Goal: Information Seeking & Learning: Learn about a topic

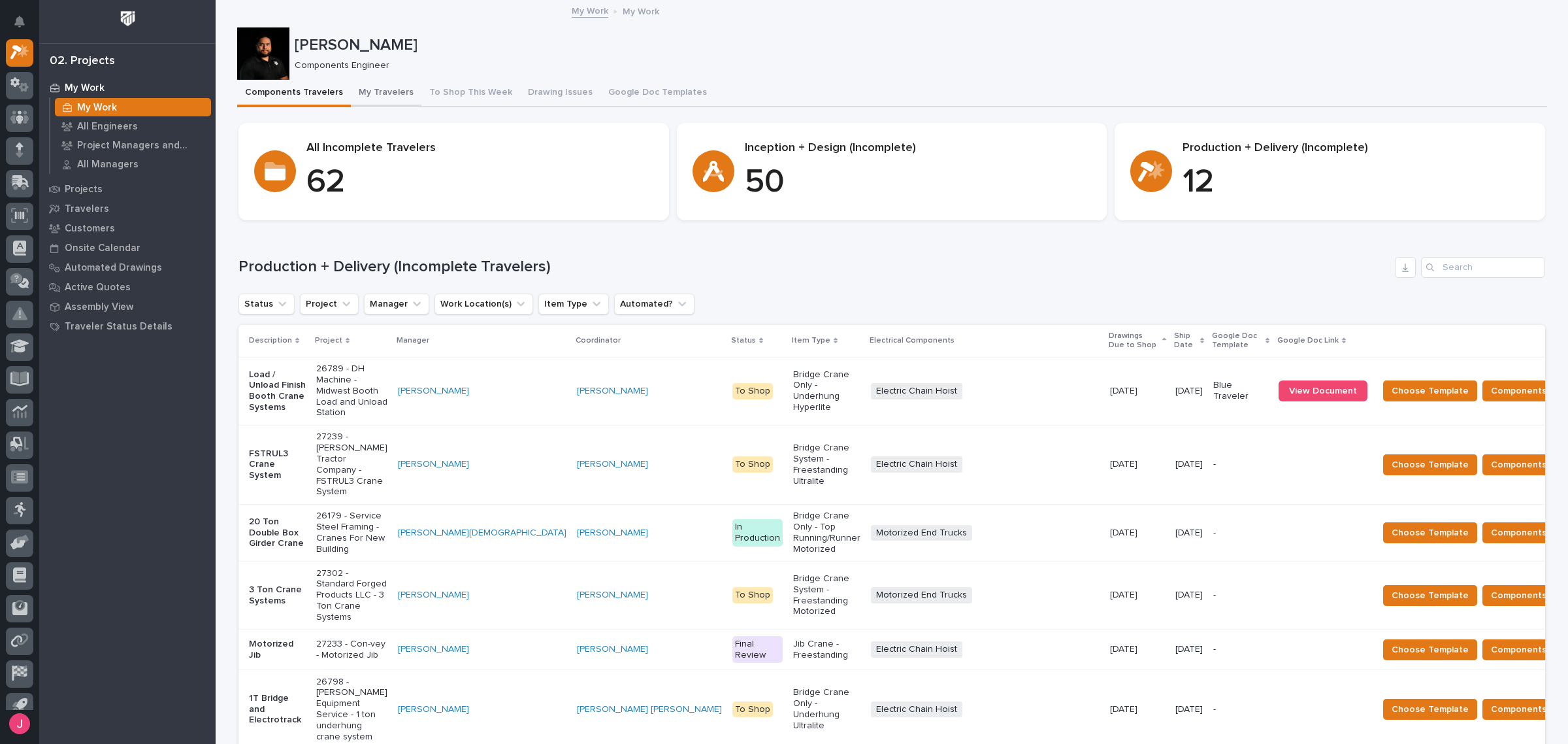
click at [391, 100] on button "My Travelers" at bounding box center [386, 93] width 71 height 27
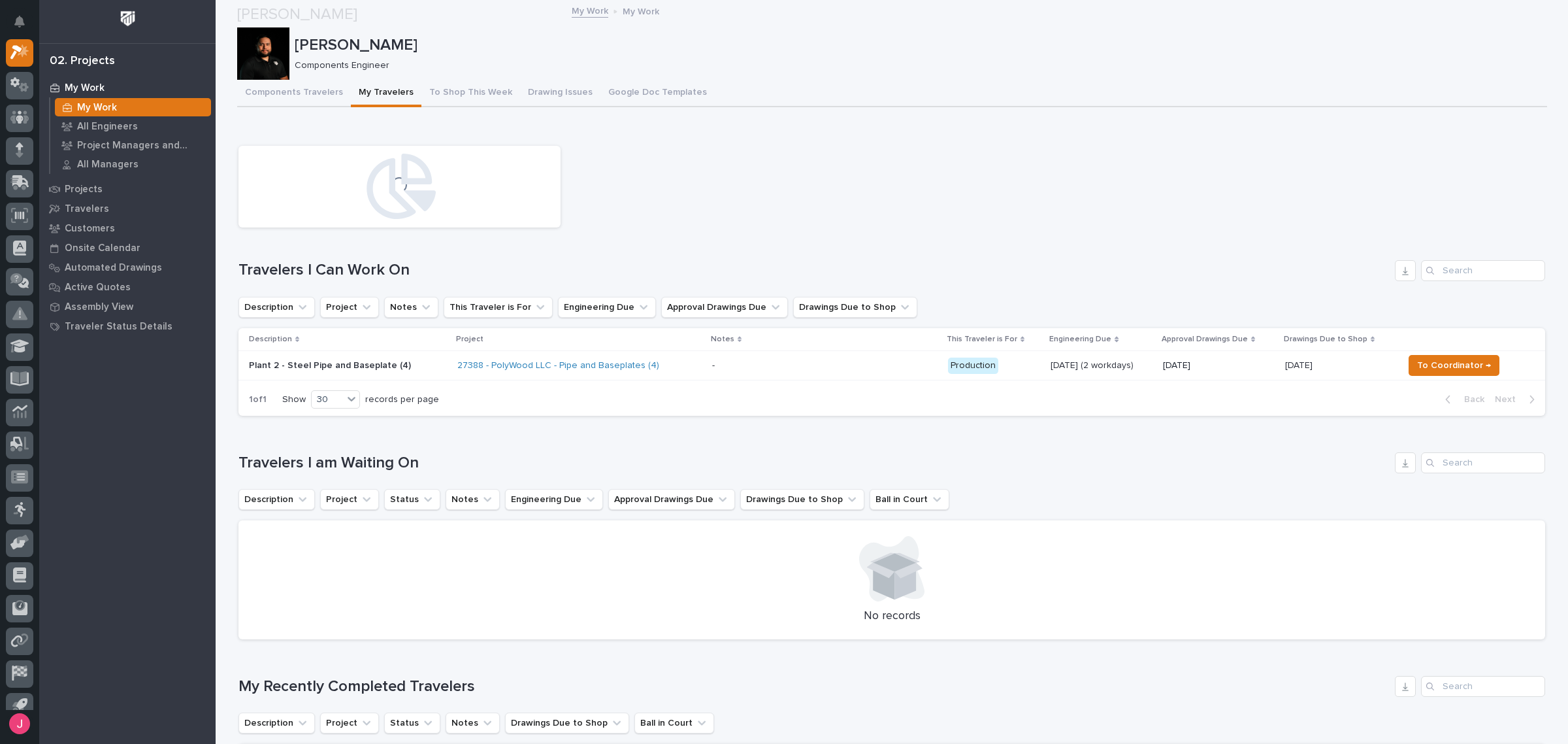
scroll to position [164, 0]
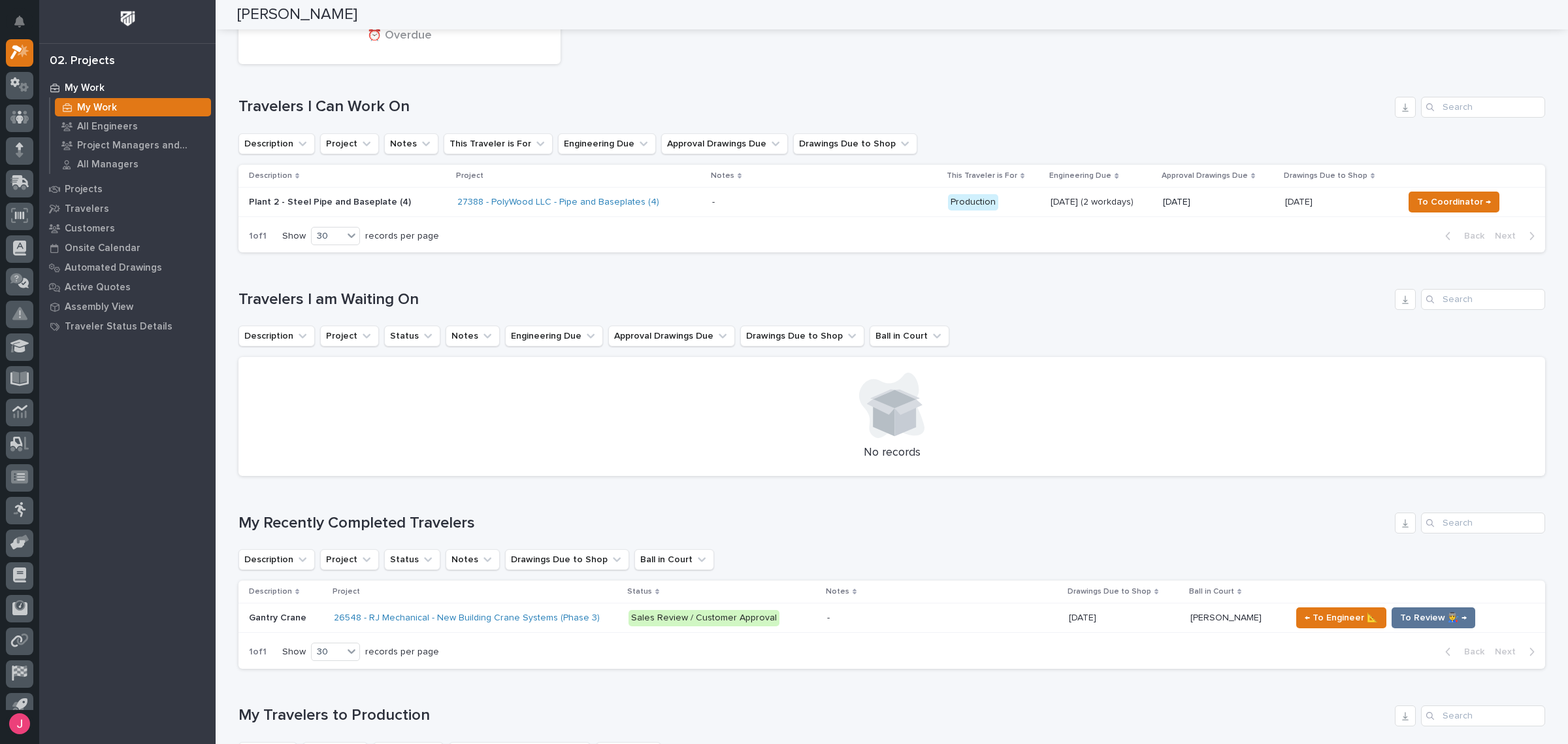
click at [746, 203] on p at bounding box center [824, 202] width 224 height 11
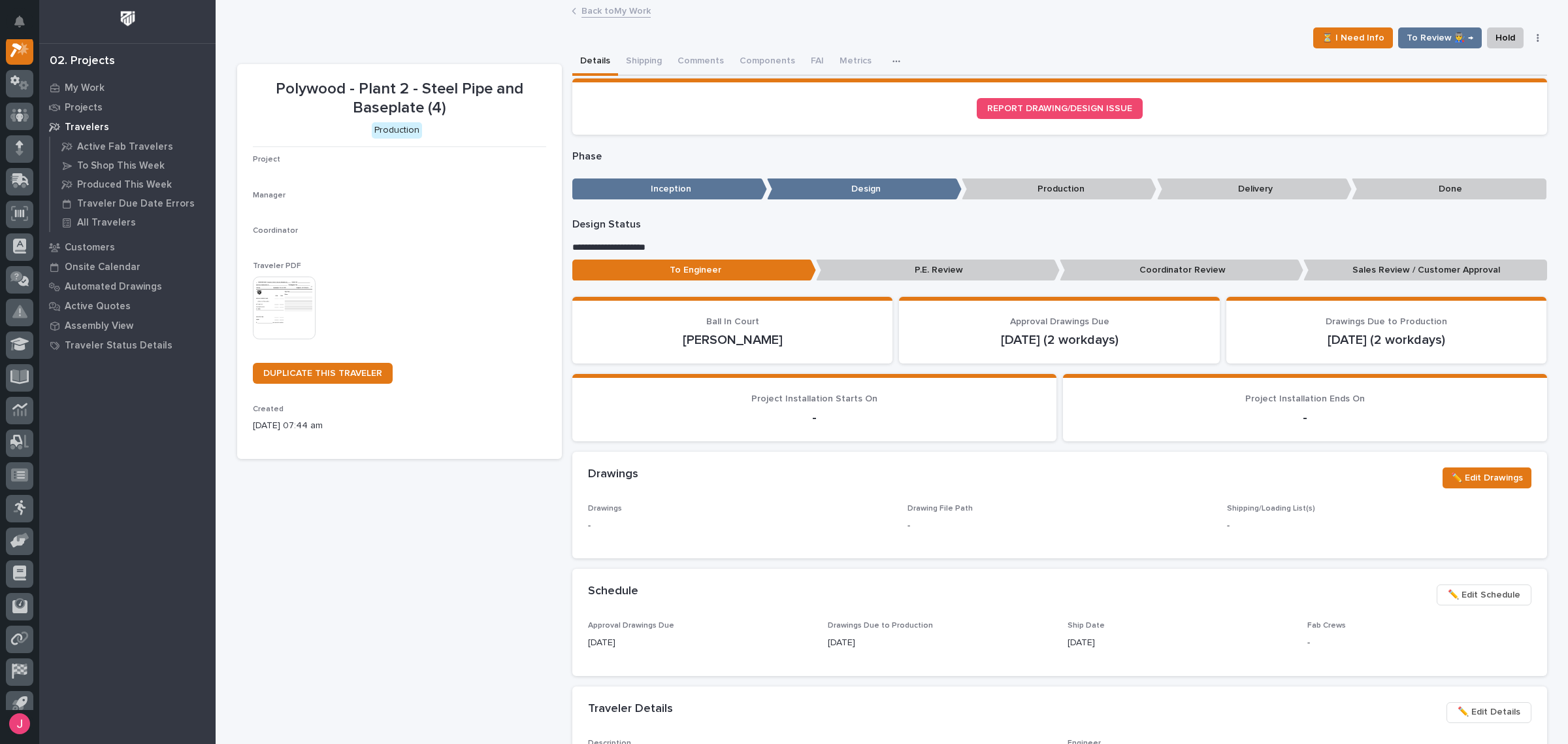
scroll to position [32, 0]
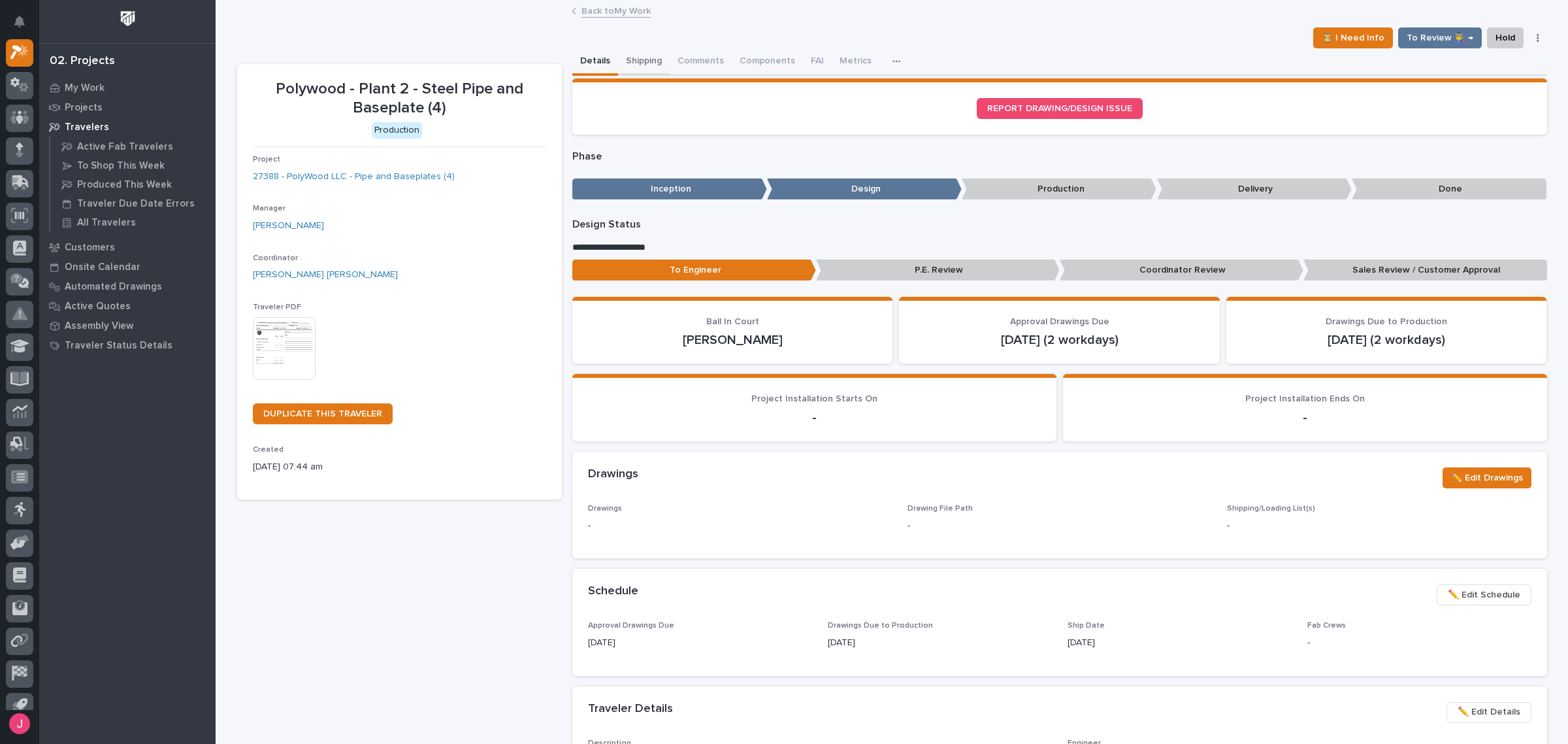
click at [632, 66] on button "Shipping" at bounding box center [644, 62] width 52 height 27
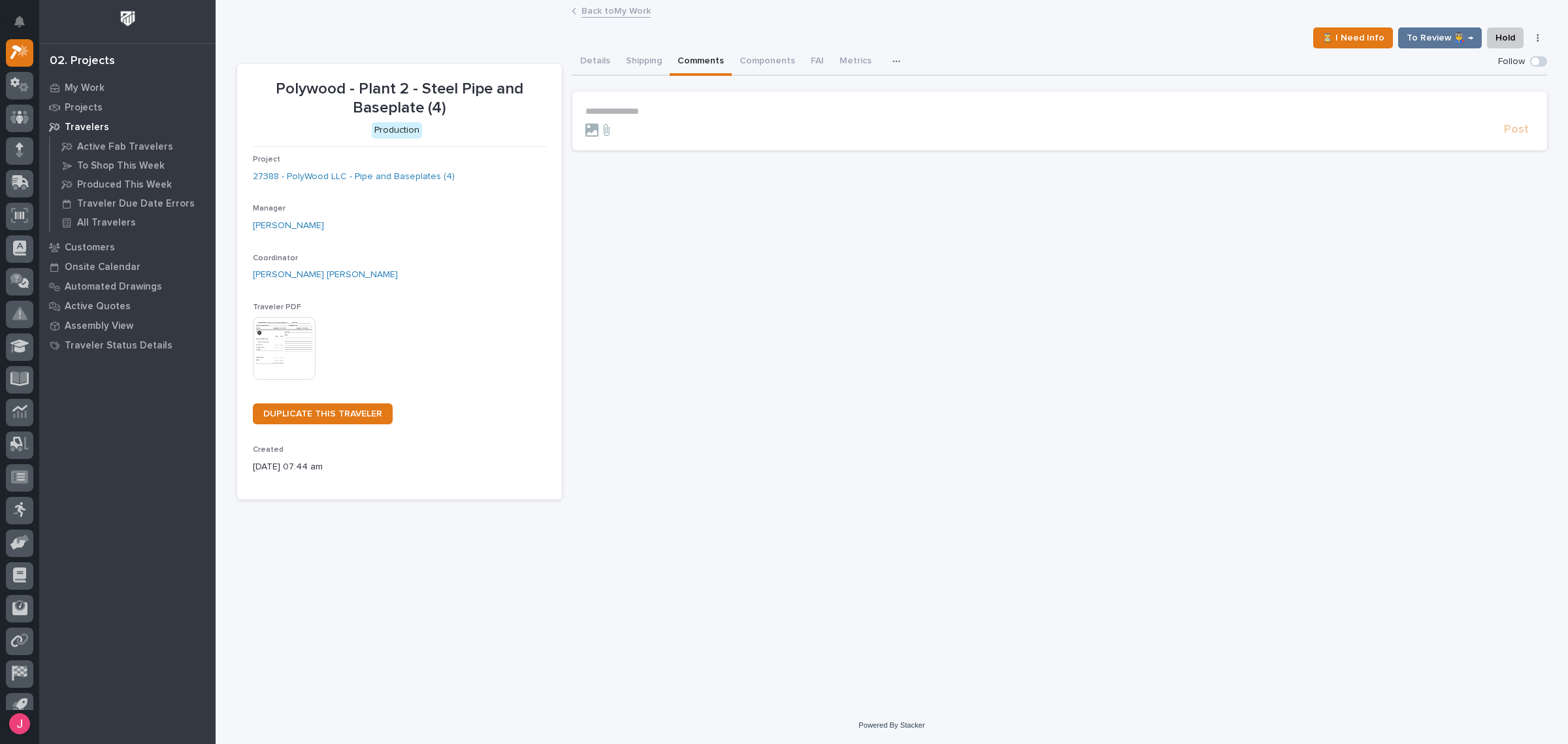
click at [706, 64] on button "Comments" at bounding box center [700, 62] width 62 height 27
click at [642, 102] on section "**********" at bounding box center [1059, 121] width 975 height 59
click at [654, 119] on form "**********" at bounding box center [1059, 122] width 949 height 31
click at [662, 112] on p "**********" at bounding box center [1059, 111] width 949 height 11
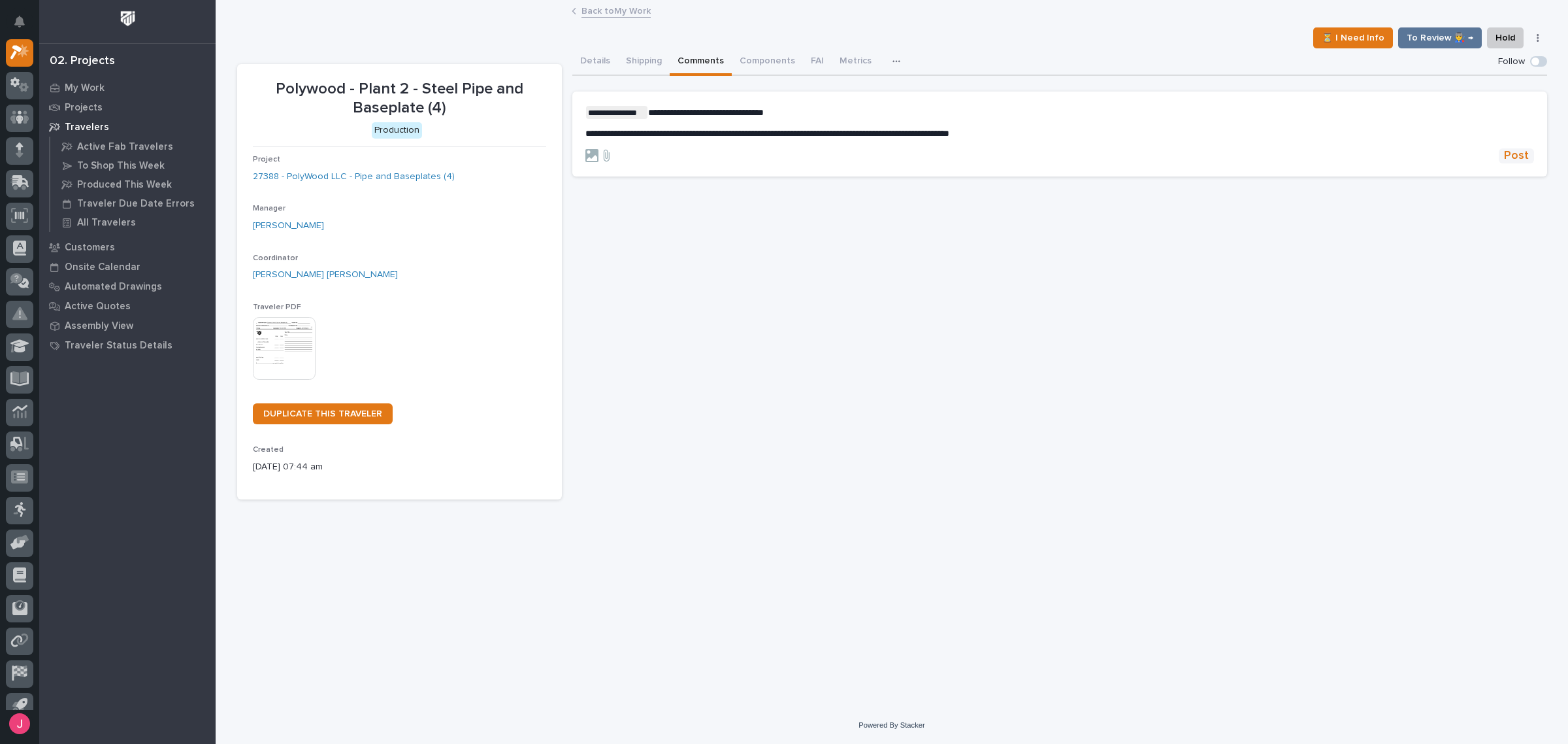
click at [1519, 158] on span "Post" at bounding box center [1515, 155] width 24 height 15
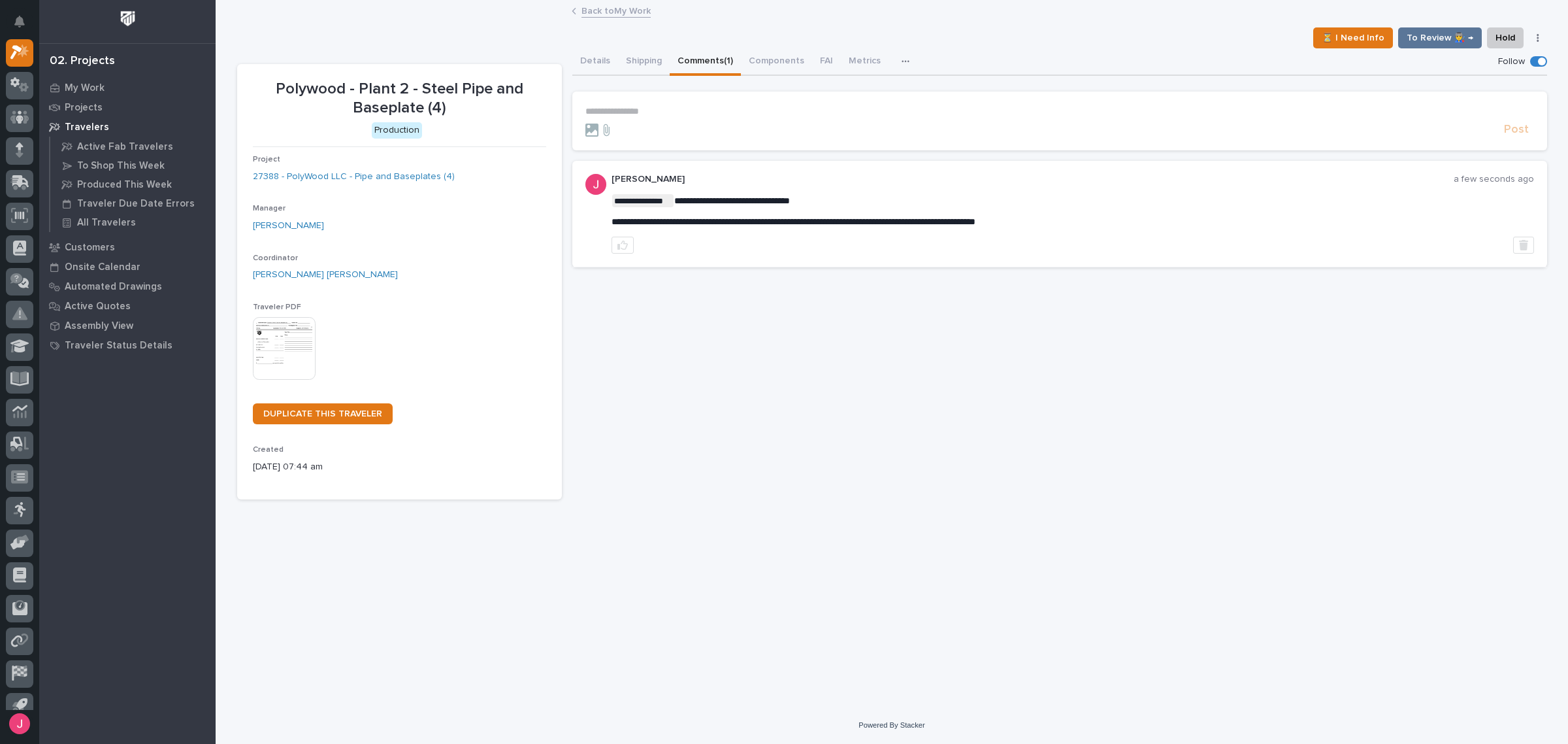
click at [607, 7] on link "Back to My Work" at bounding box center [615, 10] width 70 height 15
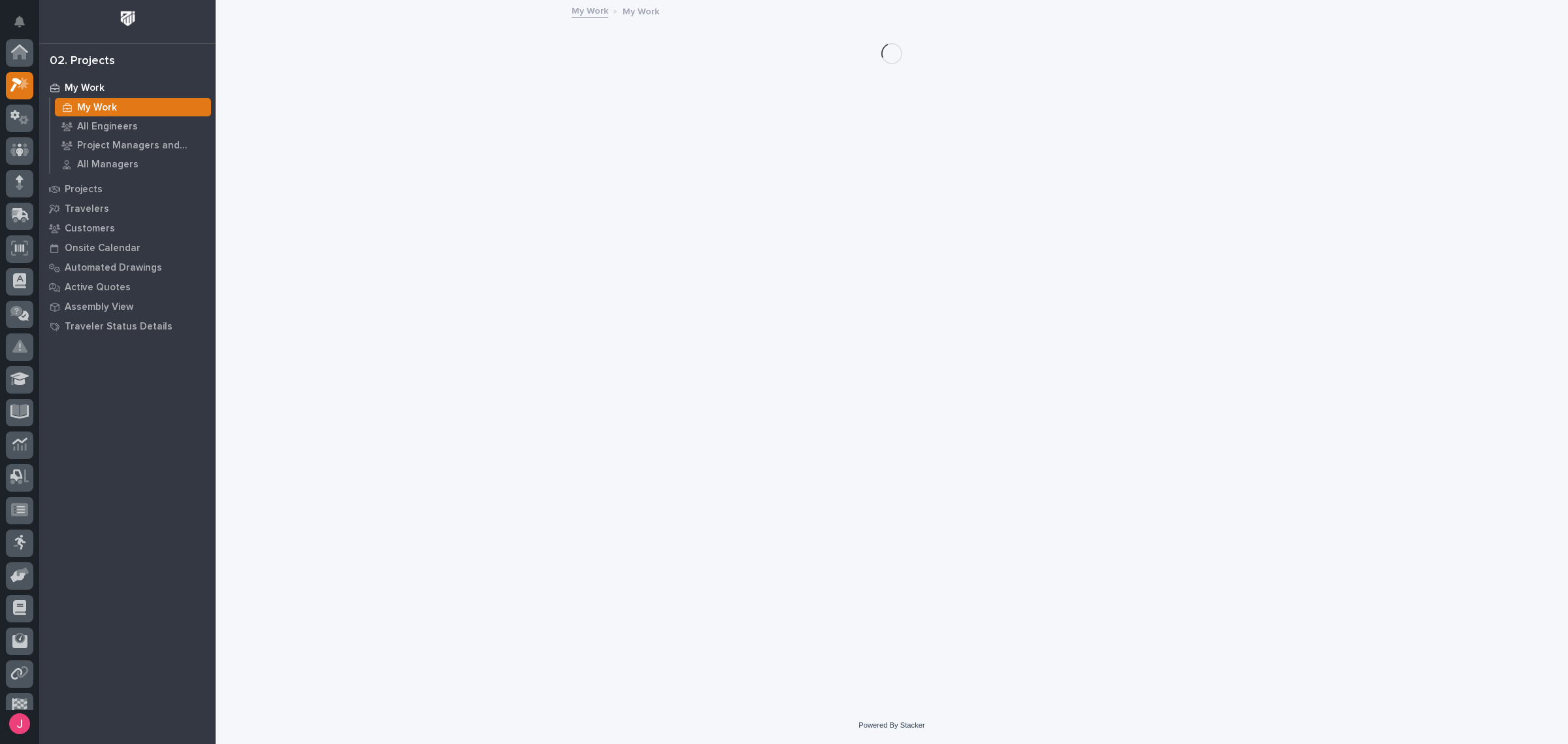
scroll to position [34, 0]
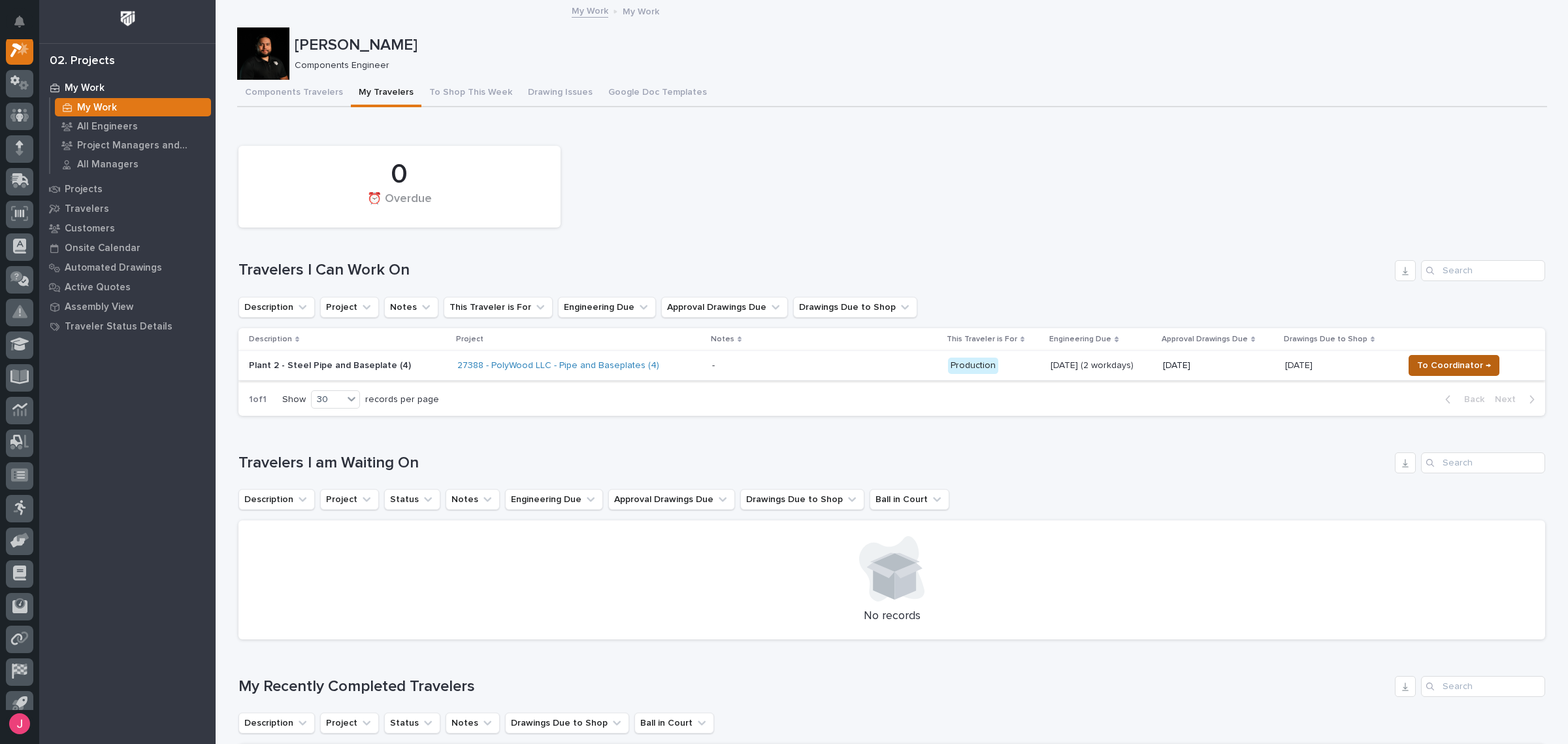
click at [1439, 355] on button "To Coordinator →" at bounding box center [1453, 365] width 91 height 21
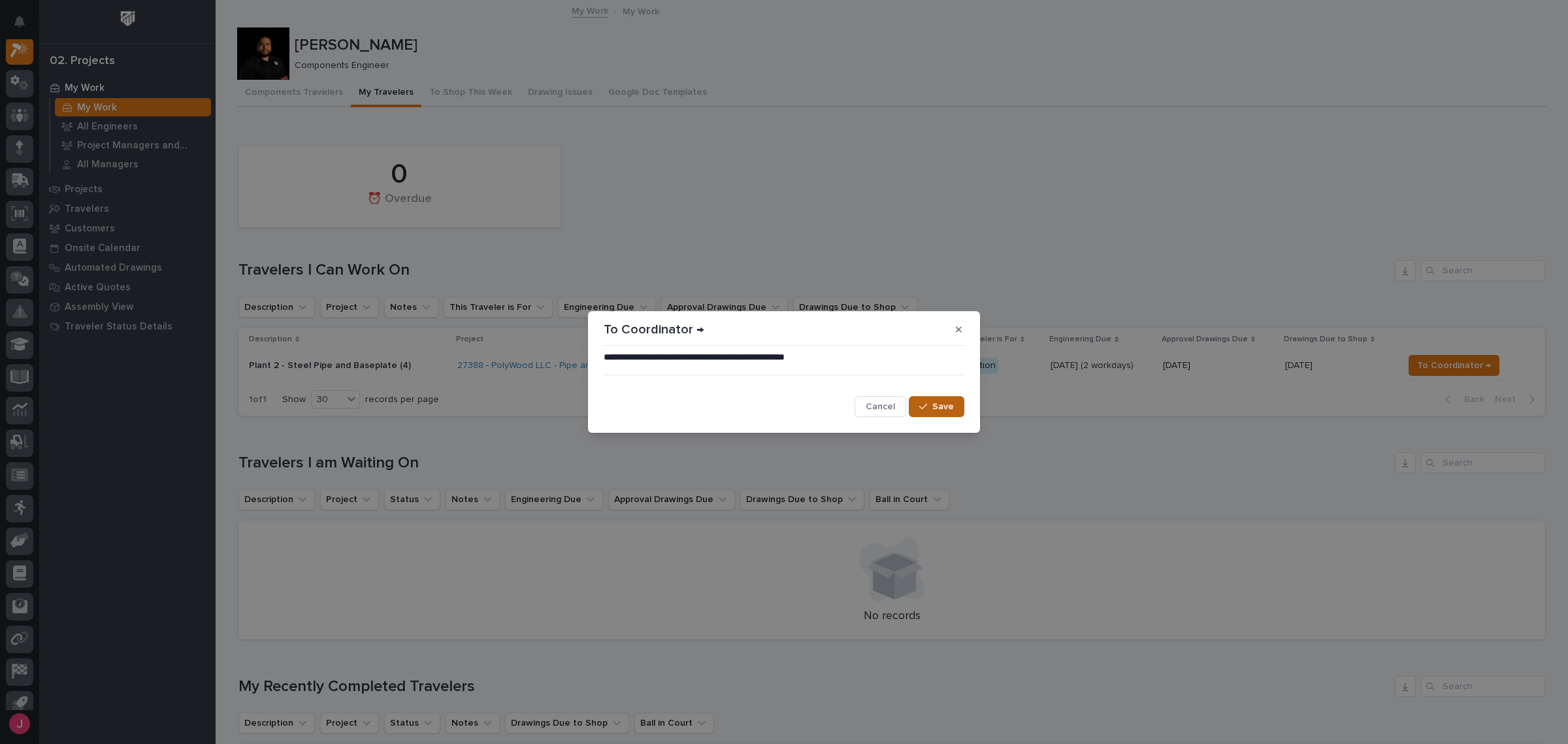
click at [928, 409] on div "button" at bounding box center [925, 406] width 13 height 9
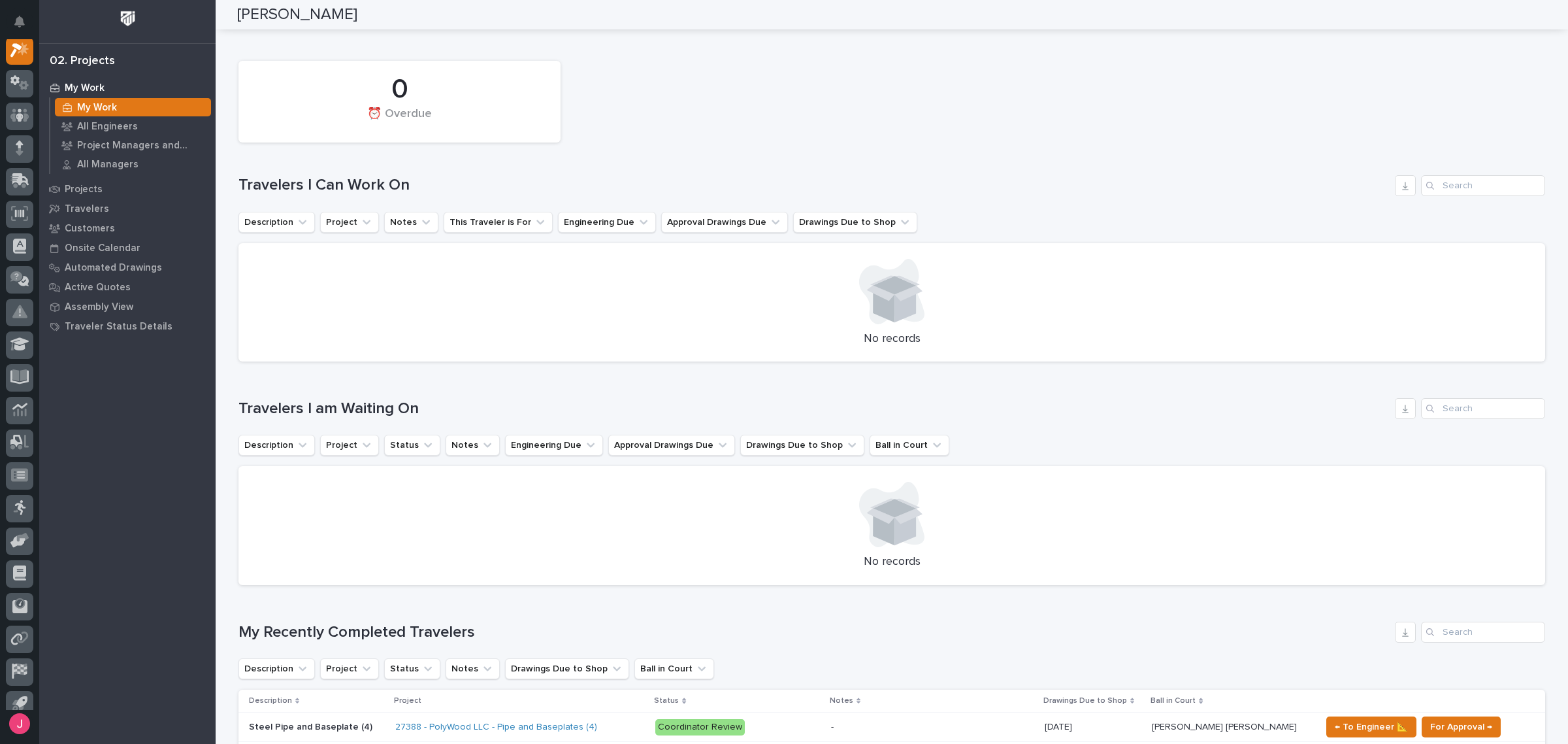
scroll to position [0, 0]
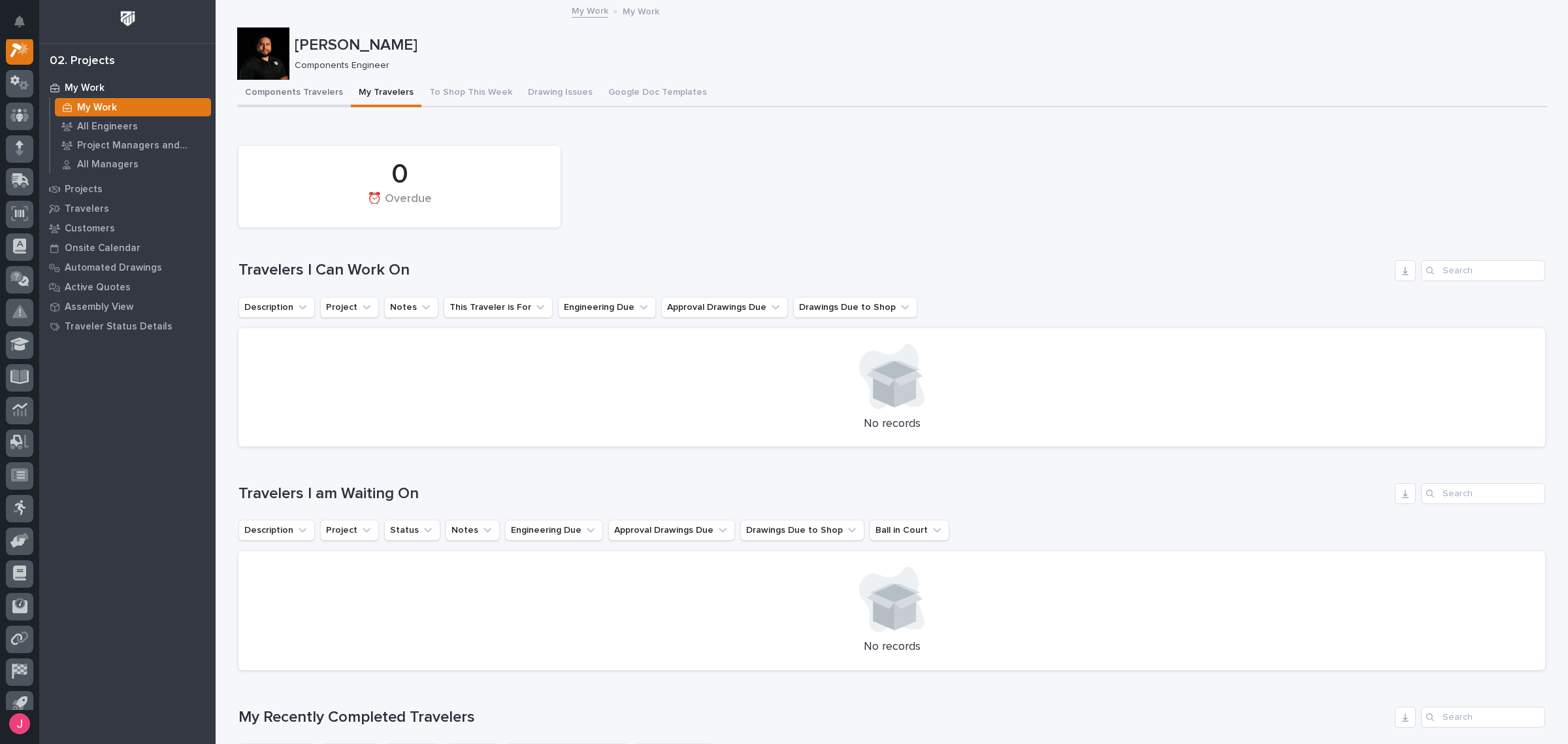
click at [242, 85] on button "Components Travelers" at bounding box center [294, 93] width 114 height 27
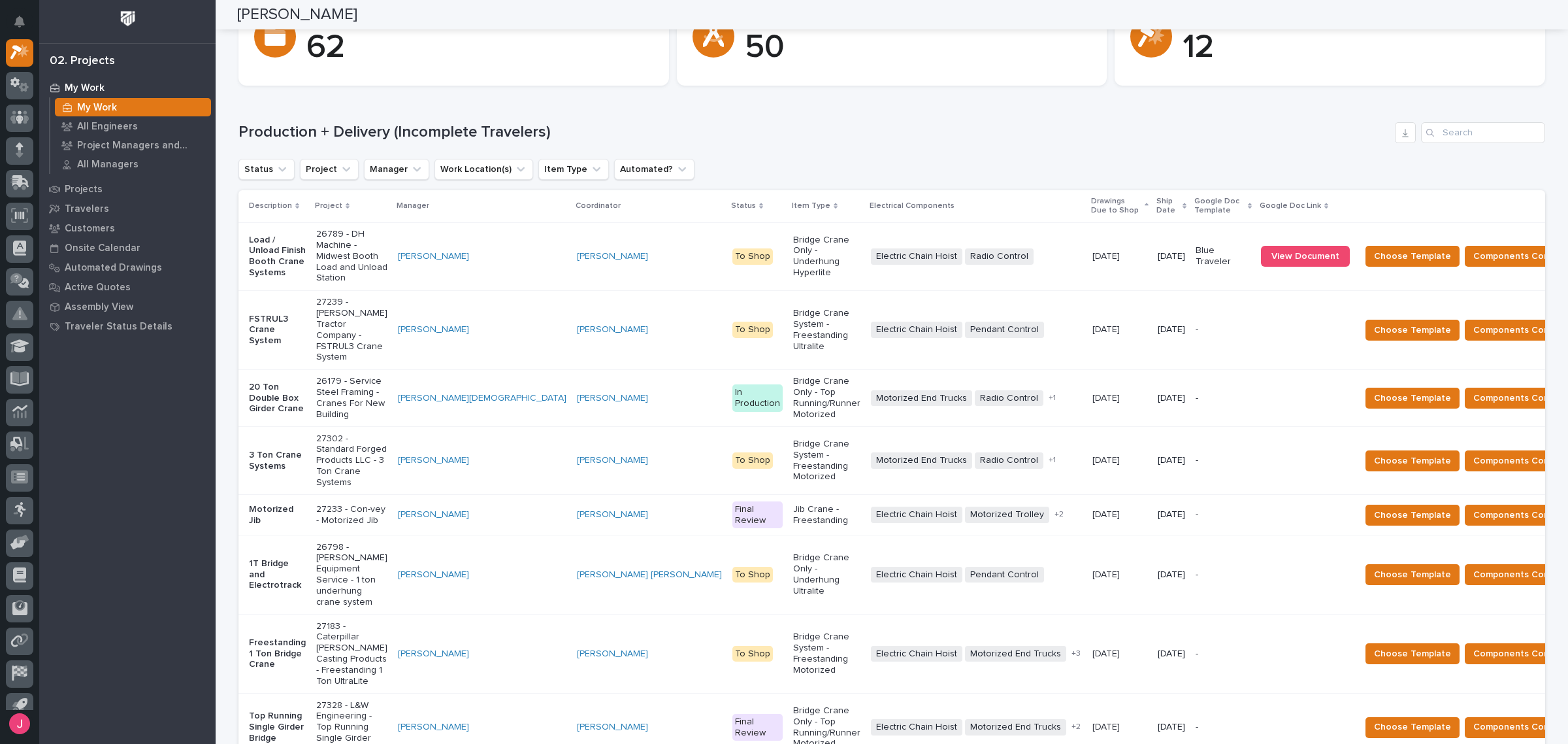
scroll to position [164, 0]
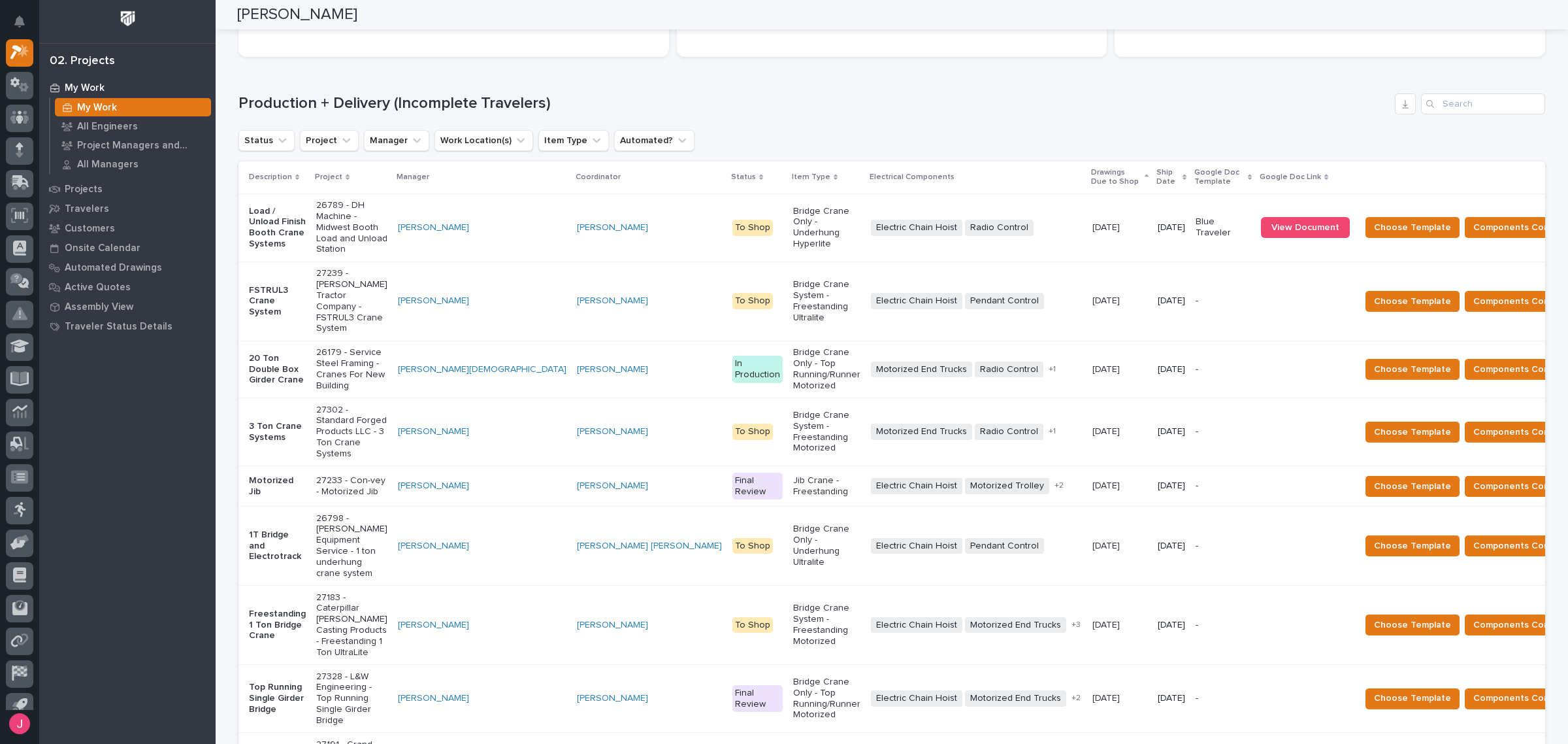
click at [1120, 138] on div "Status Project Manager Work Location(s) Item Type Automated?" at bounding box center [891, 140] width 1306 height 21
drag, startPoint x: 840, startPoint y: 168, endPoint x: 852, endPoint y: 132, distance: 37.9
click at [850, 139] on div "Production + Delivery (Incomplete Travelers) Status Project Manager Work Locati…" at bounding box center [891, 487] width 1306 height 789
drag, startPoint x: 912, startPoint y: 132, endPoint x: 921, endPoint y: 127, distance: 10.3
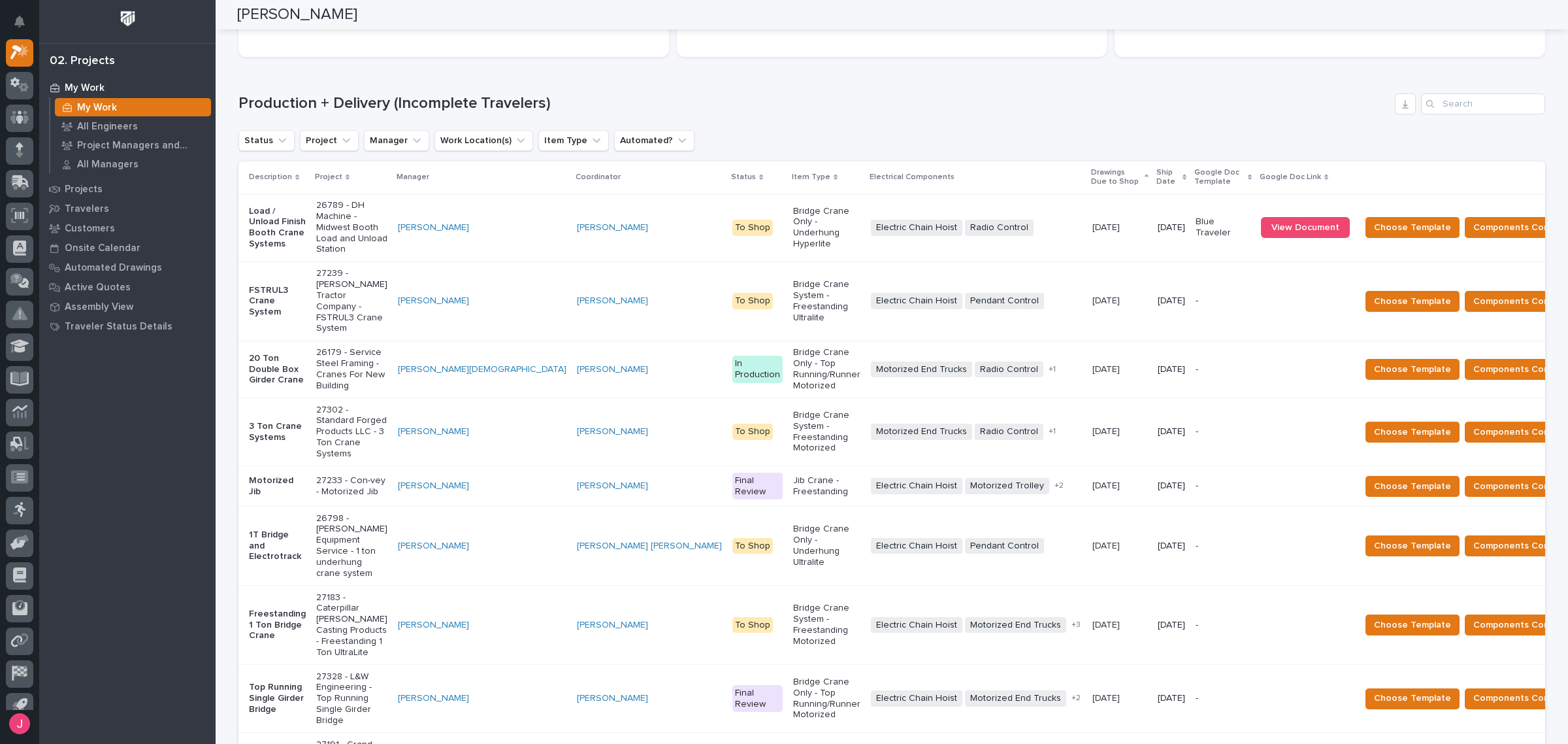
click at [920, 127] on div "Production + Delivery (Incomplete Travelers) Status Project Manager Work Locati…" at bounding box center [891, 487] width 1306 height 789
click at [618, 103] on h1 "Production + Delivery (Incomplete Travelers)" at bounding box center [813, 103] width 1152 height 19
click at [861, 88] on div "Loading... Saving… Production + Delivery (Incomplete Travelers) Status Project …" at bounding box center [891, 480] width 1306 height 825
drag, startPoint x: 750, startPoint y: 219, endPoint x: 862, endPoint y: 108, distance: 157.7
click at [862, 108] on h1 "Production + Delivery (Incomplete Travelers)" at bounding box center [813, 103] width 1152 height 19
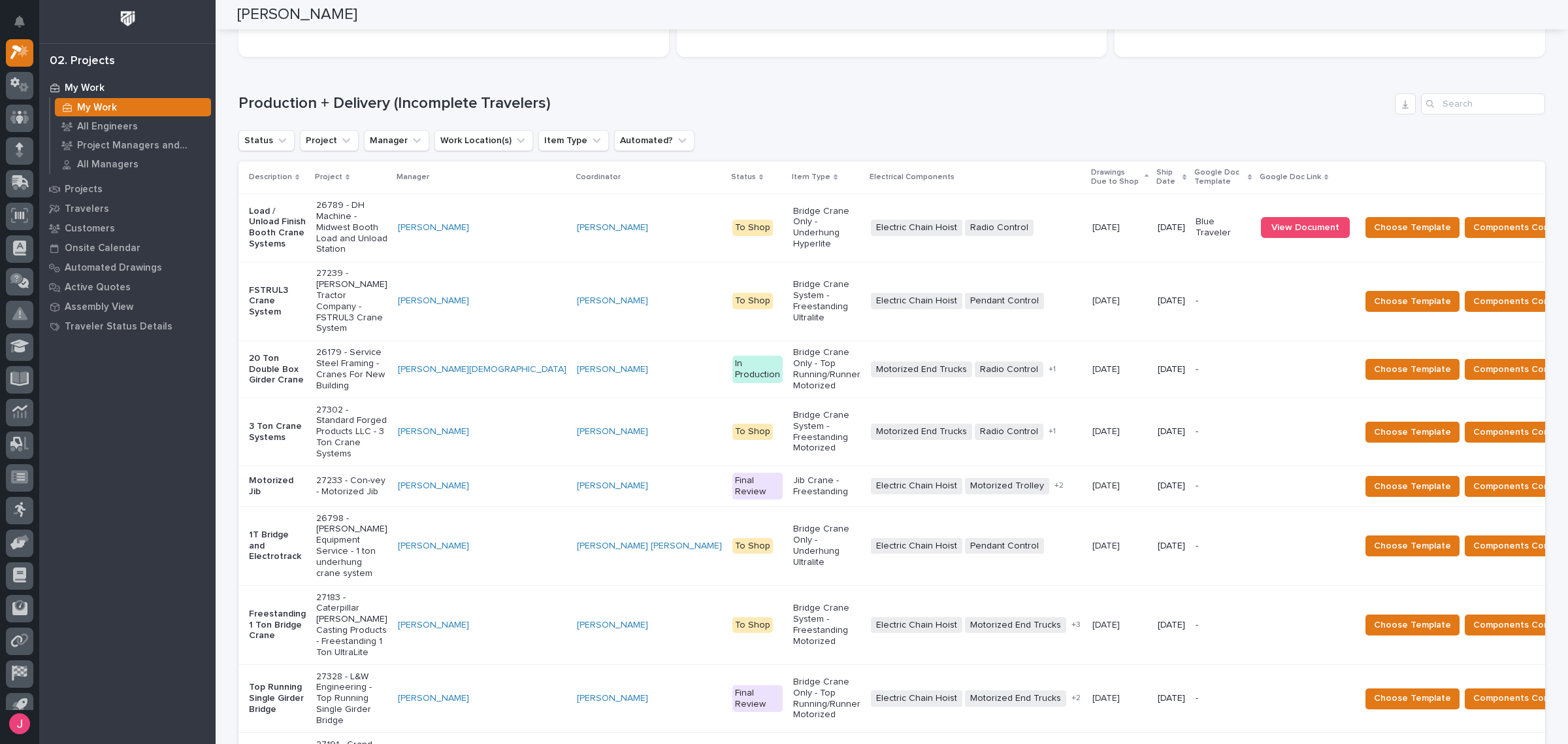
click at [387, 213] on p "26789 - DH Machine - Midwest Booth Load and Unload Station" at bounding box center [352, 227] width 72 height 55
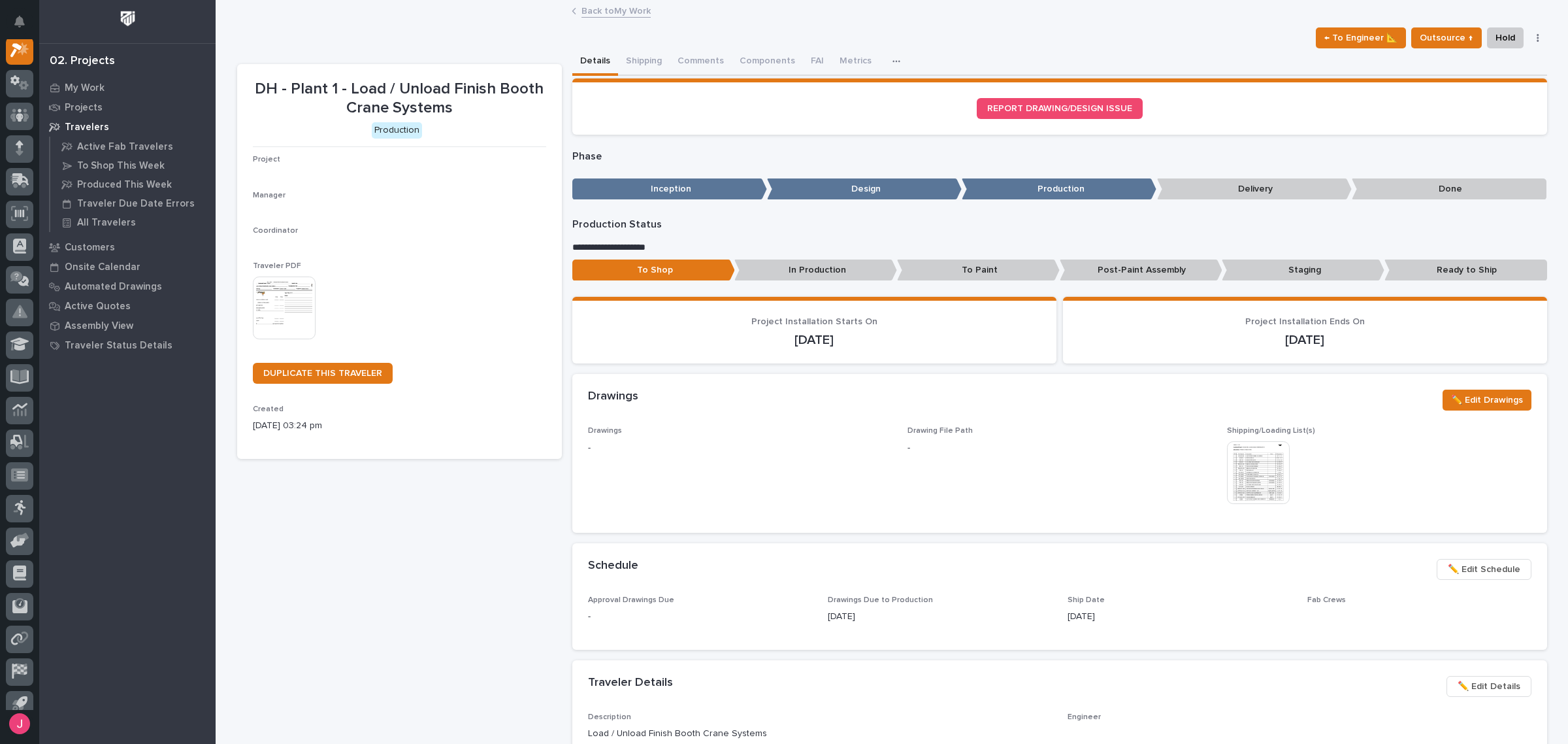
scroll to position [32, 0]
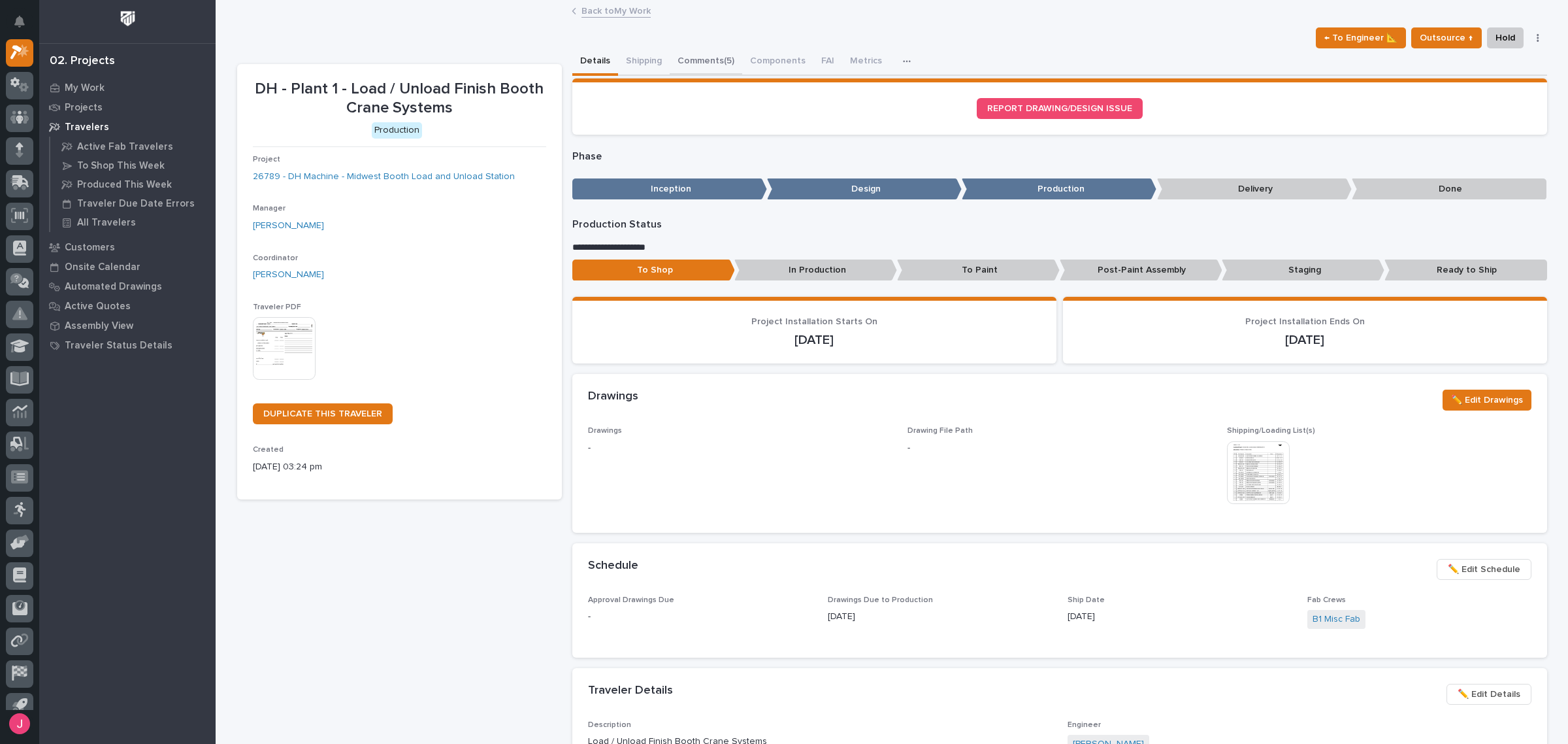
click at [694, 63] on button "Comments (5)" at bounding box center [706, 62] width 73 height 27
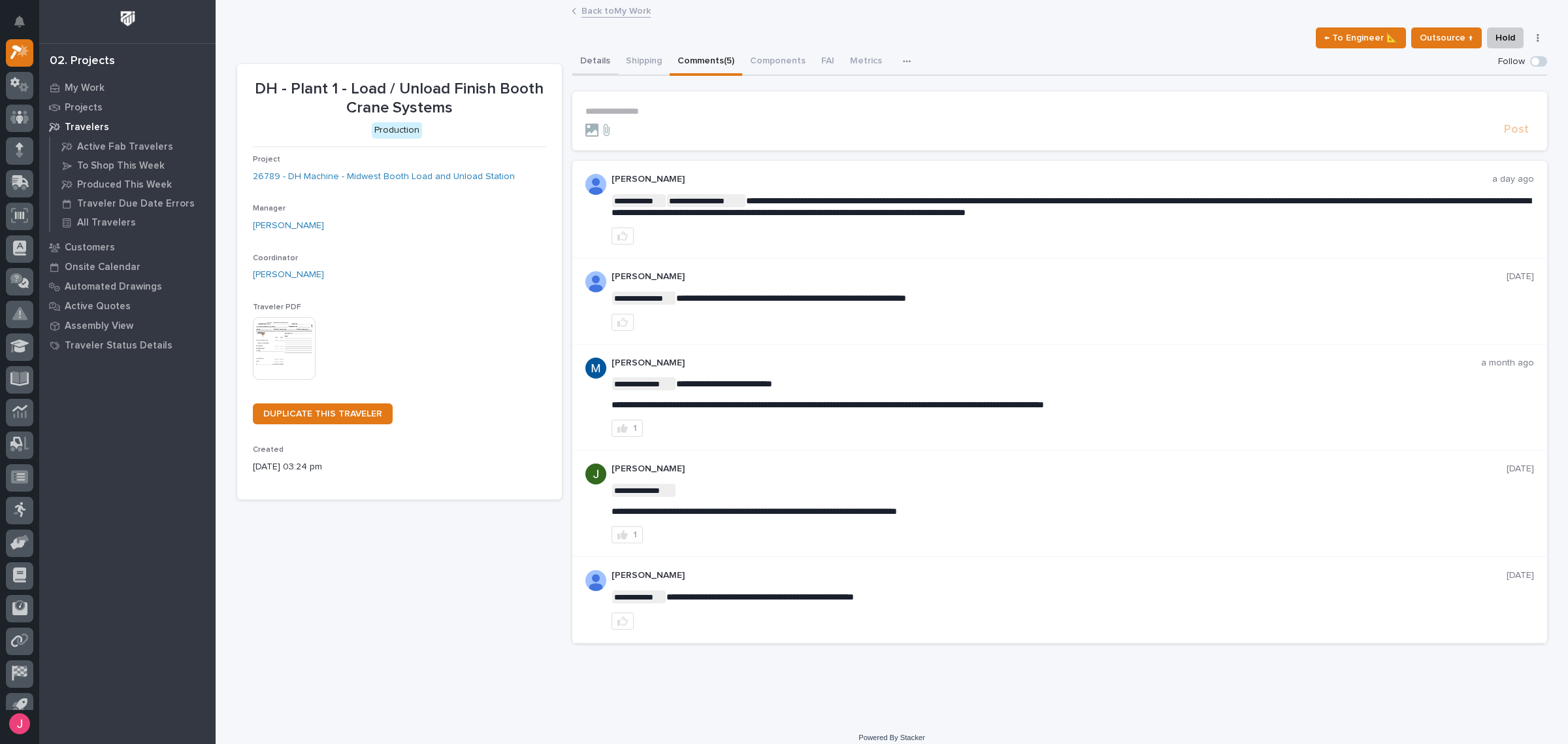
click at [593, 56] on button "Details" at bounding box center [595, 62] width 46 height 27
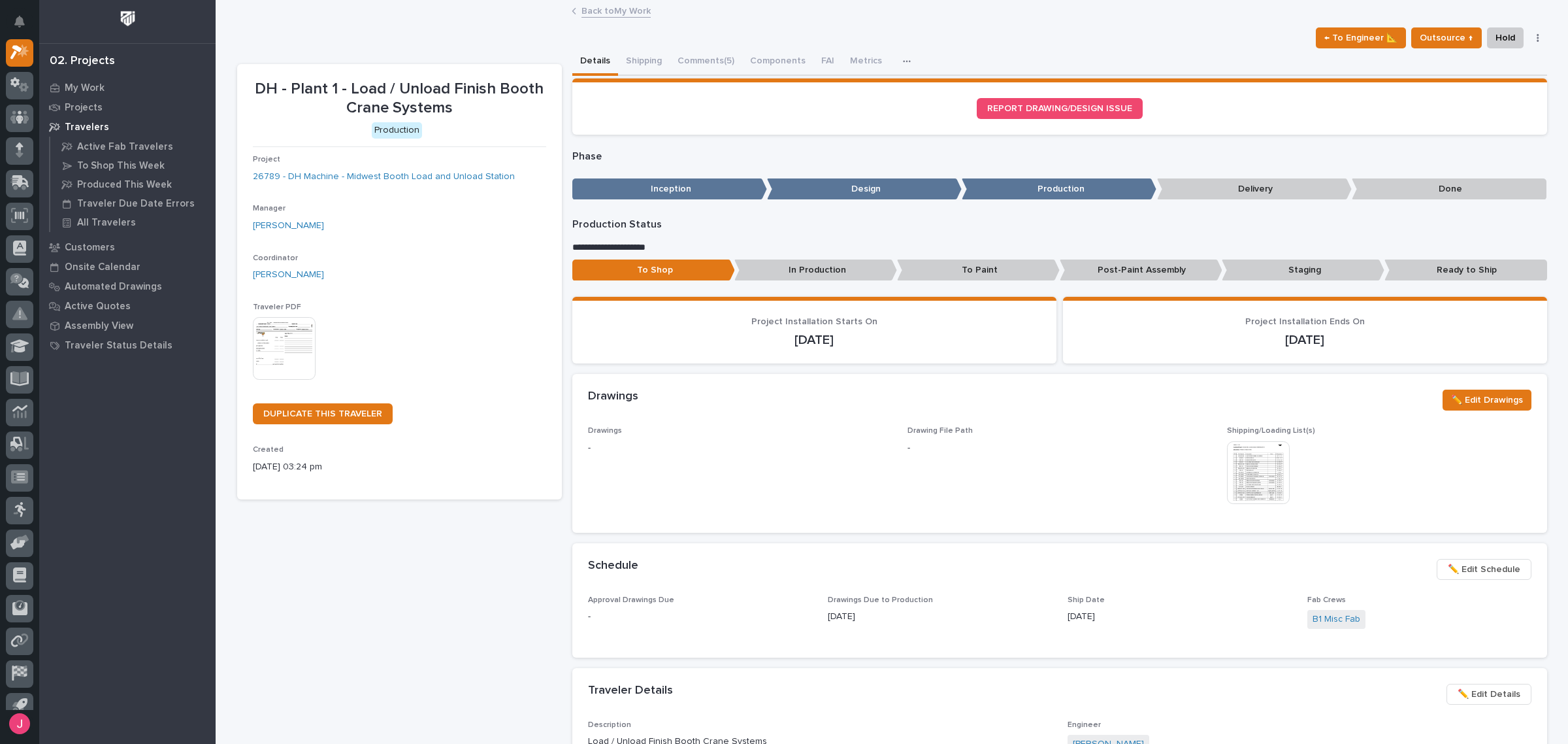
click at [603, 15] on link "Back to My Work" at bounding box center [615, 10] width 70 height 15
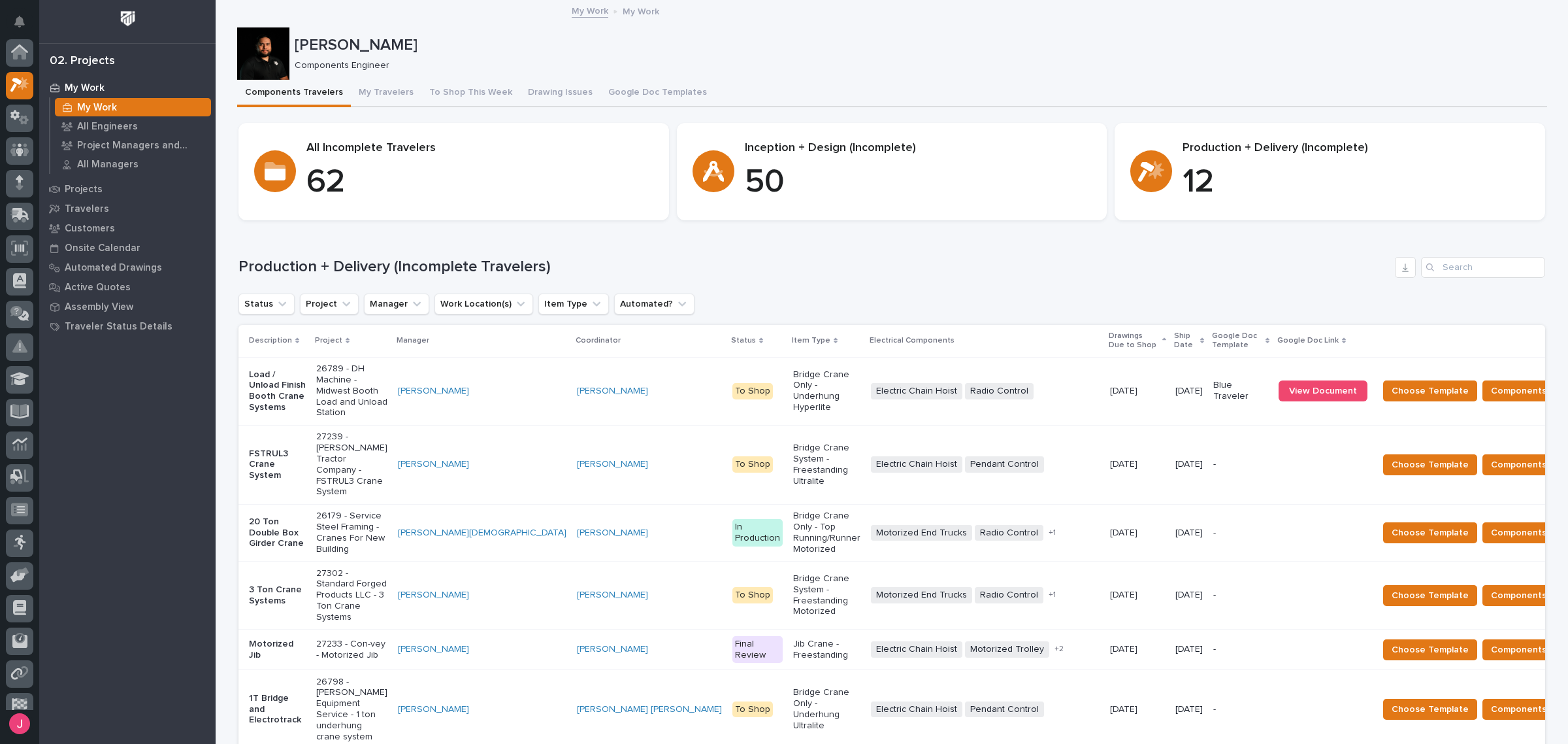
scroll to position [34, 0]
click at [950, 245] on div "Loading... Saving… Production + Delivery (Incomplete Travelers) Status Project …" at bounding box center [891, 643] width 1306 height 825
click at [1090, 281] on div "Production + Delivery (Incomplete Travelers) Status Project Manager Work Locati…" at bounding box center [891, 651] width 1306 height 789
click at [1004, 71] on p "Components Engineer" at bounding box center [915, 65] width 1242 height 11
drag, startPoint x: 873, startPoint y: 303, endPoint x: 922, endPoint y: 333, distance: 57.5
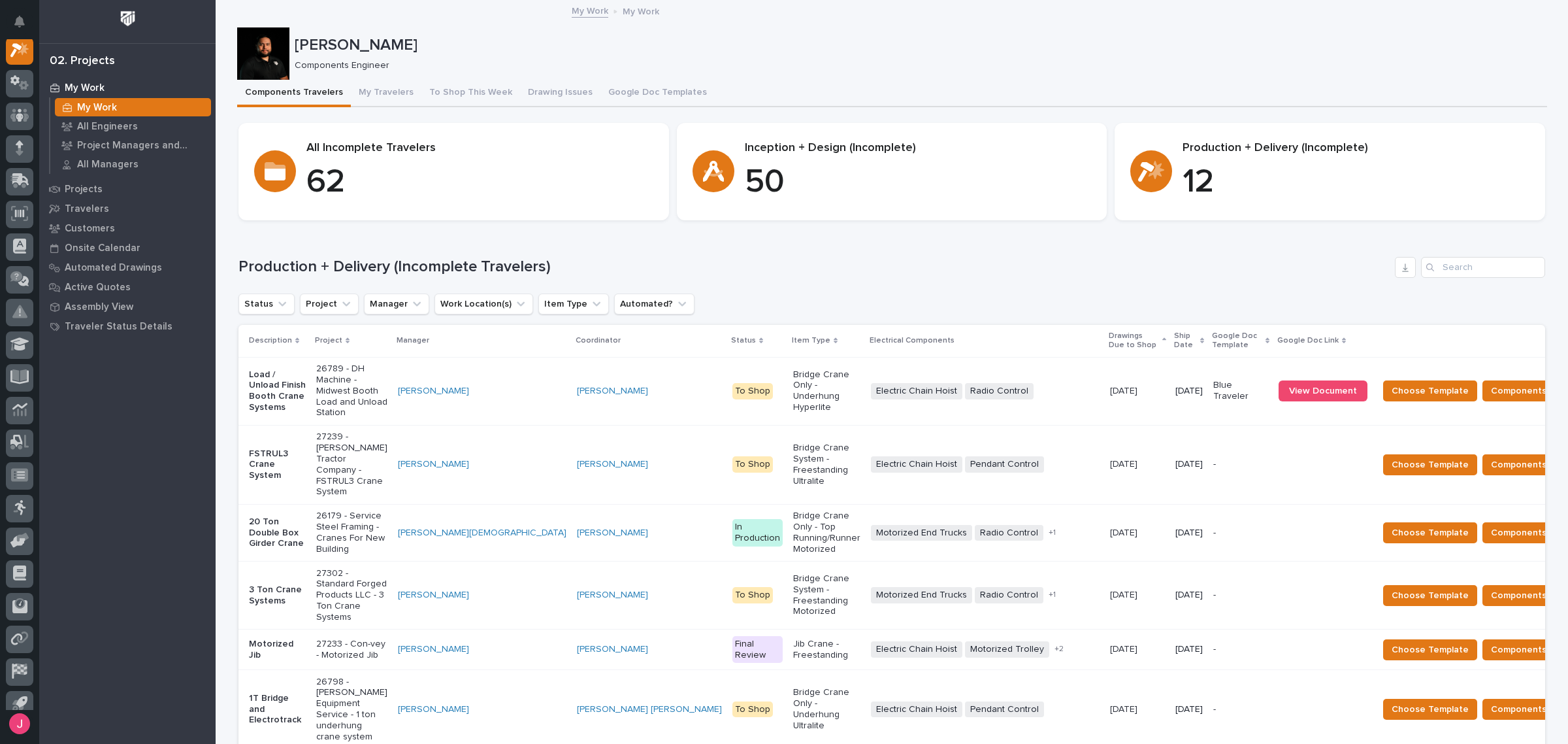
click at [873, 303] on div "Status Project Manager Work Location(s) Item Type Automated?" at bounding box center [891, 303] width 1306 height 21
click at [1110, 391] on div "10/06/2025 10/06/2025" at bounding box center [1138, 391] width 55 height 22
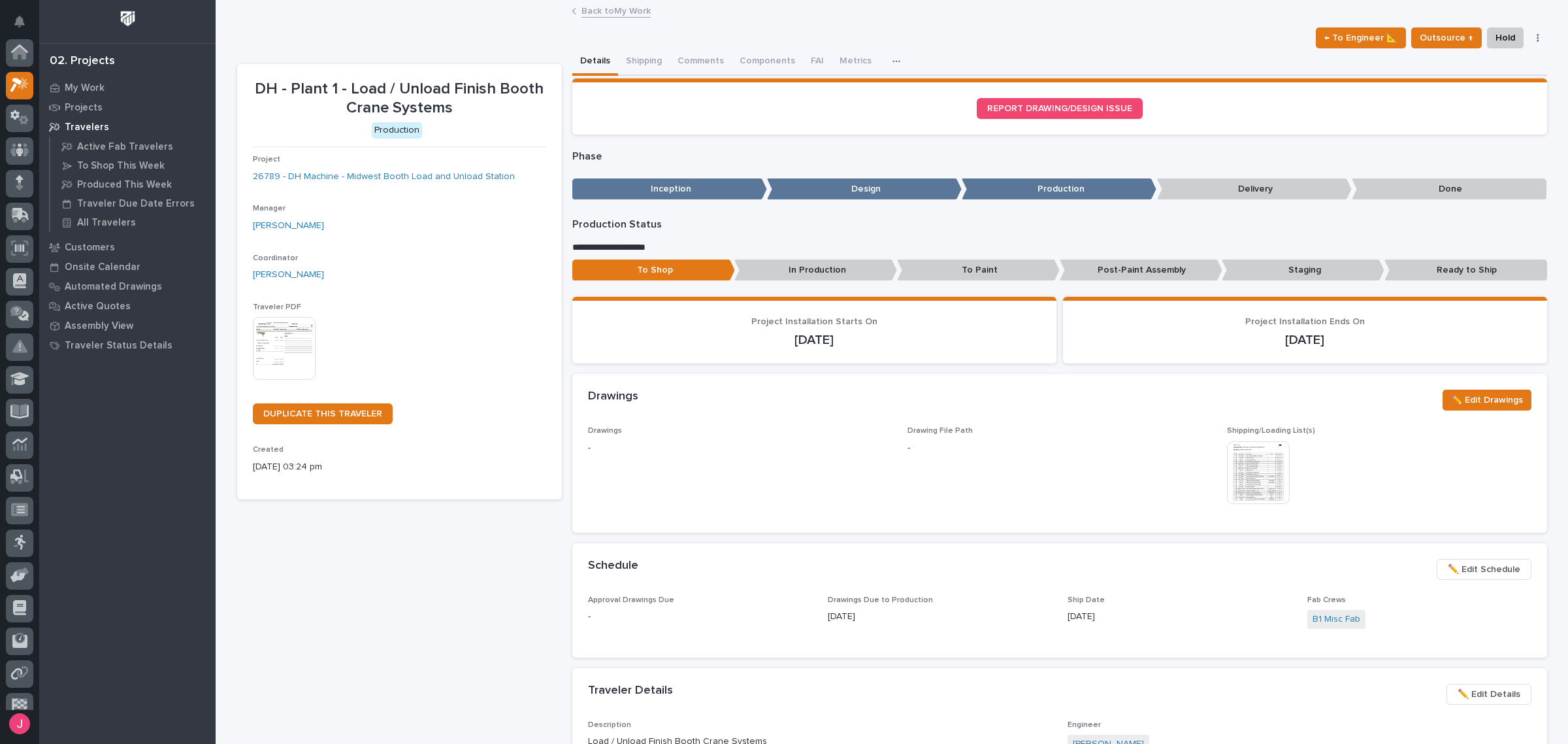
scroll to position [32, 0]
click at [691, 60] on button "Comments (5)" at bounding box center [706, 62] width 73 height 27
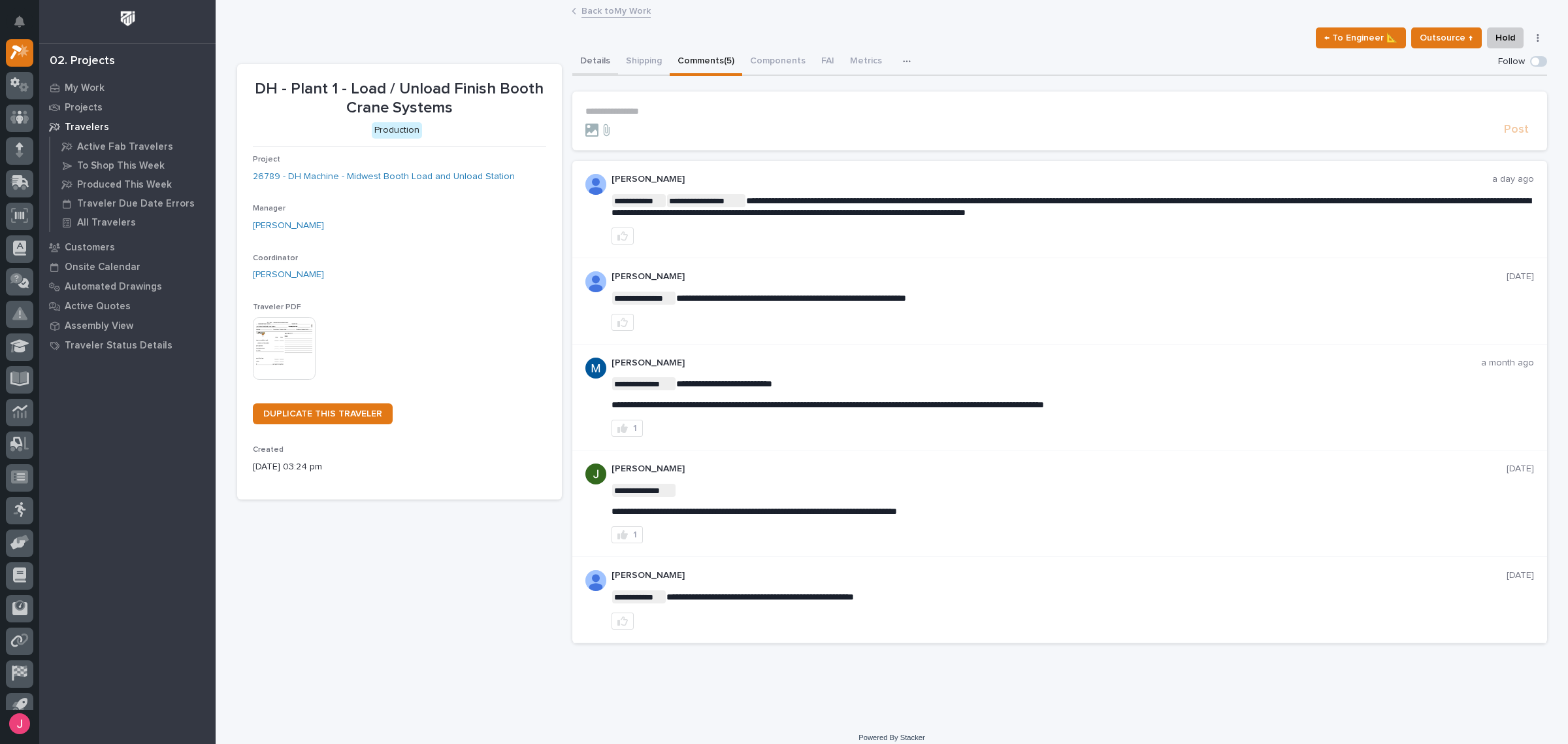
click at [599, 60] on button "Details" at bounding box center [595, 62] width 46 height 27
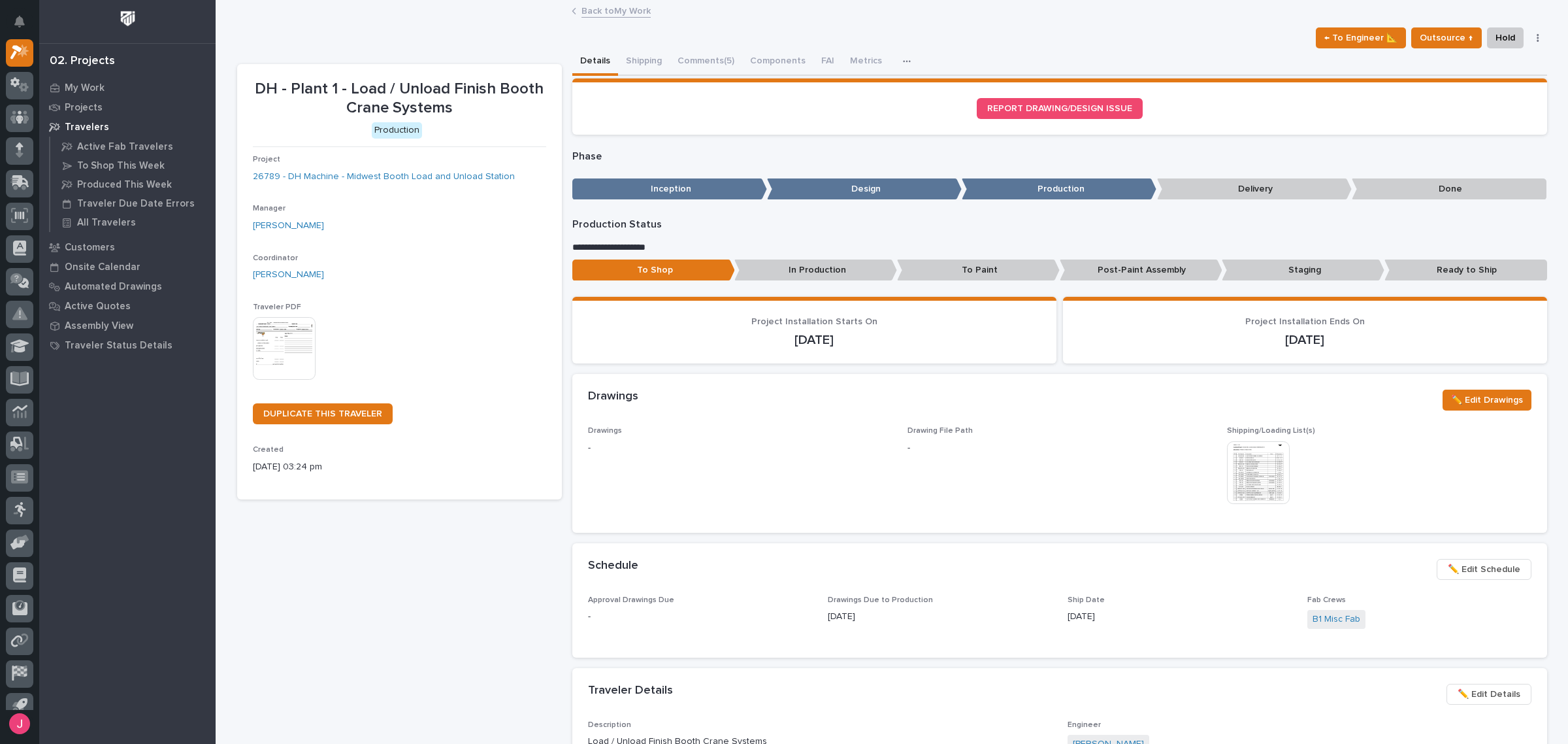
click at [635, 11] on link "Back to My Work" at bounding box center [615, 10] width 70 height 15
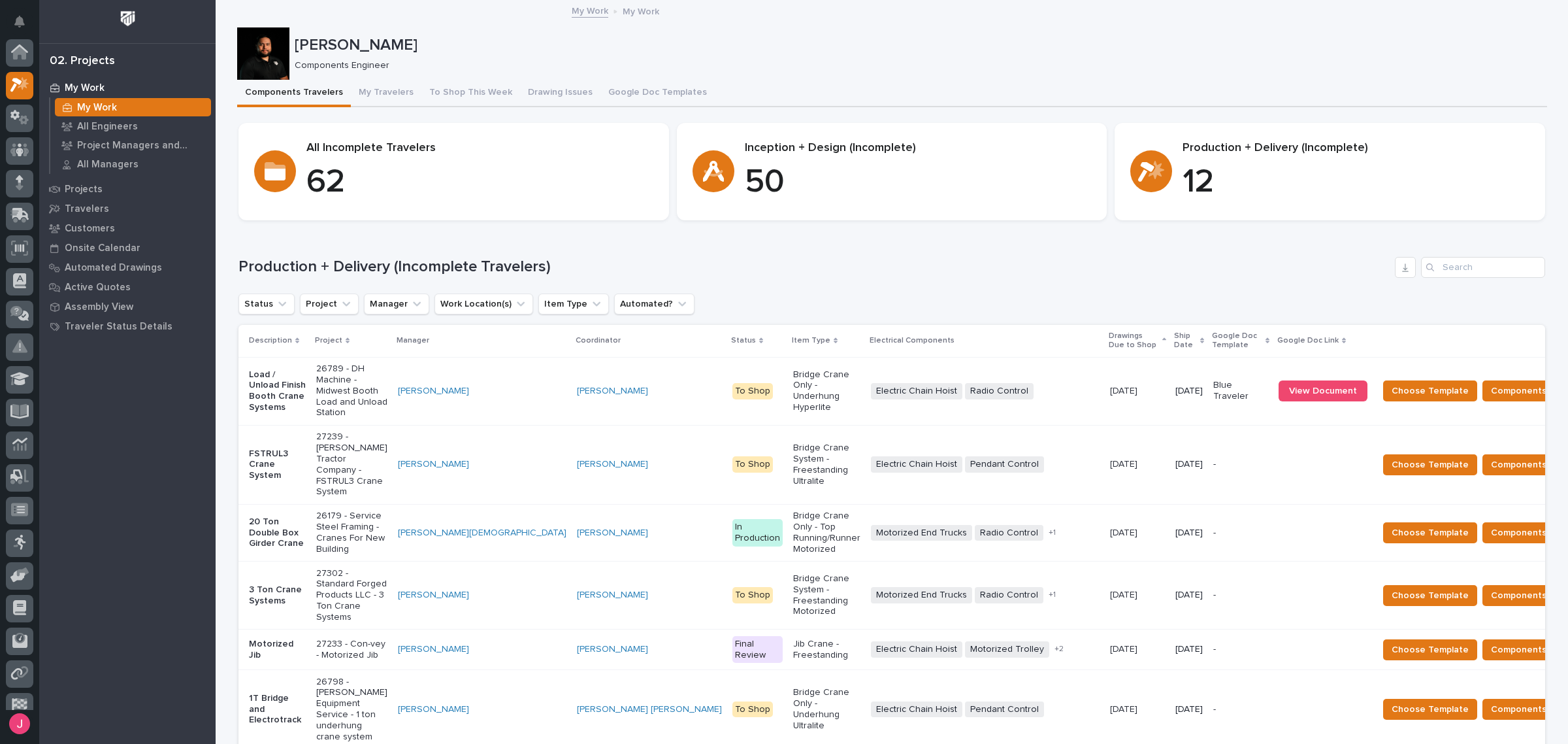
scroll to position [34, 0]
click at [978, 394] on div "Electric Chain Hoist Radio Control + 0" at bounding box center [985, 390] width 228 height 26
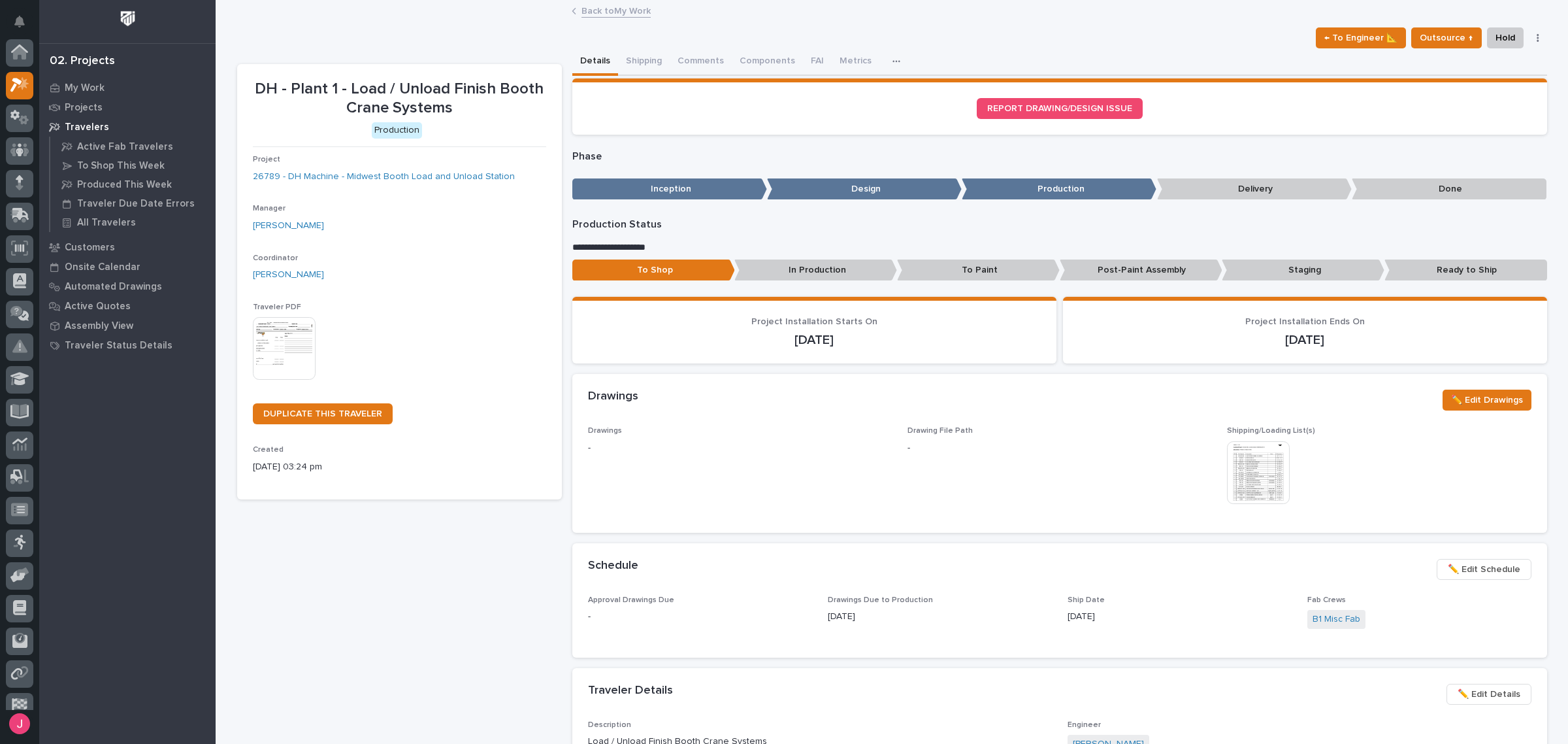
scroll to position [32, 0]
click at [681, 53] on button "Comments (5)" at bounding box center [706, 62] width 73 height 27
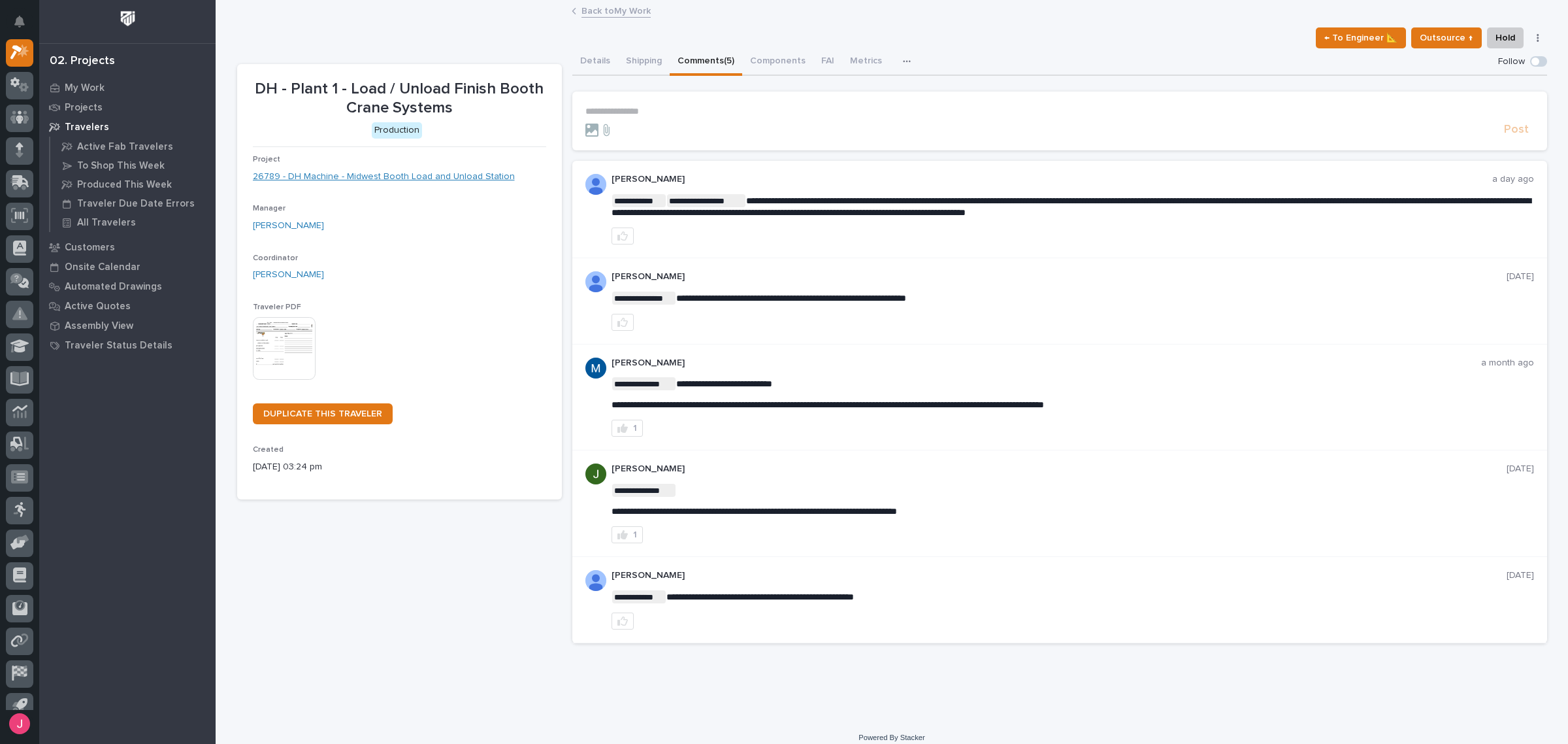
drag, startPoint x: 374, startPoint y: 184, endPoint x: 386, endPoint y: 177, distance: 13.9
drag, startPoint x: 592, startPoint y: 79, endPoint x: 593, endPoint y: 70, distance: 9.1
click at [592, 75] on div "**********" at bounding box center [1059, 359] width 975 height 568
click at [593, 67] on button "Details" at bounding box center [595, 62] width 46 height 27
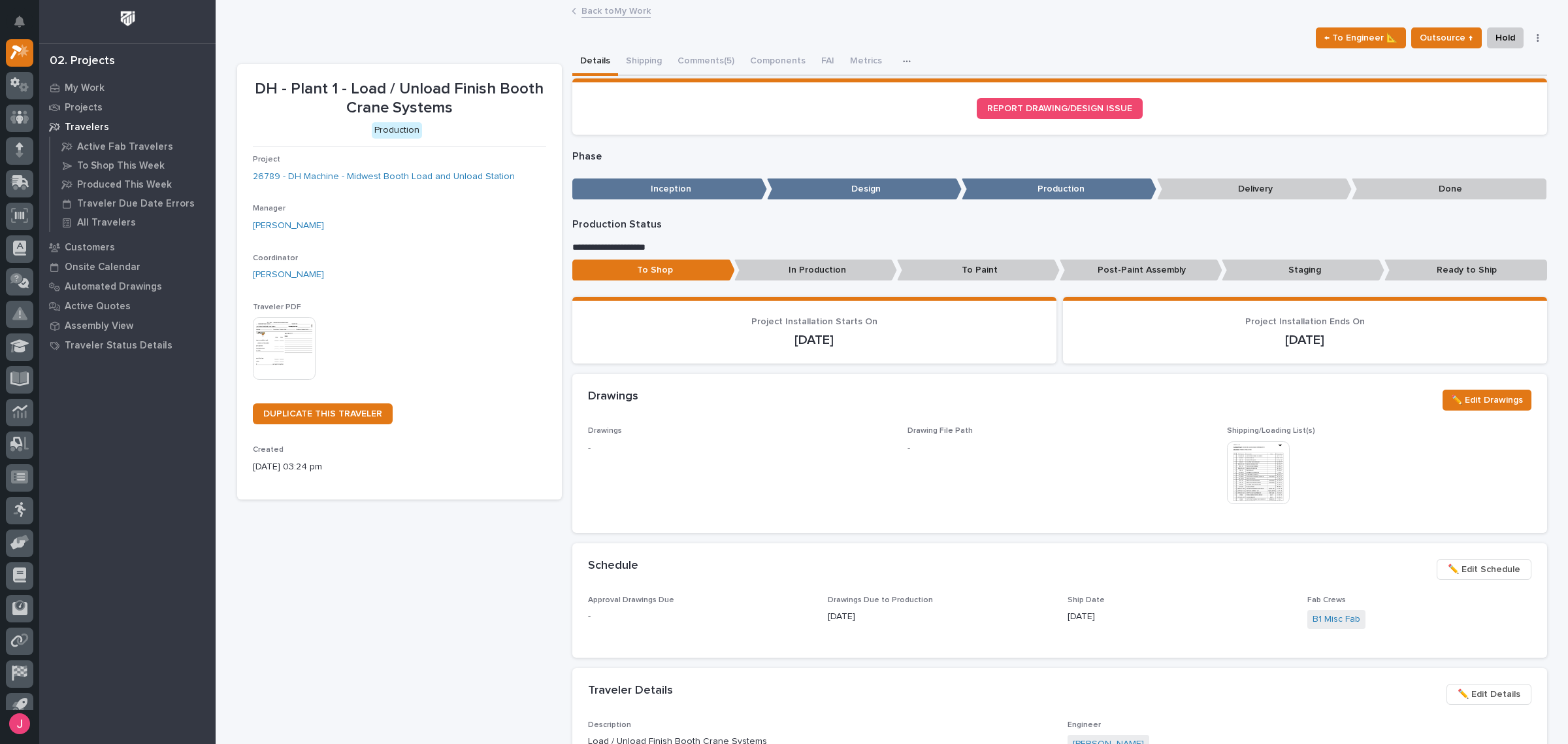
drag, startPoint x: 707, startPoint y: 481, endPoint x: 1112, endPoint y: 468, distance: 405.2
click at [710, 481] on span "Drawings -" at bounding box center [740, 471] width 304 height 90
click at [1243, 485] on img at bounding box center [1258, 472] width 63 height 63
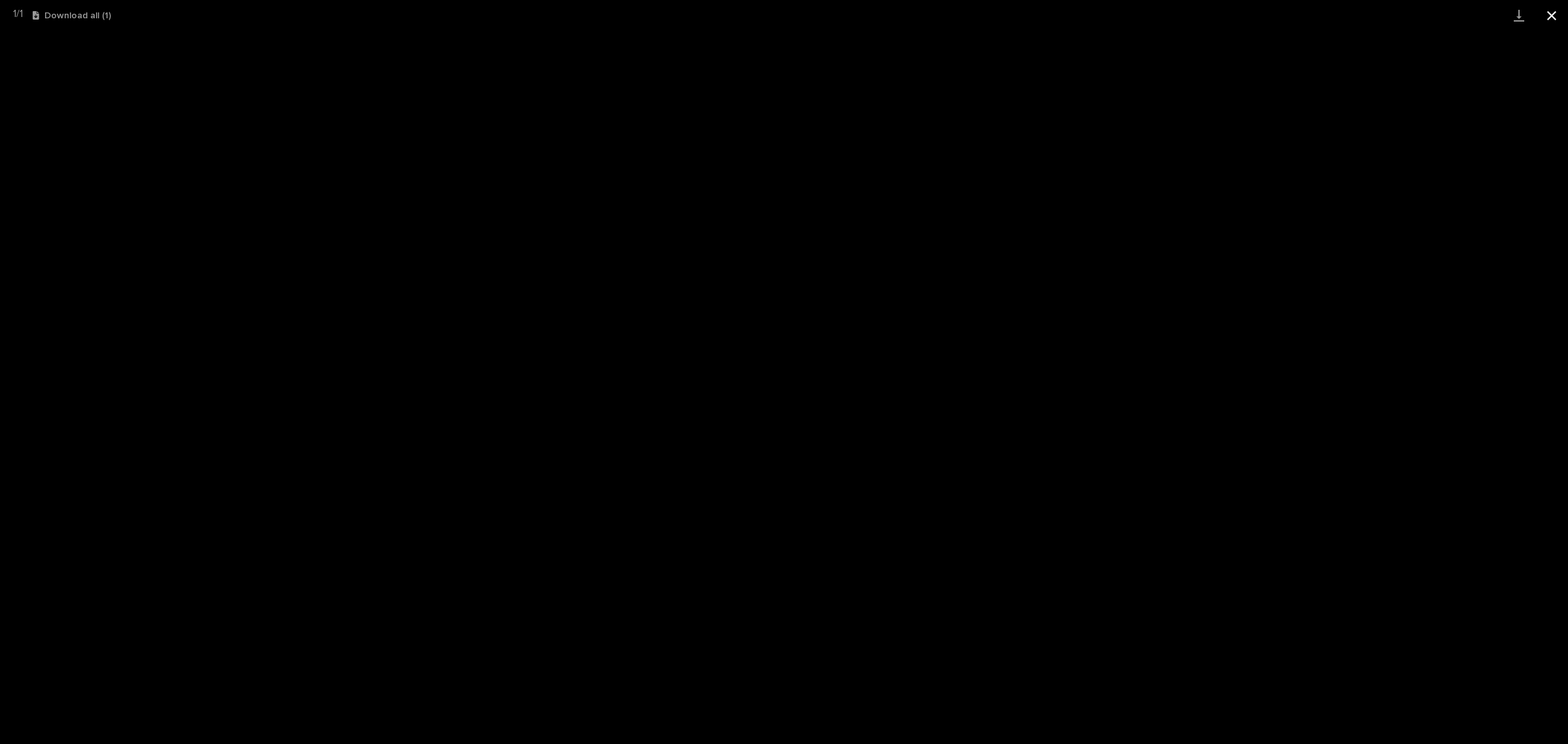
click at [1552, 11] on button "Close gallery" at bounding box center [1550, 15] width 32 height 30
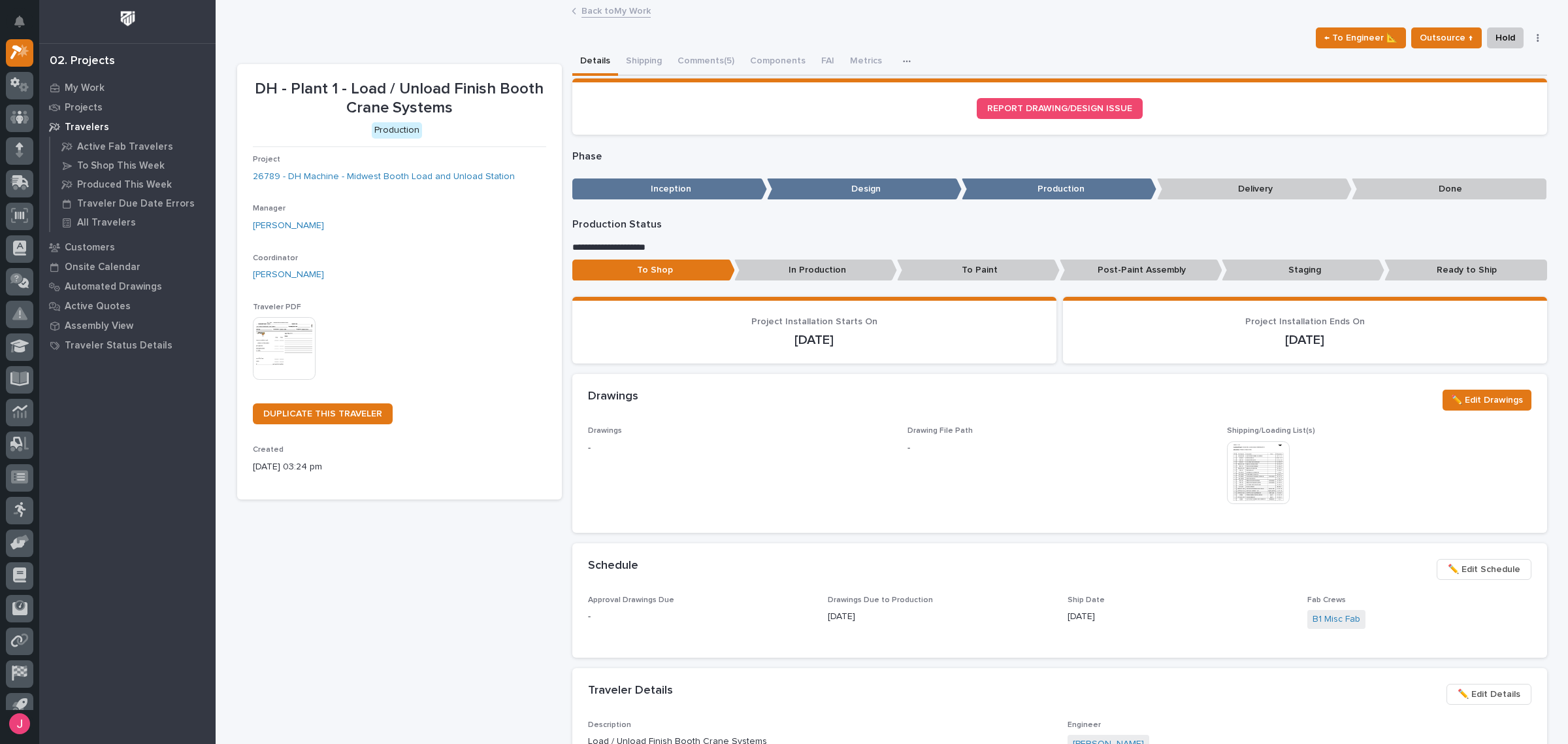
click at [601, 8] on link "Back to My Work" at bounding box center [615, 10] width 70 height 15
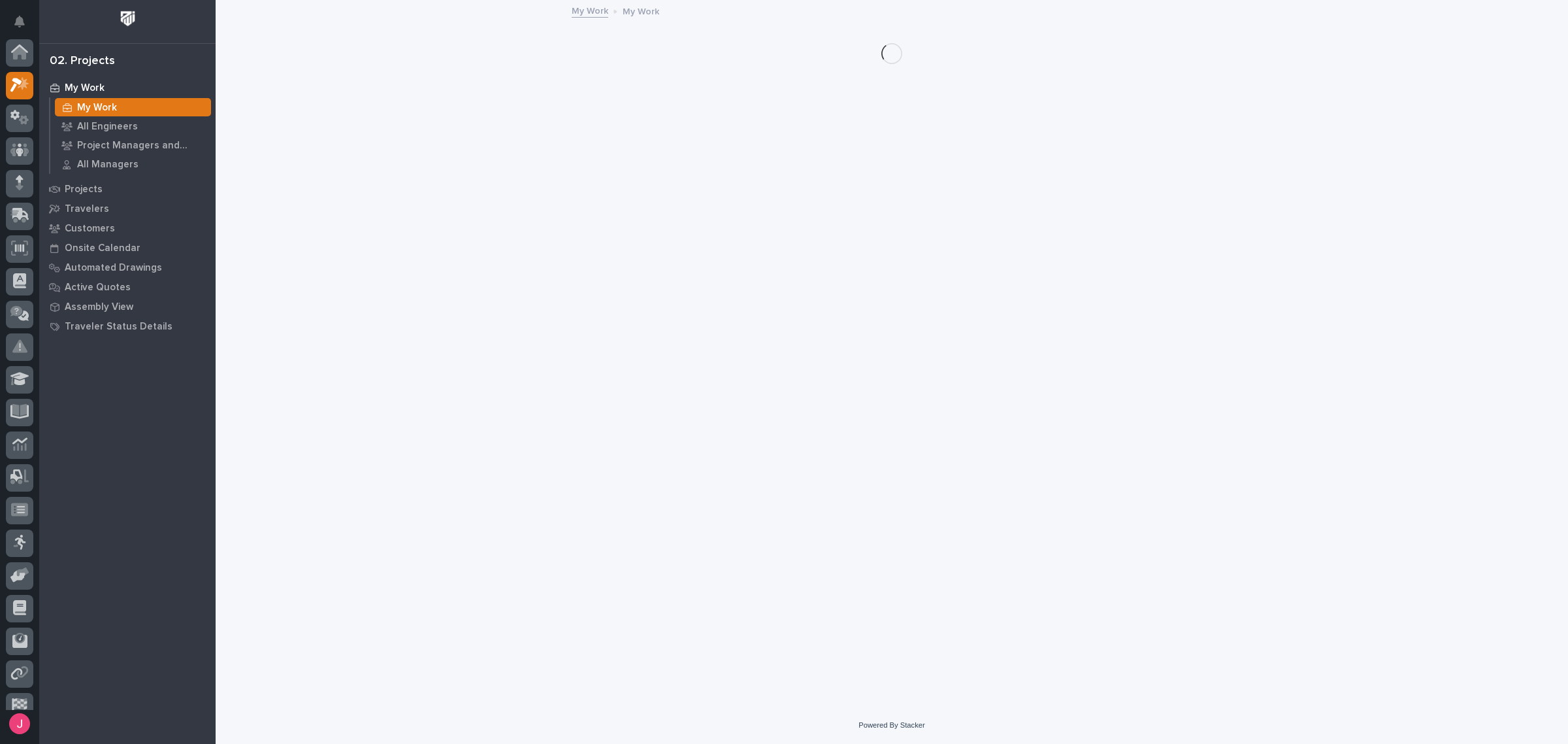
scroll to position [34, 0]
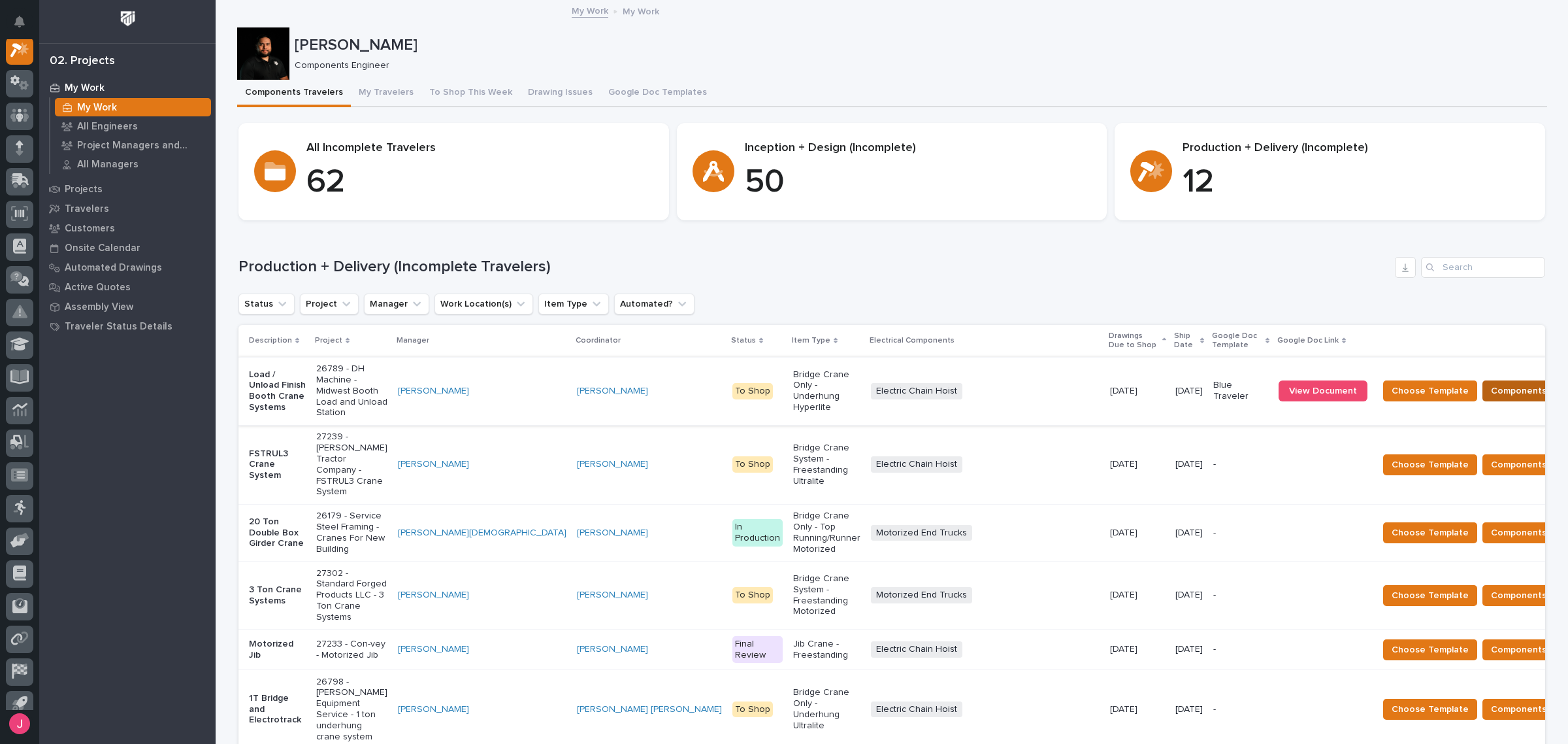
click at [1491, 383] on span "Components Complete" at bounding box center [1541, 391] width 101 height 16
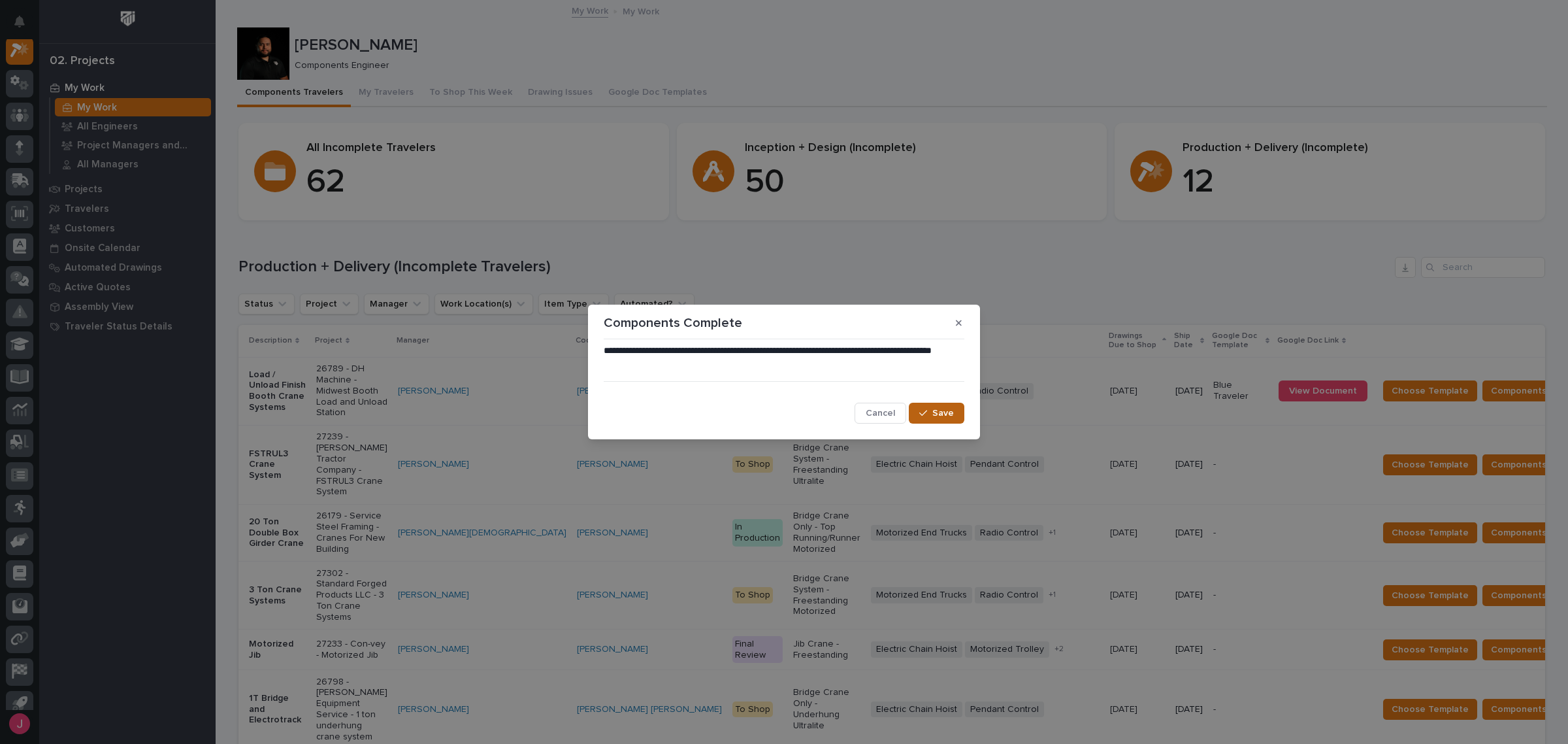
click at [946, 413] on span "Save" at bounding box center [943, 413] width 22 height 12
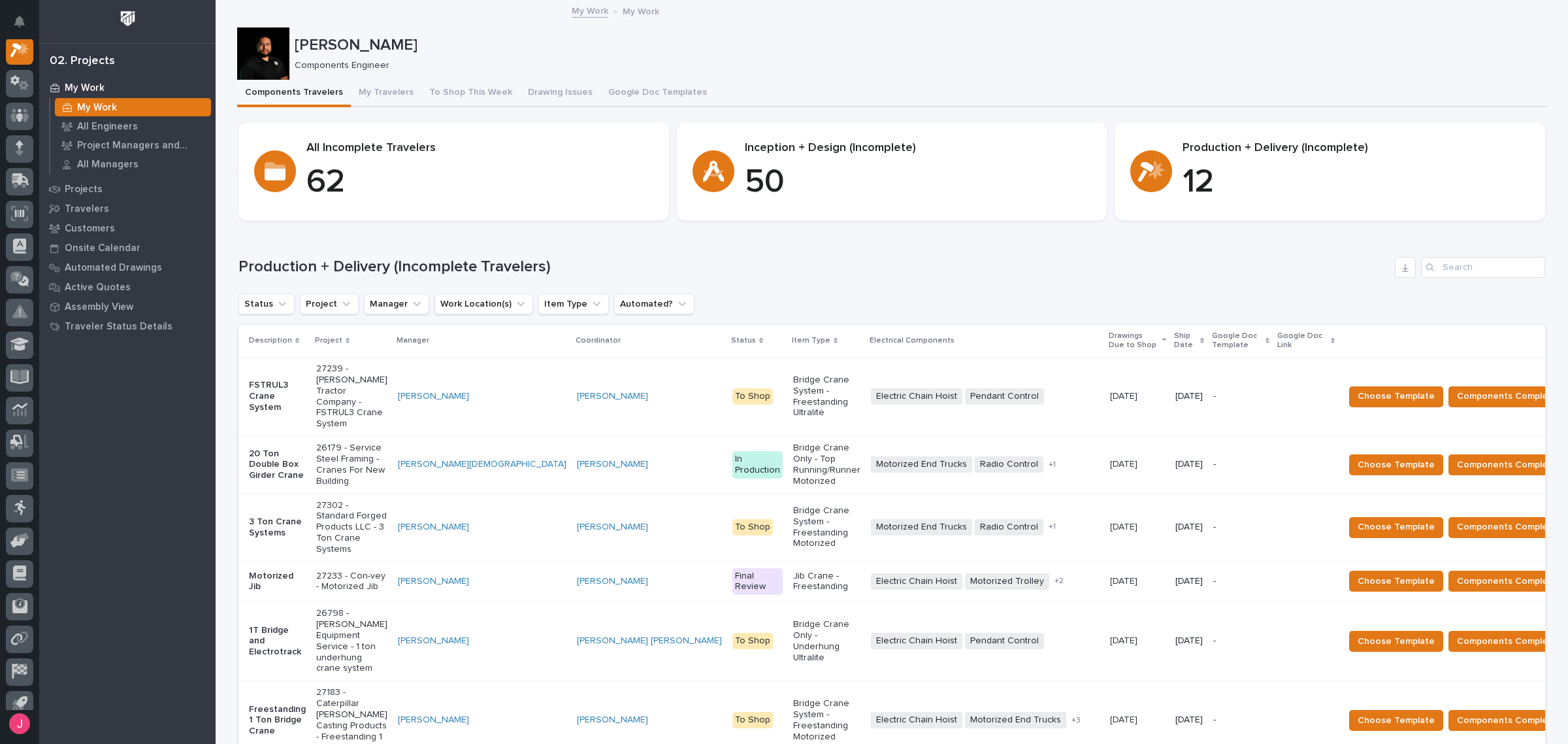
click at [909, 273] on h1 "Production + Delivery (Incomplete Travelers)" at bounding box center [813, 267] width 1152 height 19
click at [931, 276] on div "Production + Delivery (Incomplete Travelers) Status Project Manager Work Locati…" at bounding box center [891, 646] width 1306 height 778
click at [965, 295] on div "Status Project Manager Work Location(s) Item Type Automated?" at bounding box center [891, 303] width 1306 height 21
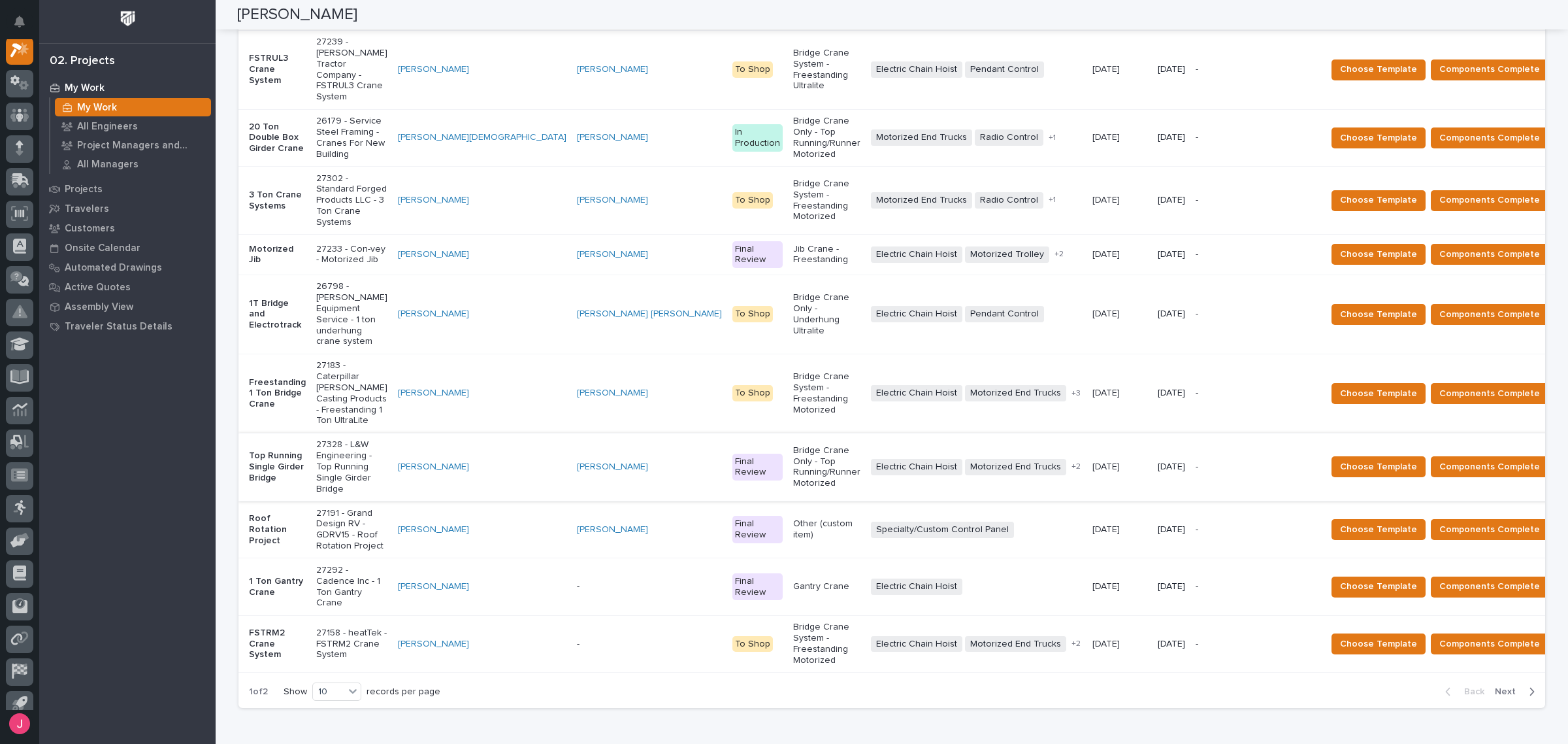
scroll to position [0, 0]
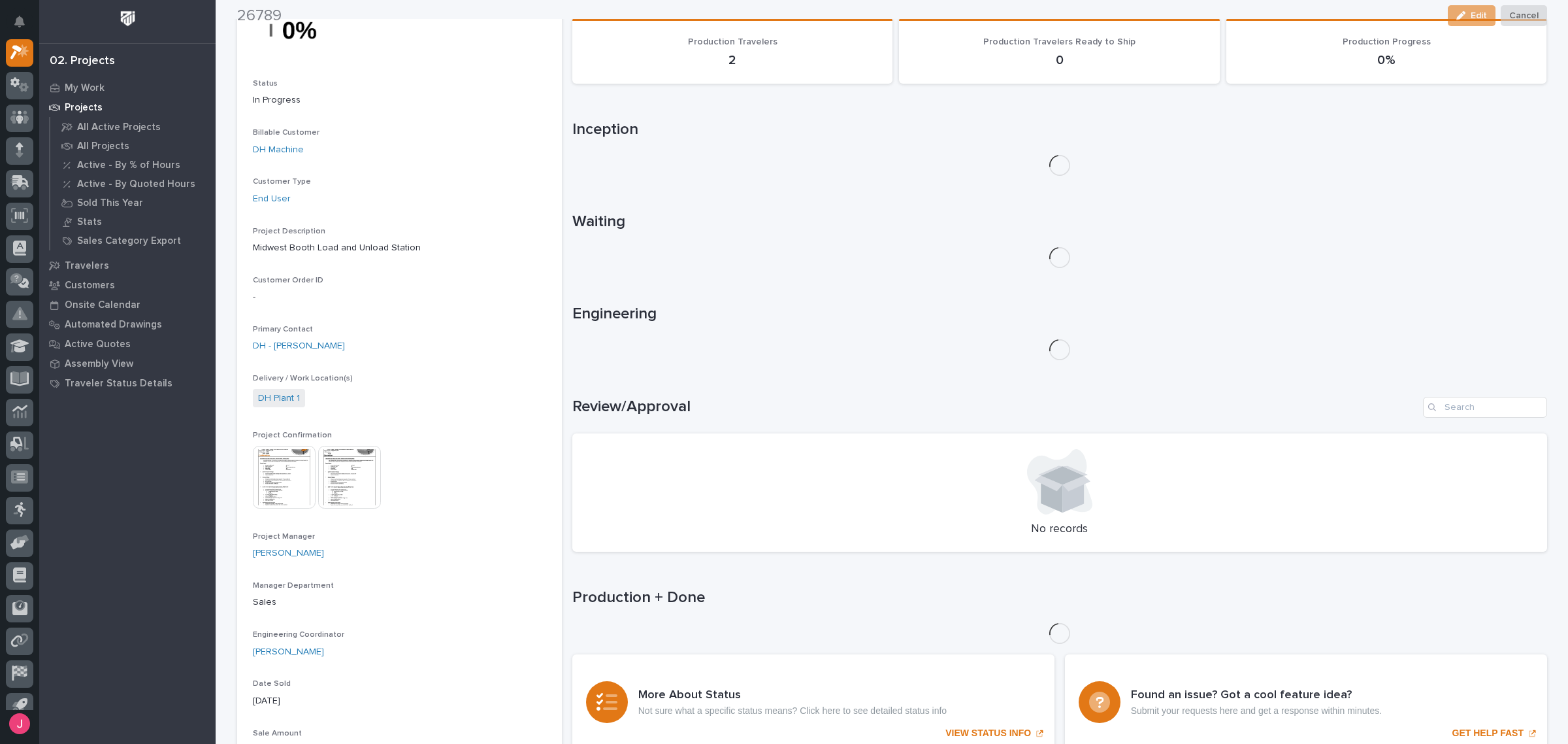
scroll to position [164, 0]
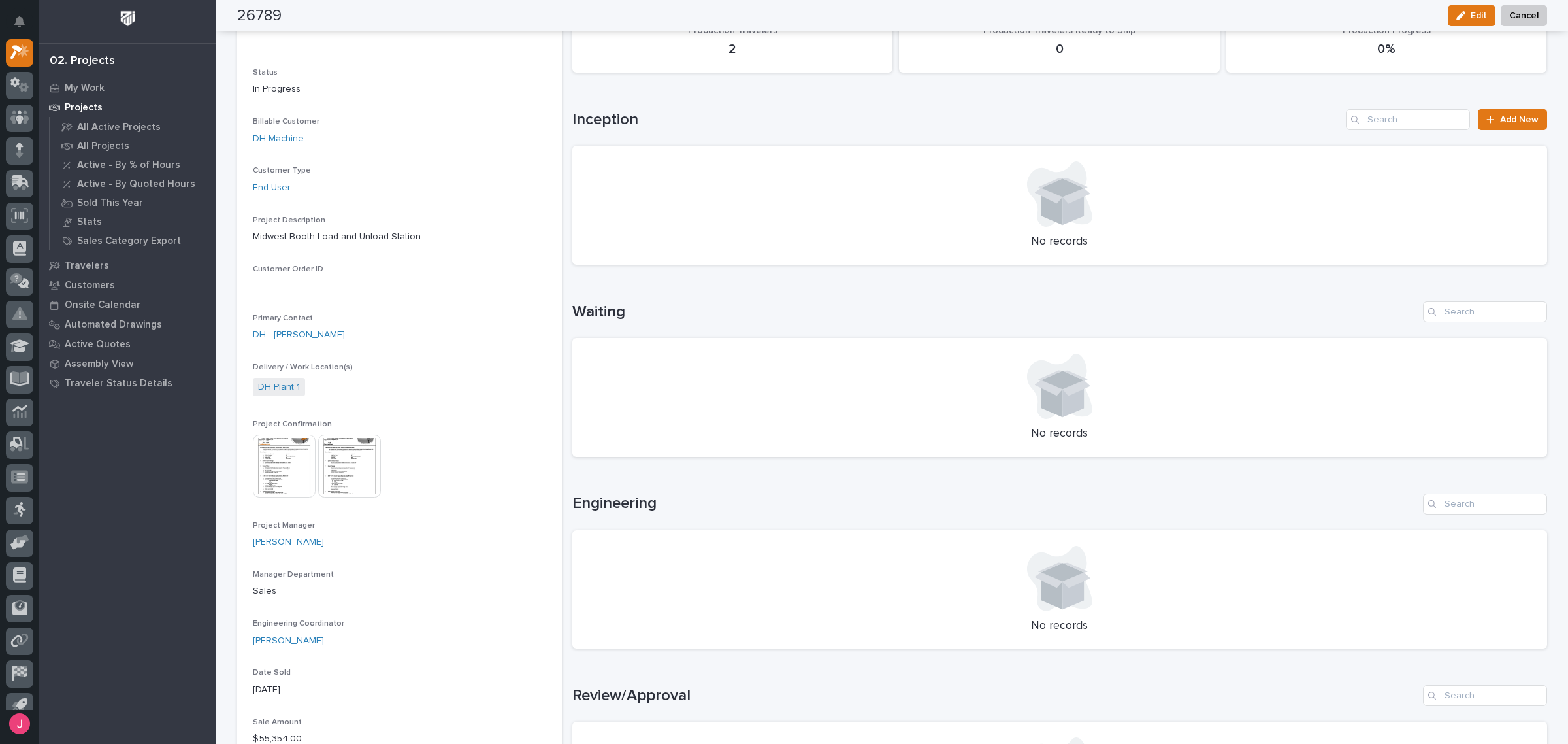
click at [282, 458] on img at bounding box center [284, 466] width 63 height 63
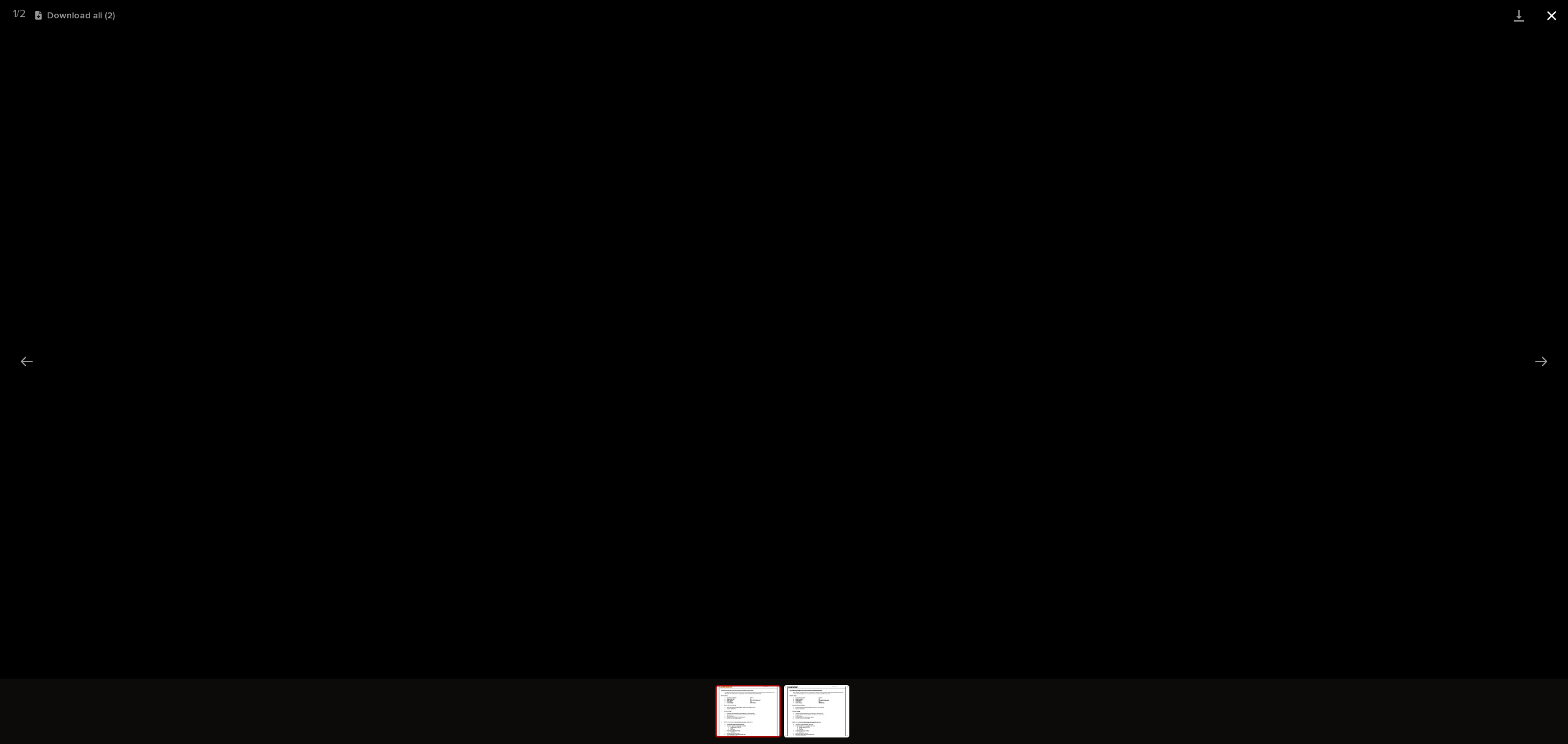
click at [1550, 15] on button "Close gallery" at bounding box center [1550, 15] width 32 height 30
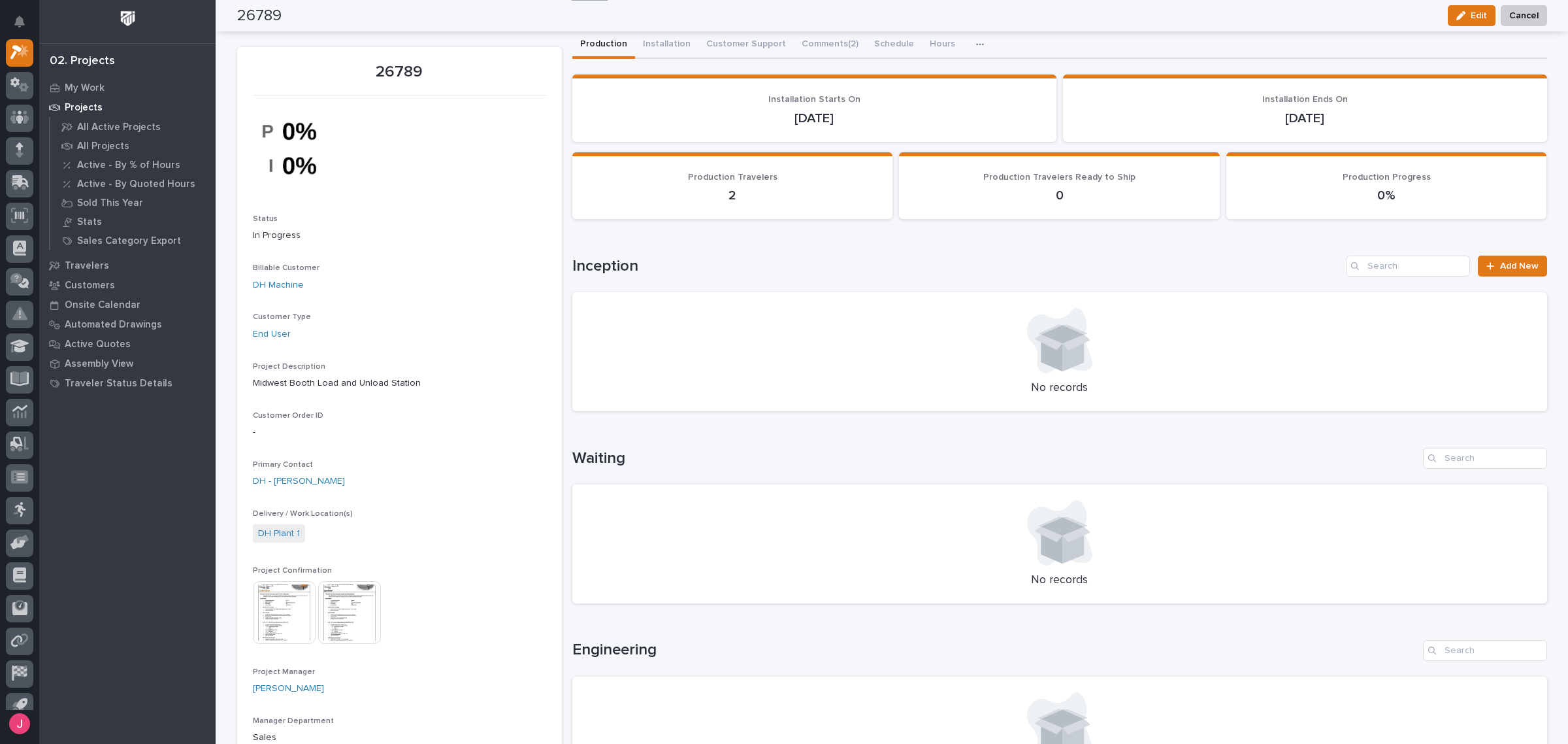
scroll to position [0, 0]
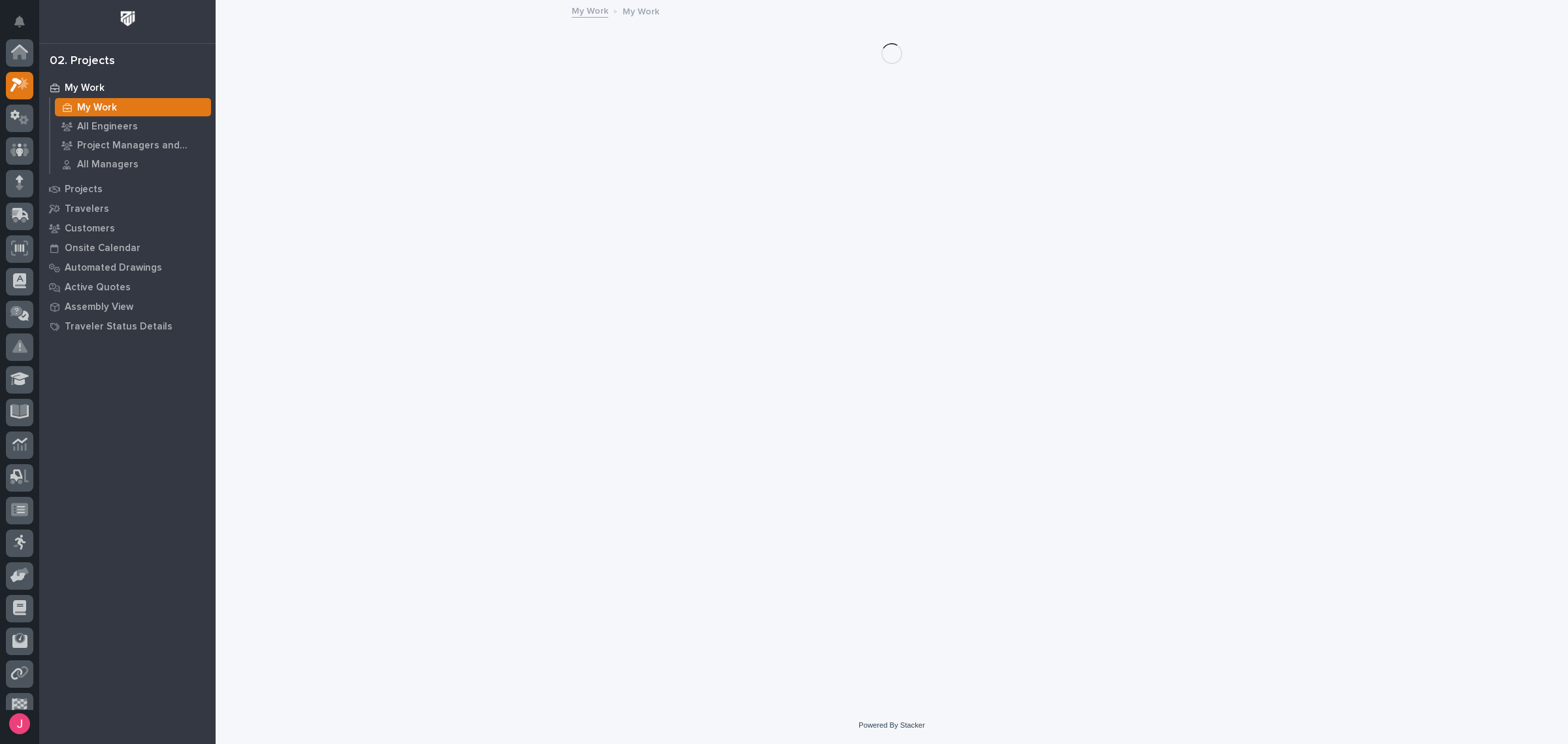
scroll to position [32, 0]
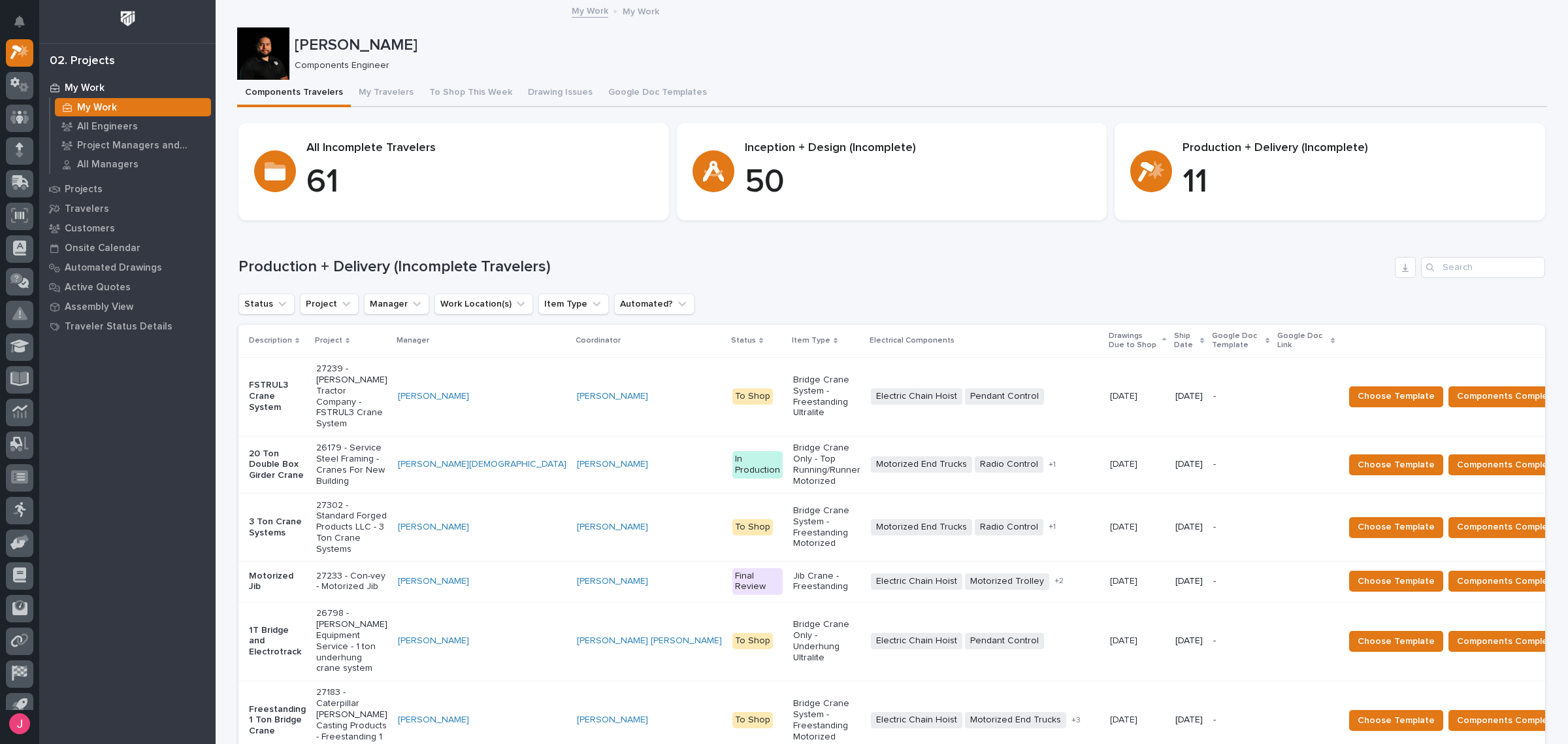
click at [832, 274] on h1 "Production + Delivery (Incomplete Travelers)" at bounding box center [813, 267] width 1152 height 19
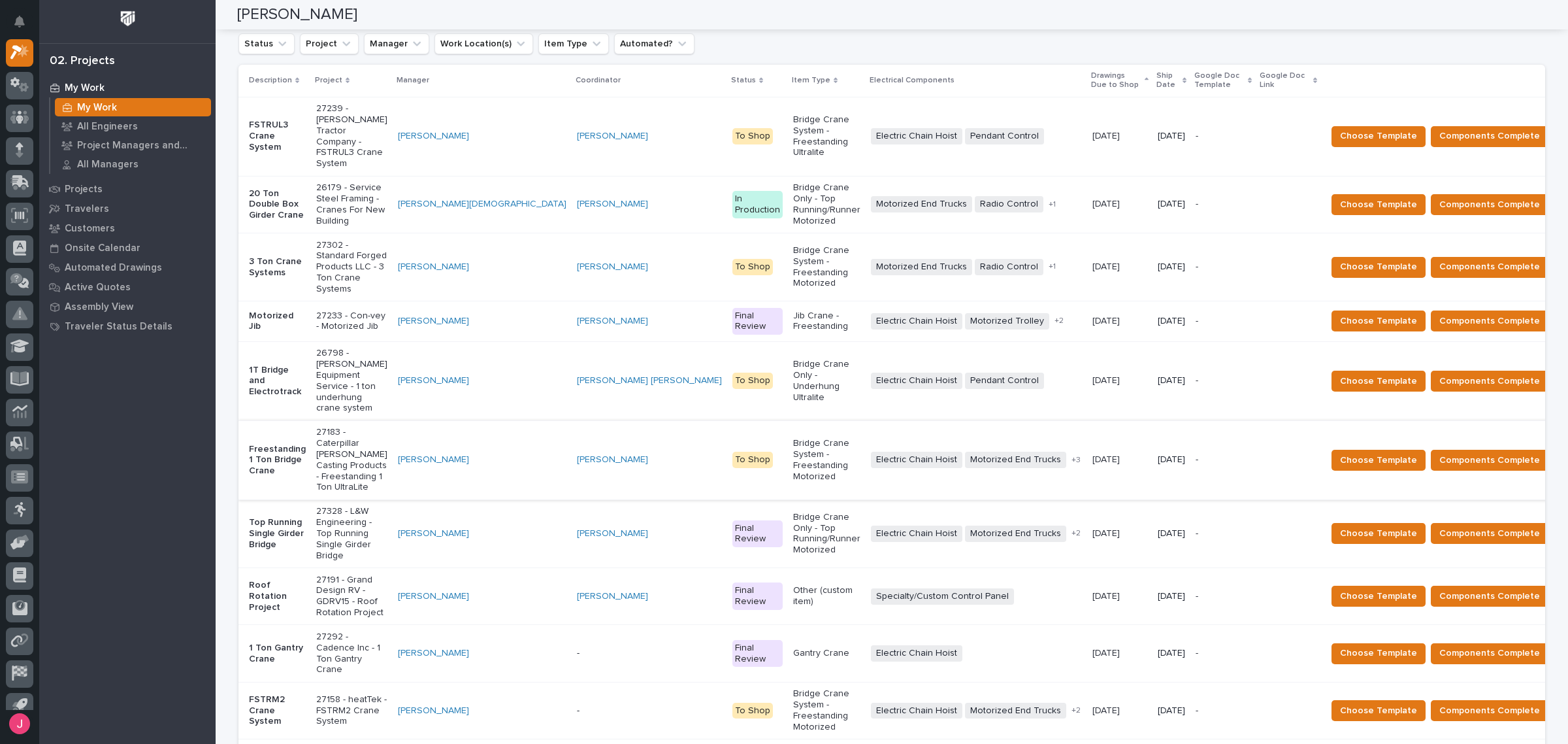
scroll to position [164, 0]
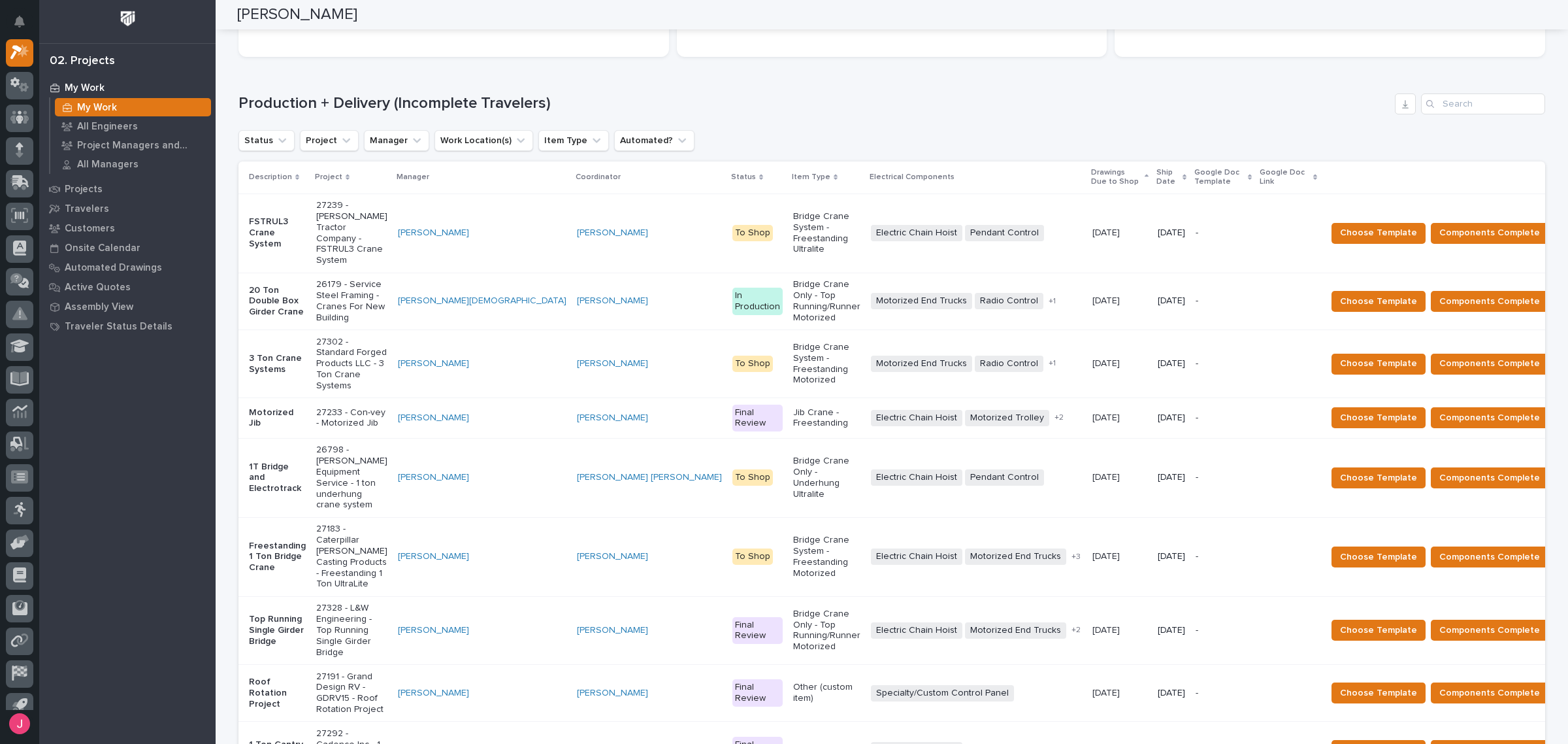
click at [1156, 178] on p "Ship Date" at bounding box center [1167, 177] width 23 height 25
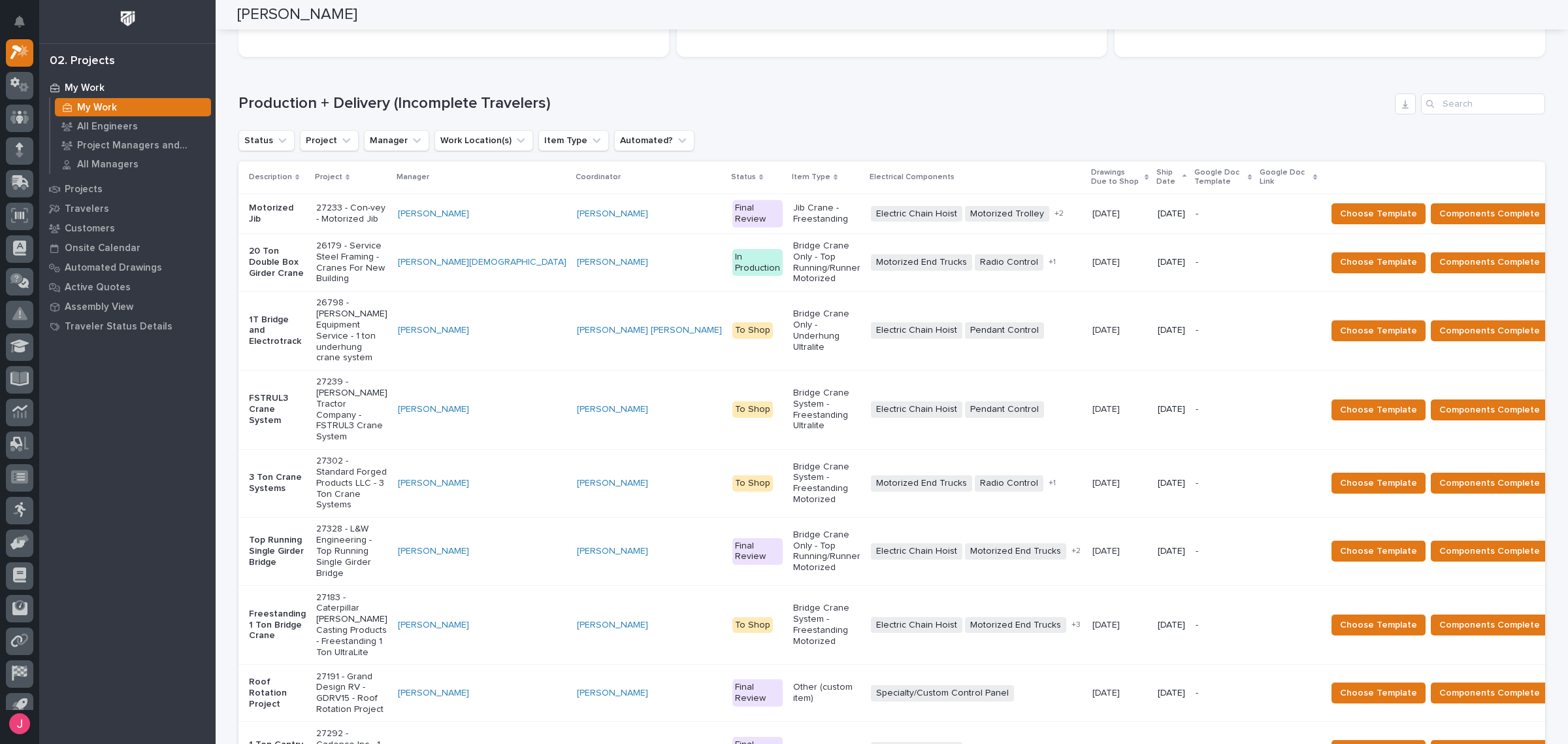
click at [863, 93] on div "Production + Delivery (Incomplete Travelers)" at bounding box center [891, 103] width 1306 height 21
click at [779, 83] on div "Loading... Saving… Production + Delivery (Incomplete Travelers) Status Project …" at bounding box center [891, 474] width 1306 height 815
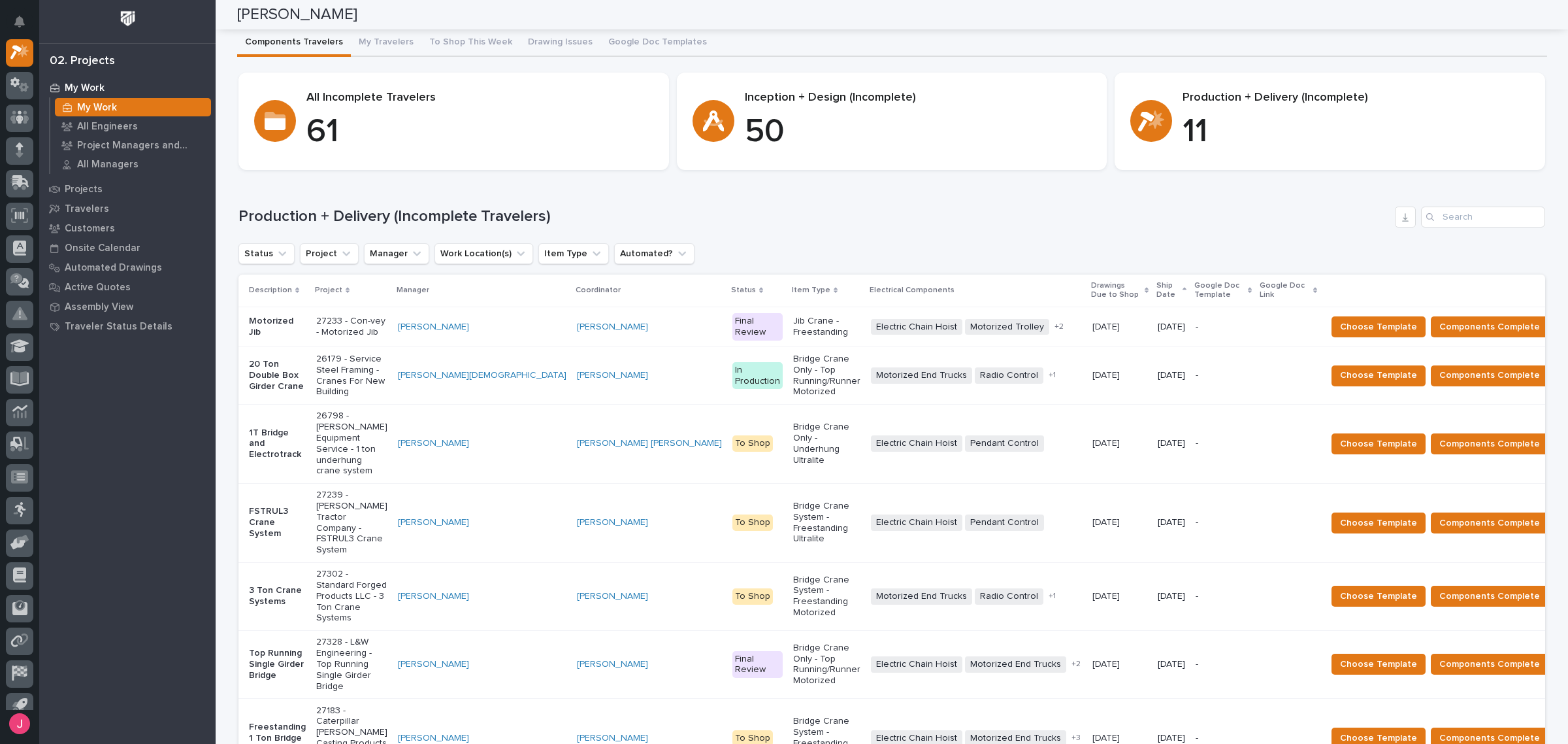
scroll to position [0, 0]
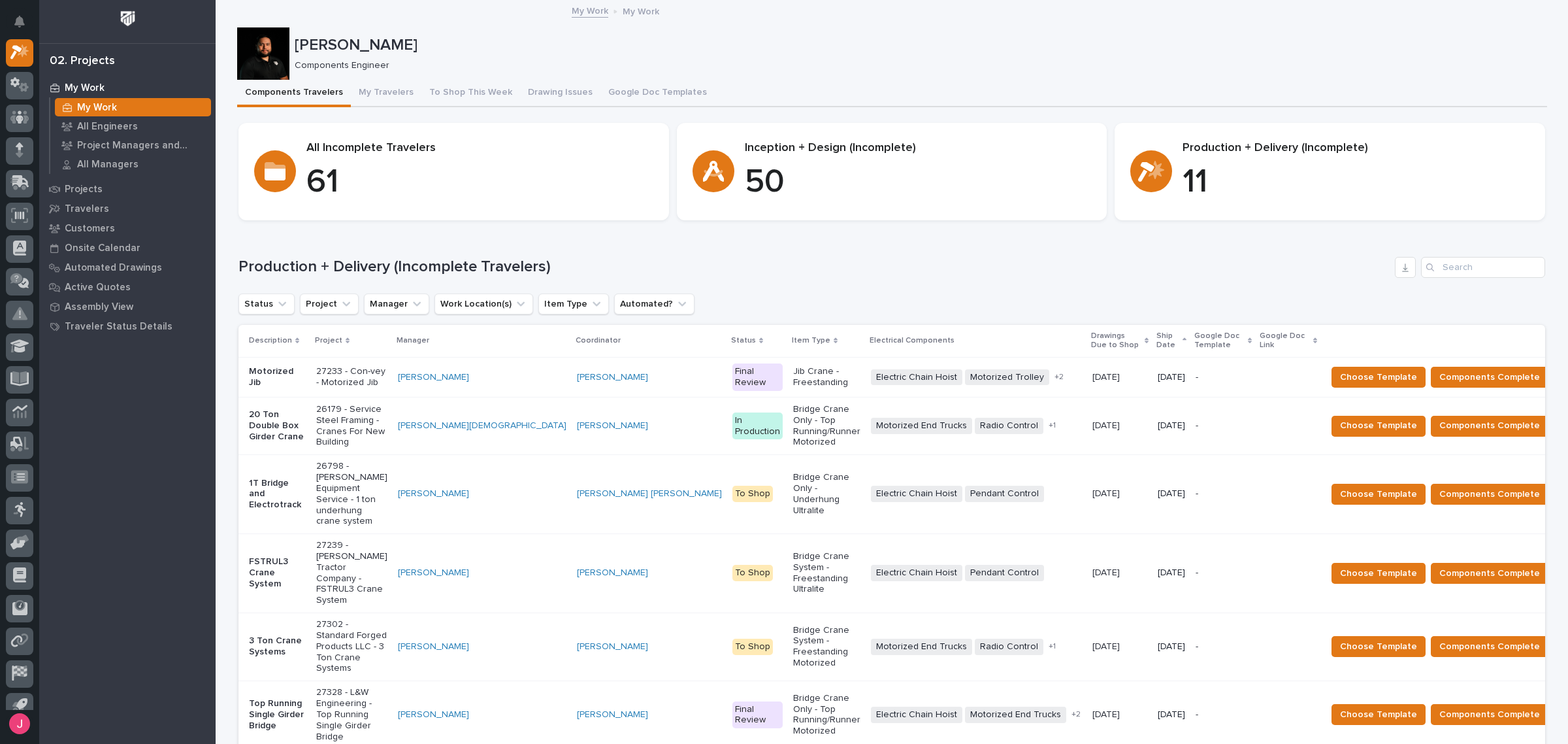
click at [855, 260] on h1 "Production + Delivery (Incomplete Travelers)" at bounding box center [813, 267] width 1152 height 19
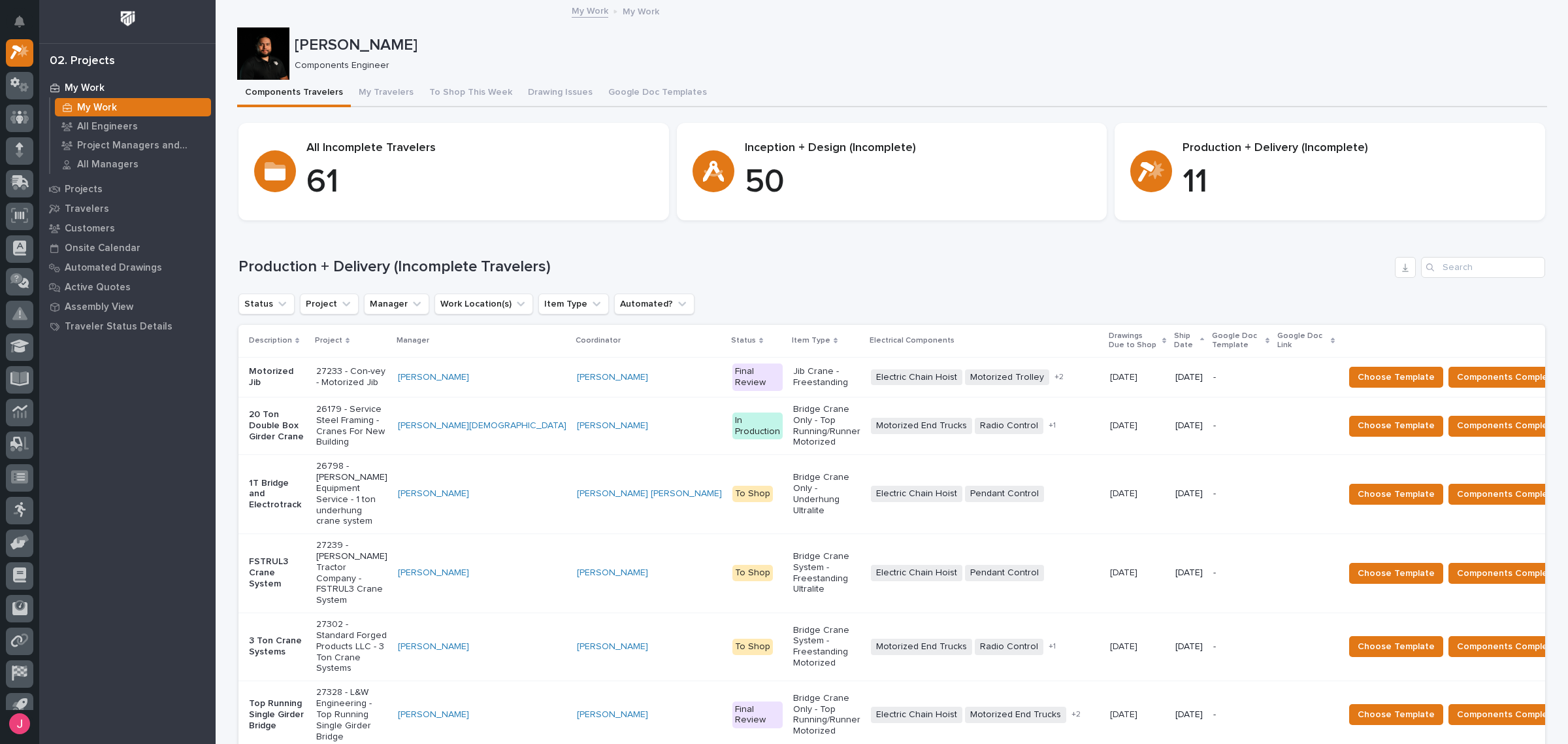
click at [858, 289] on div "Production + Delivery (Incomplete Travelers) Status Project Manager Work Locati…" at bounding box center [891, 646] width 1306 height 778
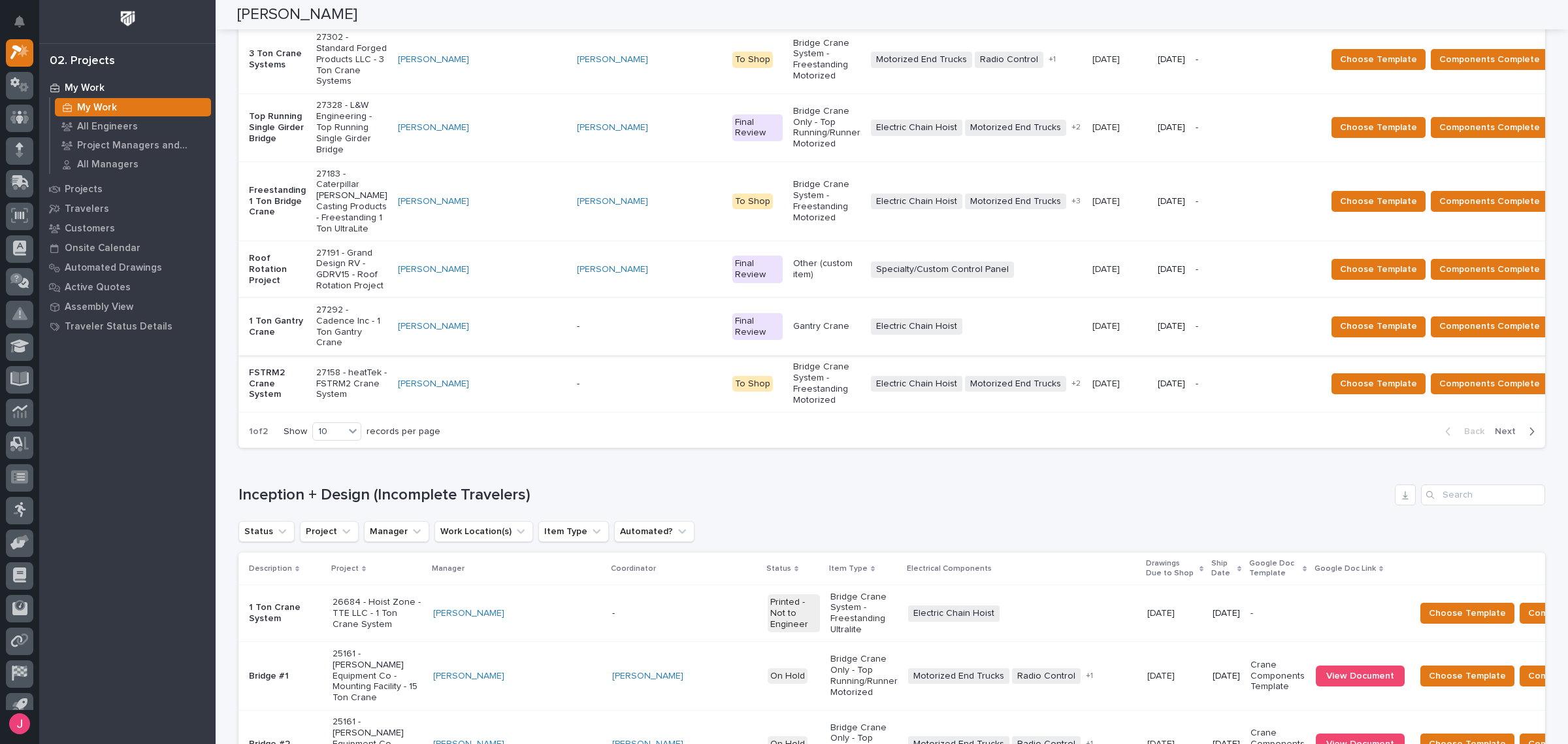
scroll to position [724, 0]
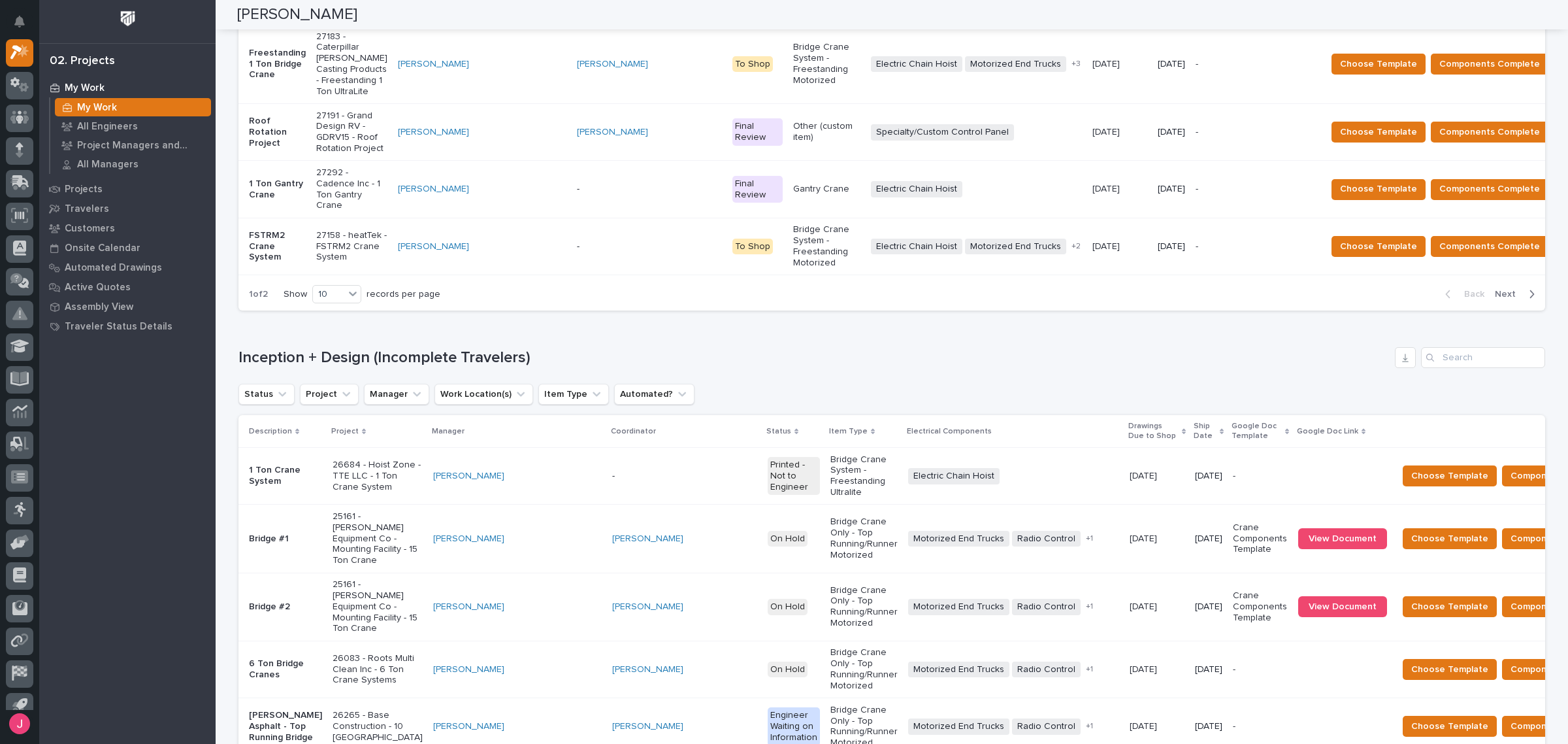
click at [1194, 419] on p "Ship Date" at bounding box center [1204, 430] width 23 height 25
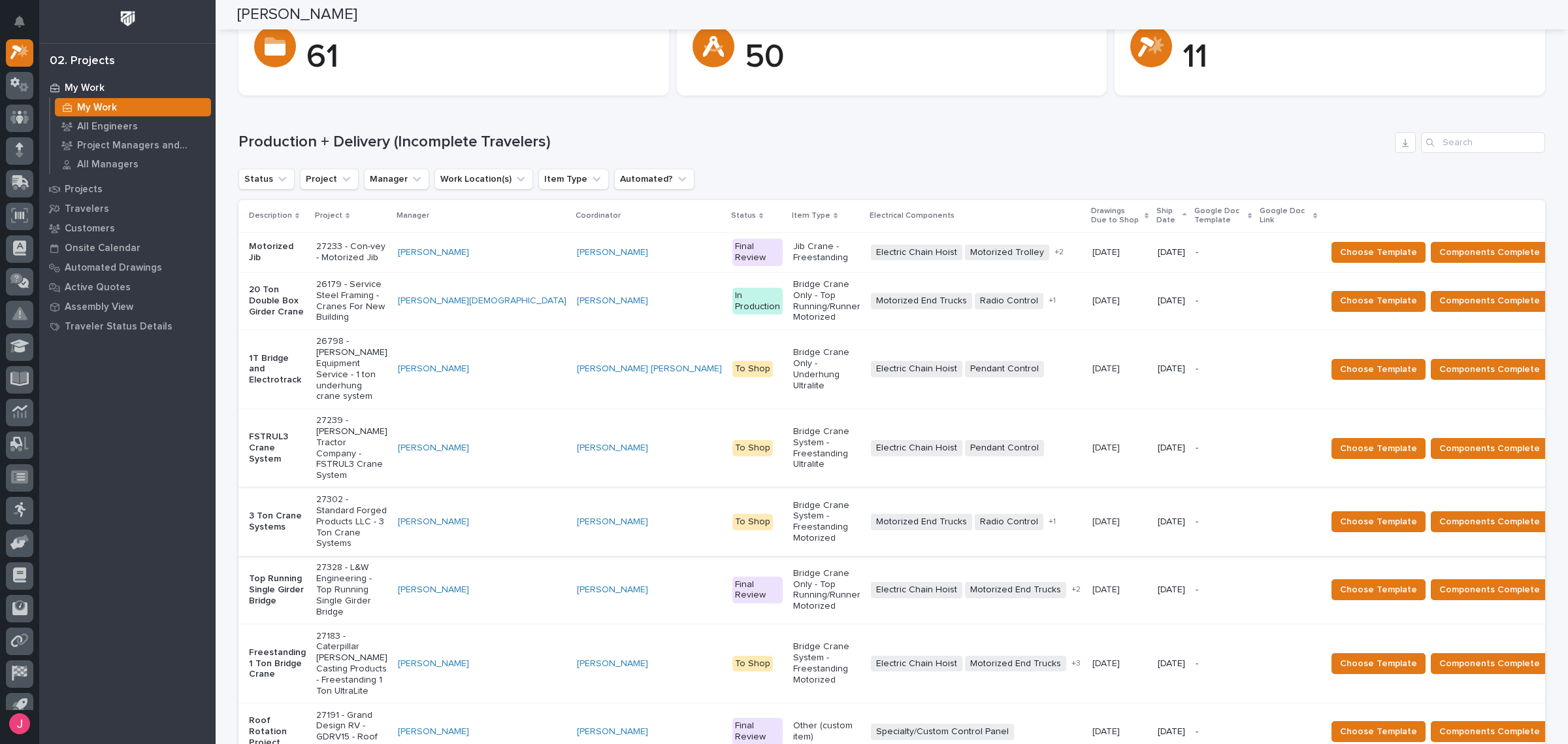
scroll to position [164, 0]
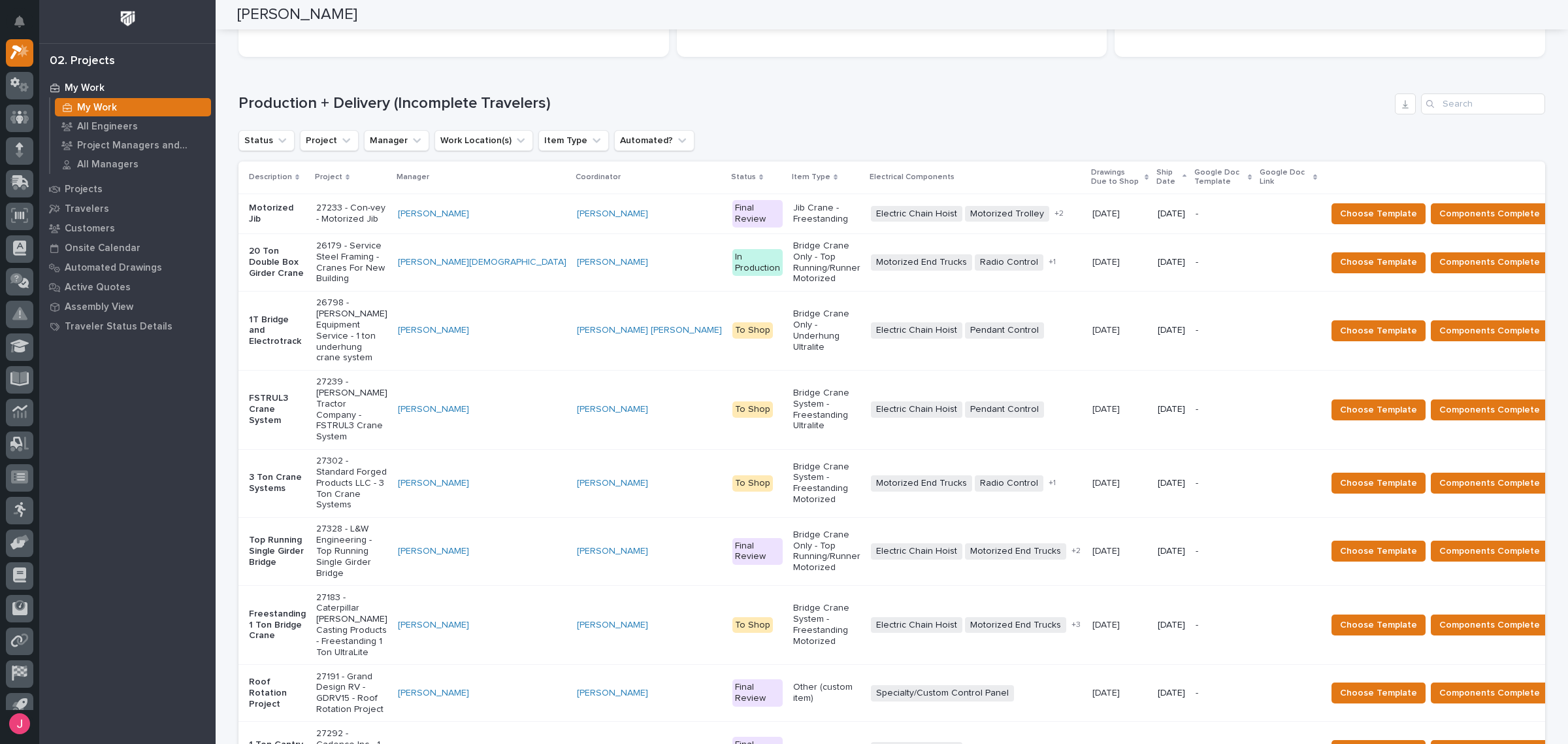
click at [1161, 95] on h1 "Production + Delivery (Incomplete Travelers)" at bounding box center [813, 103] width 1152 height 19
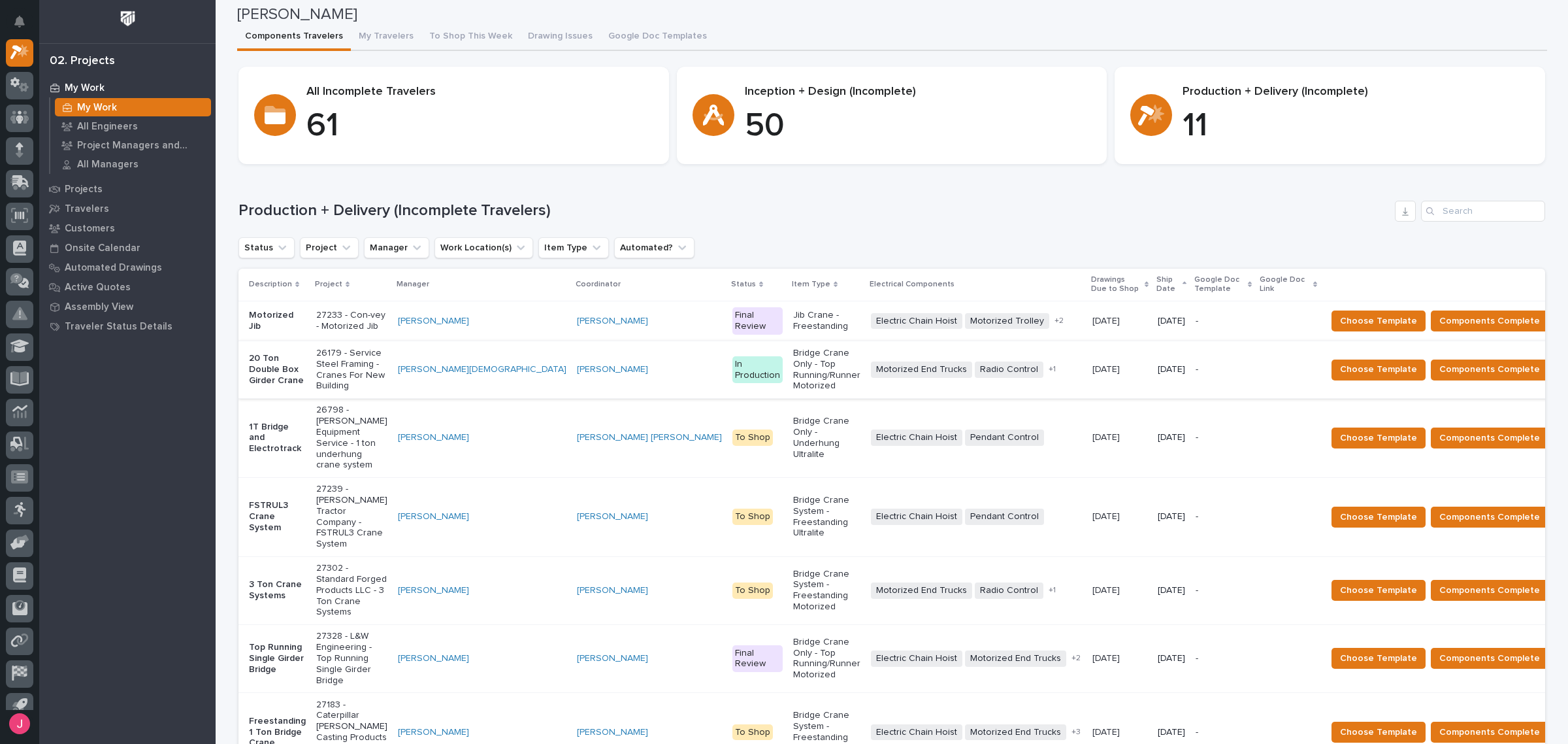
scroll to position [0, 0]
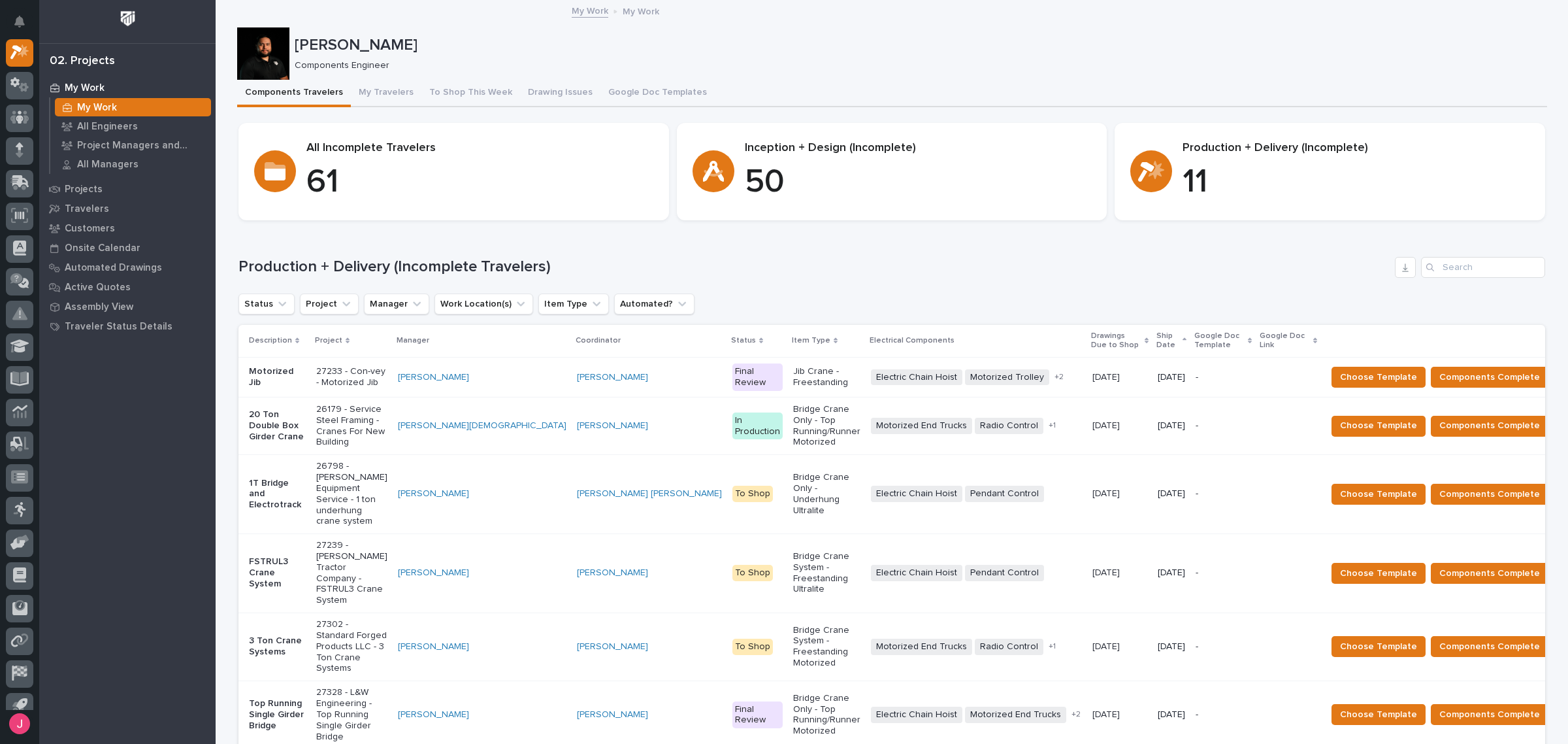
click at [788, 364] on td "Jib Crane - Freestanding" at bounding box center [826, 376] width 77 height 40
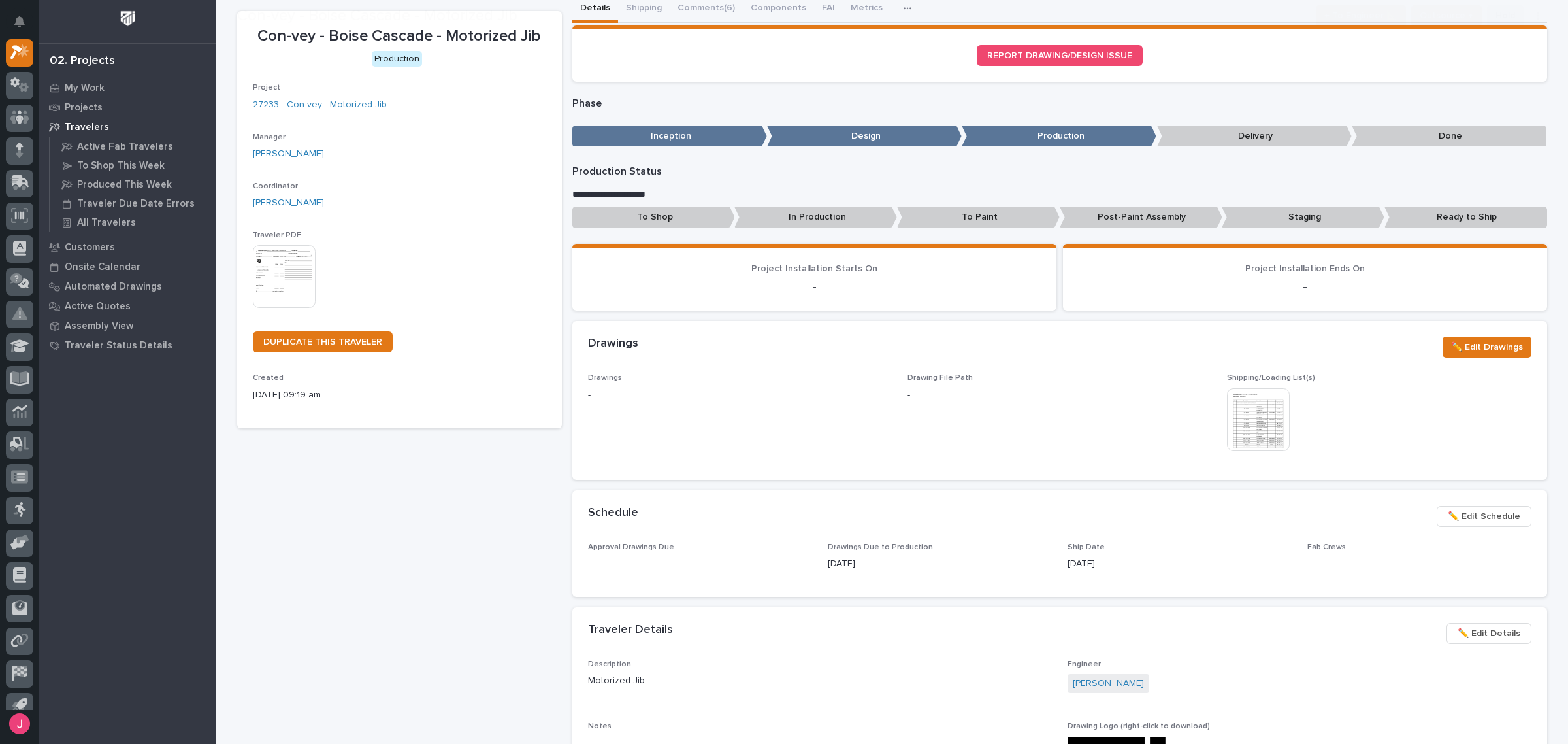
scroll to position [81, 0]
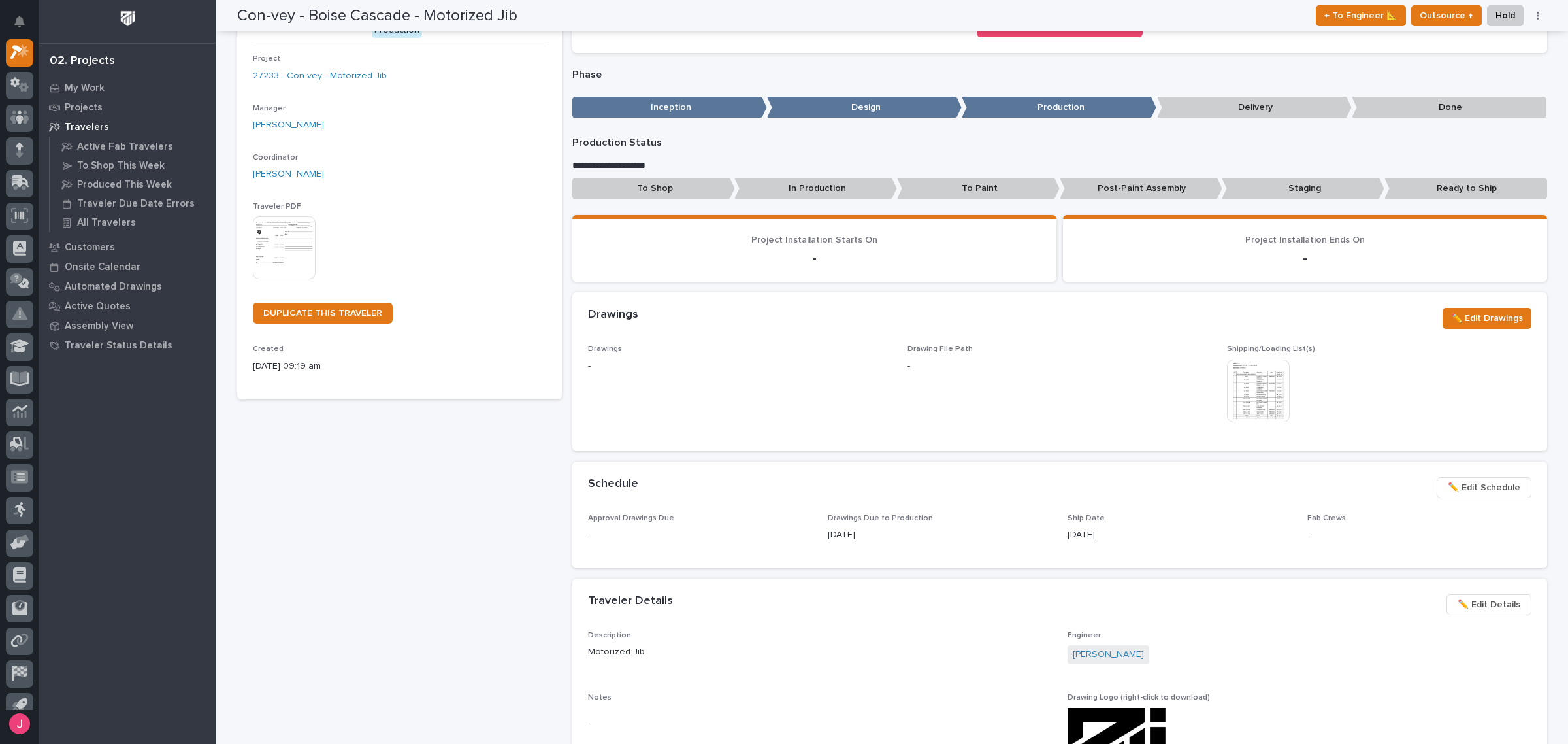
click at [1245, 377] on img at bounding box center [1258, 391] width 63 height 63
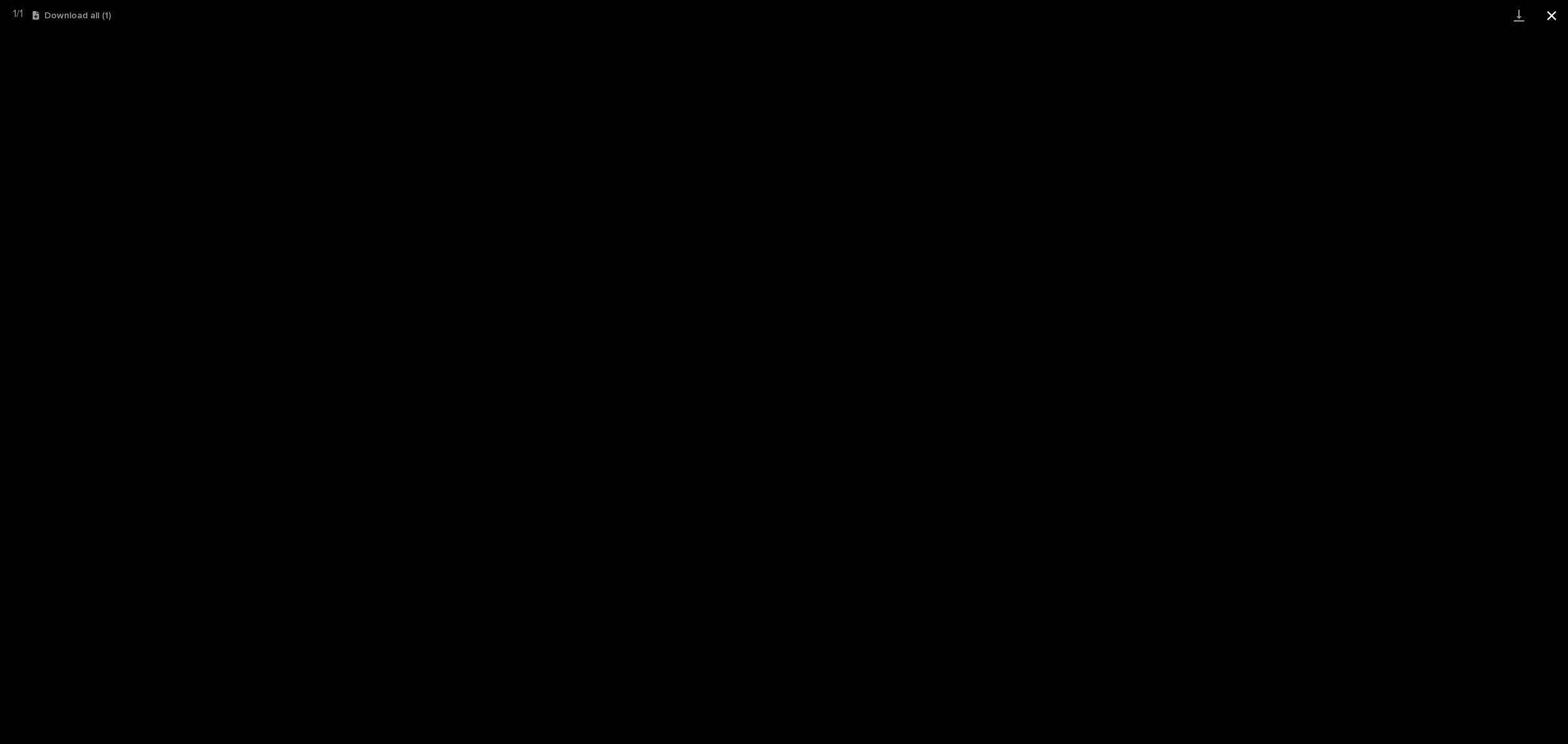
click at [1559, 11] on button "Close gallery" at bounding box center [1550, 15] width 32 height 30
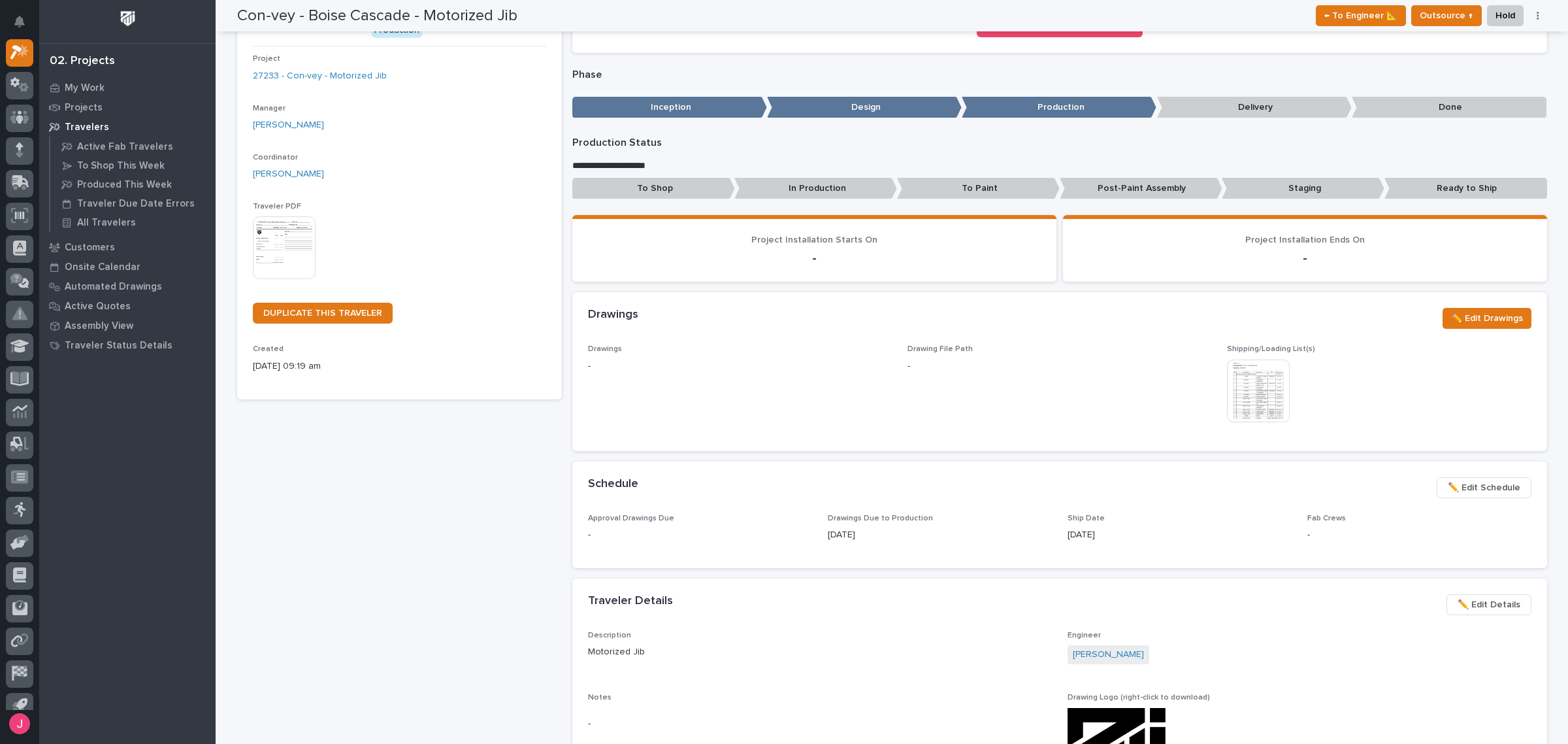
scroll to position [0, 0]
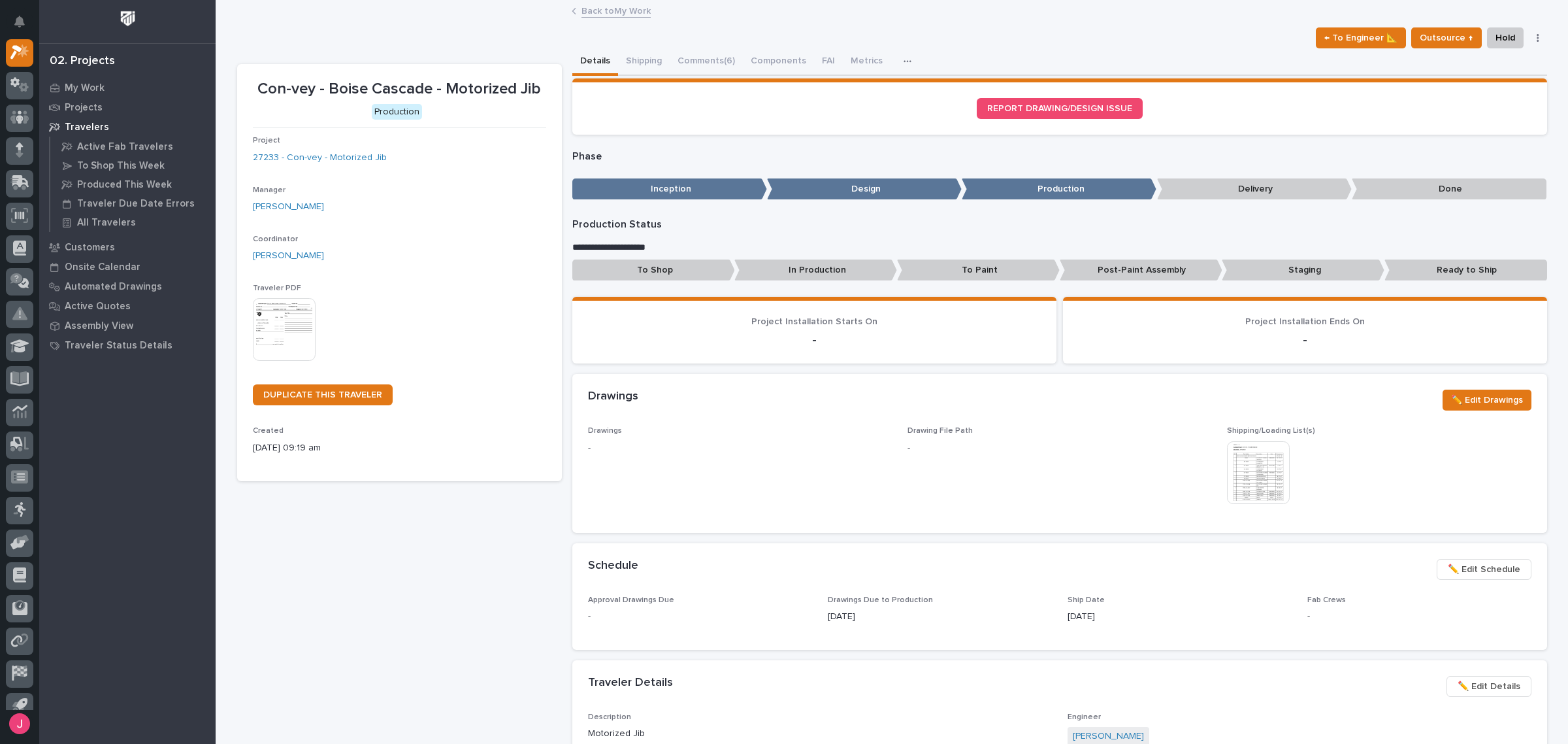
click at [981, 51] on div "Details Shipping Comments (6) Components FAI Metrics Schedule" at bounding box center [1059, 62] width 975 height 27
click at [703, 56] on button "Comments (6)" at bounding box center [706, 62] width 74 height 27
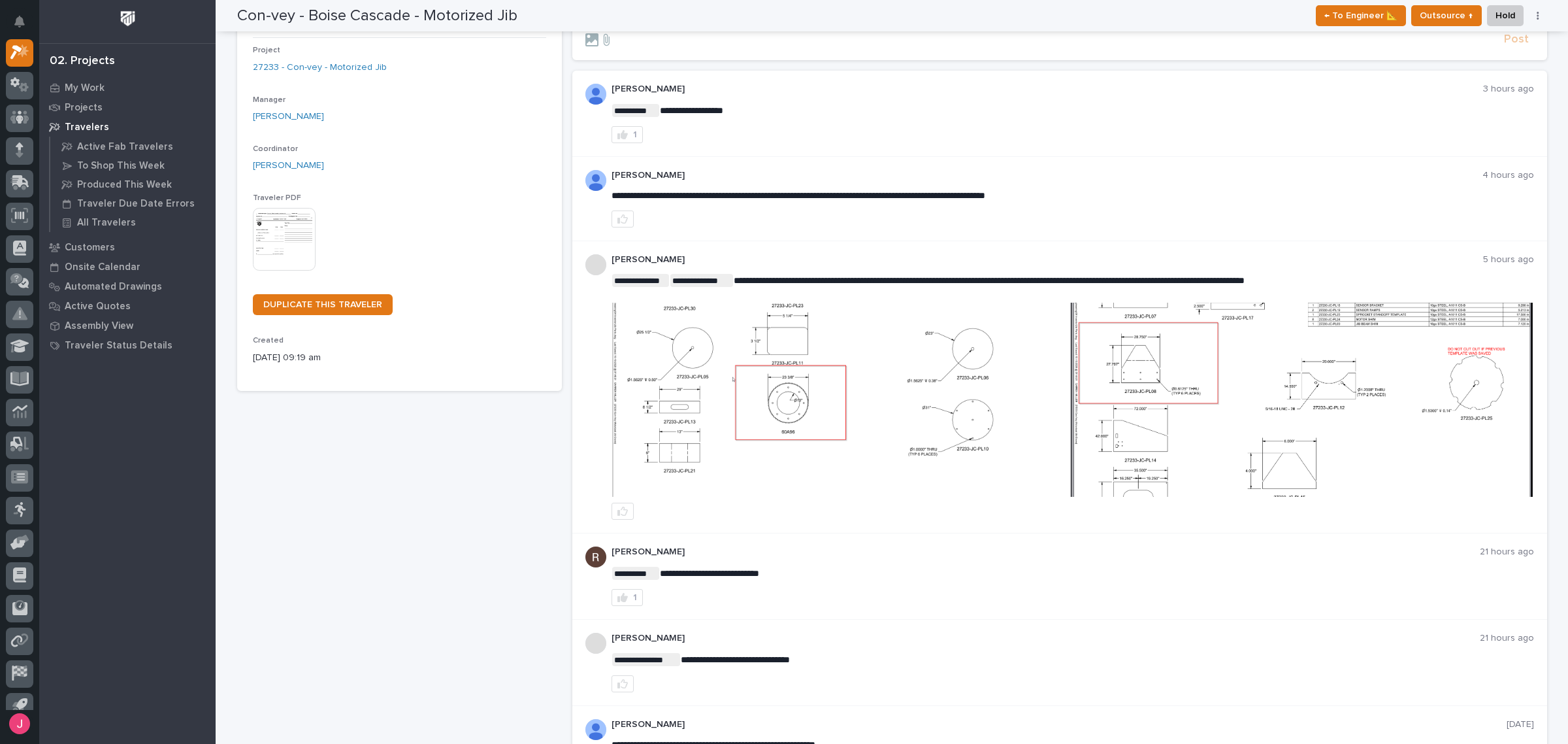
scroll to position [81, 0]
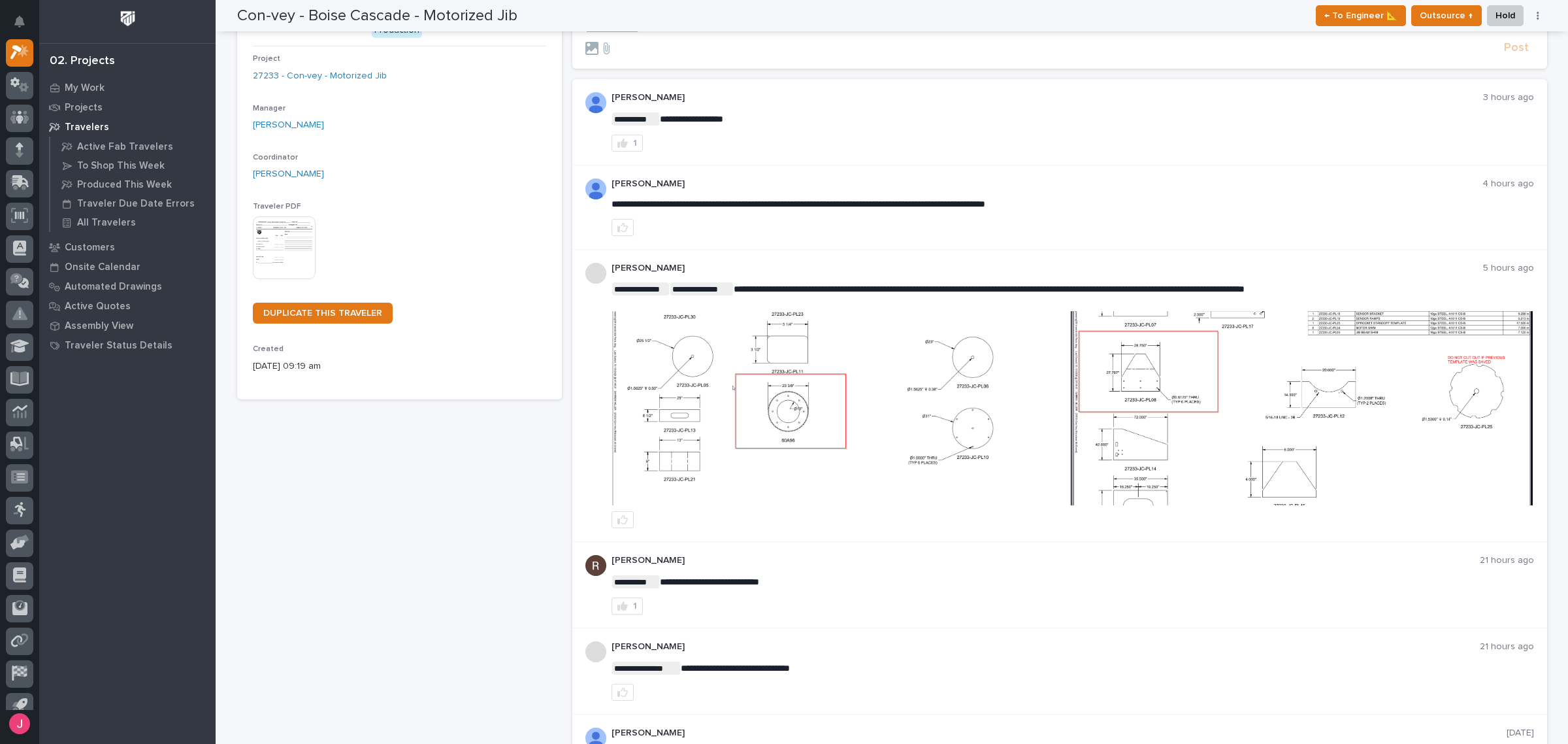
click at [1240, 184] on p "[PERSON_NAME]" at bounding box center [1047, 183] width 871 height 11
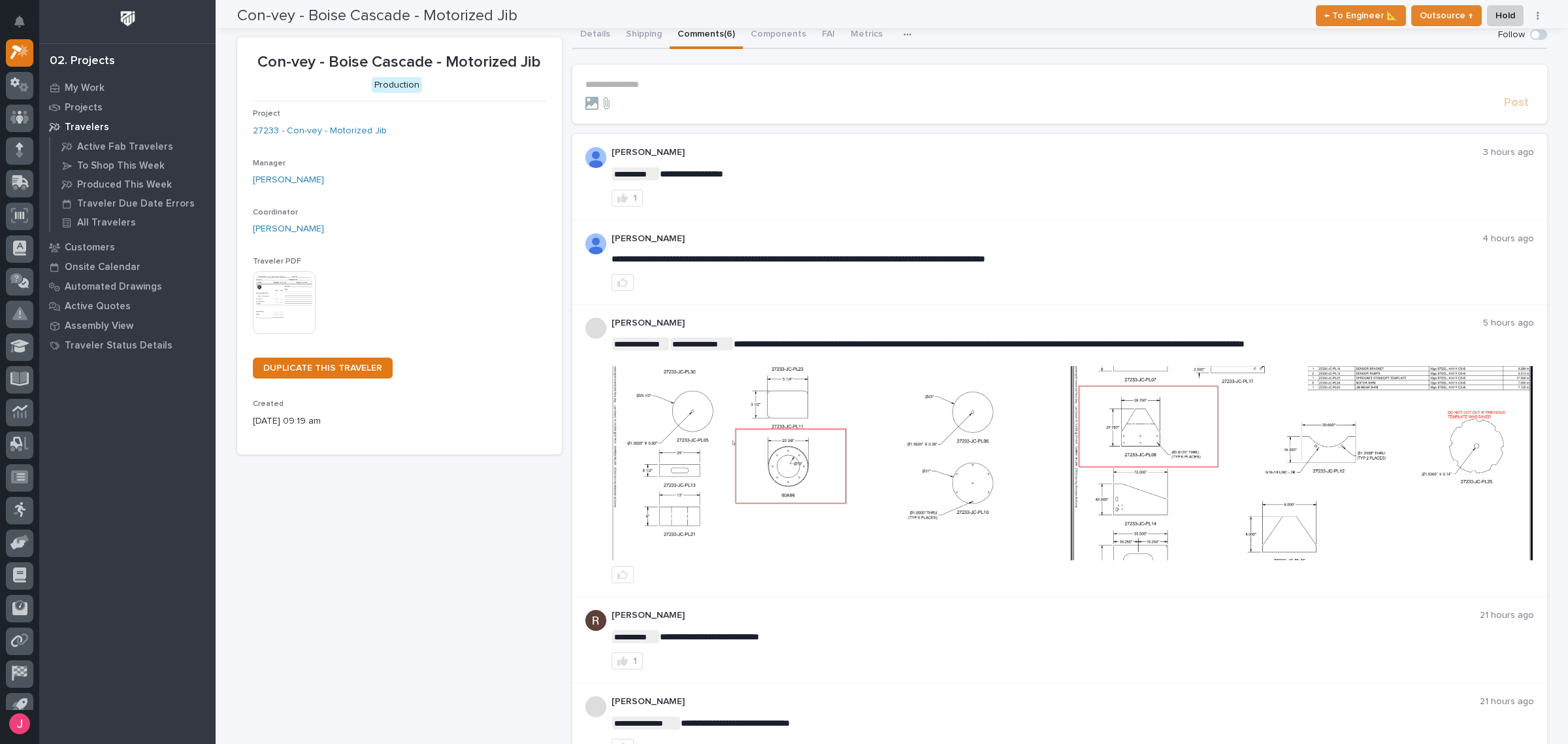
scroll to position [0, 0]
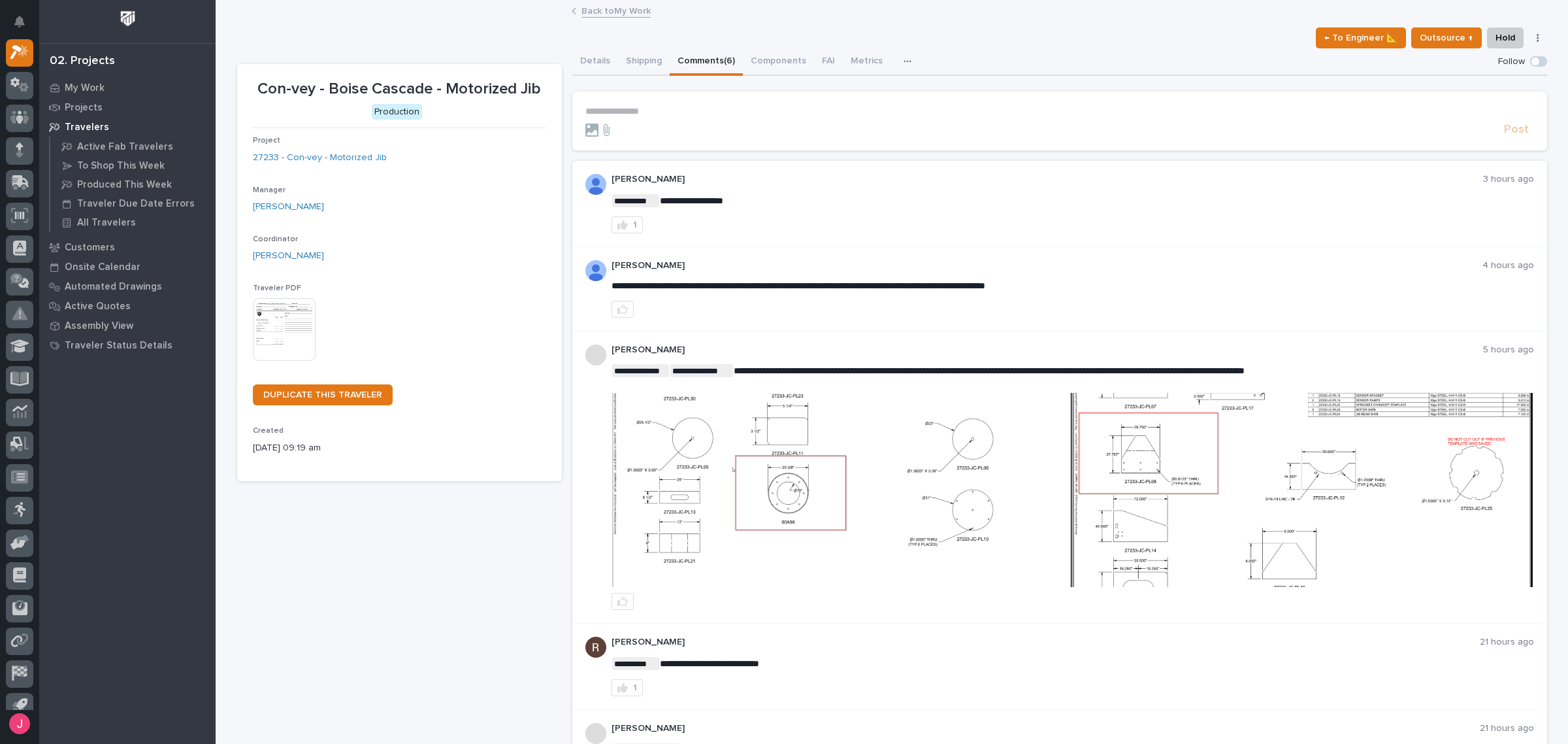
drag, startPoint x: 1024, startPoint y: 135, endPoint x: 1037, endPoint y: 105, distance: 32.7
click at [1032, 123] on div "Post" at bounding box center [1059, 129] width 949 height 15
click at [1047, 50] on div "Details Shipping Comments (6) Components FAI Metrics Schedule" at bounding box center [1059, 62] width 975 height 27
click at [1230, 368] on span "**********" at bounding box center [989, 370] width 511 height 9
click at [1012, 52] on div "Details Shipping Comments (6) Components FAI Metrics Schedule" at bounding box center [1059, 62] width 975 height 27
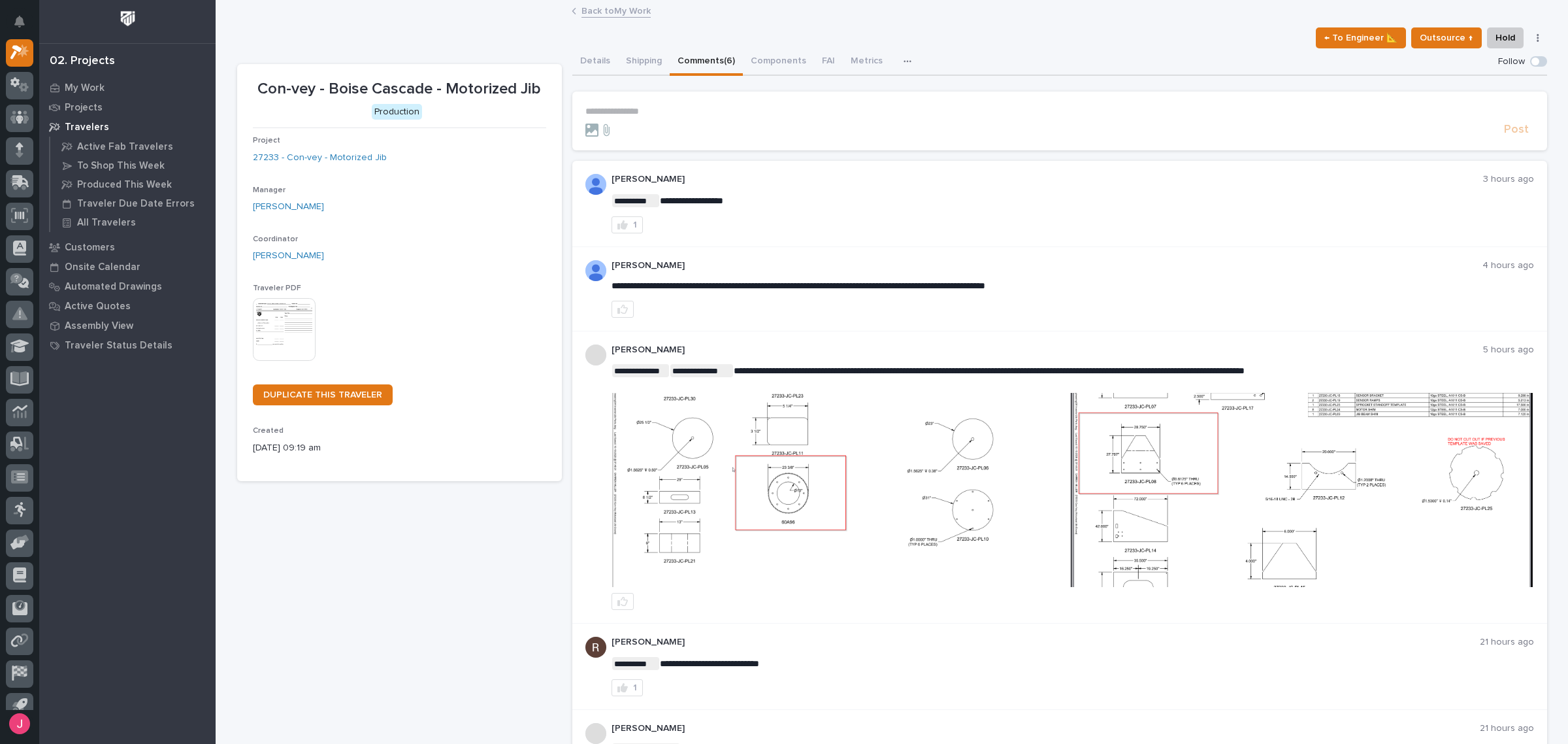
click at [448, 29] on div "← To Engineer 📐 Outsource ↑ Hold Cancel Change Traveler Type Regenerate PDF Gen…" at bounding box center [892, 37] width 1310 height 21
click at [960, 24] on div "**********" at bounding box center [892, 497] width 1310 height 992
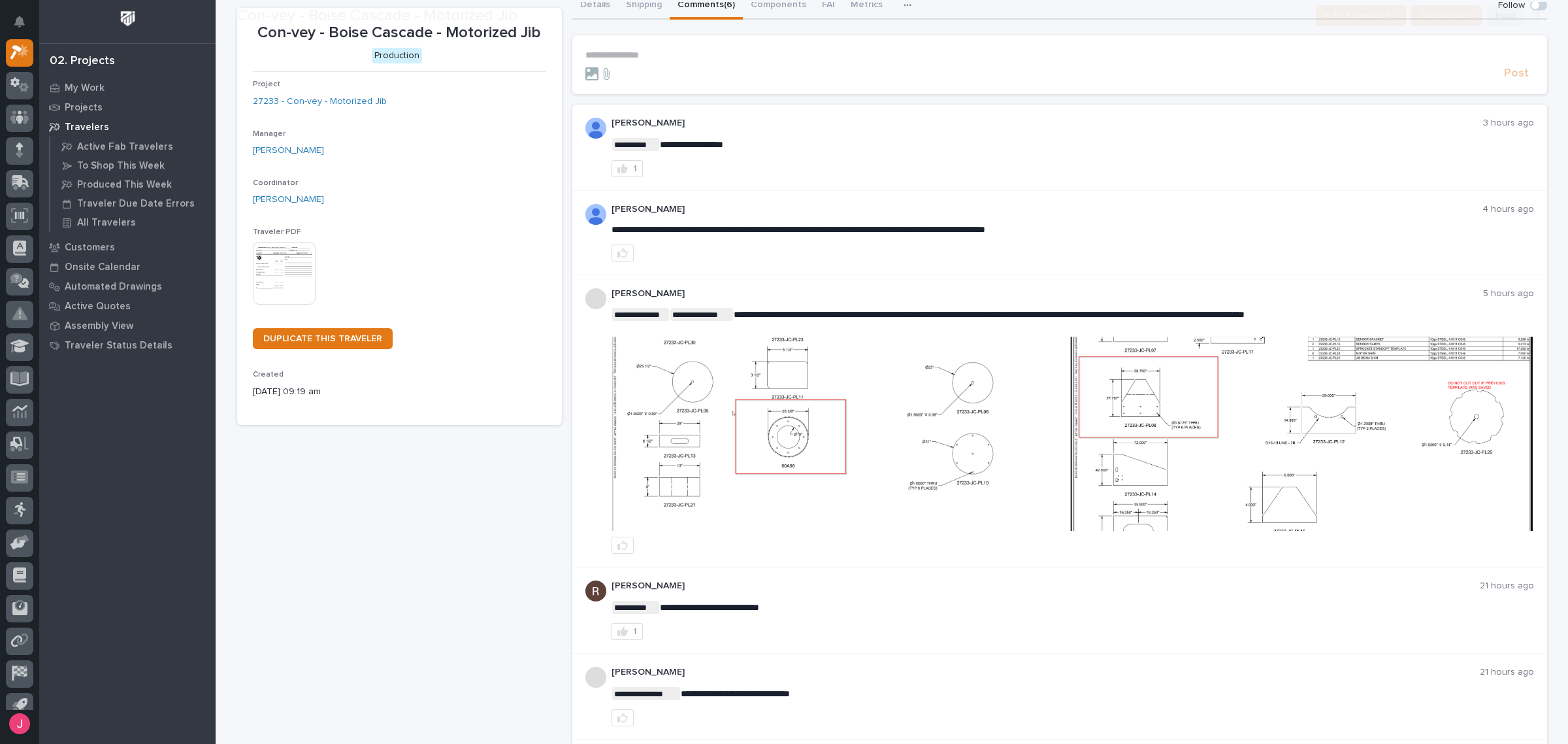
scroll to position [81, 0]
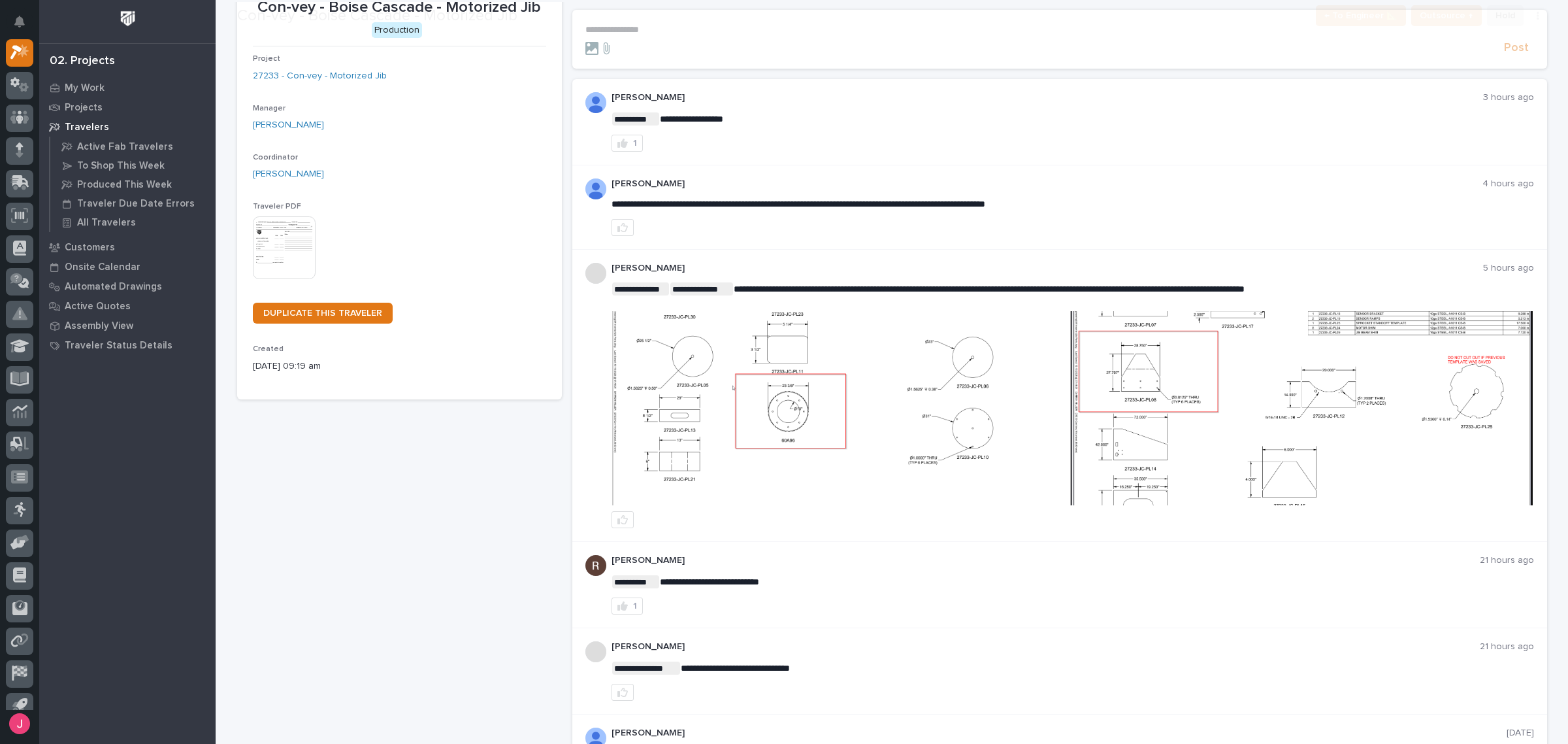
click at [795, 470] on img at bounding box center [842, 408] width 460 height 194
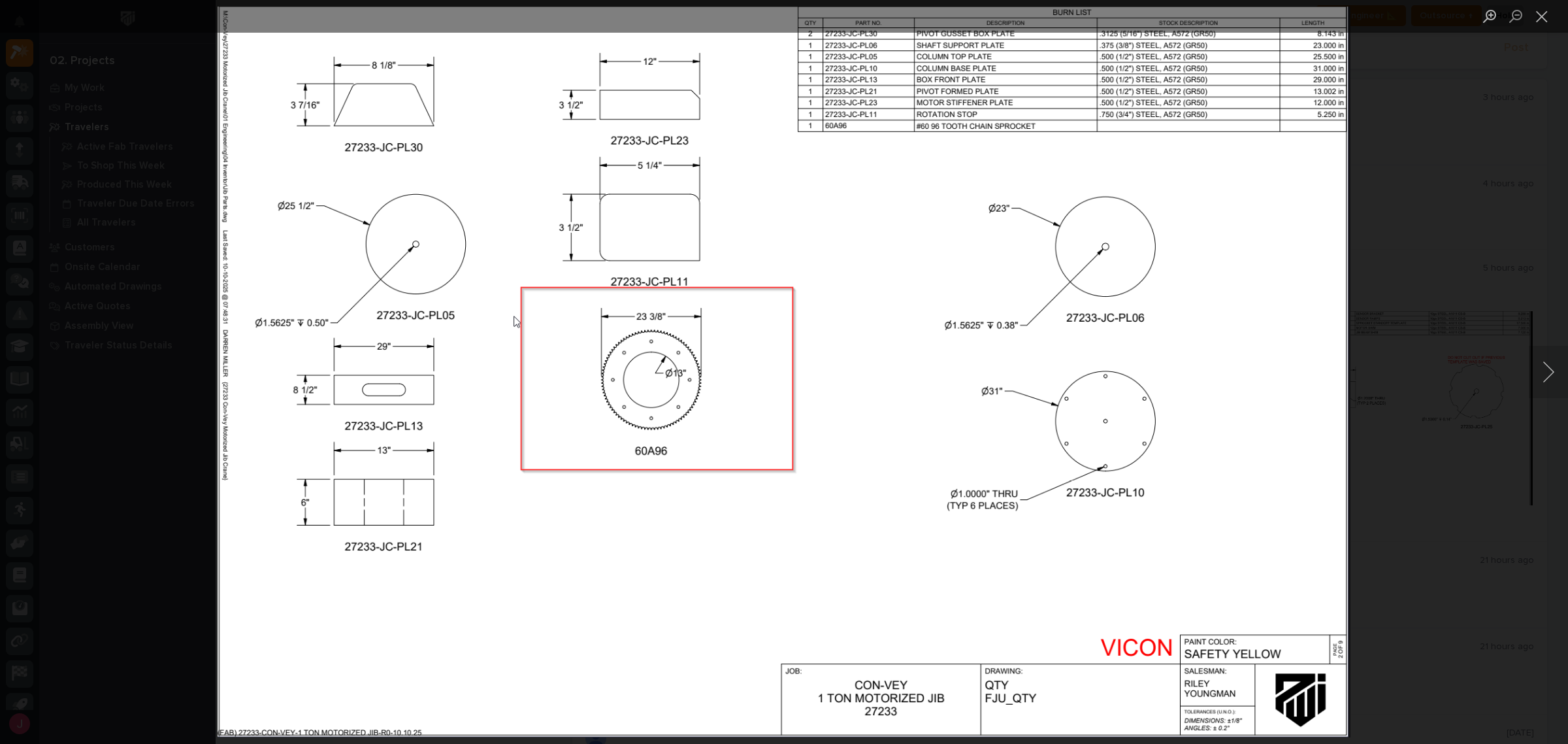
click at [801, 462] on img "Lightbox" at bounding box center [783, 372] width 1132 height 731
click at [1539, 375] on button "Next image" at bounding box center [1548, 372] width 39 height 52
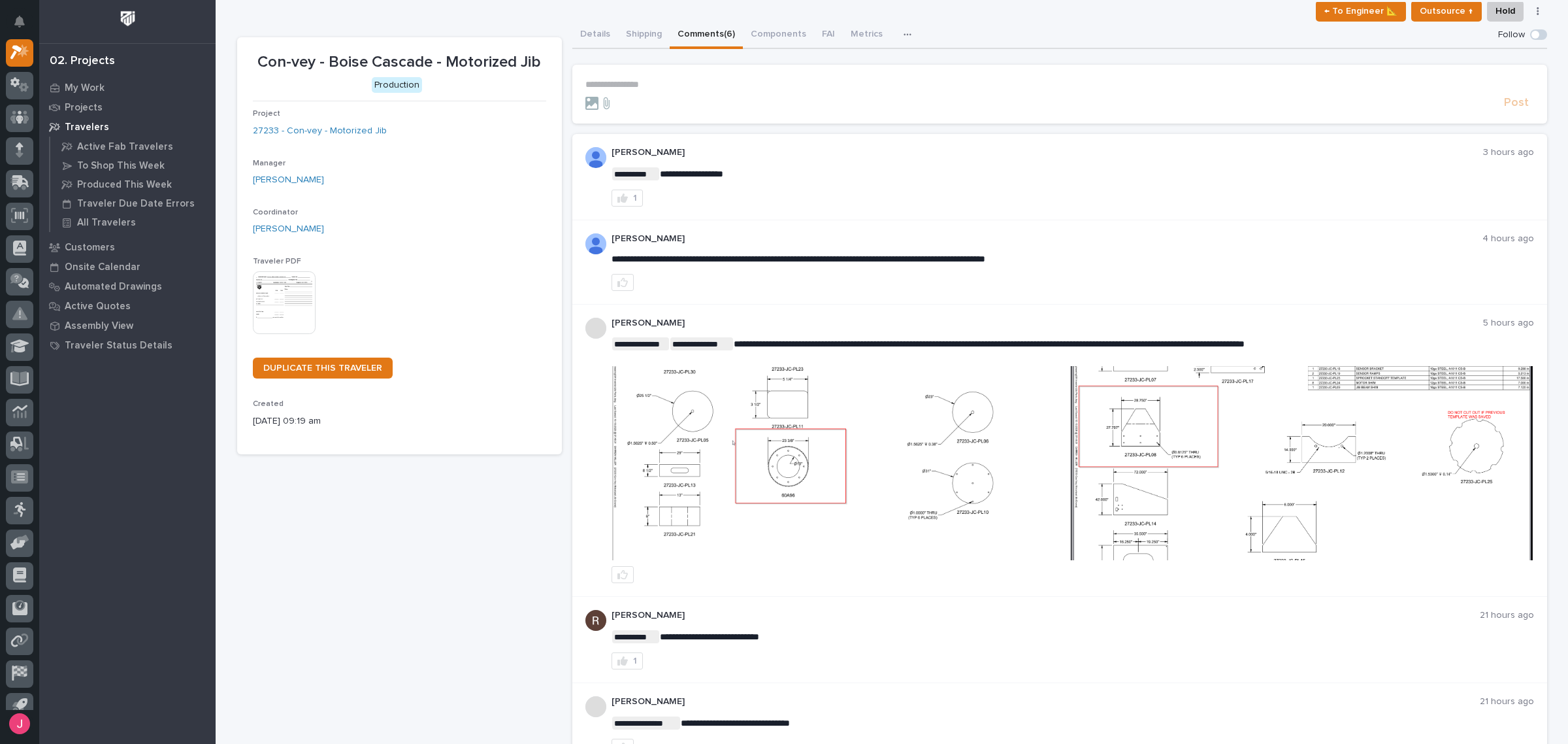
scroll to position [0, 0]
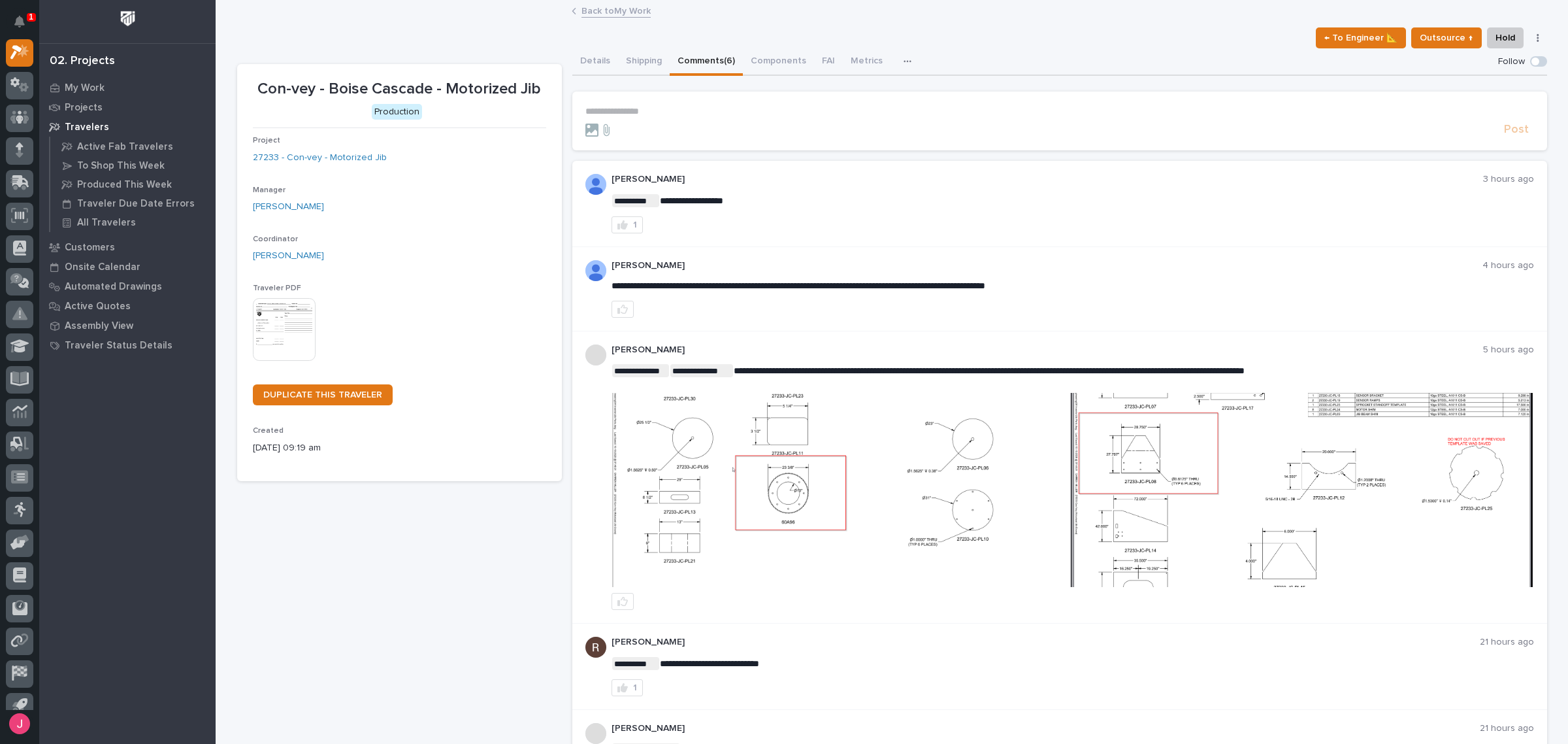
click at [1022, 59] on div "Details Shipping Comments (6) Components FAI Metrics Schedule" at bounding box center [1059, 62] width 975 height 27
click at [991, 58] on div "Details Shipping Comments (6) Components FAI Metrics Schedule" at bounding box center [1059, 62] width 975 height 27
click at [614, 19] on div "Back to My Work" at bounding box center [892, 12] width 654 height 19
click at [618, 11] on link "Back to My Work" at bounding box center [615, 10] width 70 height 15
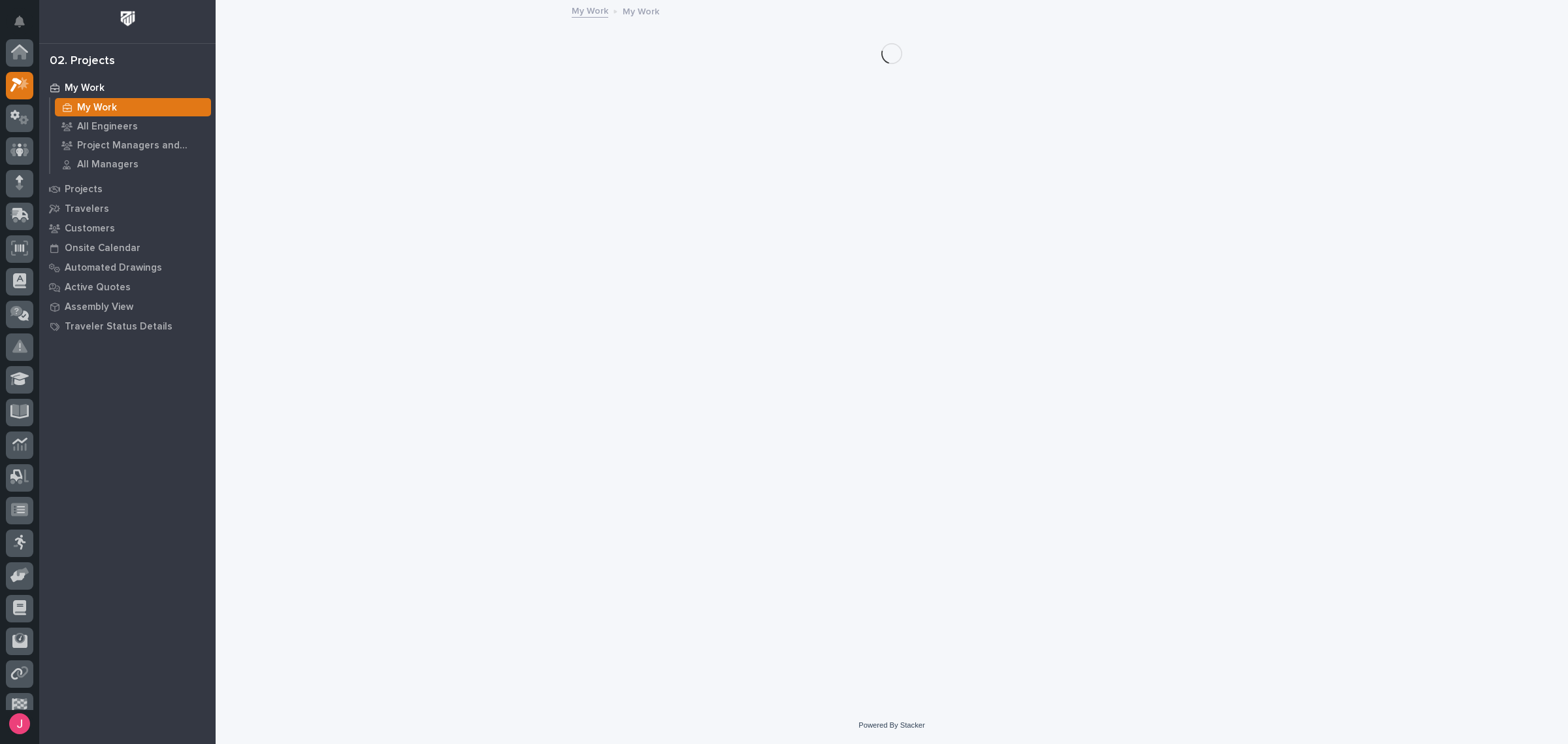
scroll to position [34, 0]
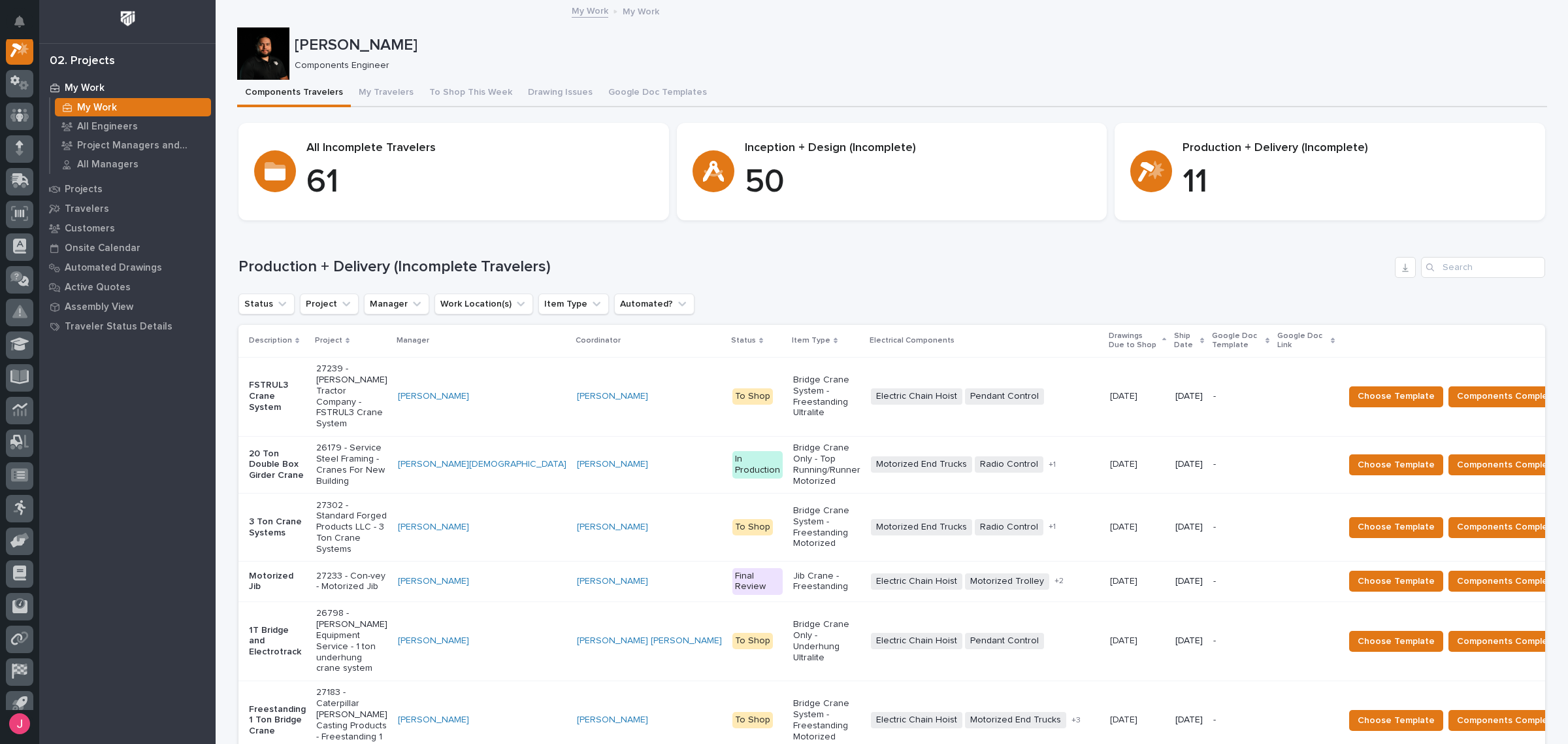
click at [953, 240] on div "Loading... Saving… Production + Delivery (Incomplete Travelers) Status Project …" at bounding box center [891, 637] width 1306 height 815
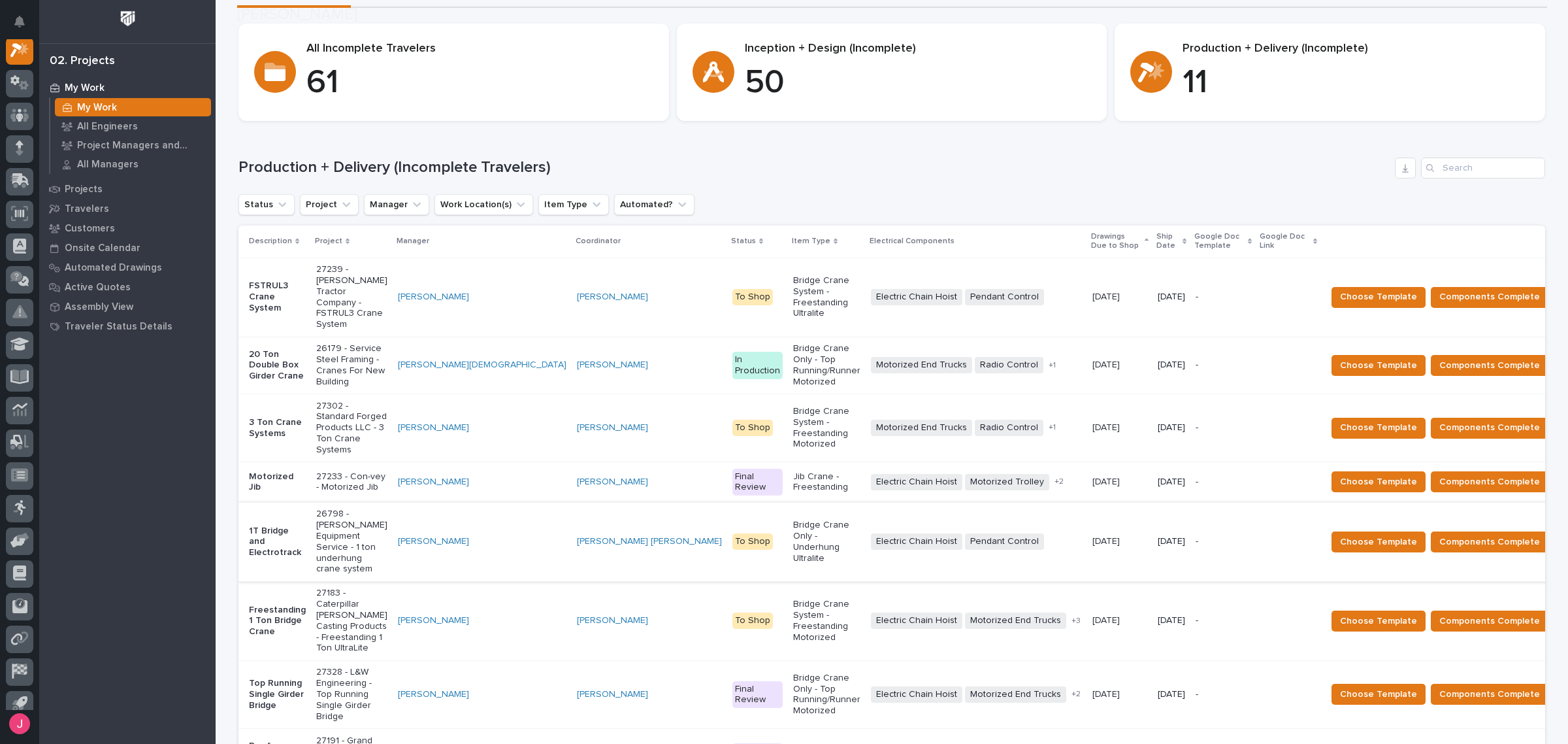
scroll to position [245, 0]
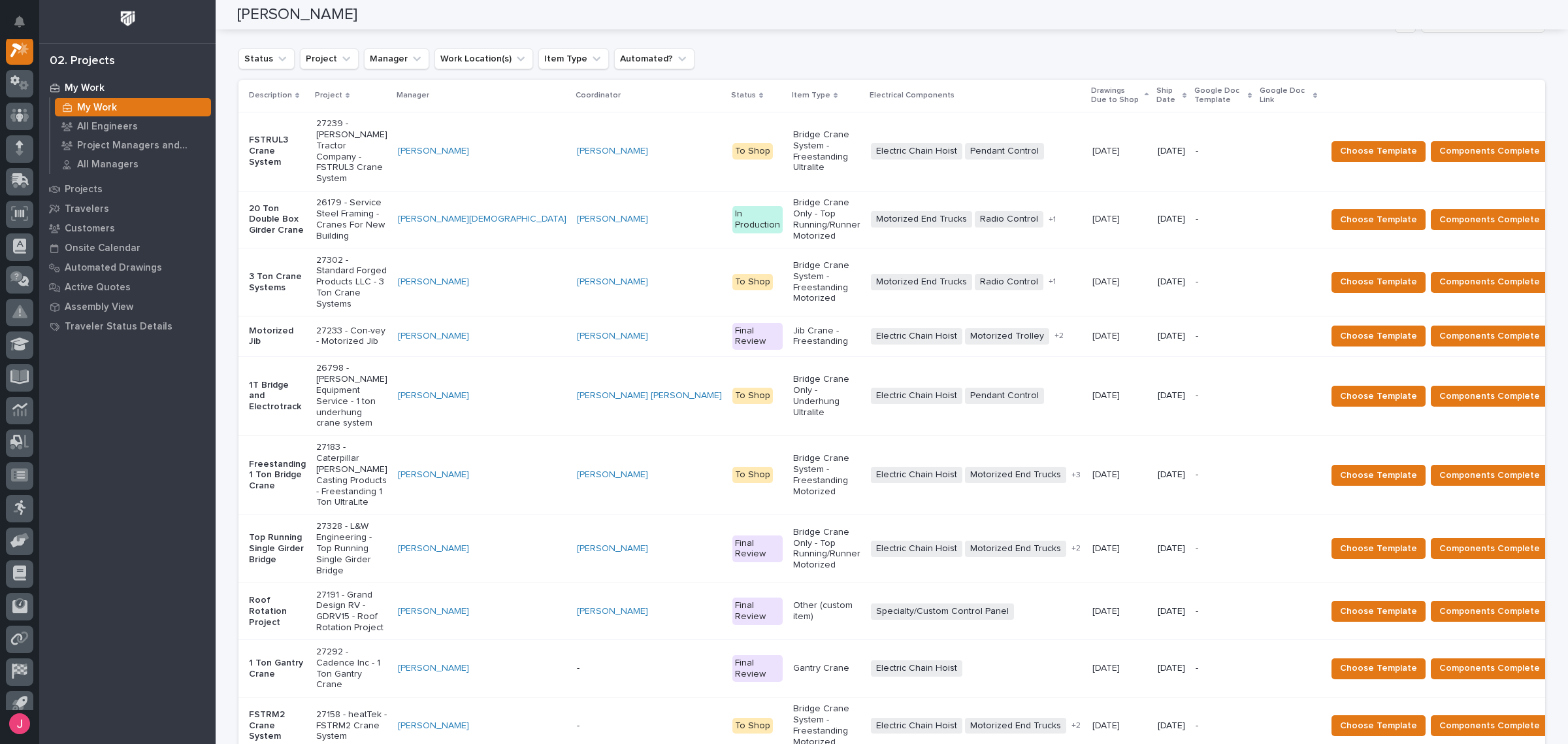
click at [1156, 97] on div "Ship Date" at bounding box center [1171, 95] width 30 height 25
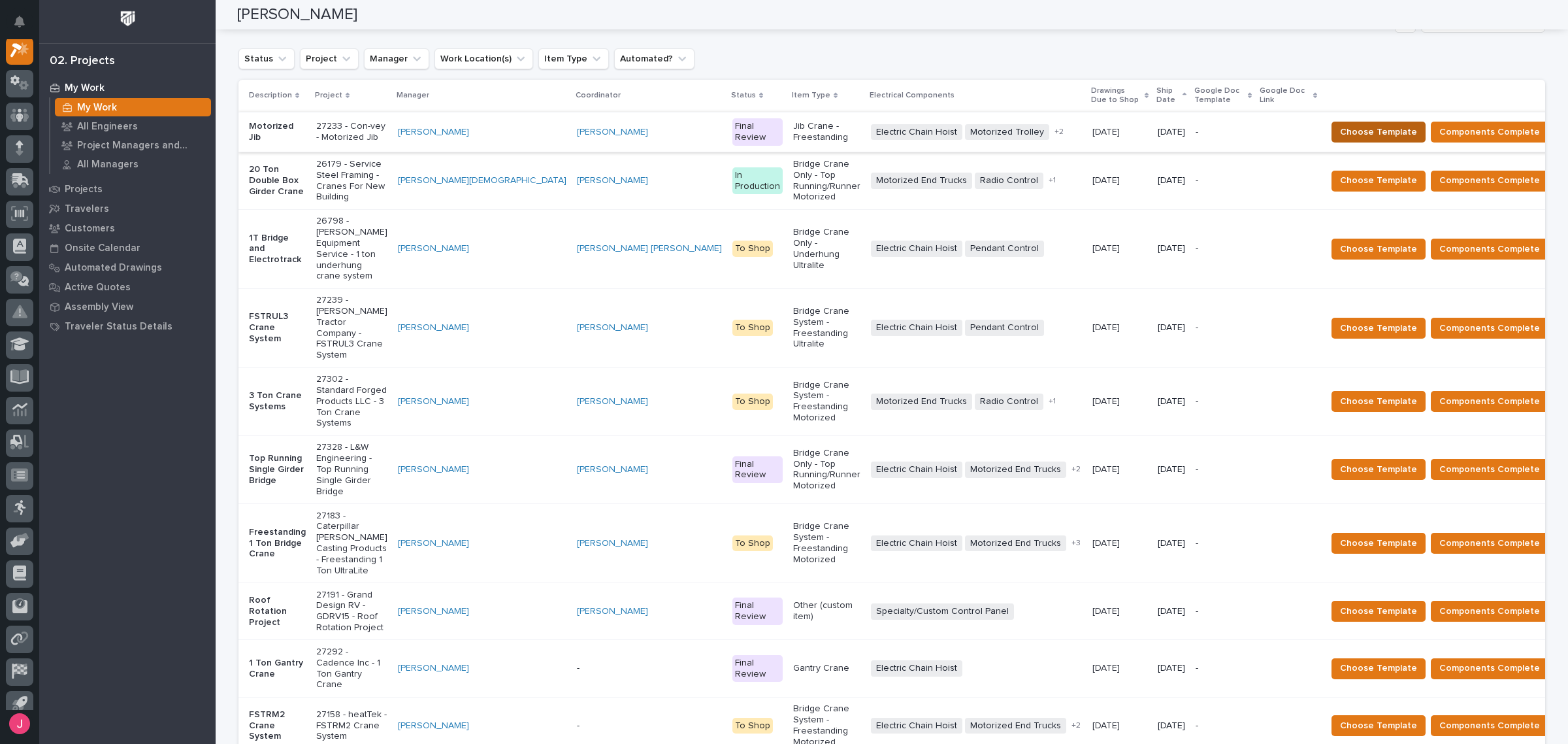
click at [1340, 124] on span "Choose Template" at bounding box center [1378, 132] width 77 height 16
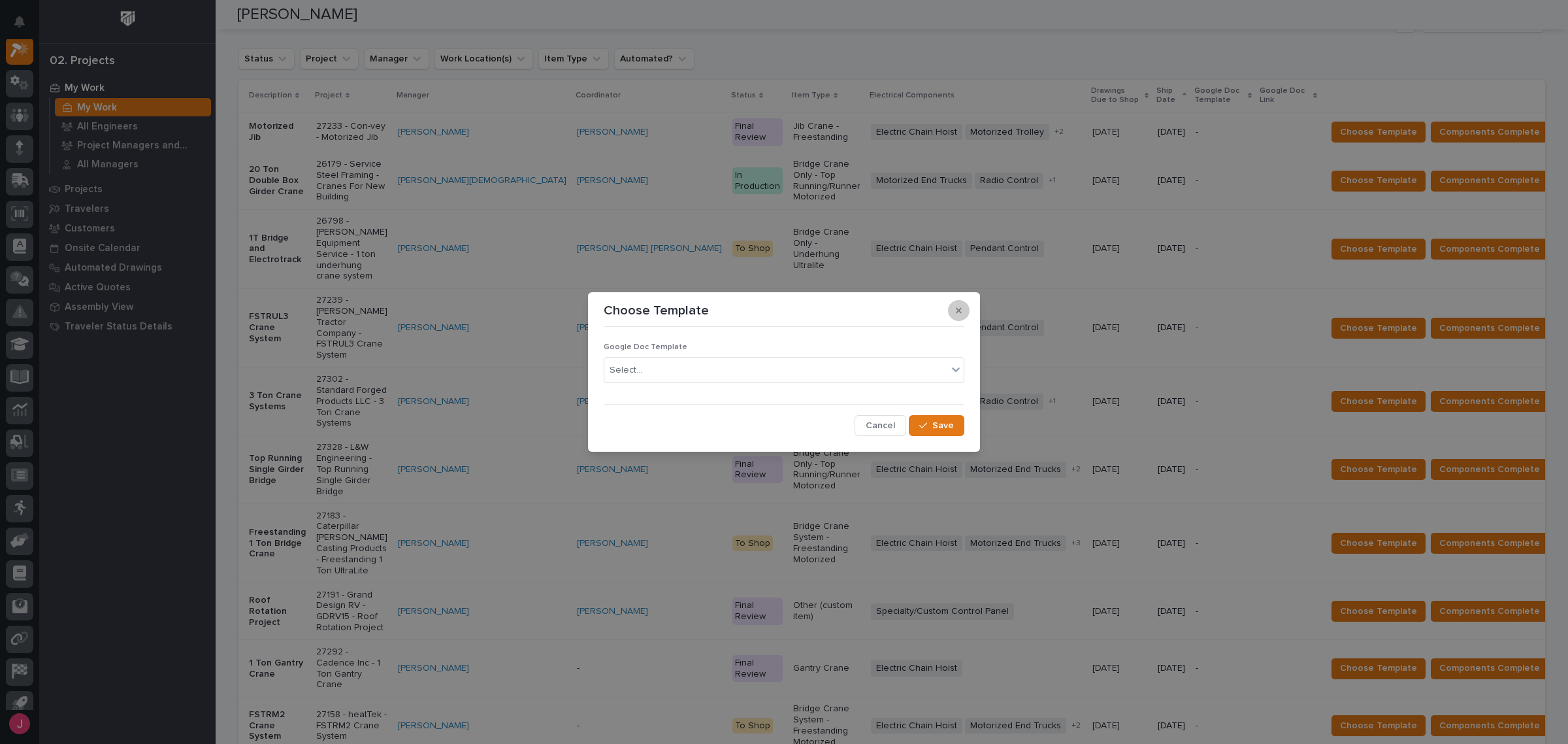
click at [955, 315] on button "button" at bounding box center [958, 310] width 22 height 21
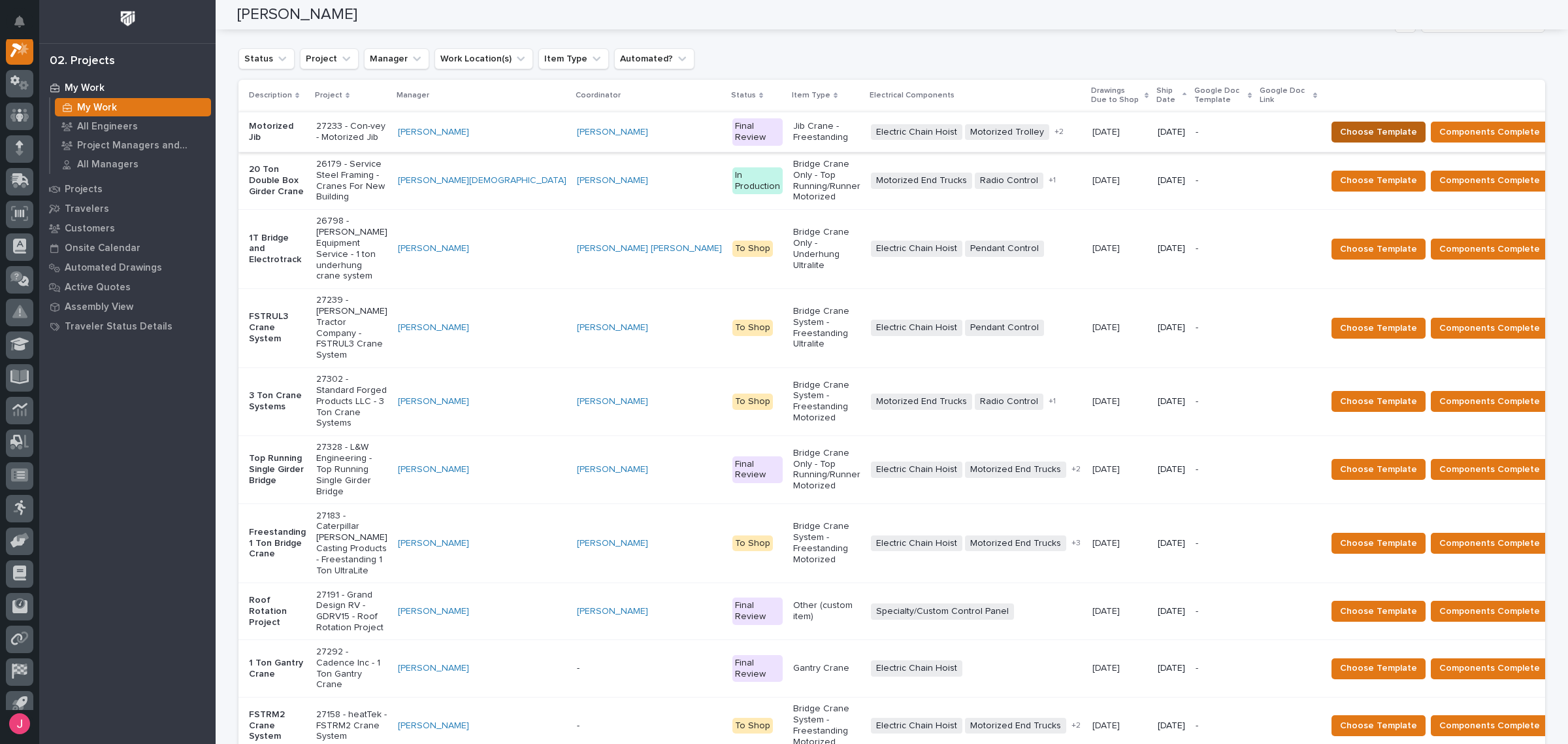
click at [1340, 134] on span "Choose Template" at bounding box center [1378, 132] width 77 height 16
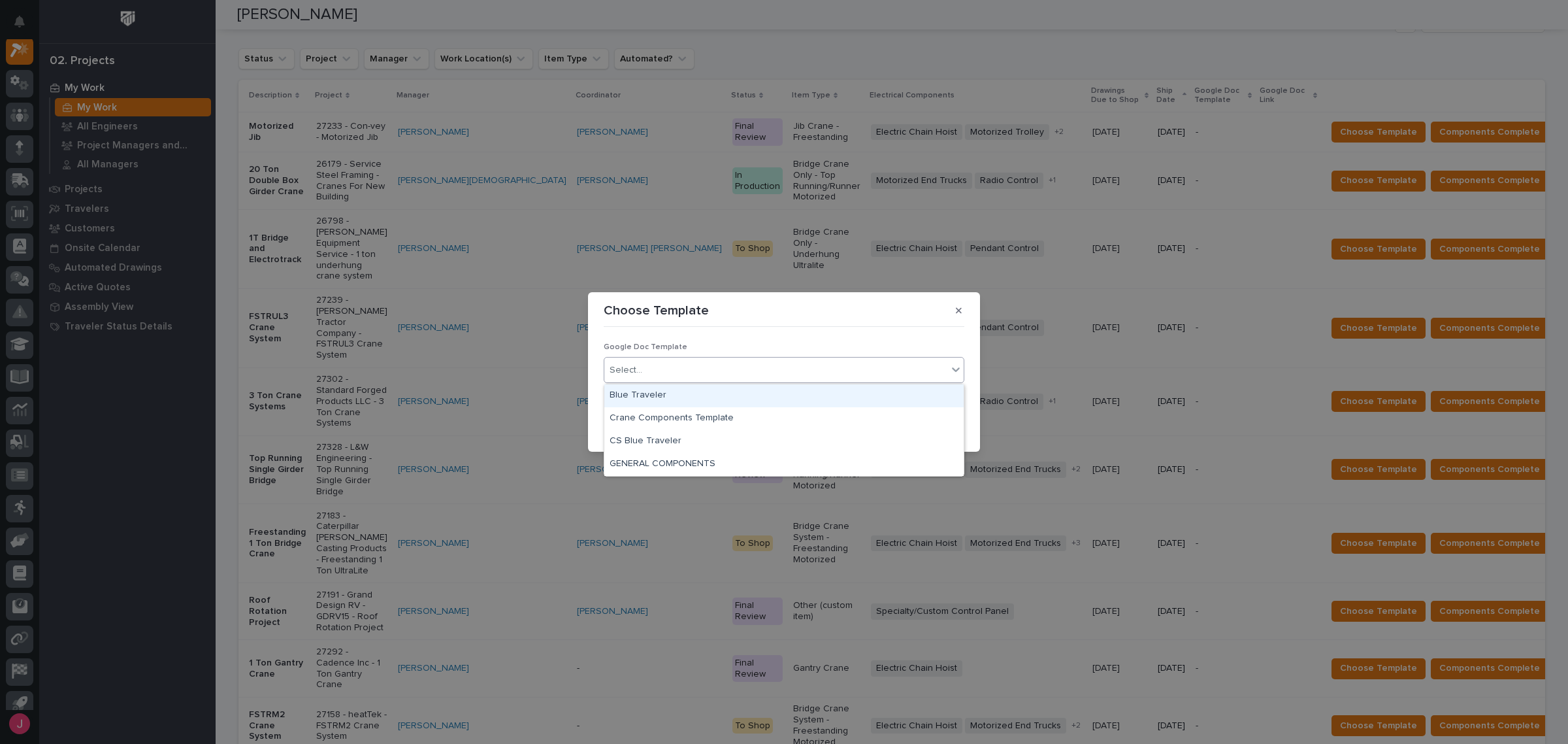
click at [837, 372] on div "Select..." at bounding box center [776, 371] width 343 height 22
click at [695, 399] on div "Blue Traveler" at bounding box center [784, 395] width 360 height 23
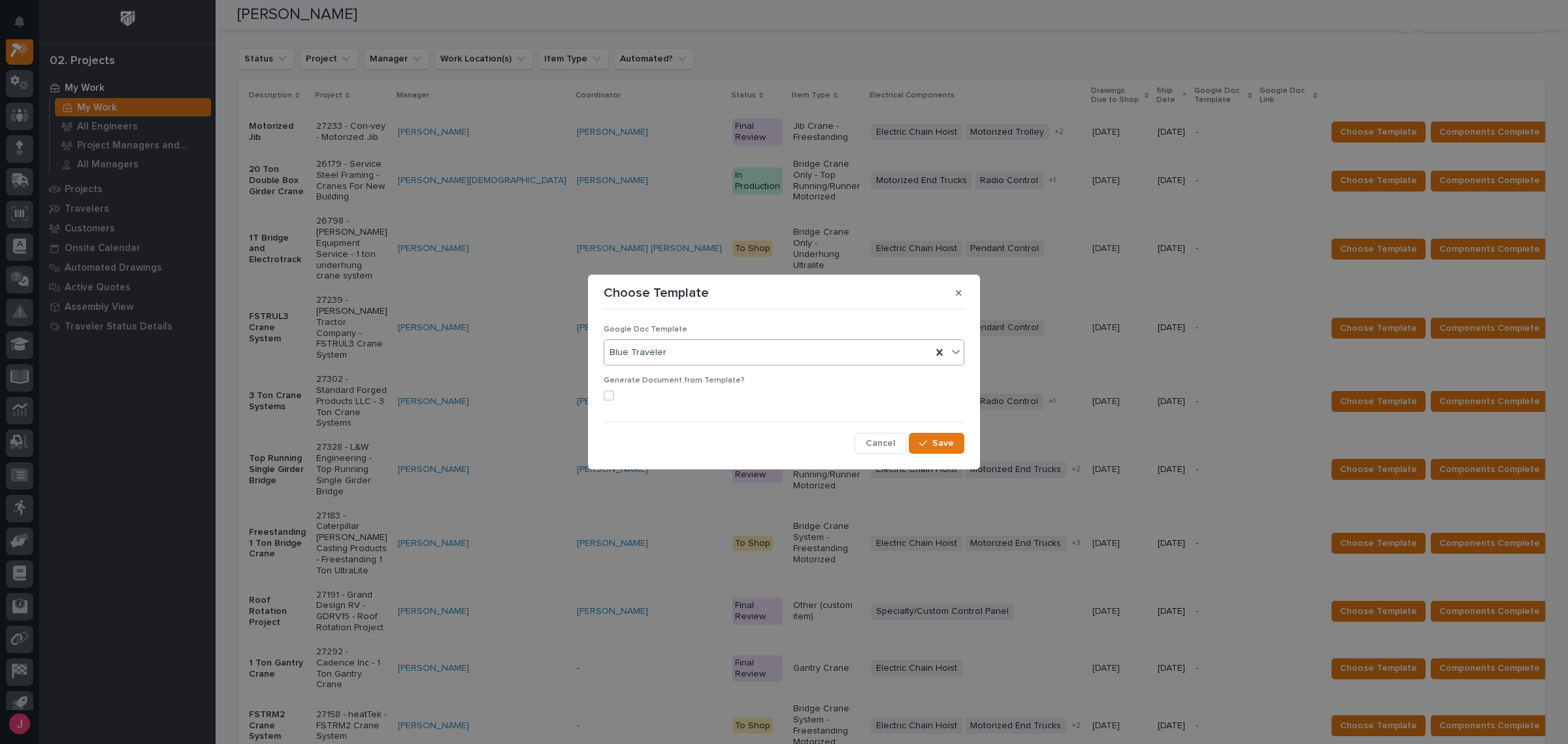
click at [610, 402] on div "Generate Document from Template?" at bounding box center [784, 393] width 361 height 35
click at [612, 391] on span at bounding box center [609, 395] width 11 height 11
click at [955, 436] on button "Save" at bounding box center [936, 442] width 56 height 21
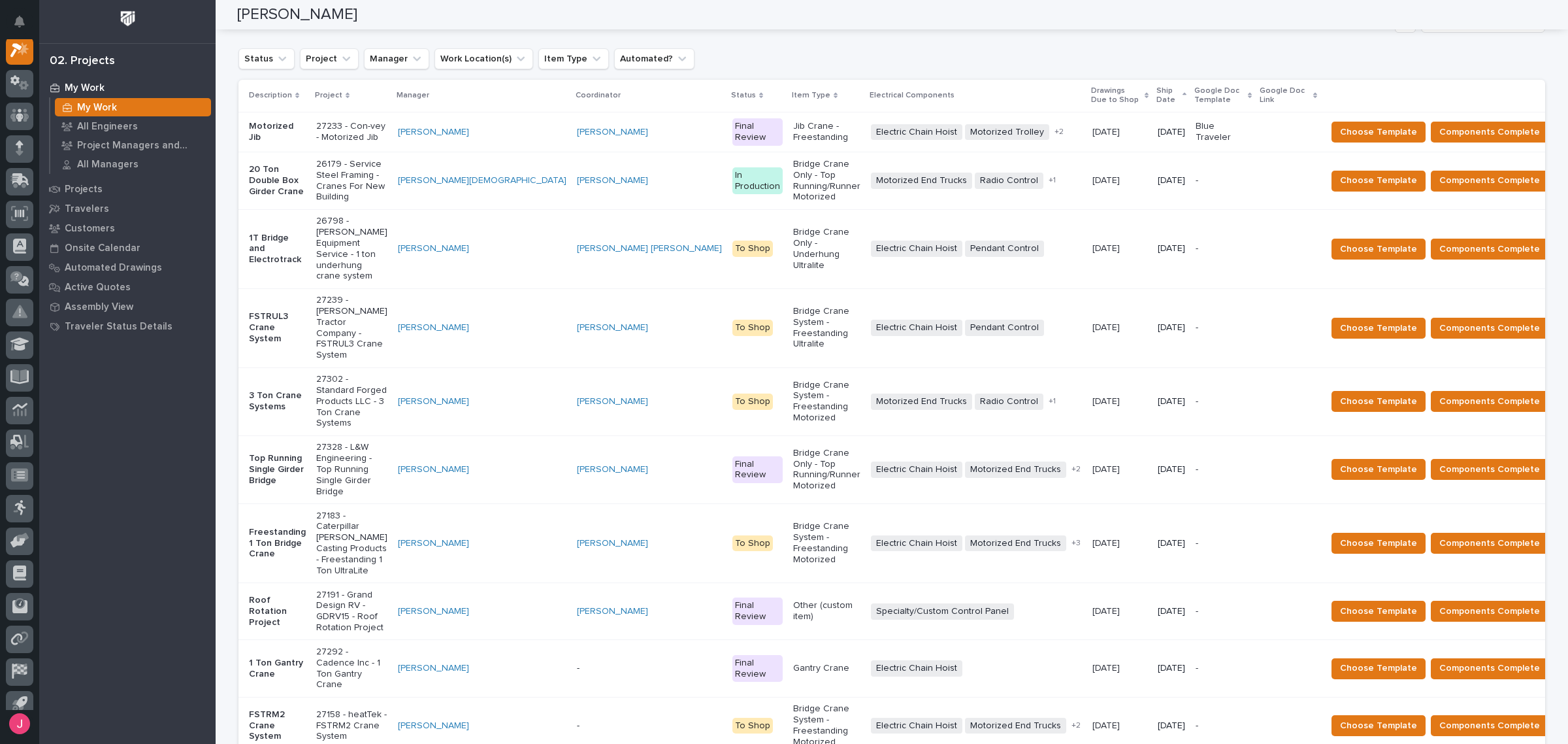
click at [386, 135] on p "27233 - Con-vey - Motorized Jib" at bounding box center [352, 131] width 72 height 23
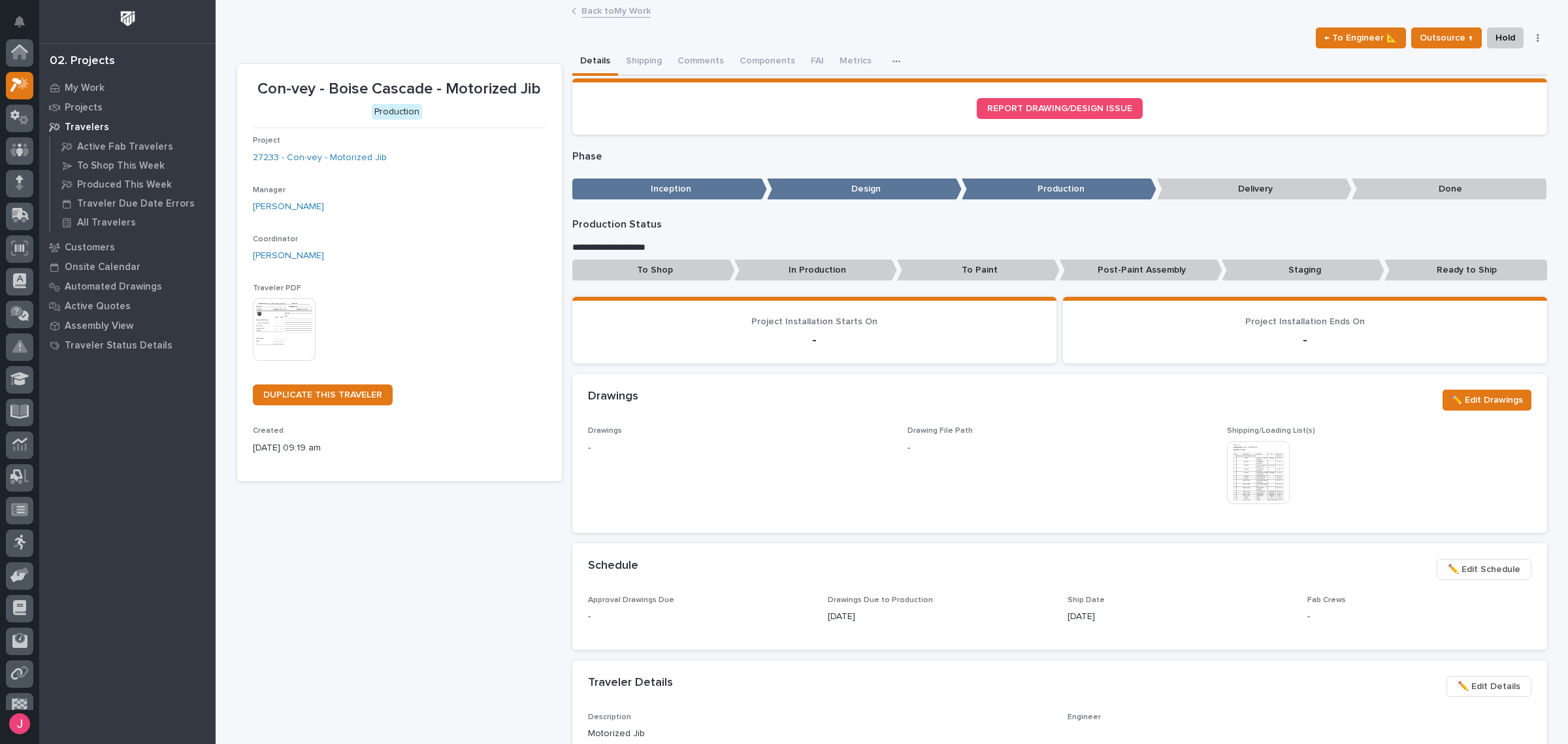
scroll to position [32, 0]
click at [706, 68] on button "Comments (6)" at bounding box center [706, 62] width 74 height 27
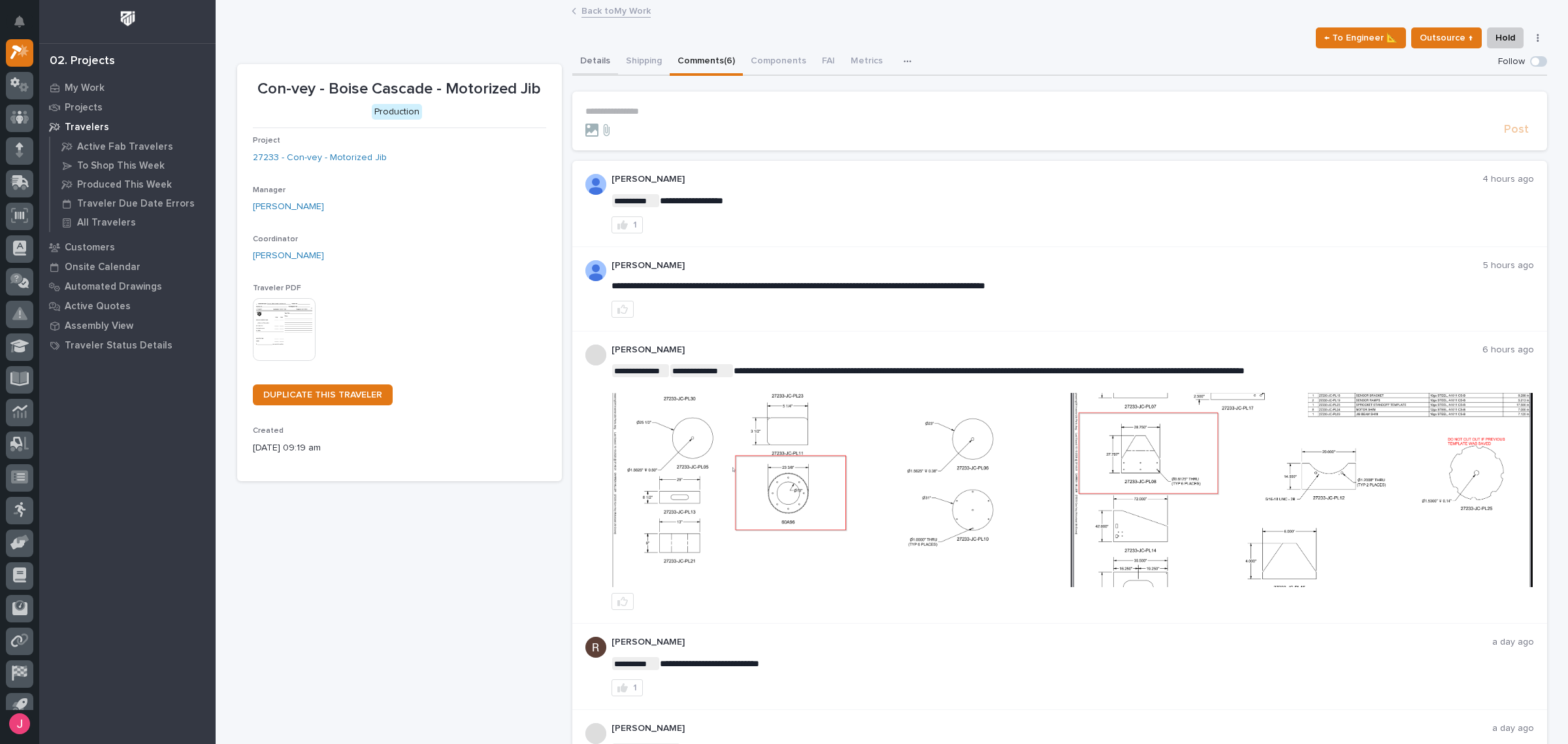
click at [589, 67] on button "Details" at bounding box center [595, 62] width 46 height 27
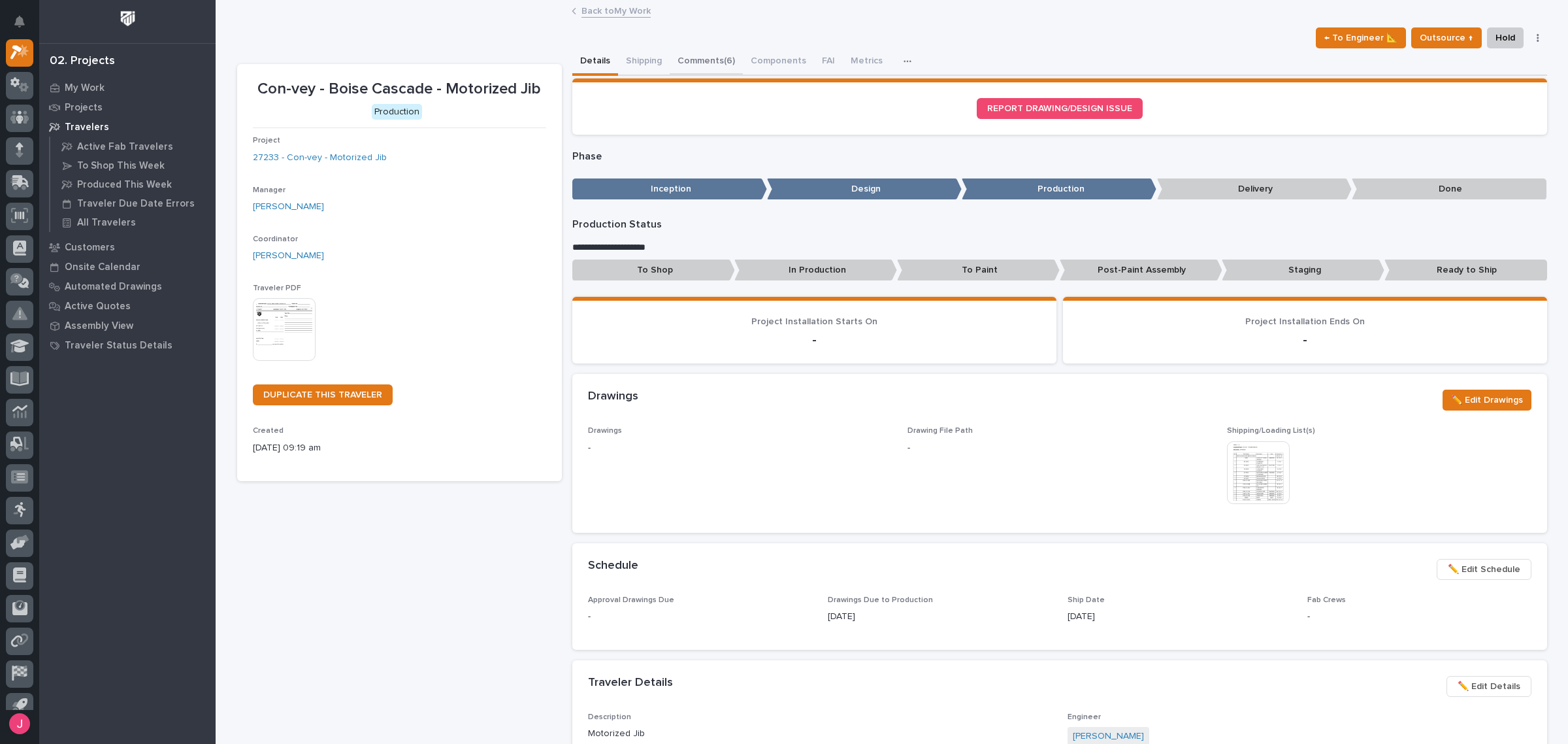
click at [696, 59] on button "Comments (6)" at bounding box center [706, 62] width 74 height 27
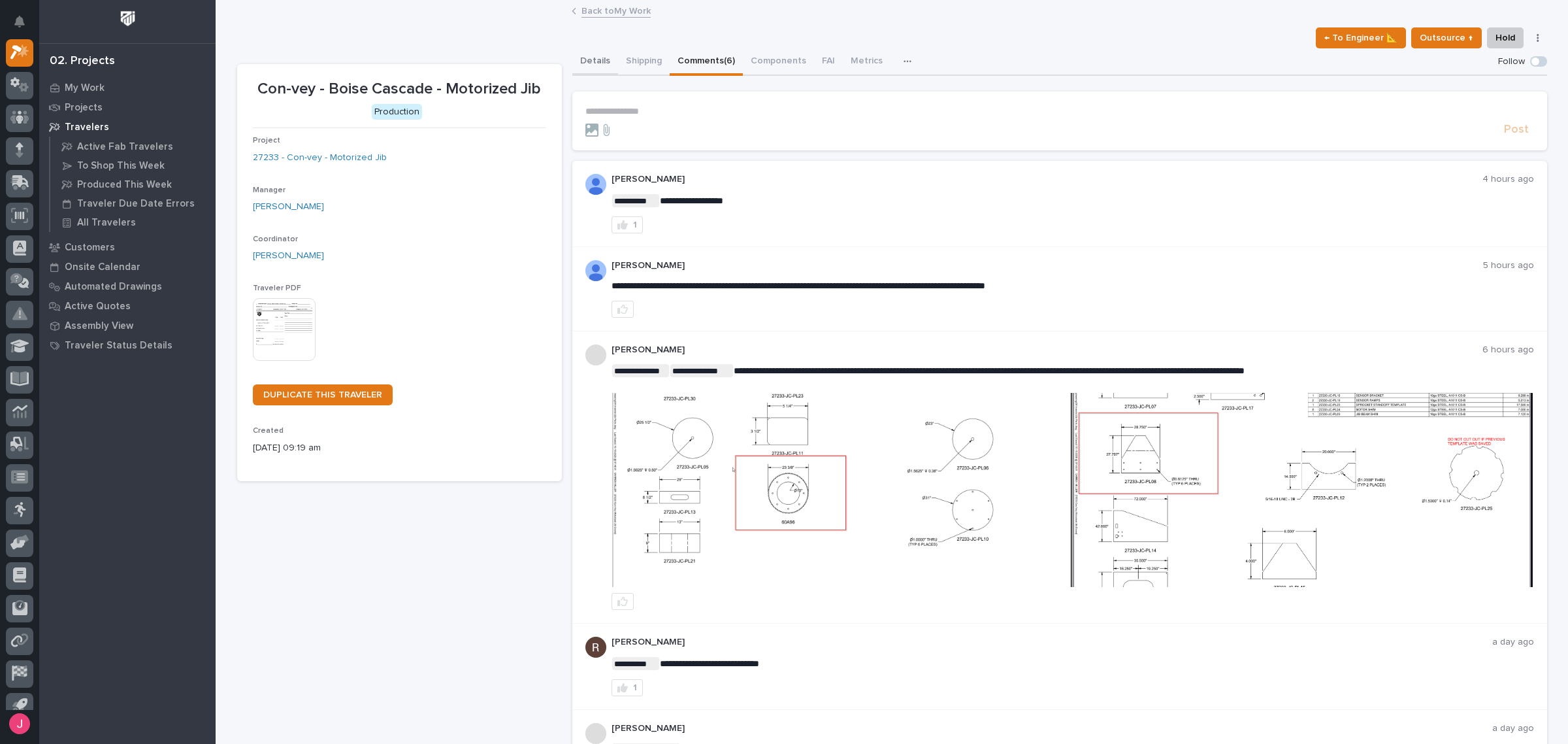
click at [587, 69] on button "Details" at bounding box center [595, 62] width 46 height 27
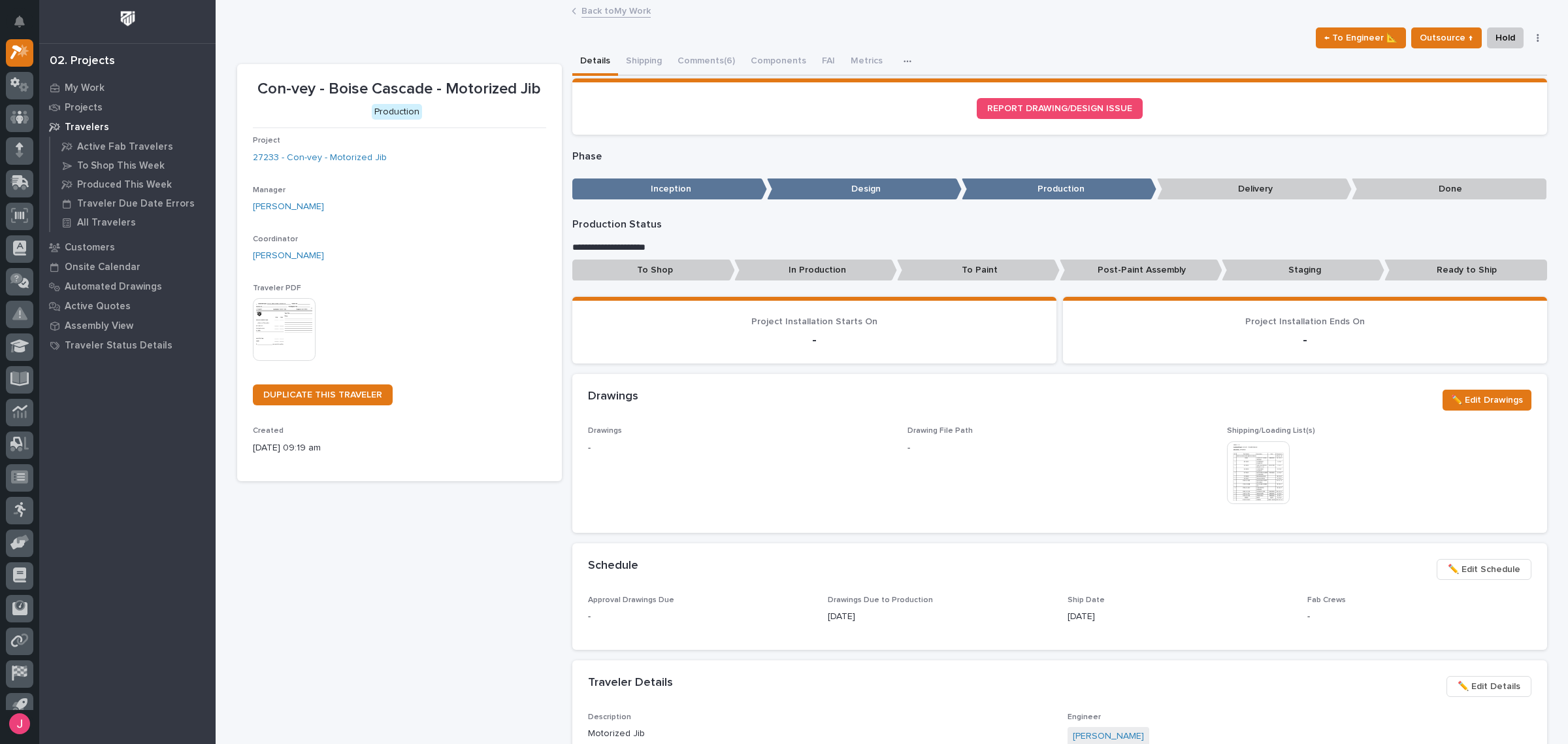
click at [295, 370] on div "Traveler PDF This file cannot be opened Download File" at bounding box center [399, 328] width 293 height 90
click at [407, 249] on div "[PERSON_NAME]" at bounding box center [399, 256] width 293 height 14
click at [610, 13] on link "Back to My Work" at bounding box center [615, 10] width 70 height 15
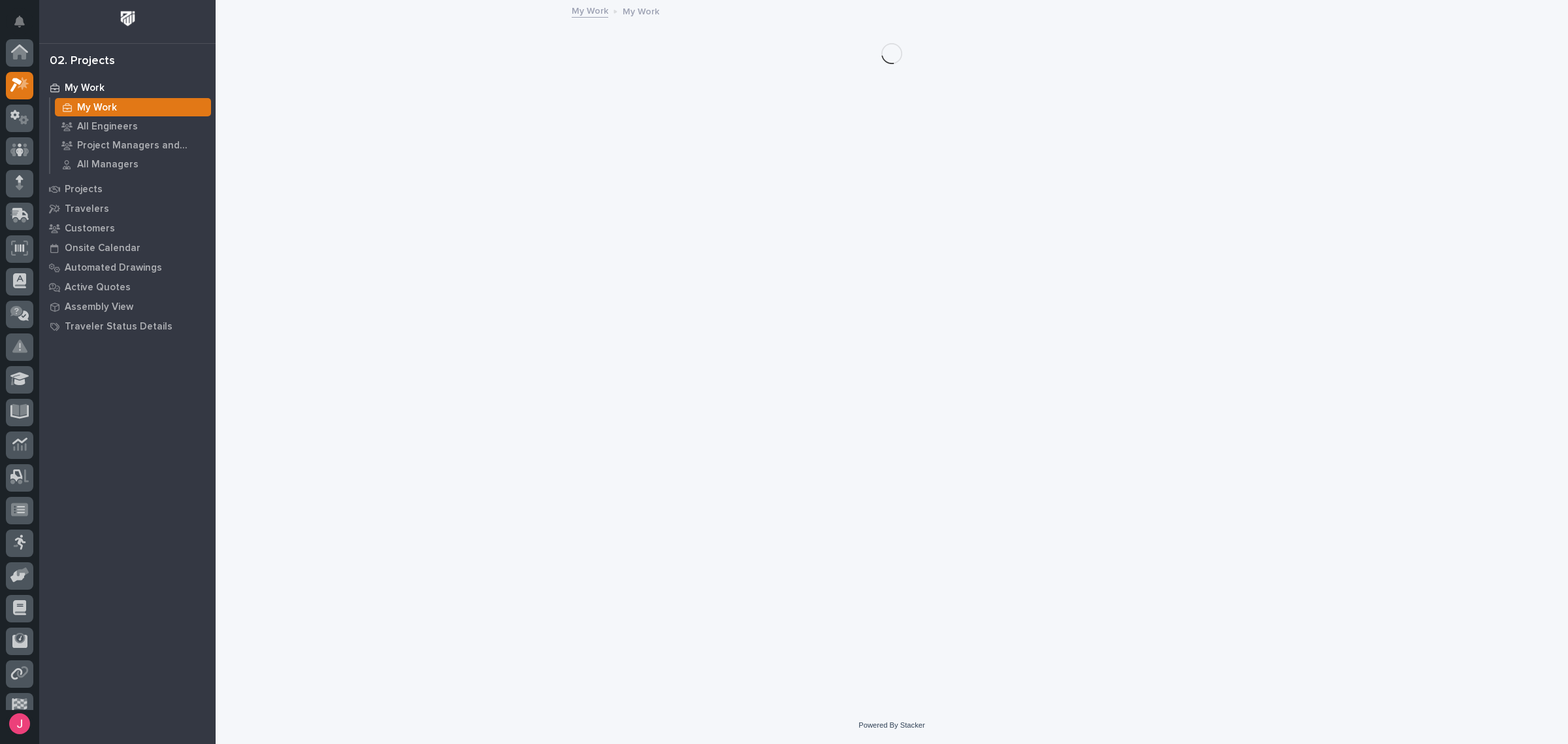
scroll to position [34, 0]
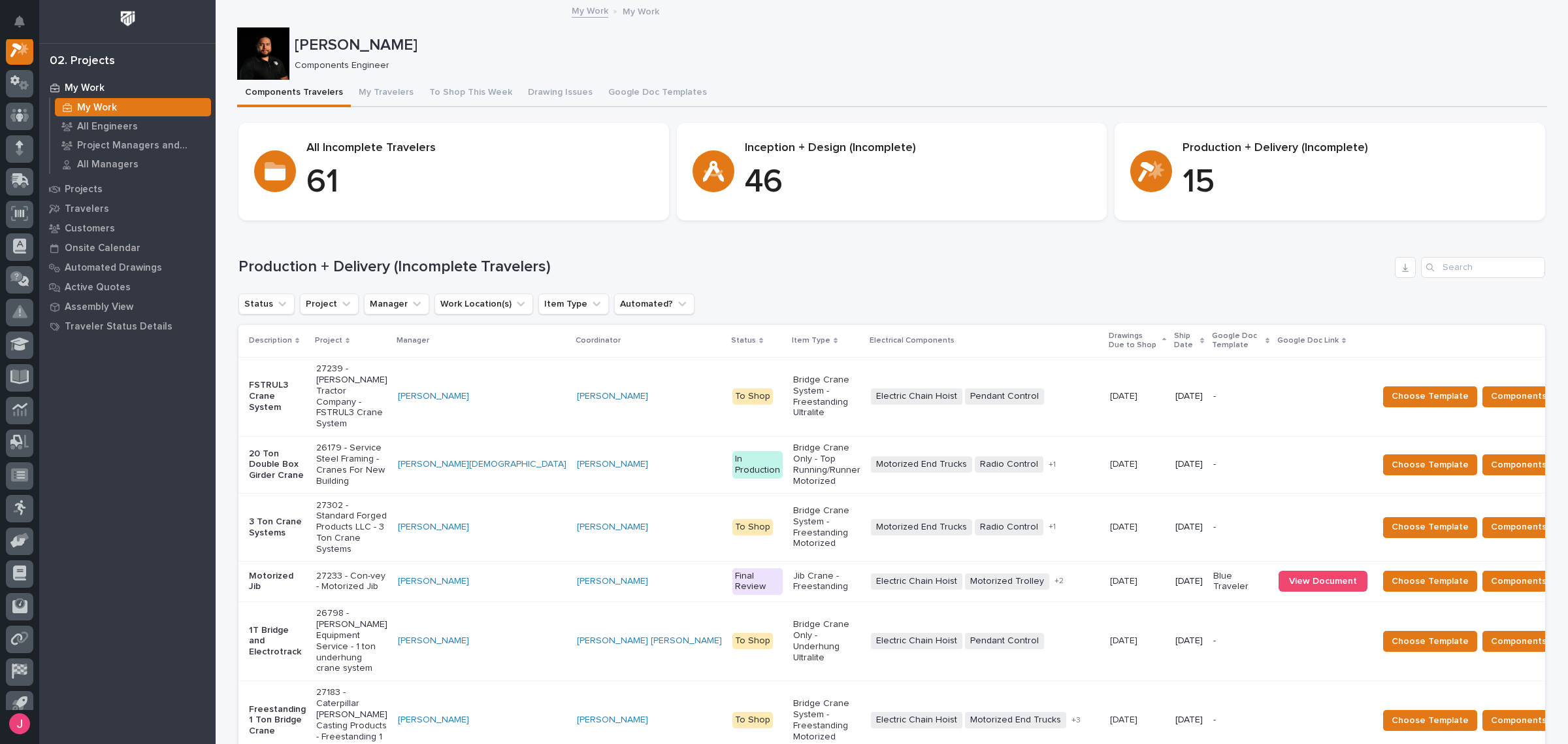
click at [789, 260] on h1 "Production + Delivery (Incomplete Travelers)" at bounding box center [813, 267] width 1152 height 19
click at [387, 87] on button "My Travelers" at bounding box center [386, 93] width 71 height 27
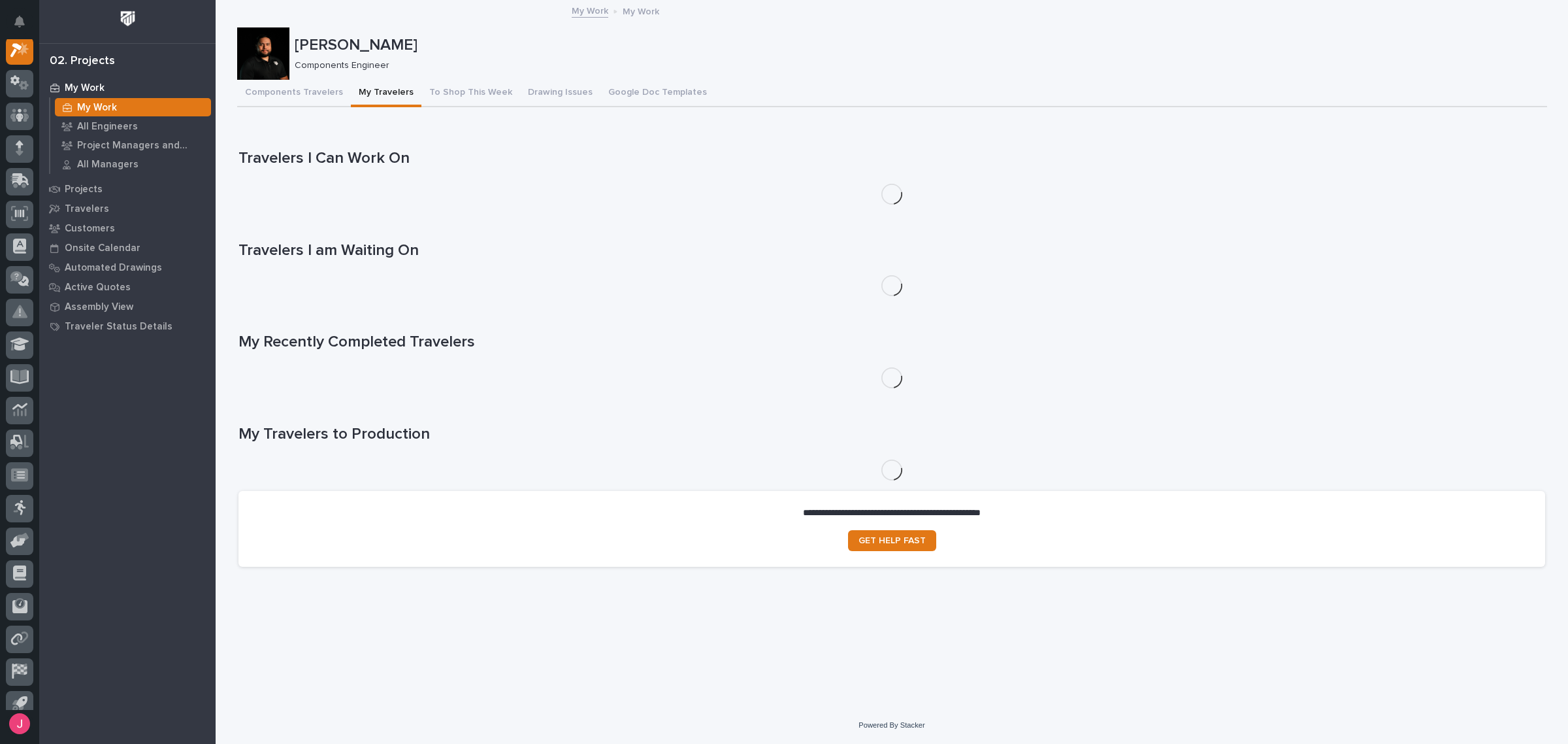
scroll to position [32, 0]
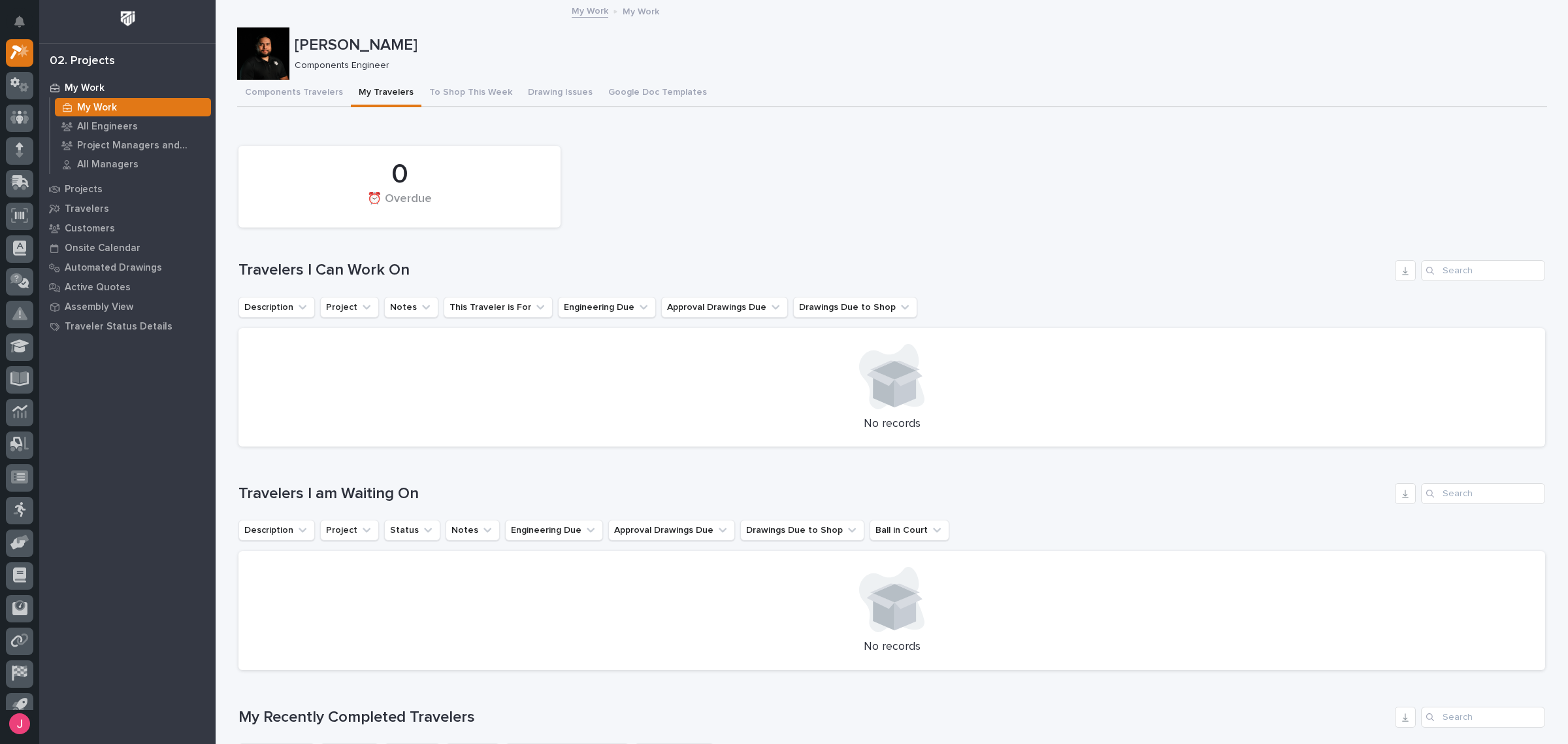
click at [448, 75] on div "Josh Nakasone Components Engineer" at bounding box center [892, 53] width 1310 height 52
click at [253, 98] on button "Components Travelers" at bounding box center [294, 93] width 114 height 27
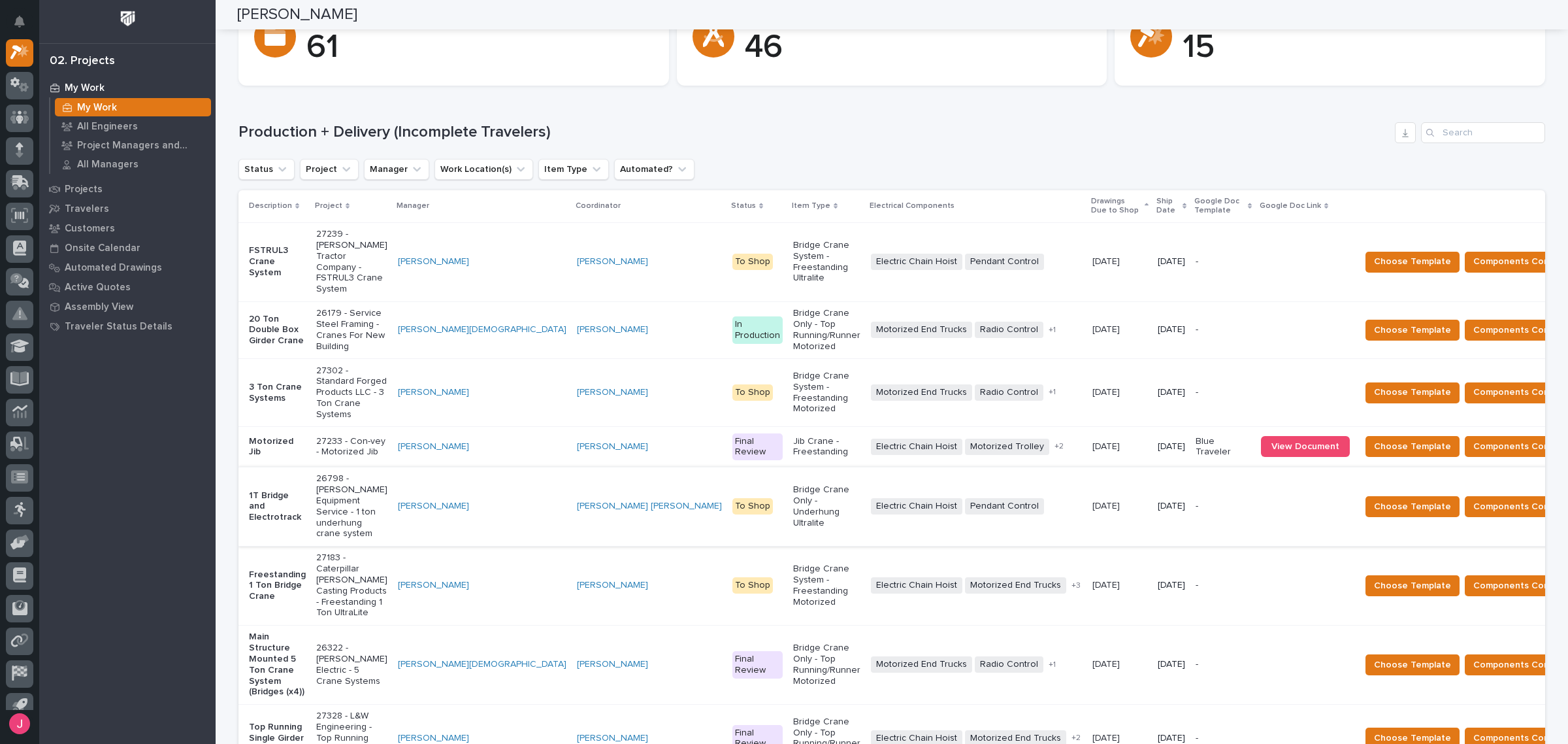
scroll to position [164, 0]
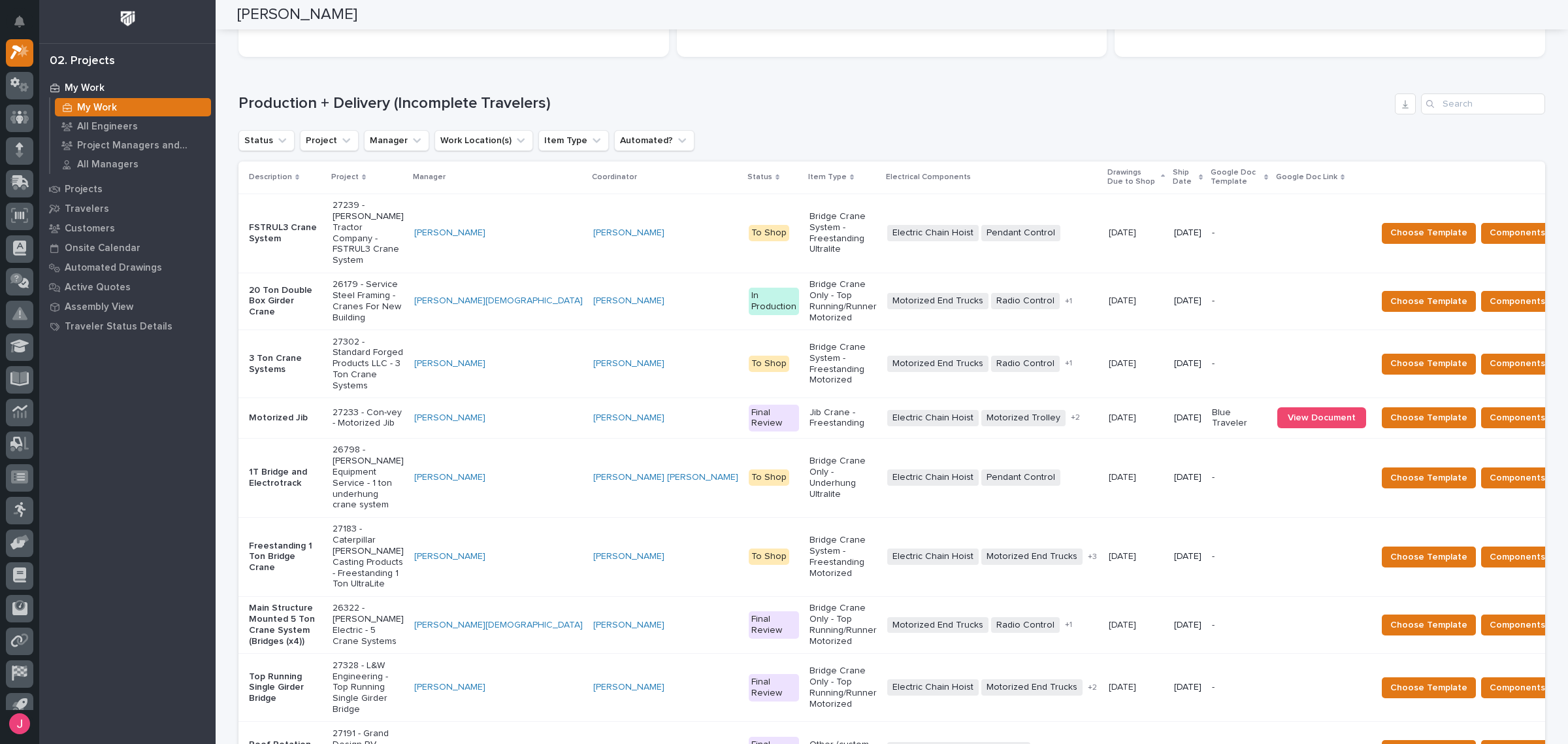
drag, startPoint x: 818, startPoint y: 132, endPoint x: 720, endPoint y: -74, distance: 228.1
drag, startPoint x: 720, startPoint y: -74, endPoint x: 630, endPoint y: 63, distance: 163.9
click at [622, 85] on div "Loading... Saving… Production + Delivery (Incomplete Travelers) Status Project …" at bounding box center [891, 474] width 1306 height 815
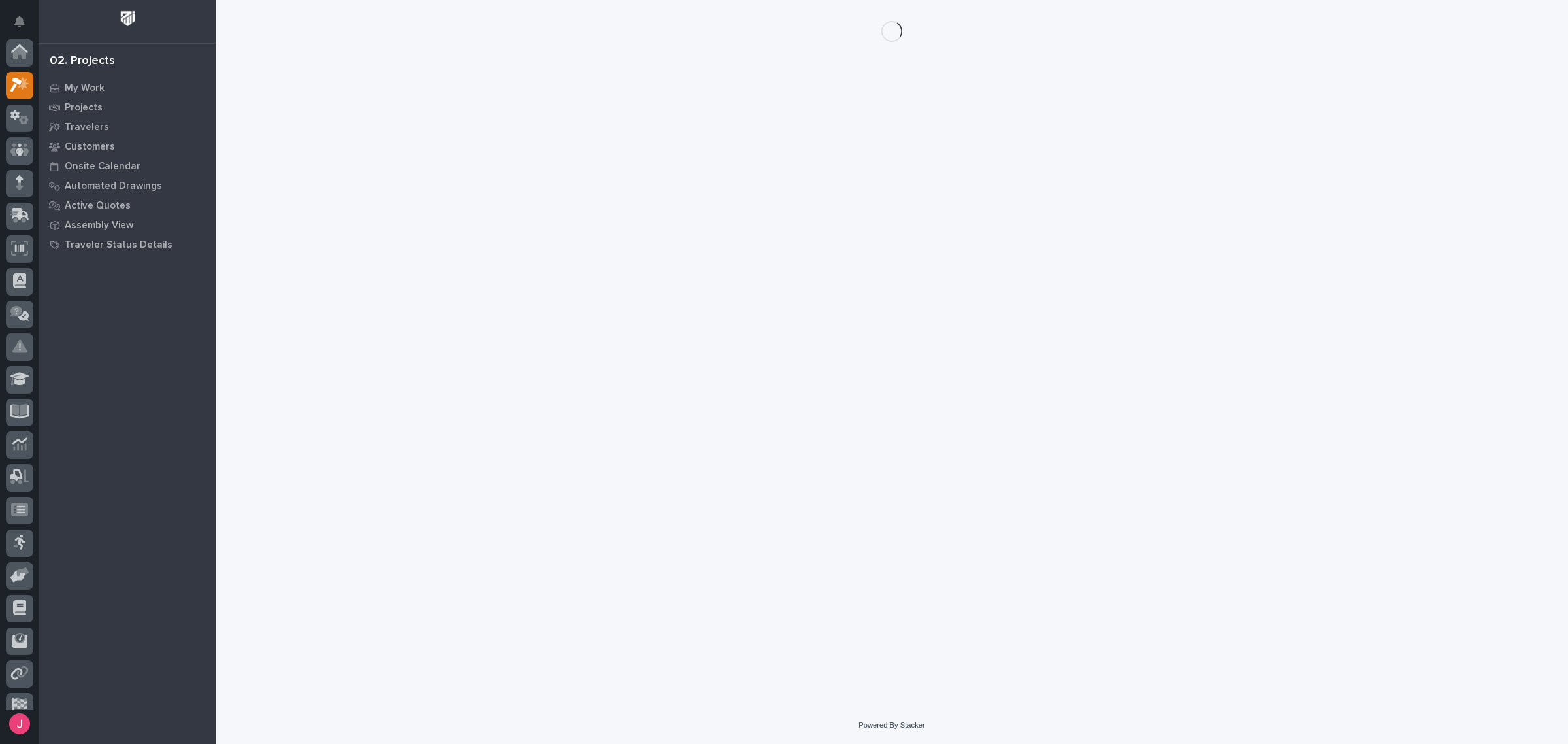
scroll to position [32, 0]
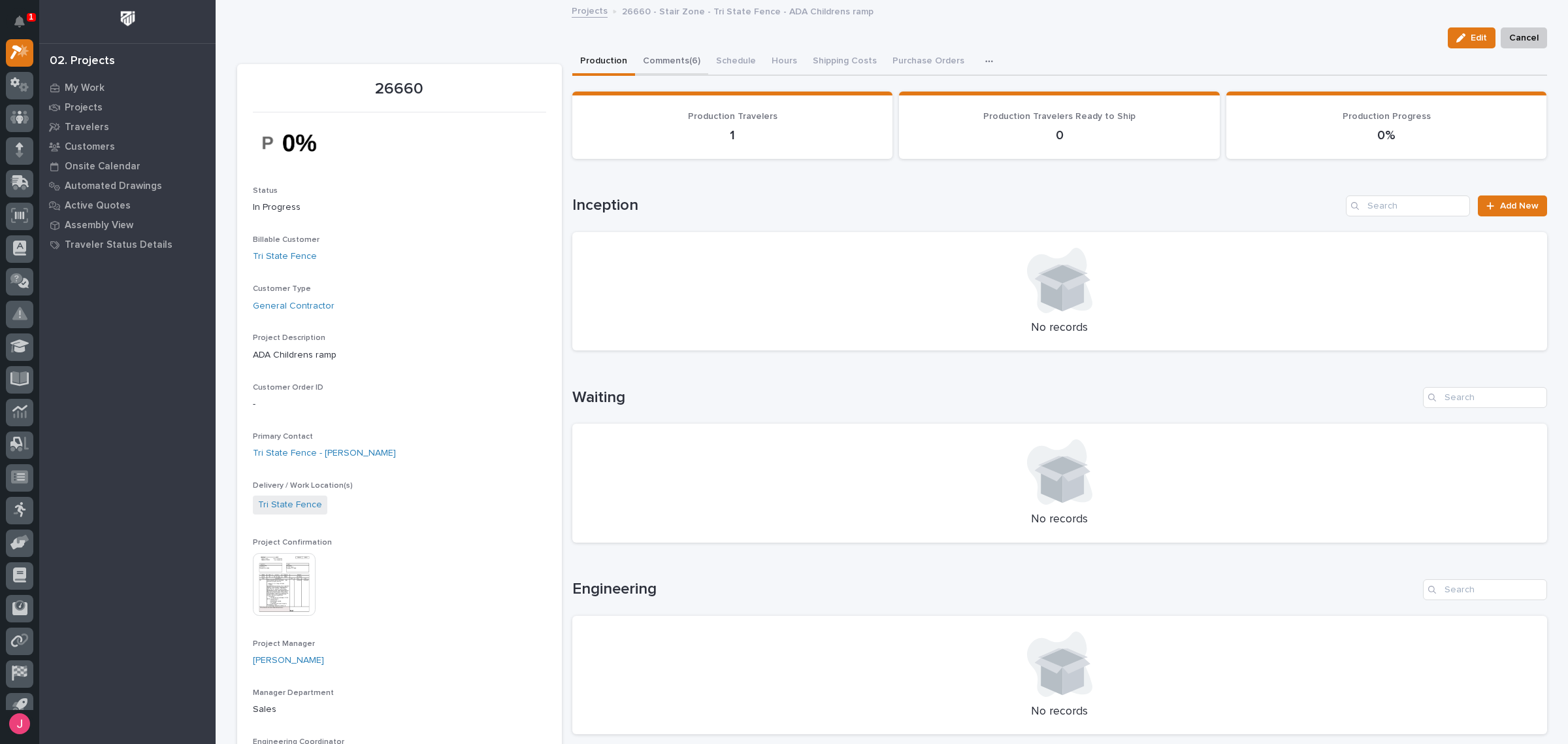
click at [665, 57] on button "Comments (6)" at bounding box center [671, 62] width 74 height 27
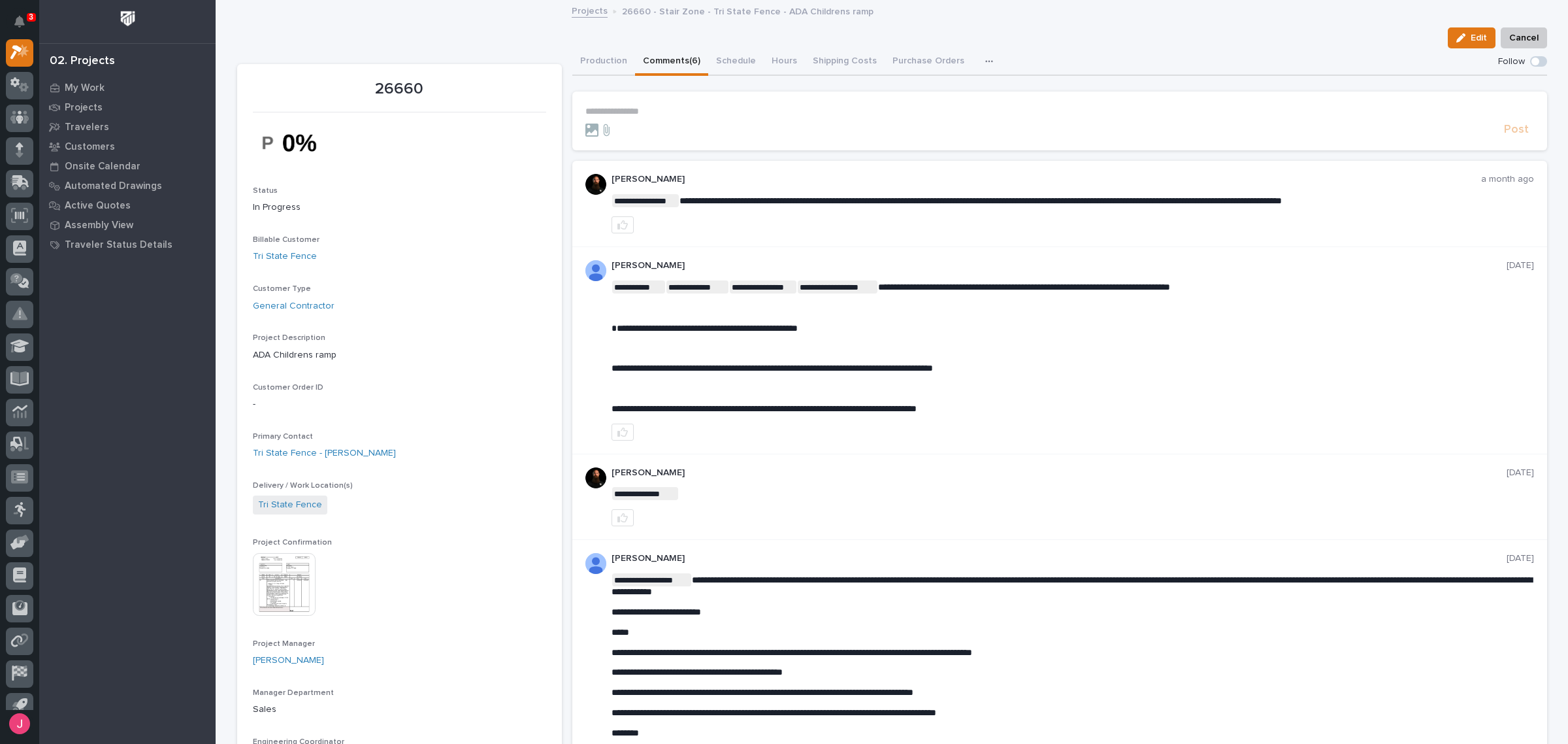
click at [573, 9] on link "Projects" at bounding box center [589, 10] width 36 height 15
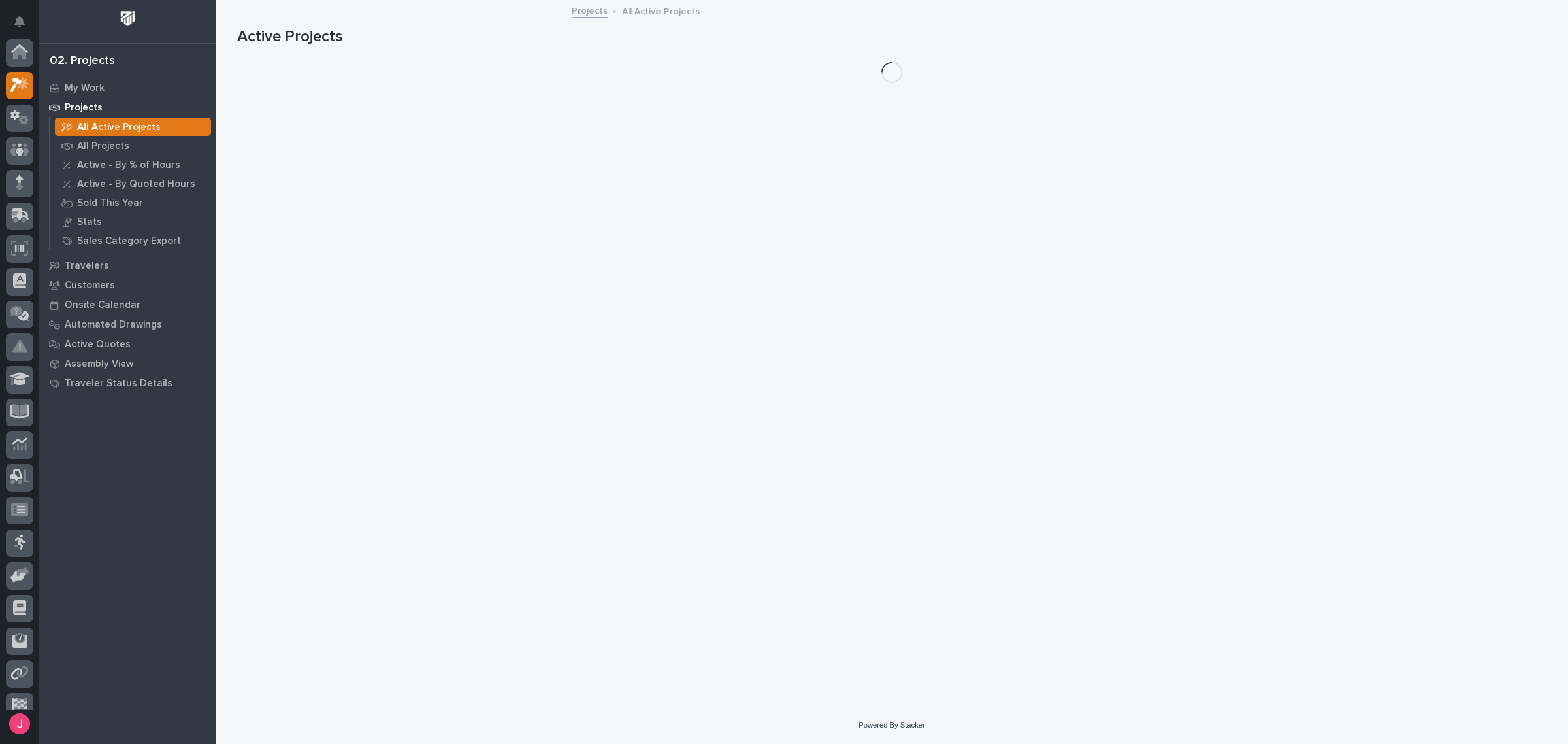
scroll to position [32, 0]
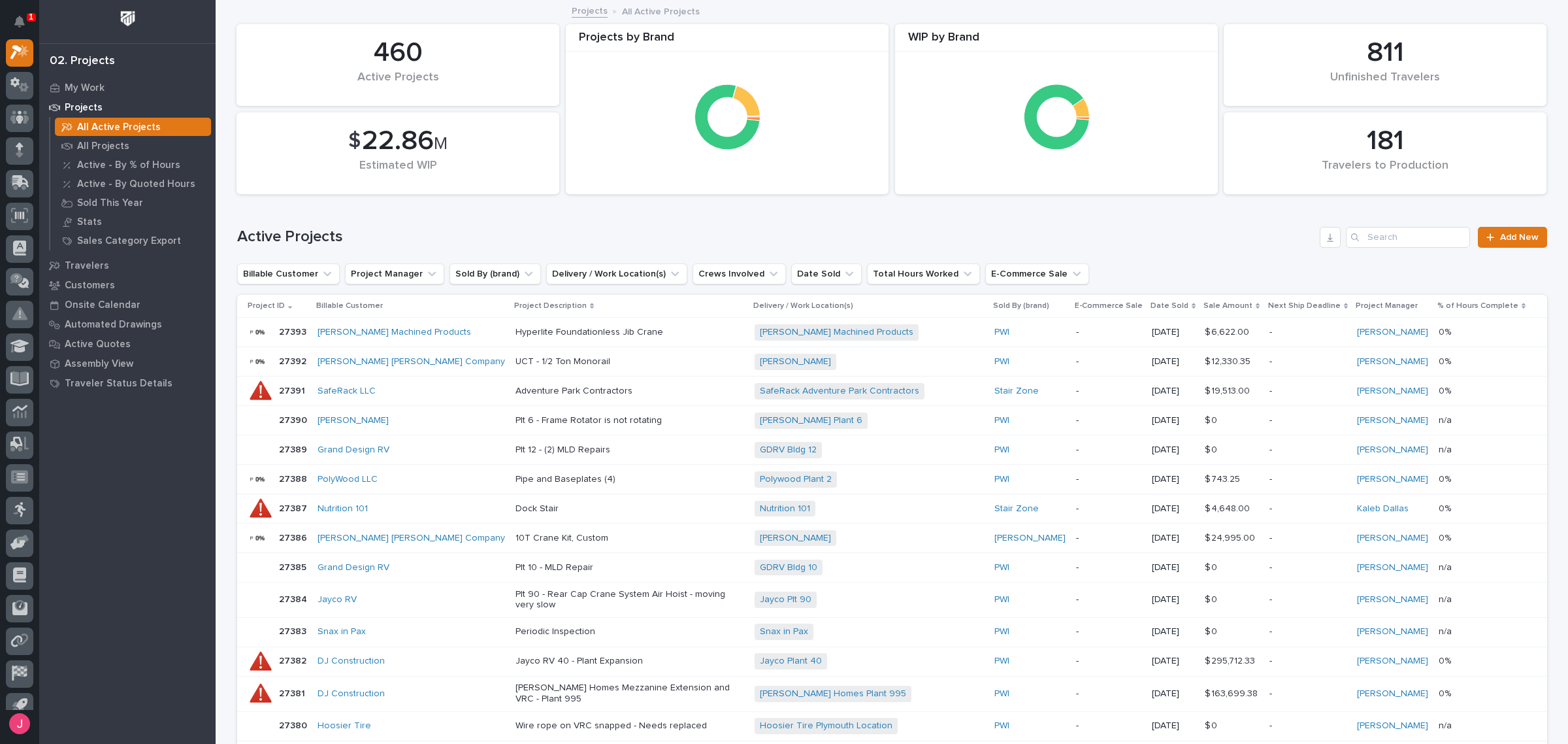
drag, startPoint x: 10, startPoint y: 26, endPoint x: 566, endPoint y: 236, distance: 594.3
click at [573, 234] on h1 "Active Projects" at bounding box center [776, 236] width 1078 height 19
click at [22, 21] on icon "Notifications" at bounding box center [20, 22] width 11 height 12
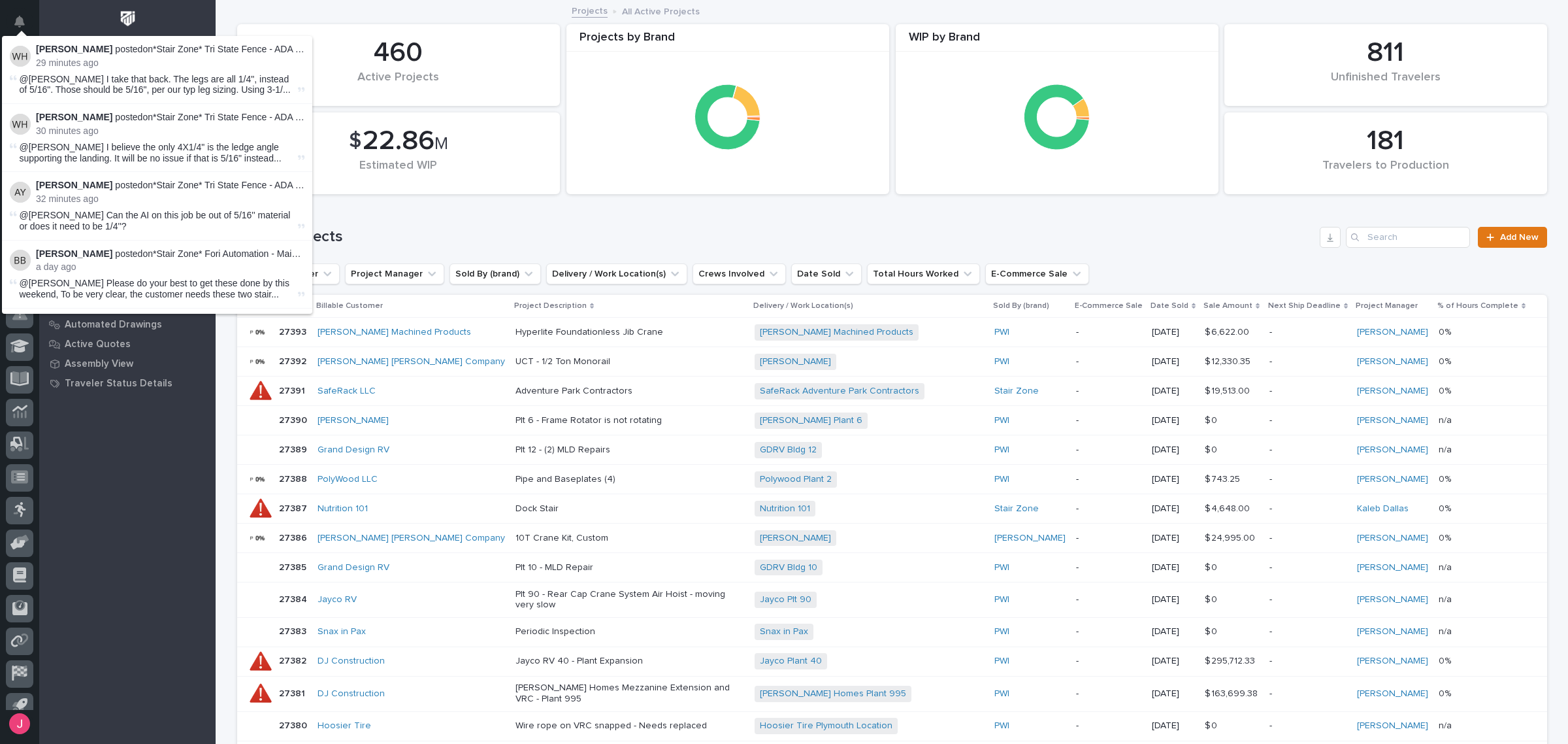
click at [783, 232] on h1 "Active Projects" at bounding box center [776, 236] width 1078 height 19
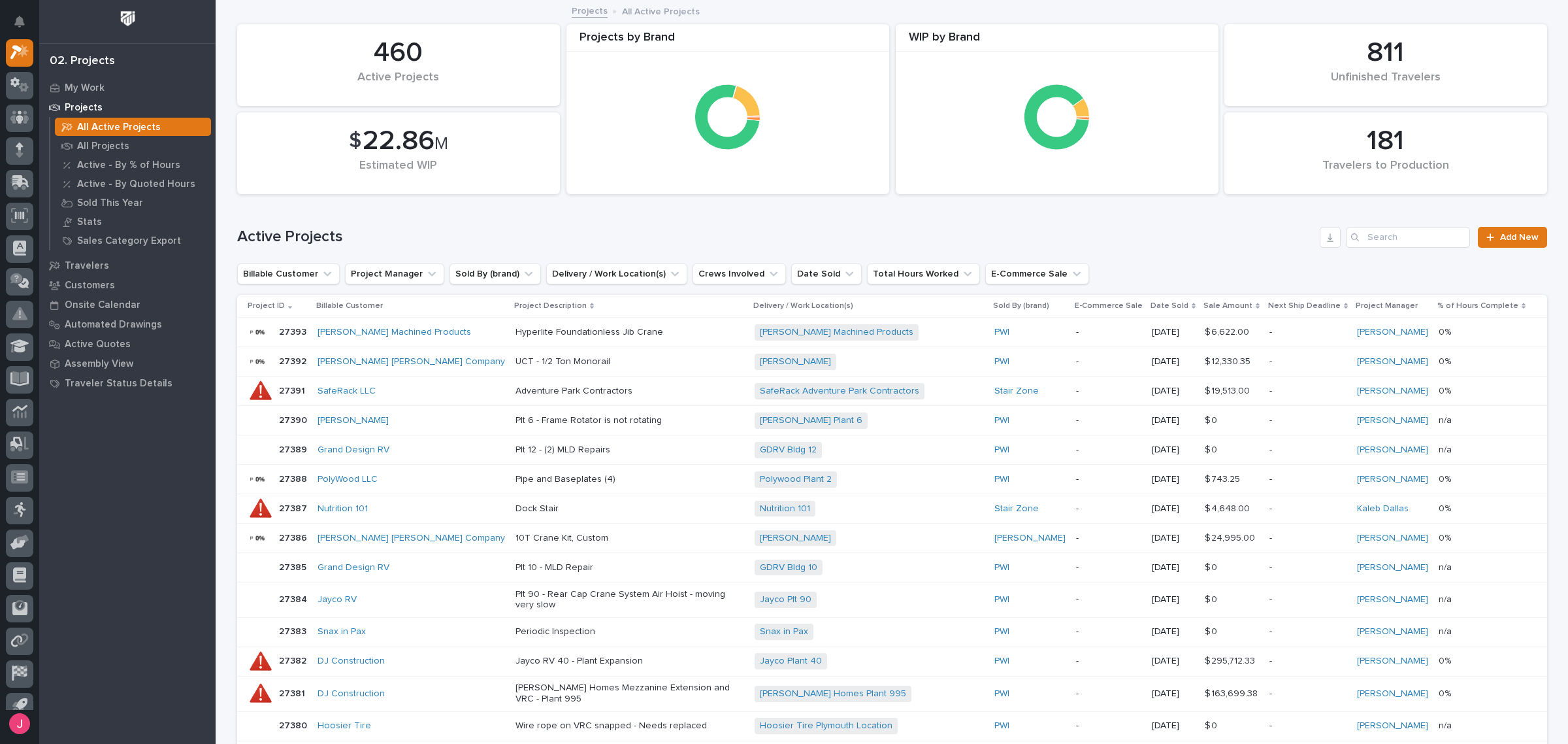
click at [644, 225] on div "Active Projects Add New" at bounding box center [892, 232] width 1310 height 63
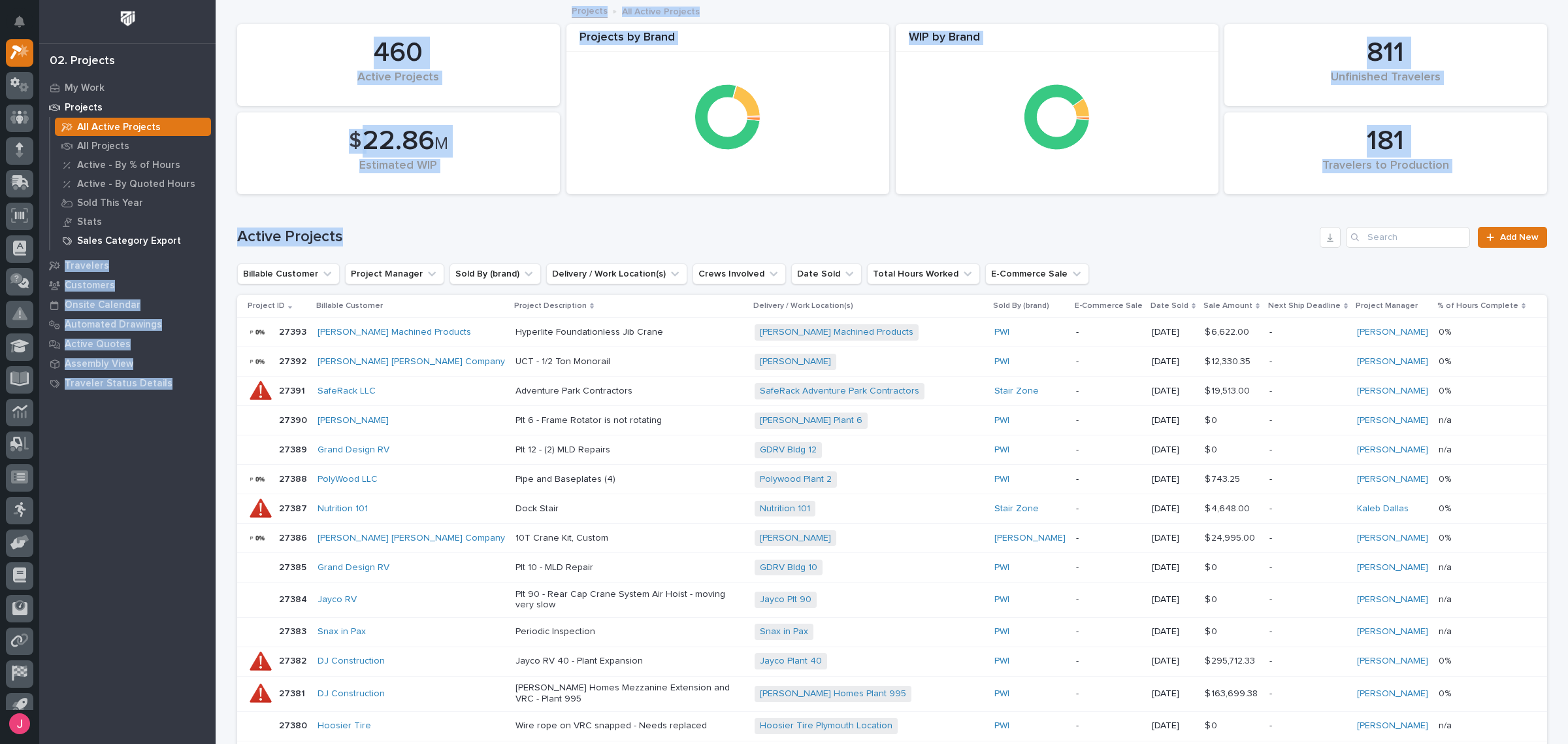
drag, startPoint x: 338, startPoint y: 236, endPoint x: 207, endPoint y: 234, distance: 131.0
click at [216, 234] on div "My Settings Log Out 02. Projects My Work Projects All Active Projects All Proje…" at bounding box center [892, 699] width 1352 height 1399
click at [365, 228] on h1 "Active Projects" at bounding box center [776, 236] width 1078 height 19
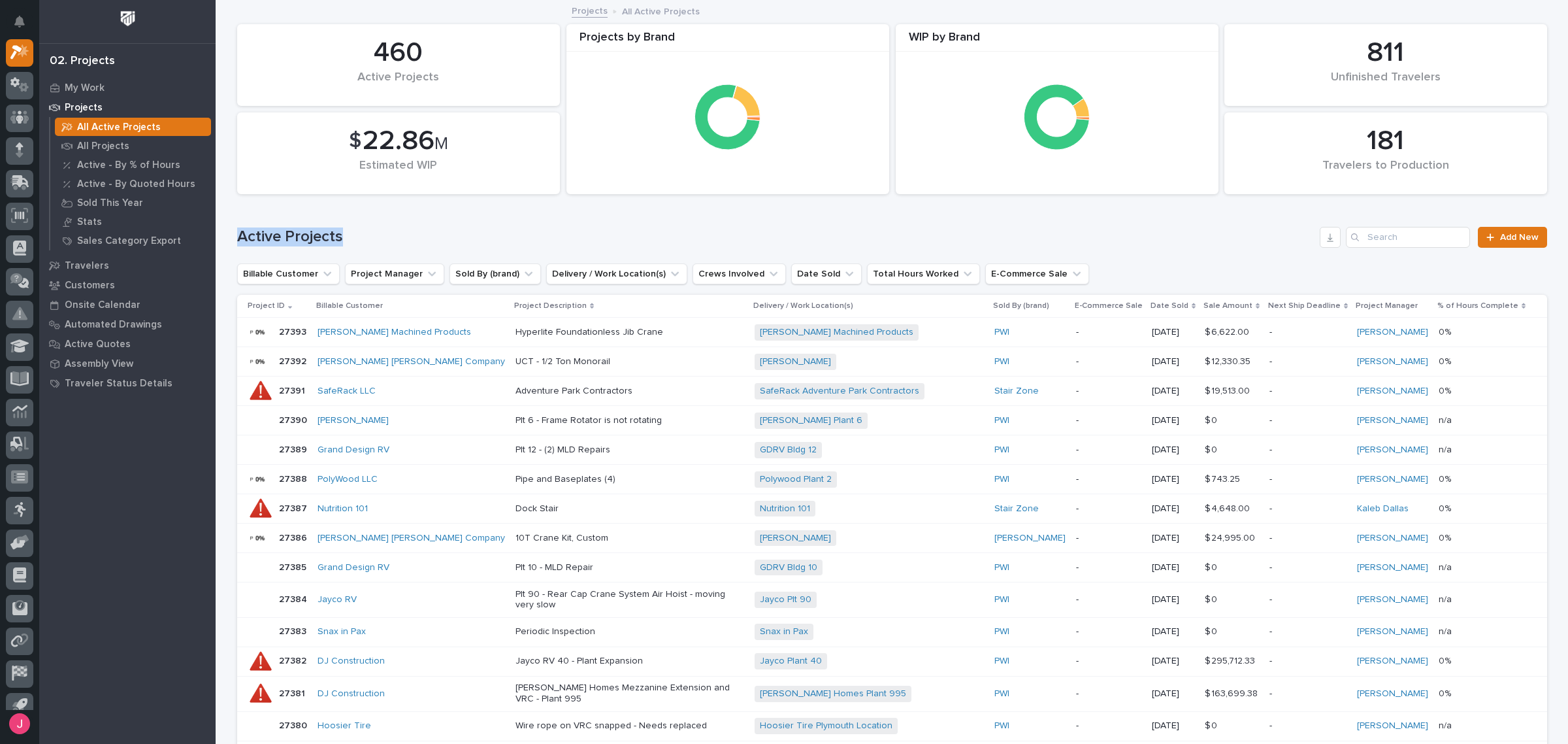
drag, startPoint x: 230, startPoint y: 233, endPoint x: 338, endPoint y: 230, distance: 108.0
click at [340, 226] on div "Active Projects Add New" at bounding box center [892, 236] width 1310 height 21
click at [338, 230] on h1 "Active Projects" at bounding box center [776, 236] width 1078 height 19
drag, startPoint x: 232, startPoint y: 242, endPoint x: 338, endPoint y: 235, distance: 106.2
click at [338, 235] on h1 "Active Projects" at bounding box center [776, 236] width 1078 height 19
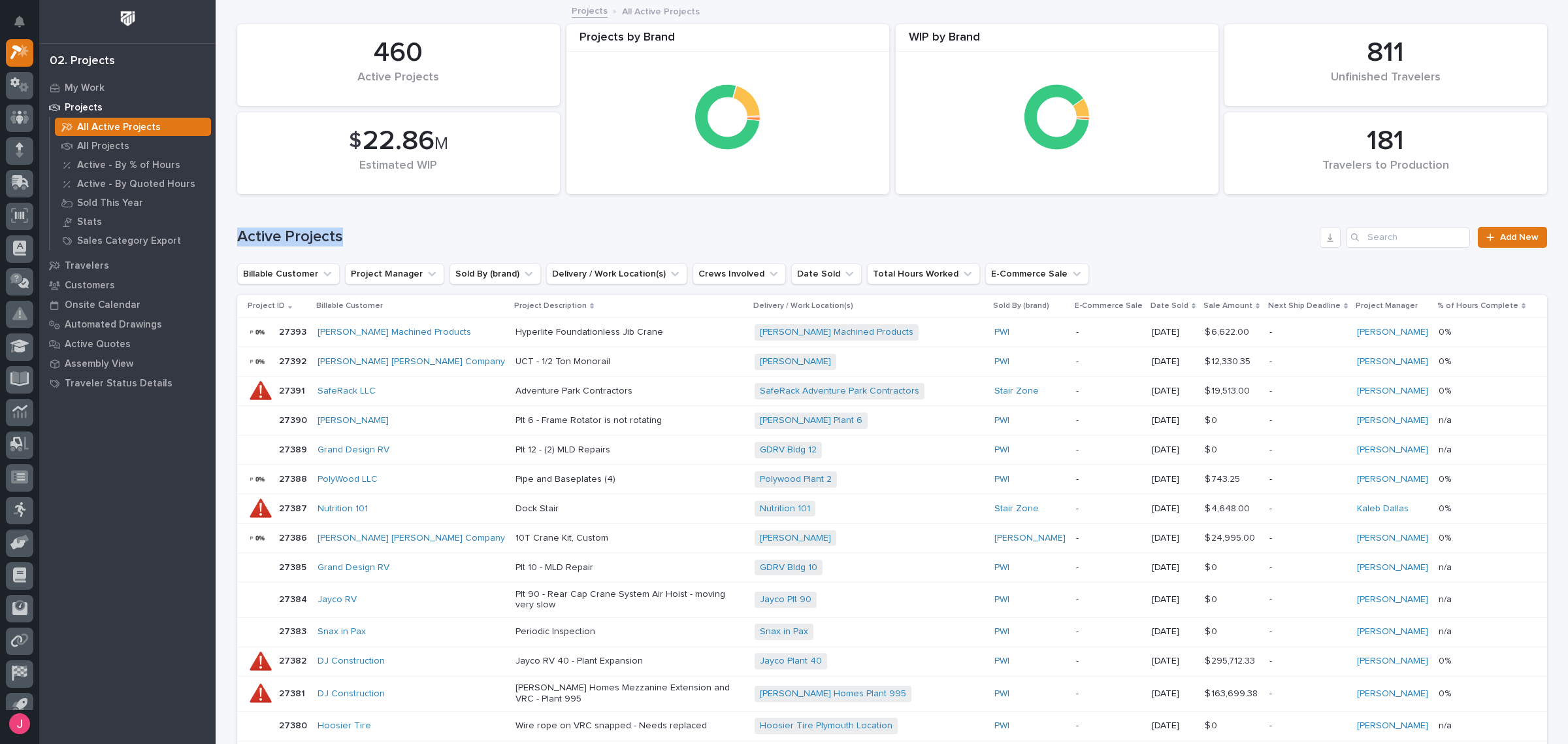
click at [338, 235] on h1 "Active Projects" at bounding box center [776, 236] width 1078 height 19
drag, startPoint x: 240, startPoint y: 237, endPoint x: 351, endPoint y: 236, distance: 111.0
click at [351, 236] on h1 "Active Projects" at bounding box center [776, 236] width 1078 height 19
drag, startPoint x: 232, startPoint y: 236, endPoint x: 354, endPoint y: 235, distance: 122.0
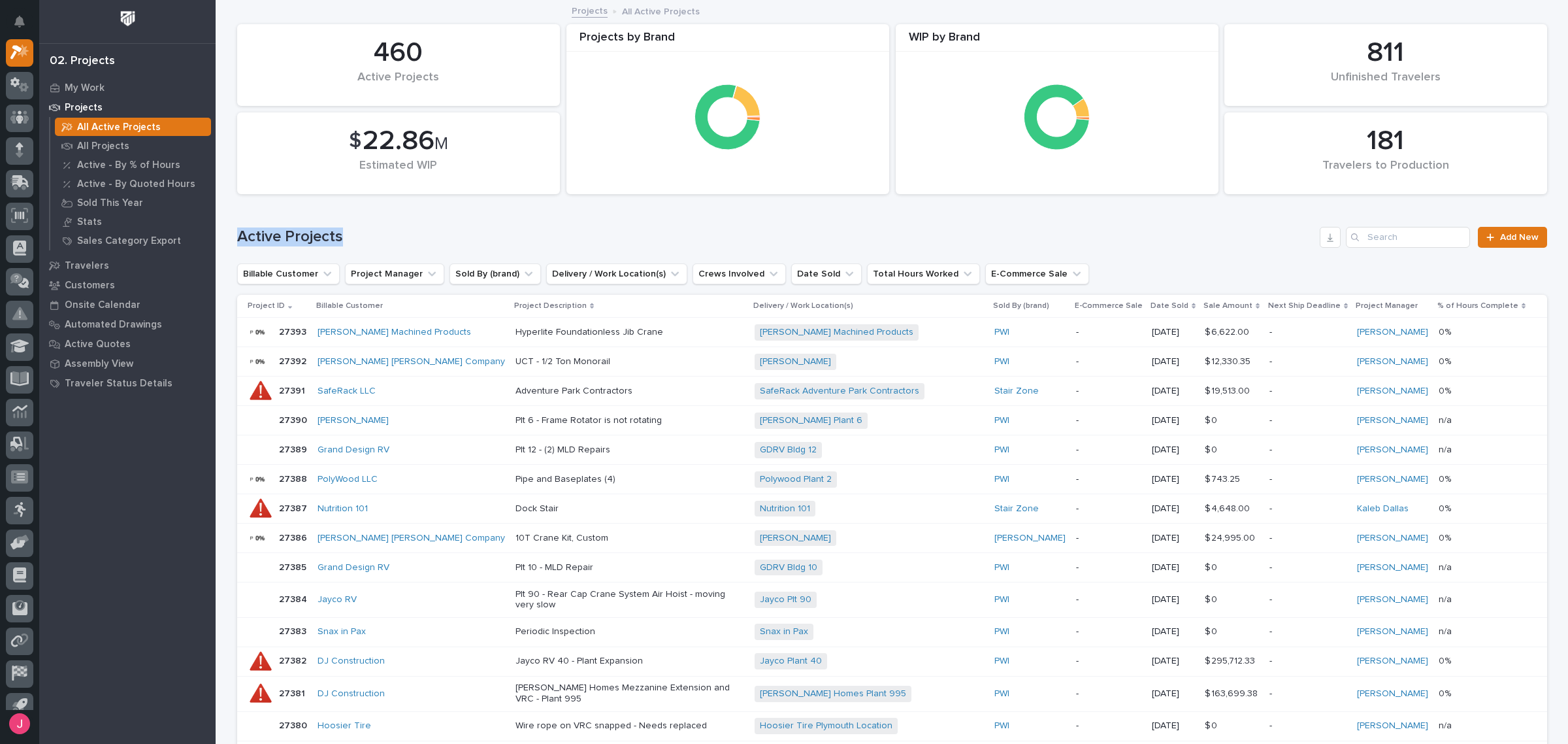
click at [354, 235] on h1 "Active Projects" at bounding box center [776, 236] width 1078 height 19
drag, startPoint x: 228, startPoint y: 239, endPoint x: 346, endPoint y: 237, distance: 118.0
click at [346, 237] on div "Loading... Saving… Loading... Saving… 181 Travelers to Production 460 Active Pr…" at bounding box center [892, 665] width 1323 height 1328
click at [343, 236] on h1 "Active Projects" at bounding box center [776, 236] width 1078 height 19
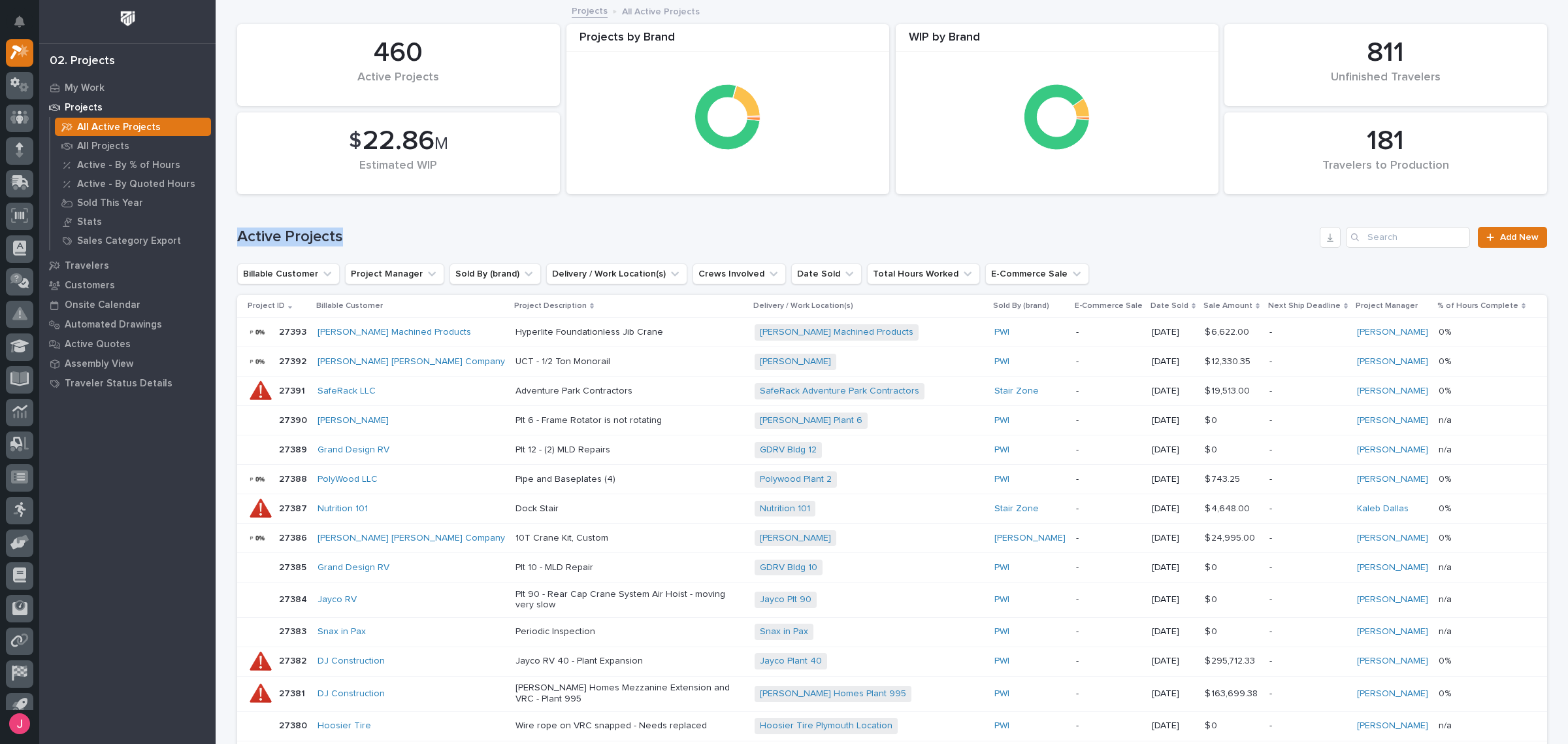
click at [340, 234] on h1 "Active Projects" at bounding box center [776, 236] width 1078 height 19
click at [156, 206] on div "Sold This Year" at bounding box center [132, 202] width 156 height 19
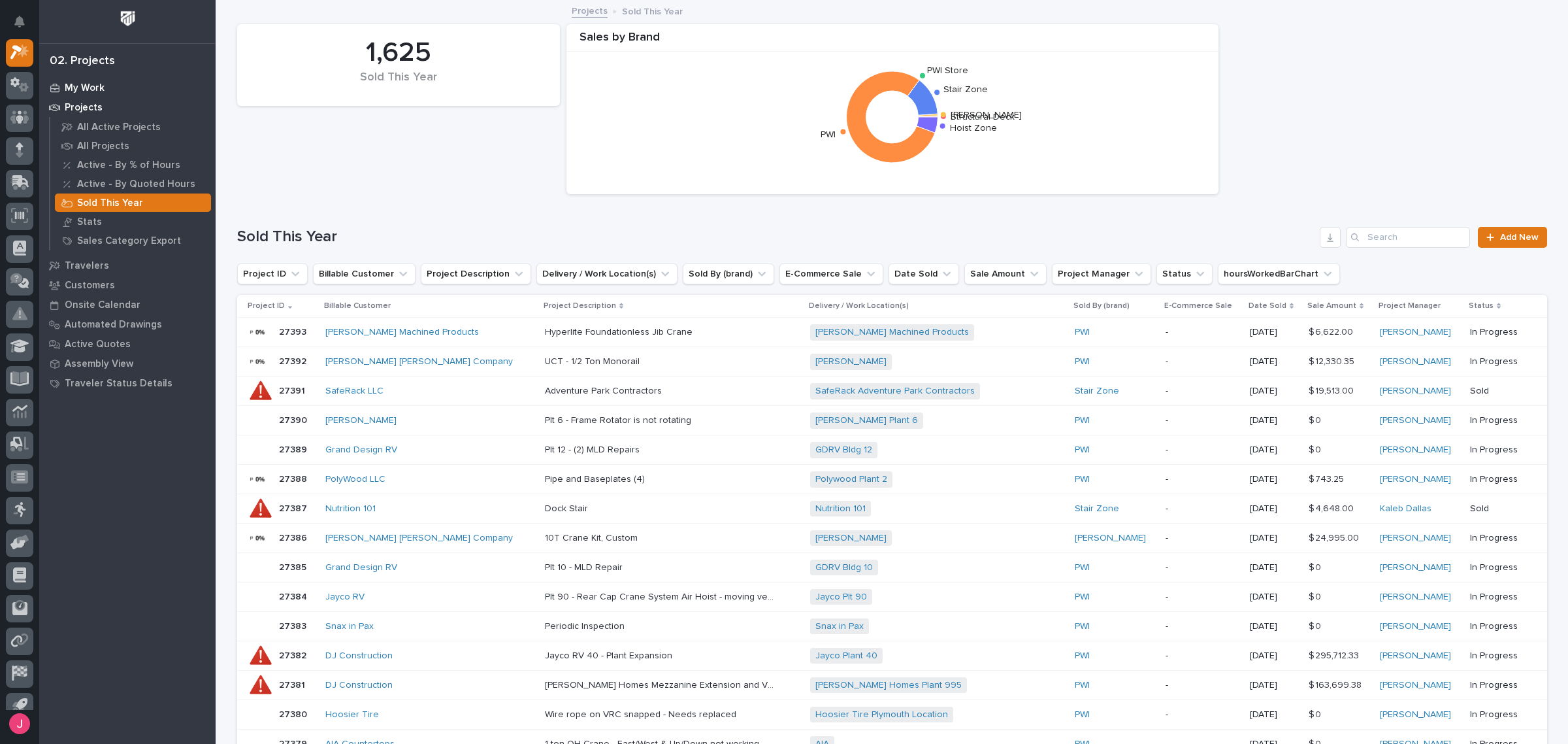
click at [75, 88] on p "My Work" at bounding box center [84, 88] width 40 height 12
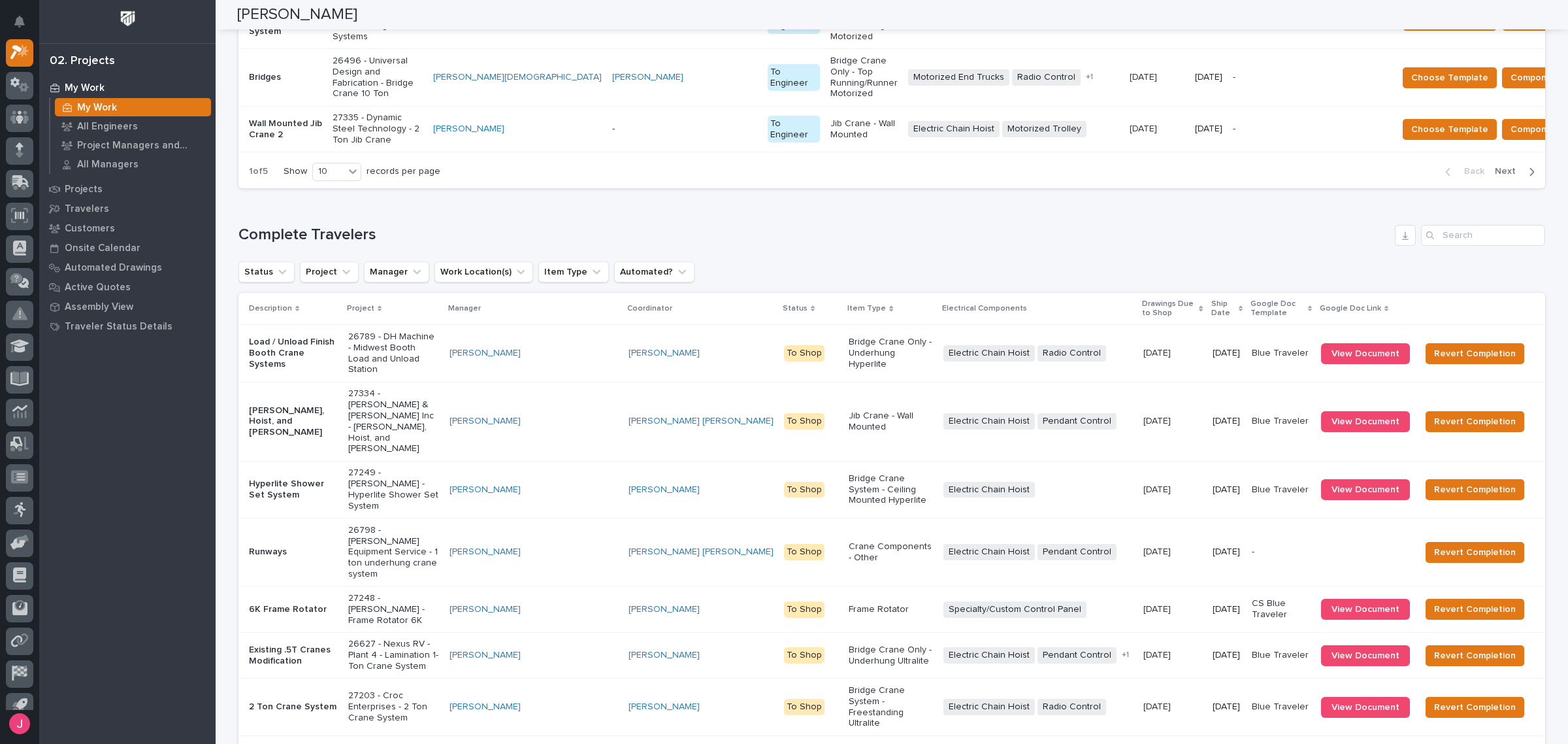
scroll to position [1530, 0]
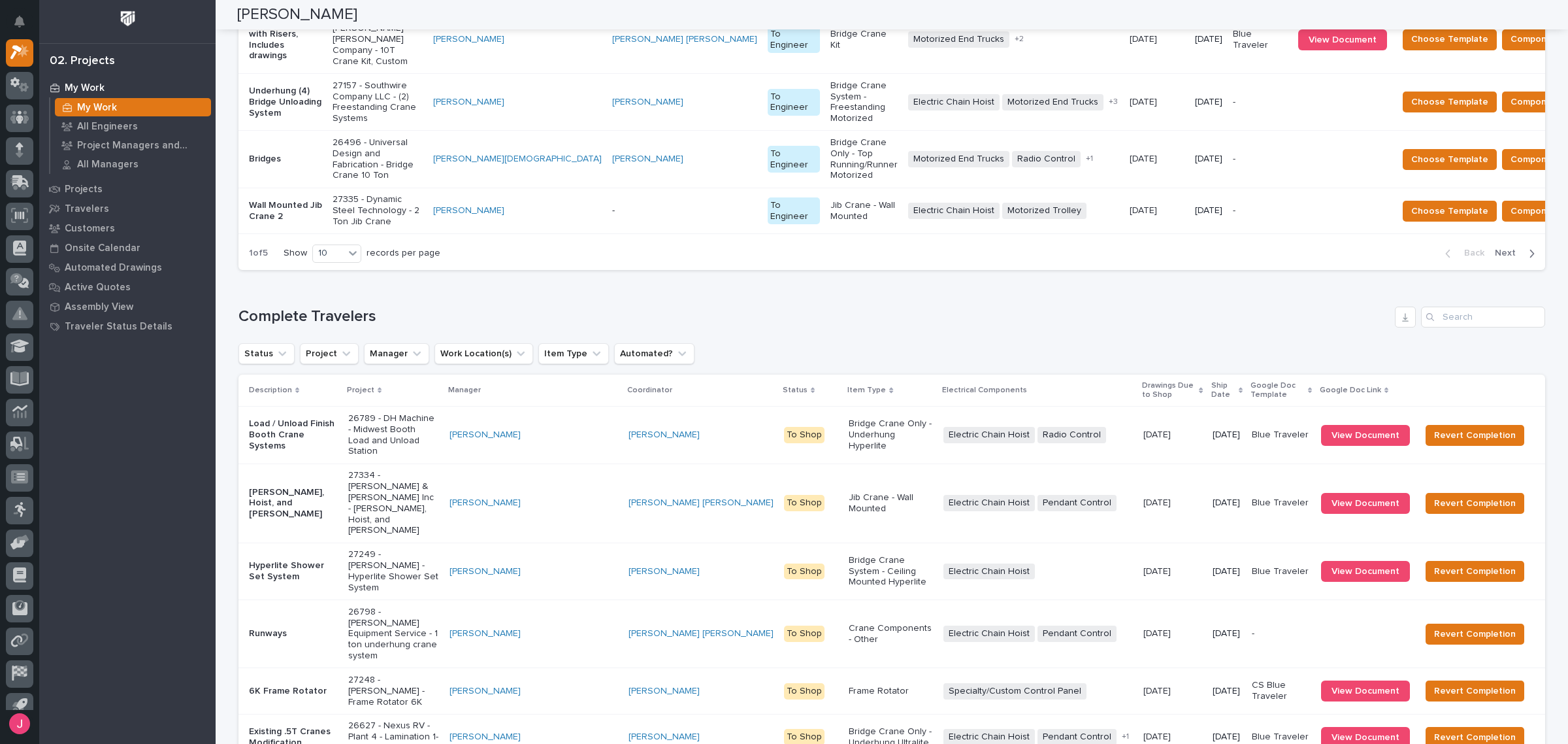
click at [551, 280] on div "Loading... Saving… Complete Travelers Status Project Manager Work Location(s) I…" at bounding box center [891, 658] width 1306 height 755
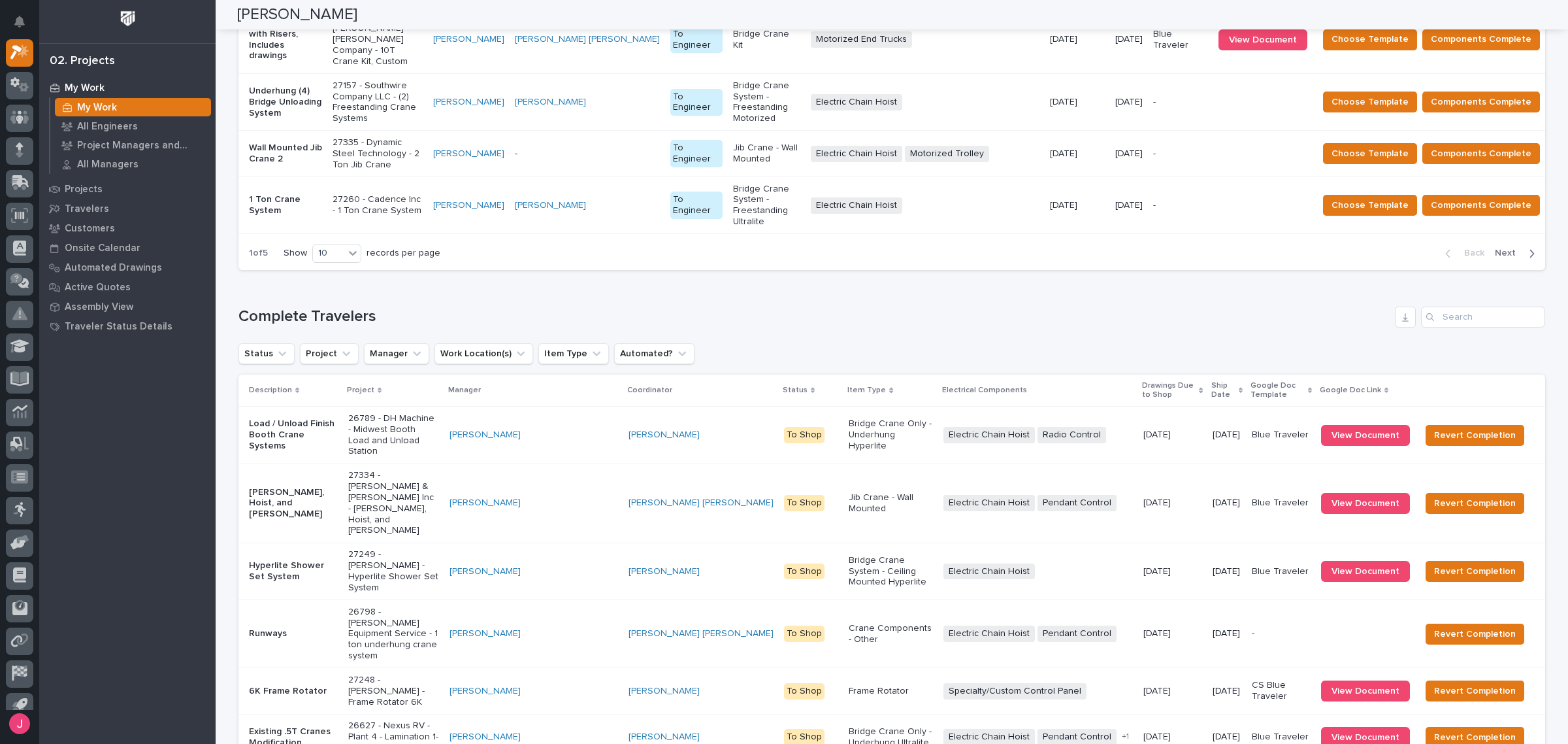
click at [1065, 280] on div "Loading... Saving… Complete Travelers Status Project Manager Work Location(s) I…" at bounding box center [891, 658] width 1306 height 755
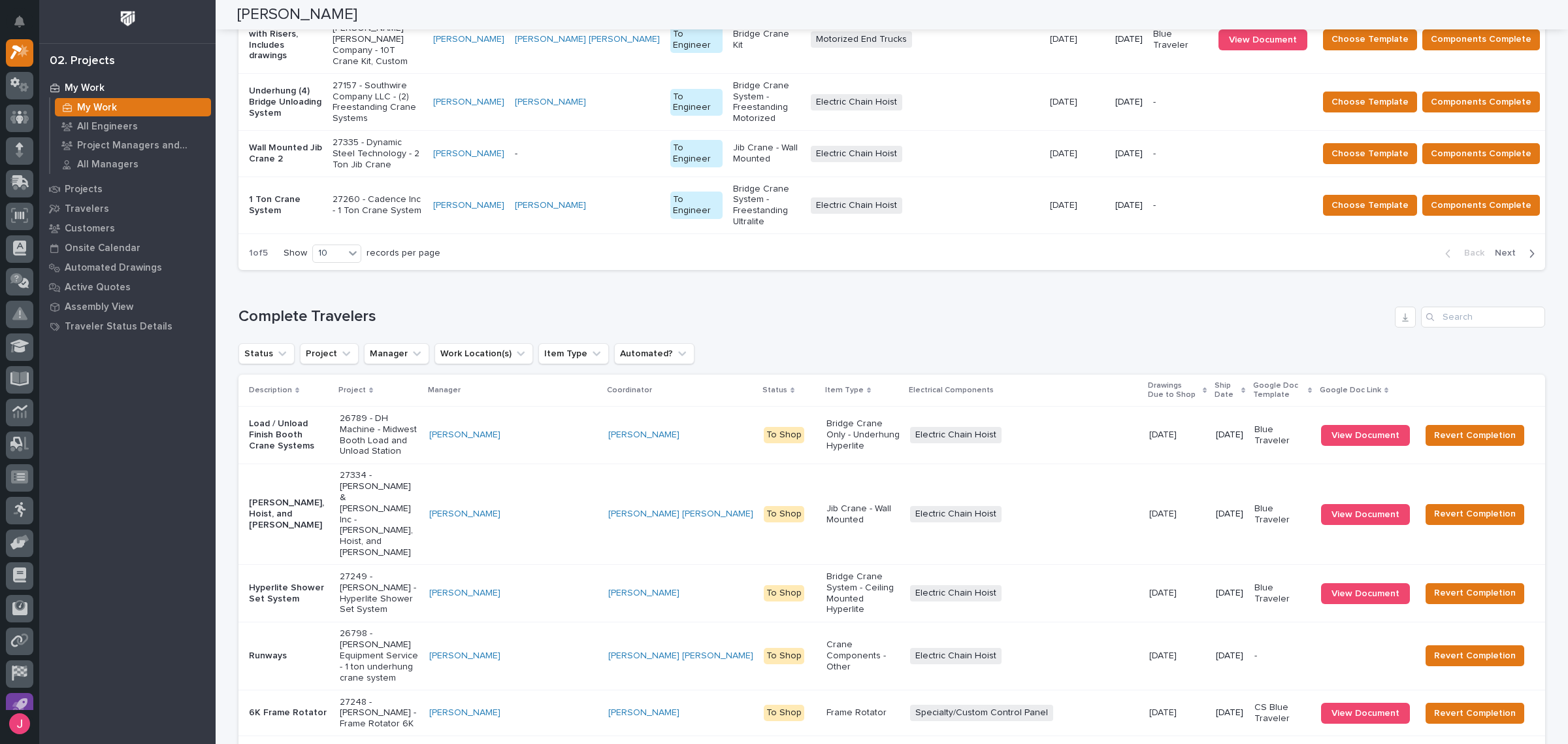
scroll to position [79, 0]
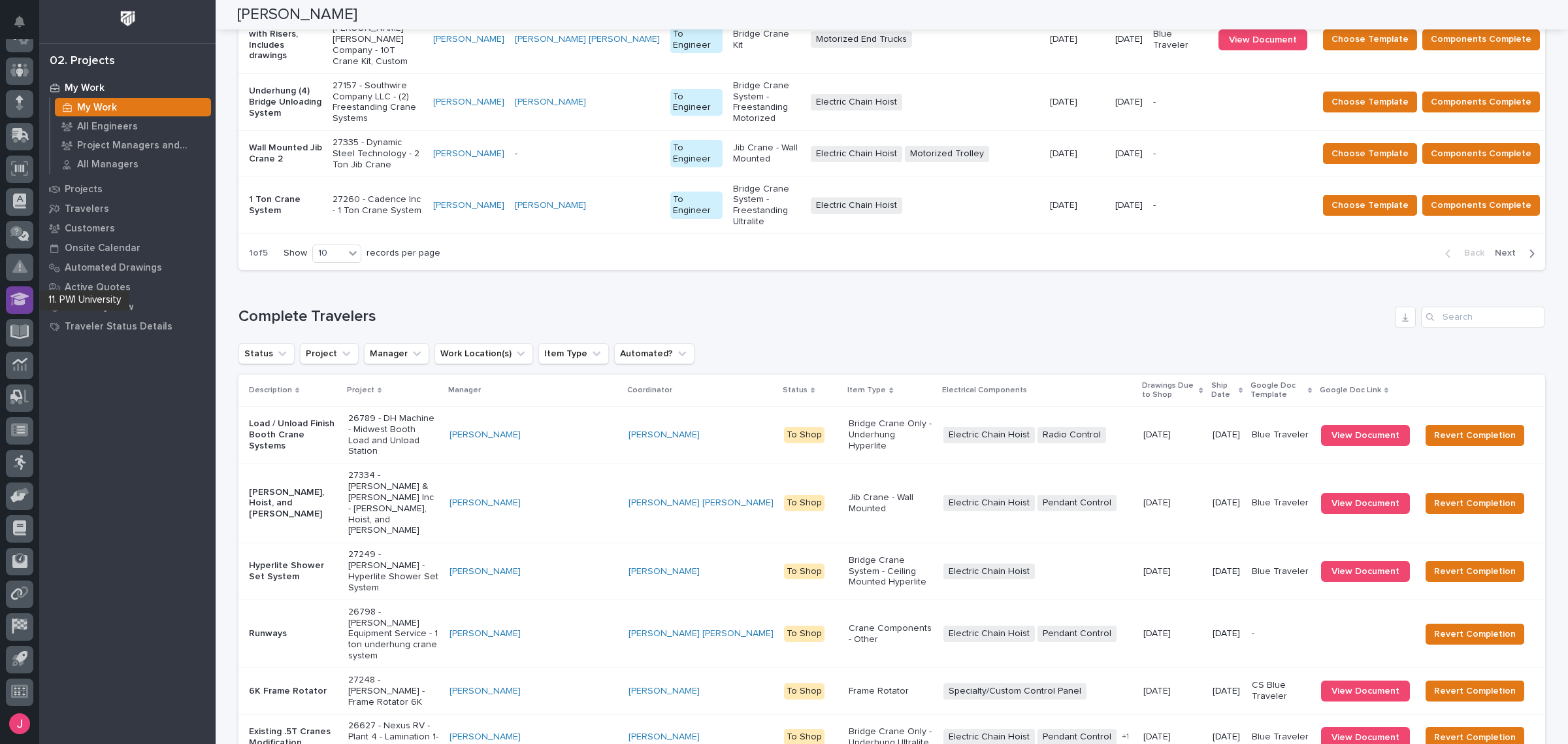
click at [23, 301] on icon at bounding box center [20, 299] width 19 height 13
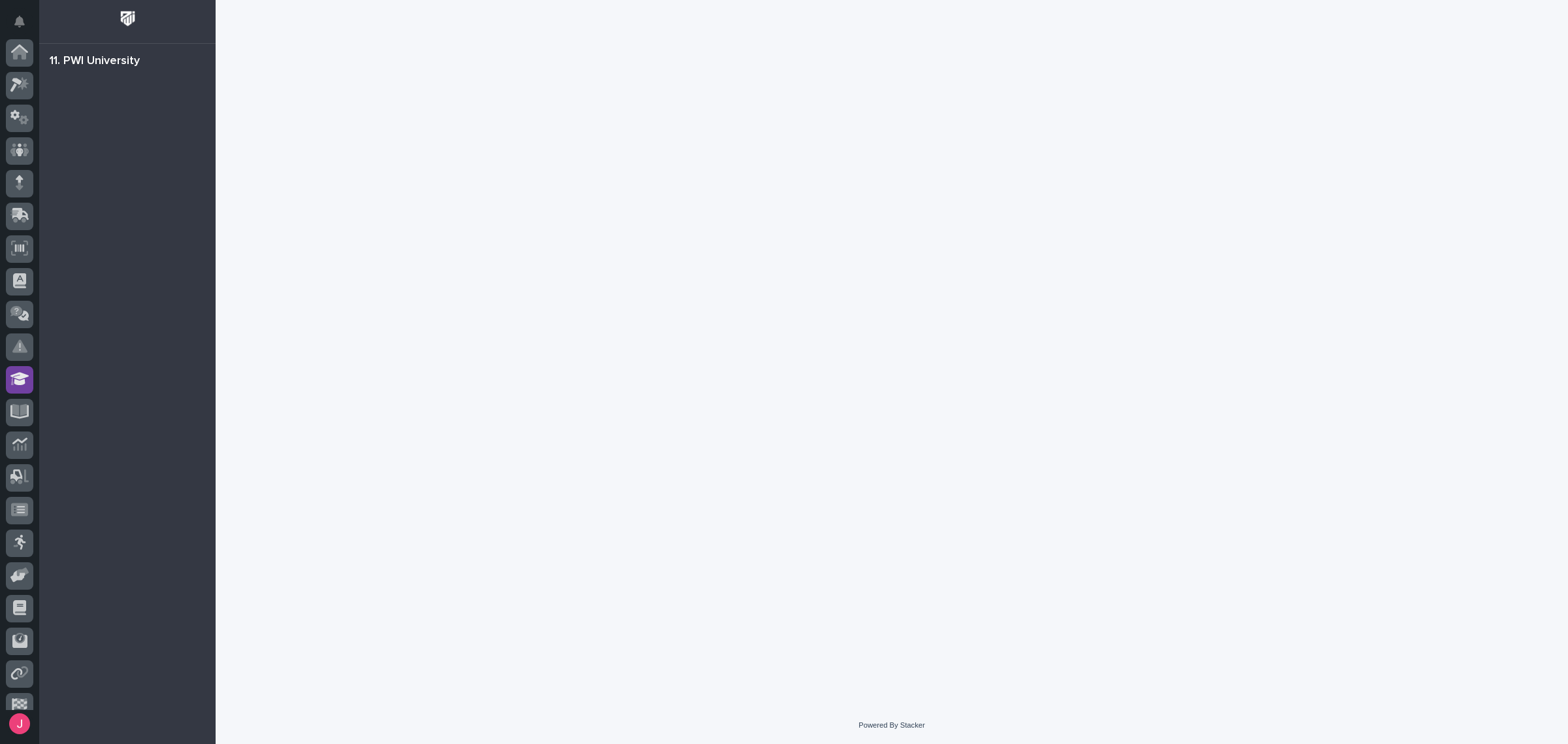
scroll to position [79, 0]
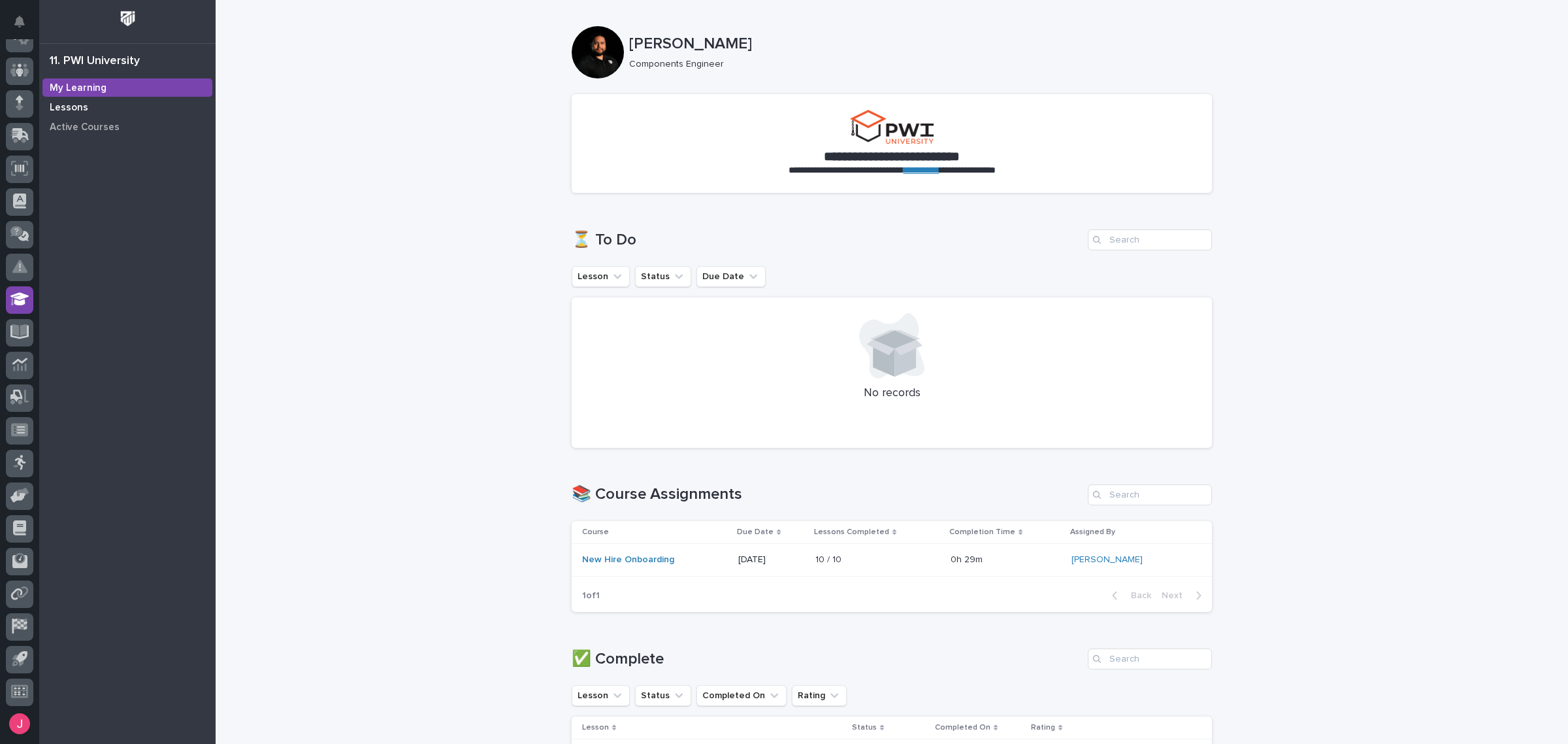
click at [85, 109] on div "Lessons" at bounding box center [126, 107] width 170 height 19
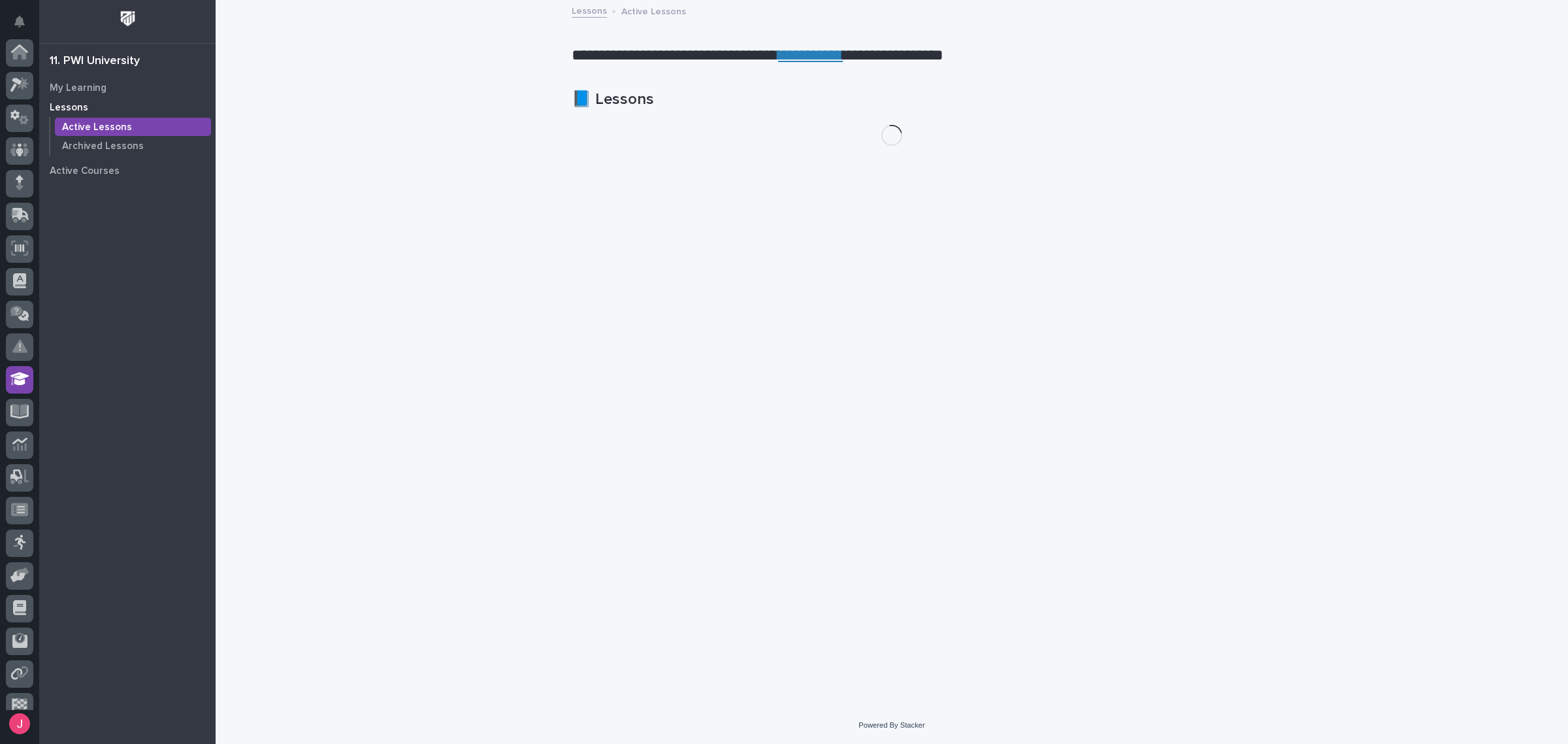
scroll to position [79, 0]
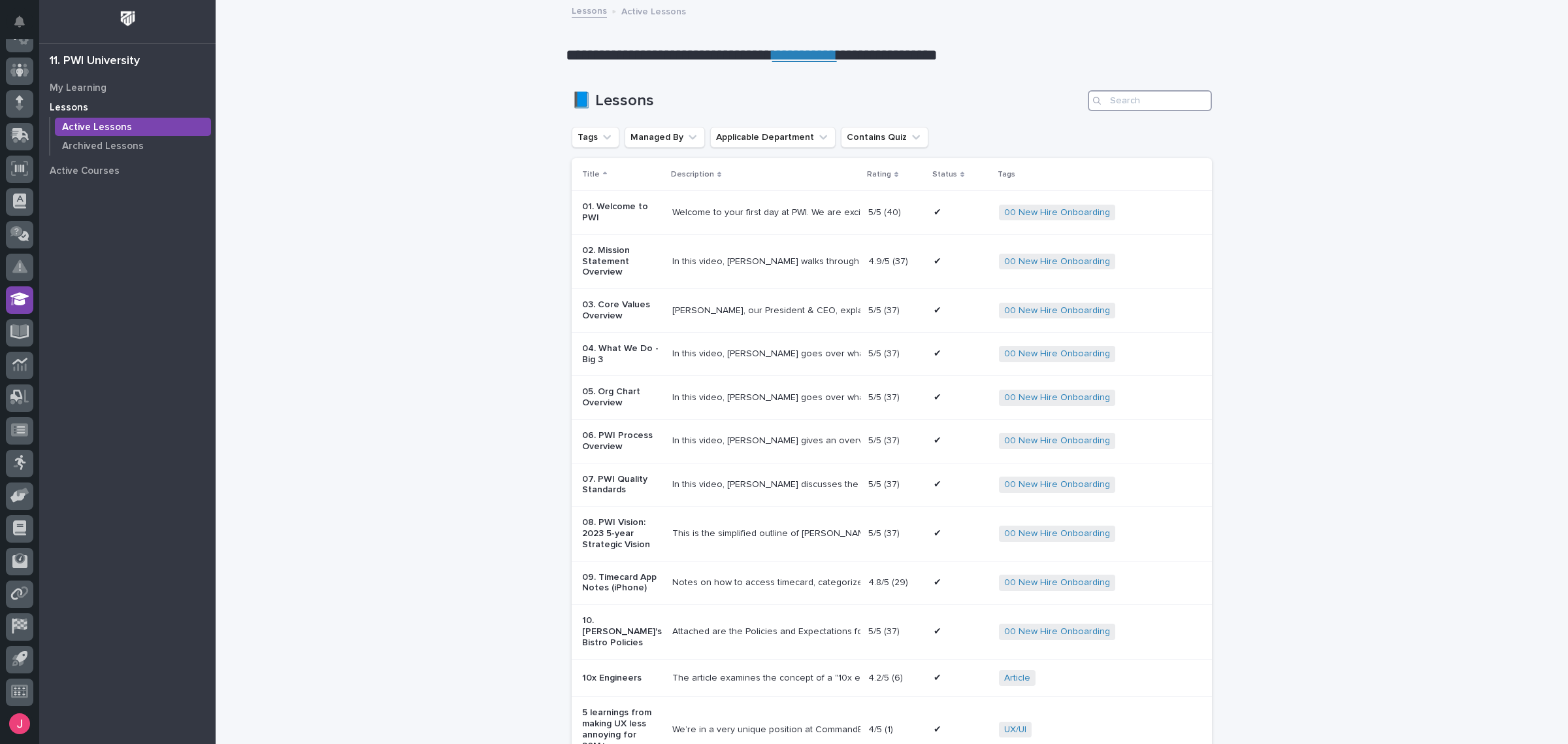
click at [1200, 96] on input "Search" at bounding box center [1150, 100] width 124 height 21
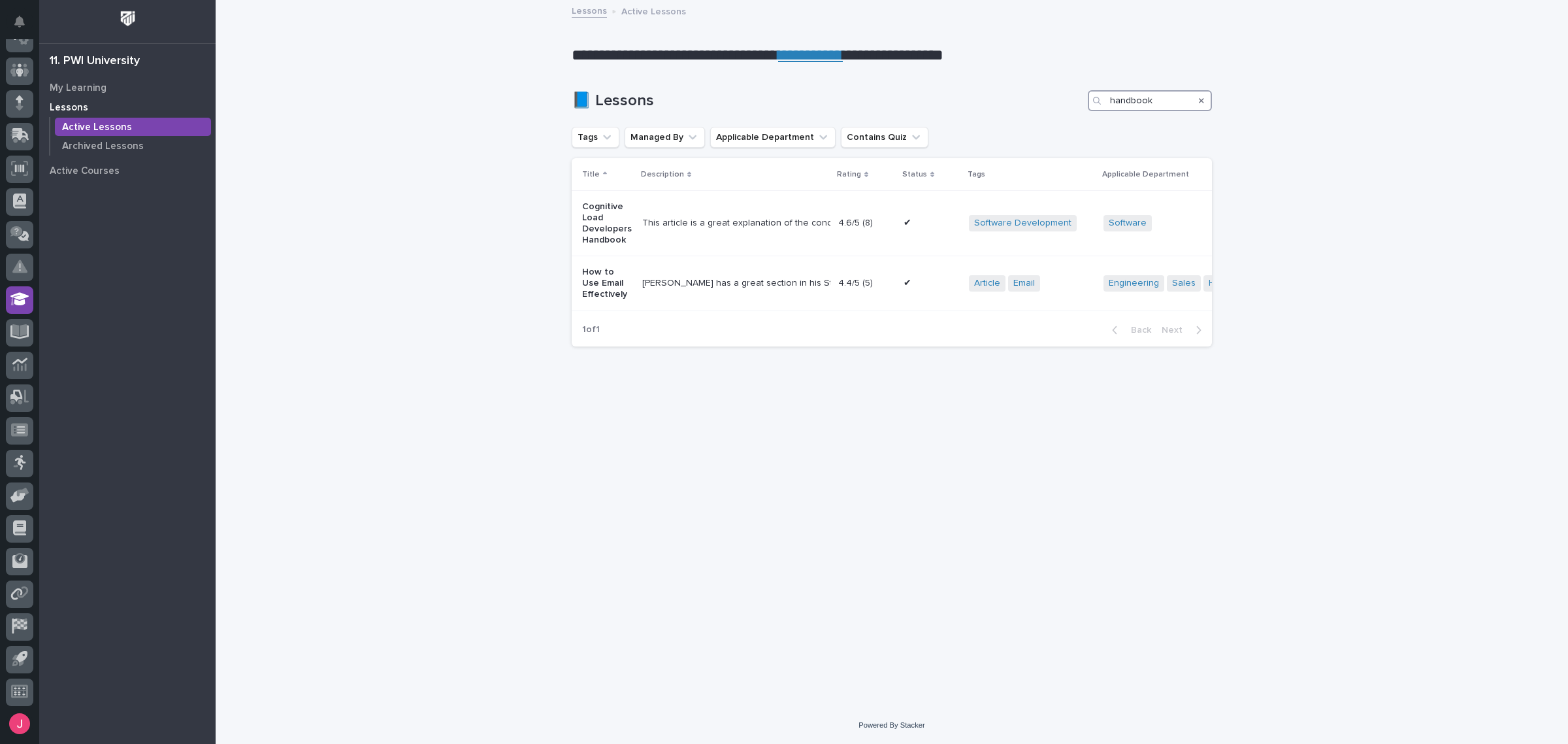
type input "handbook"
click at [1200, 102] on icon "Search" at bounding box center [1200, 101] width 5 height 8
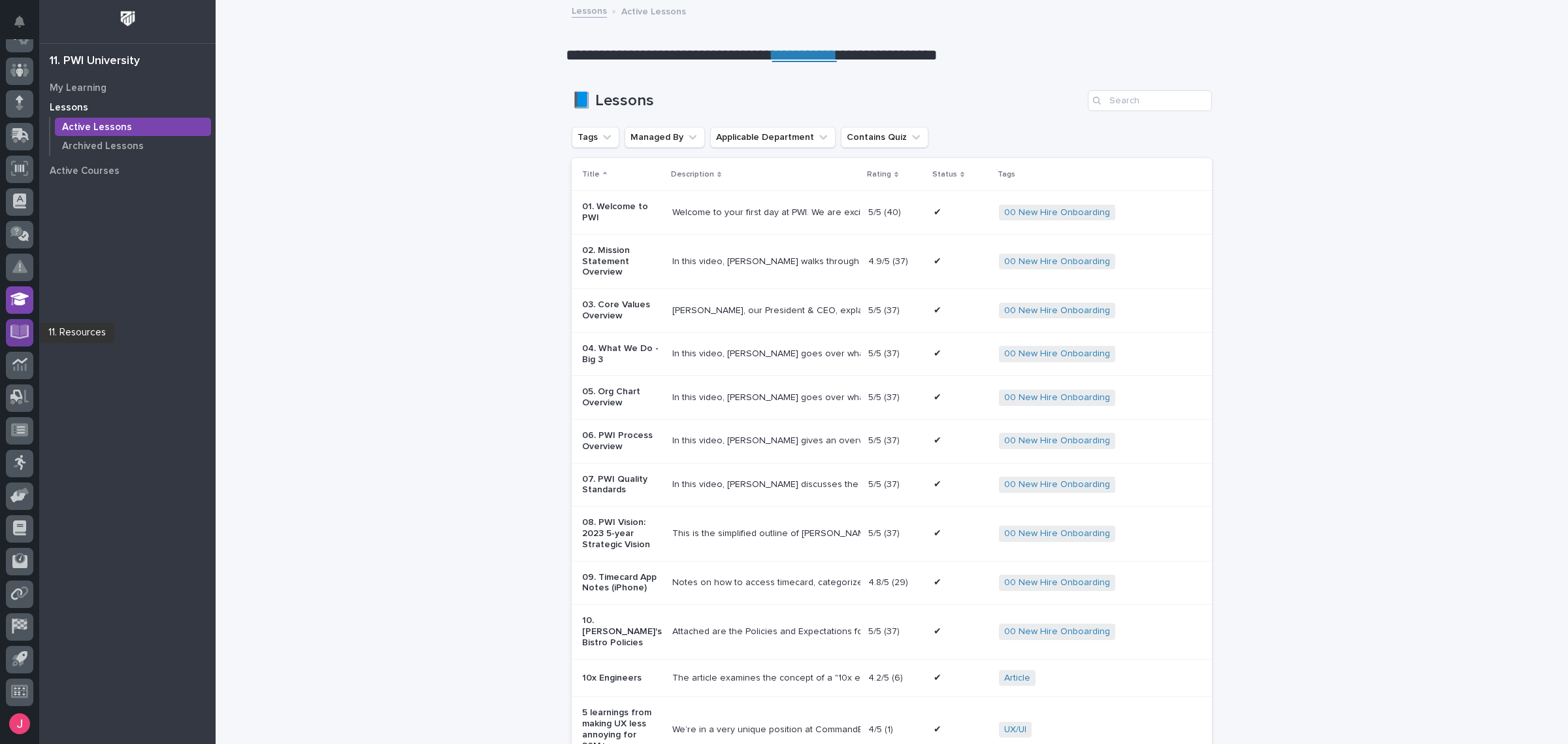
click at [18, 336] on icon at bounding box center [20, 331] width 19 height 15
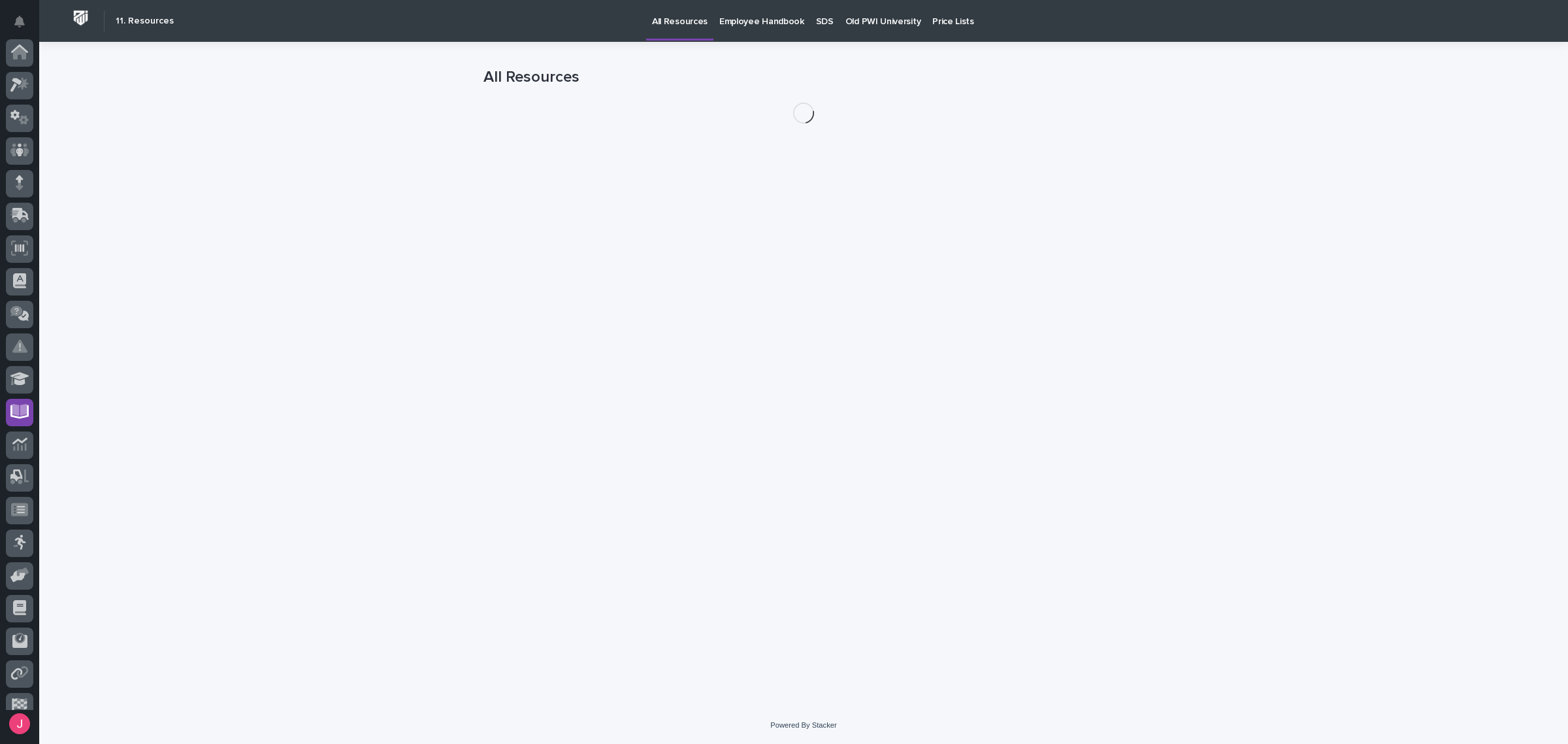
scroll to position [79, 0]
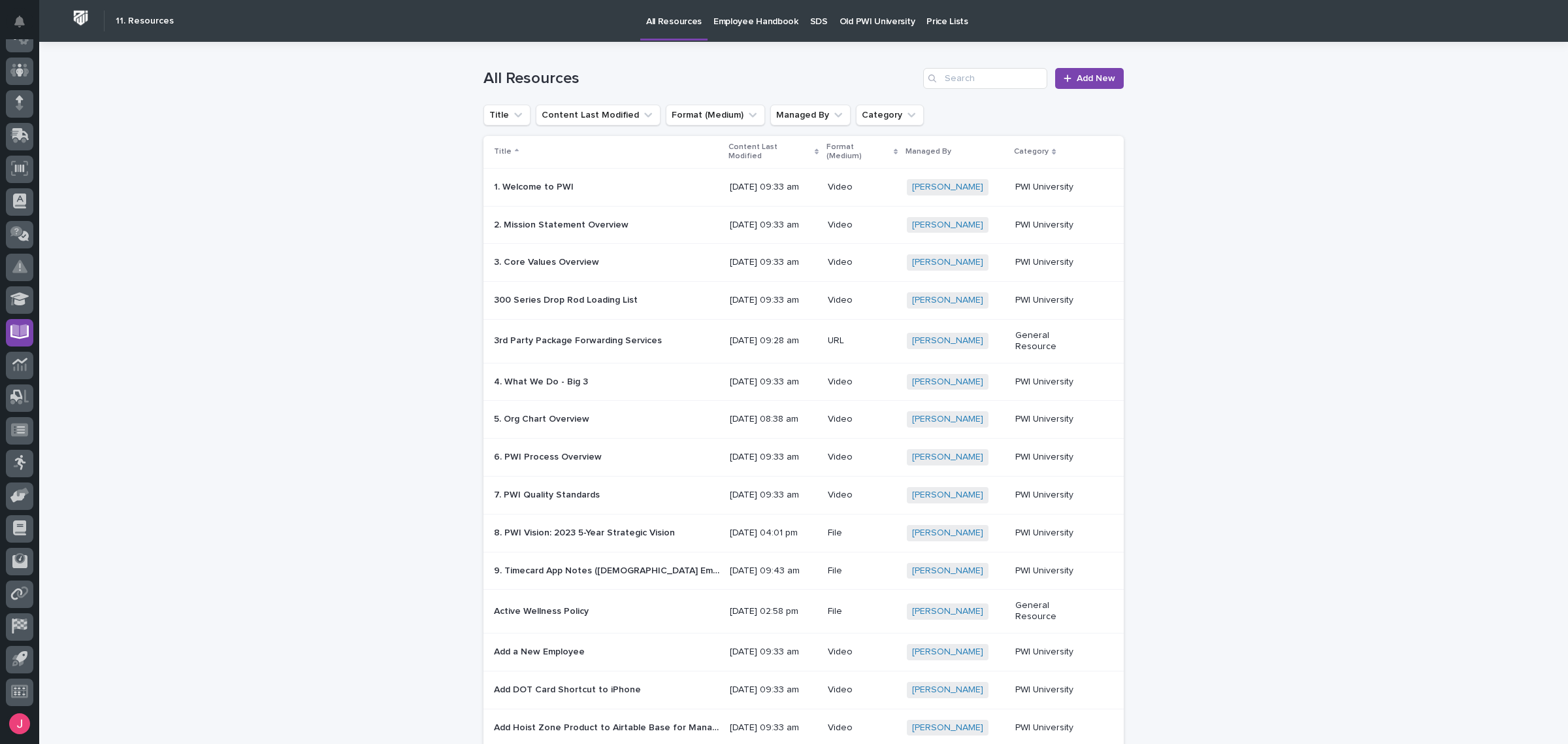
click at [756, 26] on p "Employee Handbook" at bounding box center [756, 14] width 85 height 27
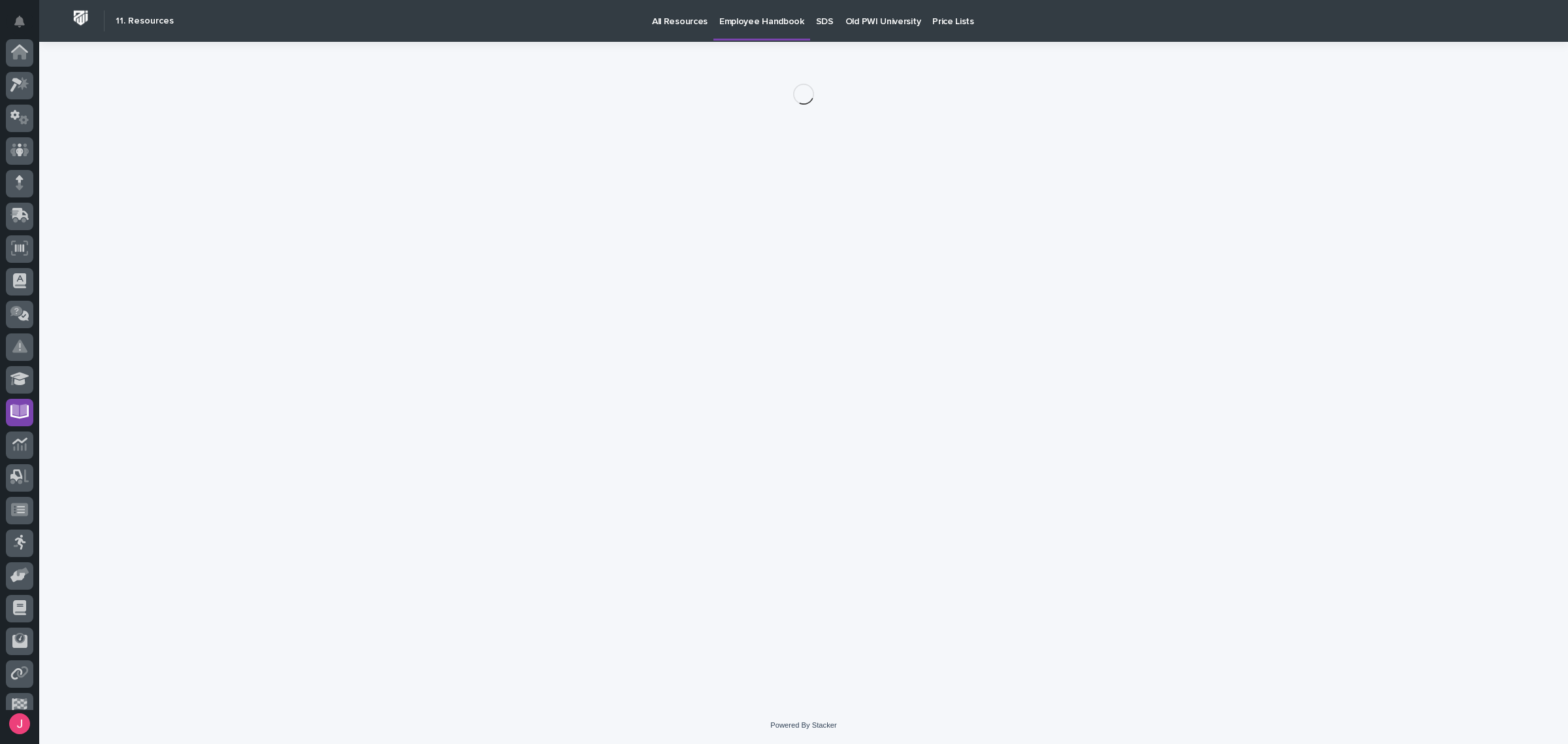
scroll to position [79, 0]
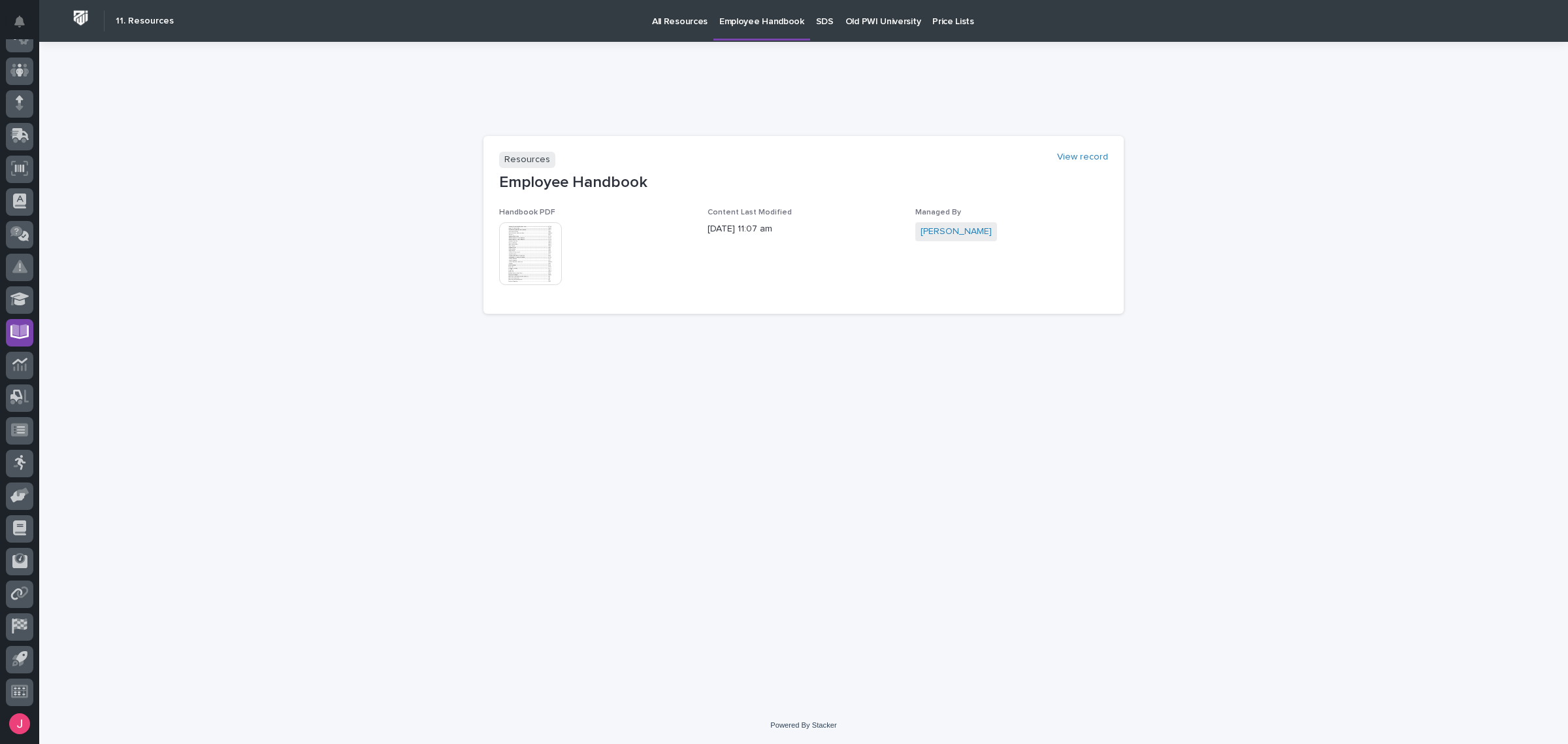
click at [526, 260] on img at bounding box center [530, 254] width 63 height 63
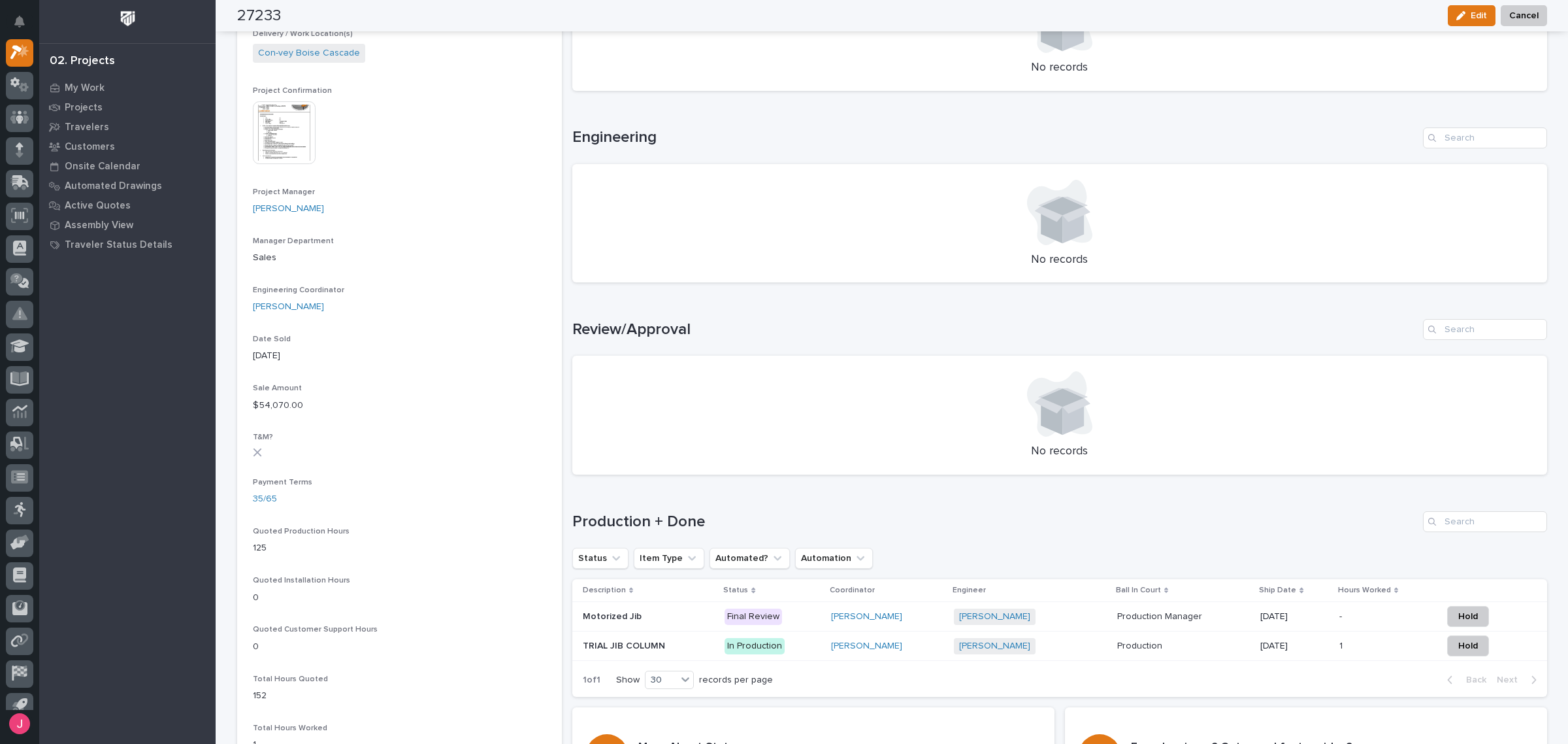
scroll to position [735, 0]
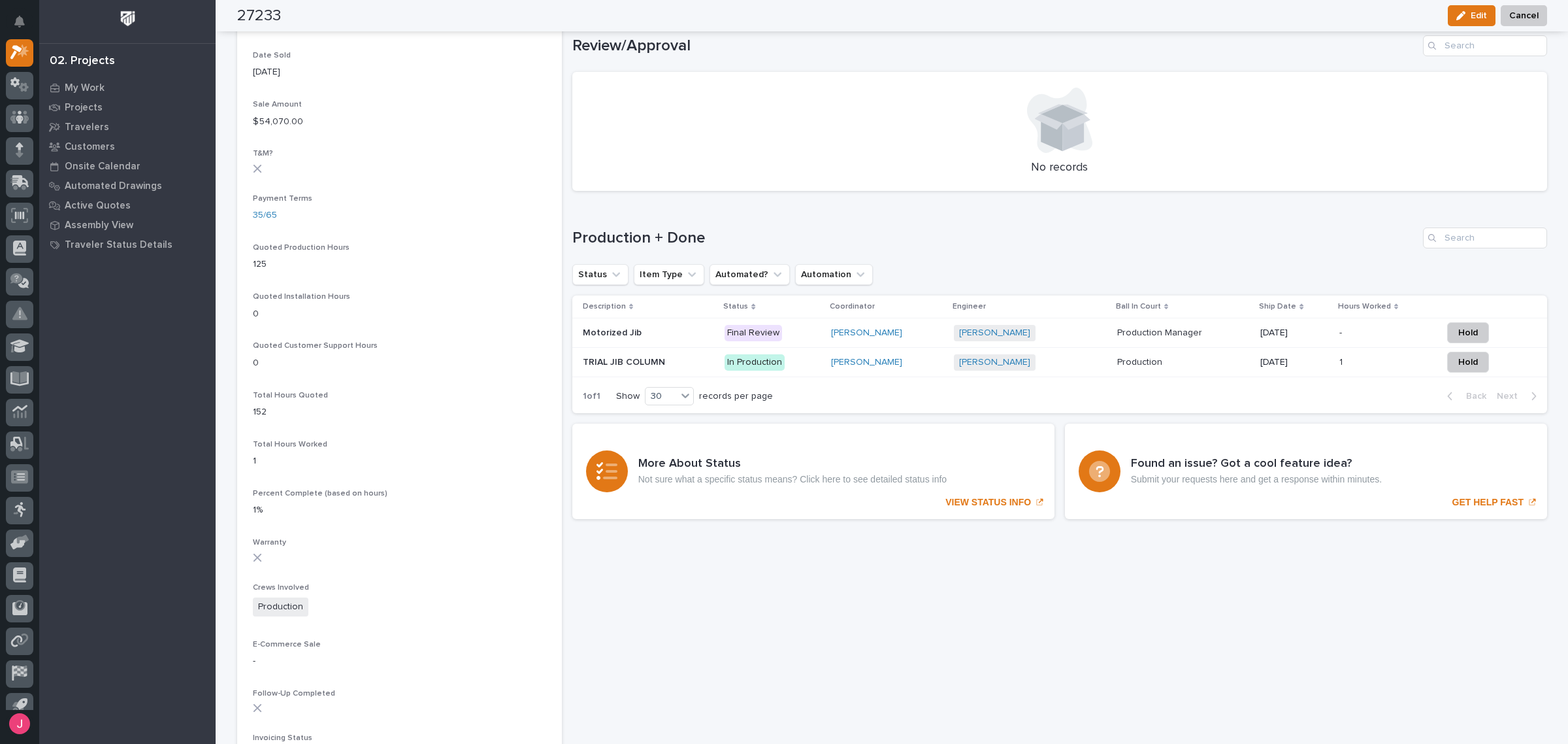
click at [893, 179] on div "No records" at bounding box center [1059, 130] width 975 height 119
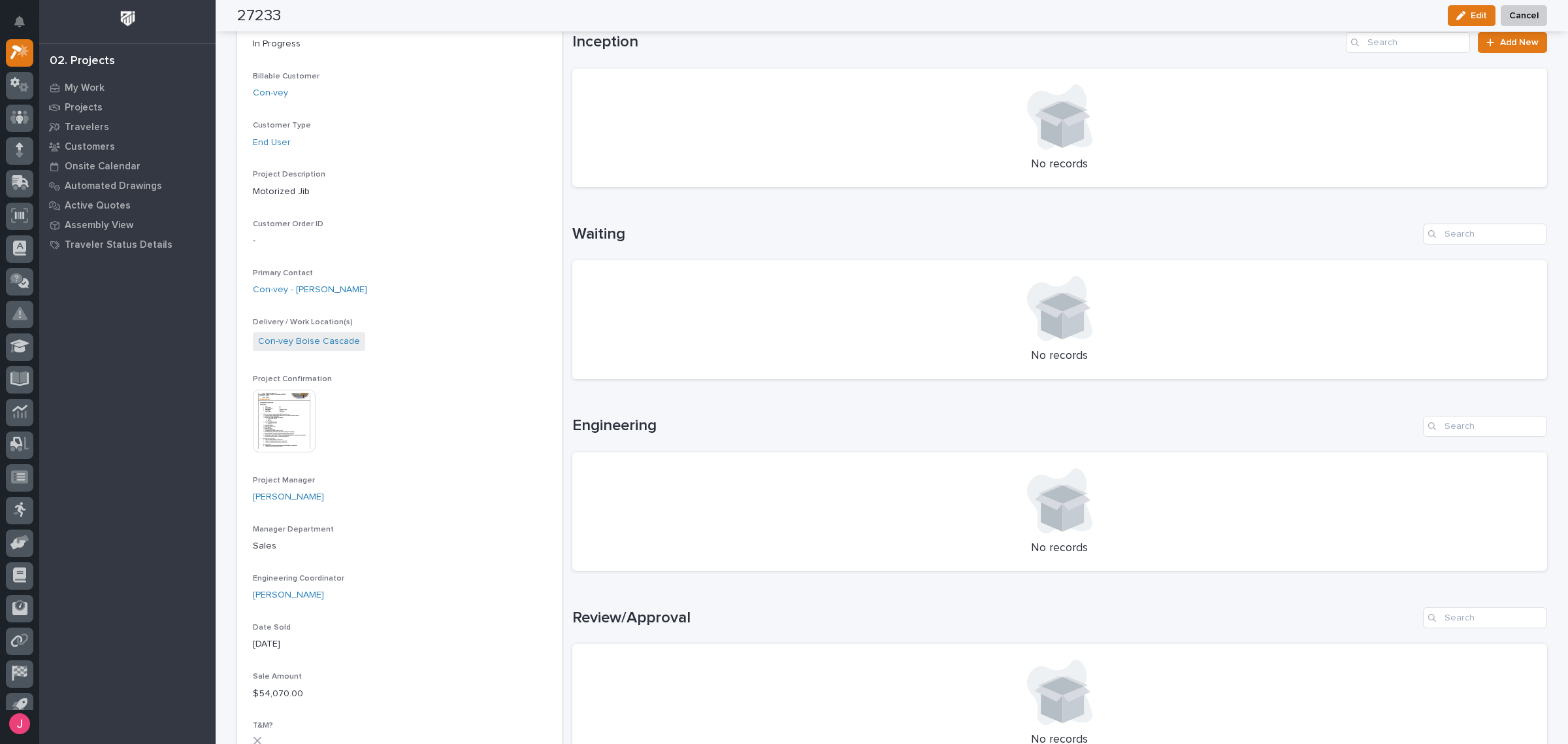
scroll to position [0, 0]
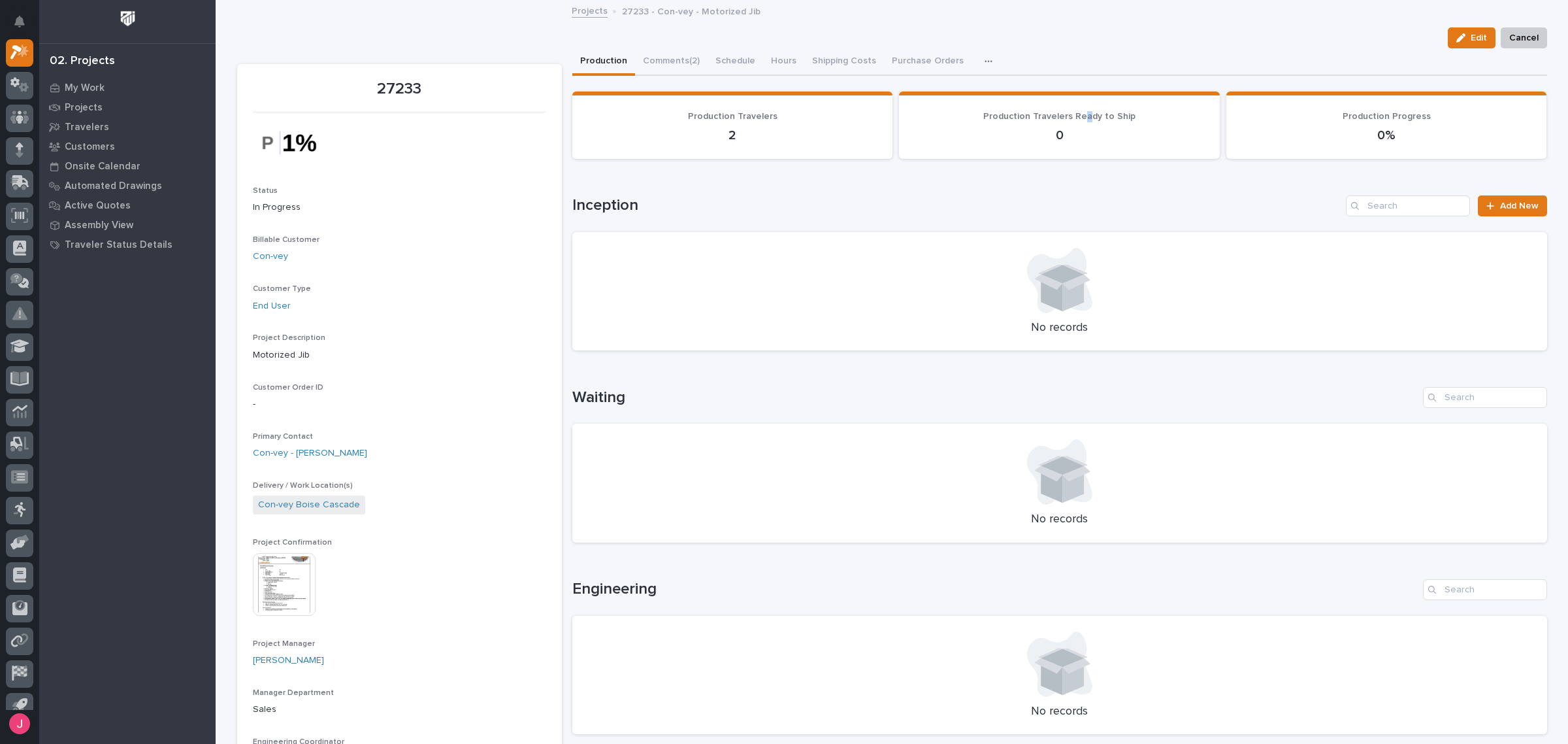
click at [1081, 90] on div "Loading... Saving… Loading... Saving… Loading... Saving… Loading... Saving… Loa…" at bounding box center [1059, 671] width 975 height 1186
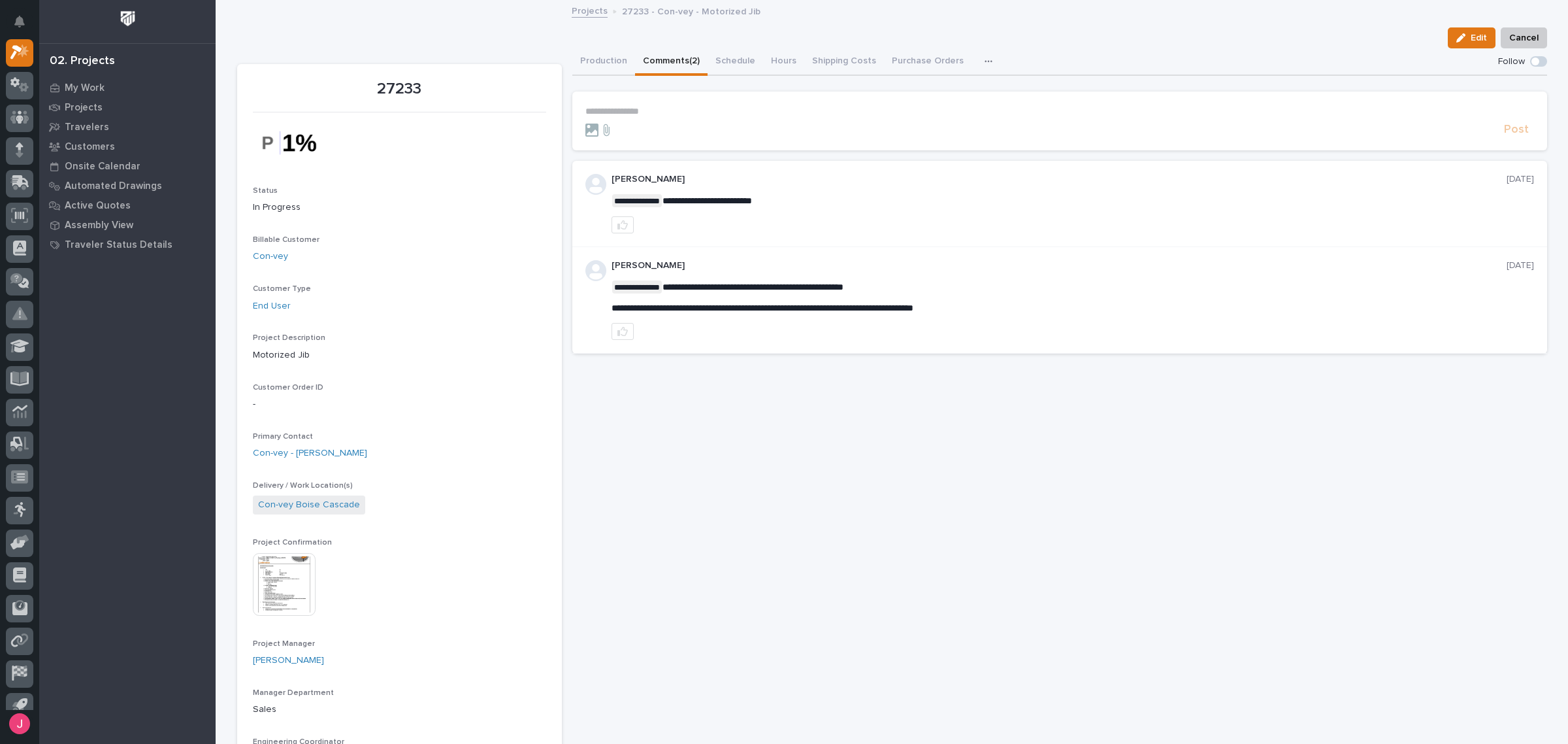
click at [671, 53] on button "Comments (2)" at bounding box center [671, 62] width 73 height 27
click at [607, 70] on button "Production" at bounding box center [604, 62] width 63 height 27
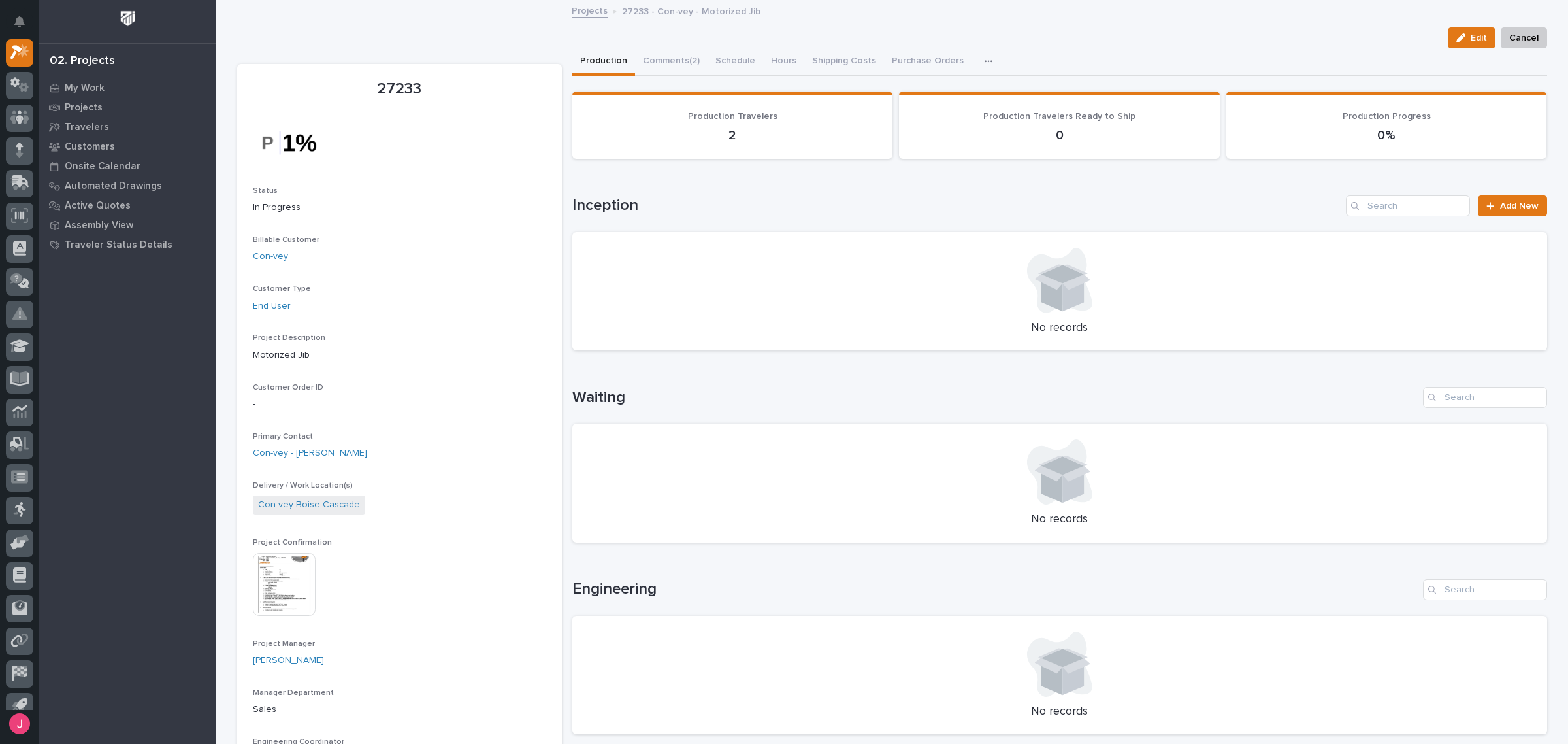
click at [1217, 58] on div "Production Comments (2) Schedule Hours Shipping Costs Purchase Orders CompanyCam" at bounding box center [1059, 62] width 975 height 27
click at [299, 605] on img at bounding box center [284, 584] width 63 height 63
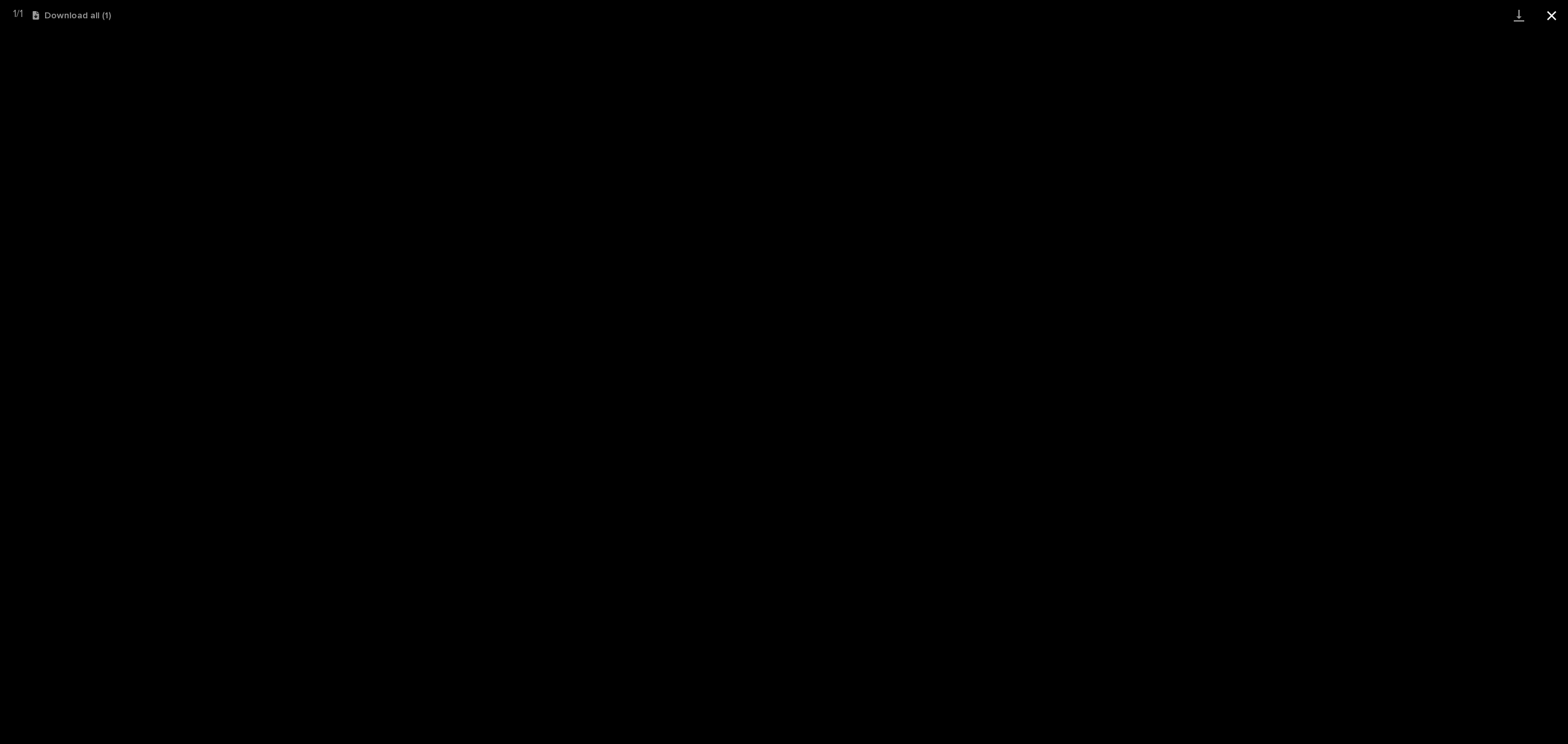
click at [1550, 13] on button "Close gallery" at bounding box center [1550, 15] width 32 height 30
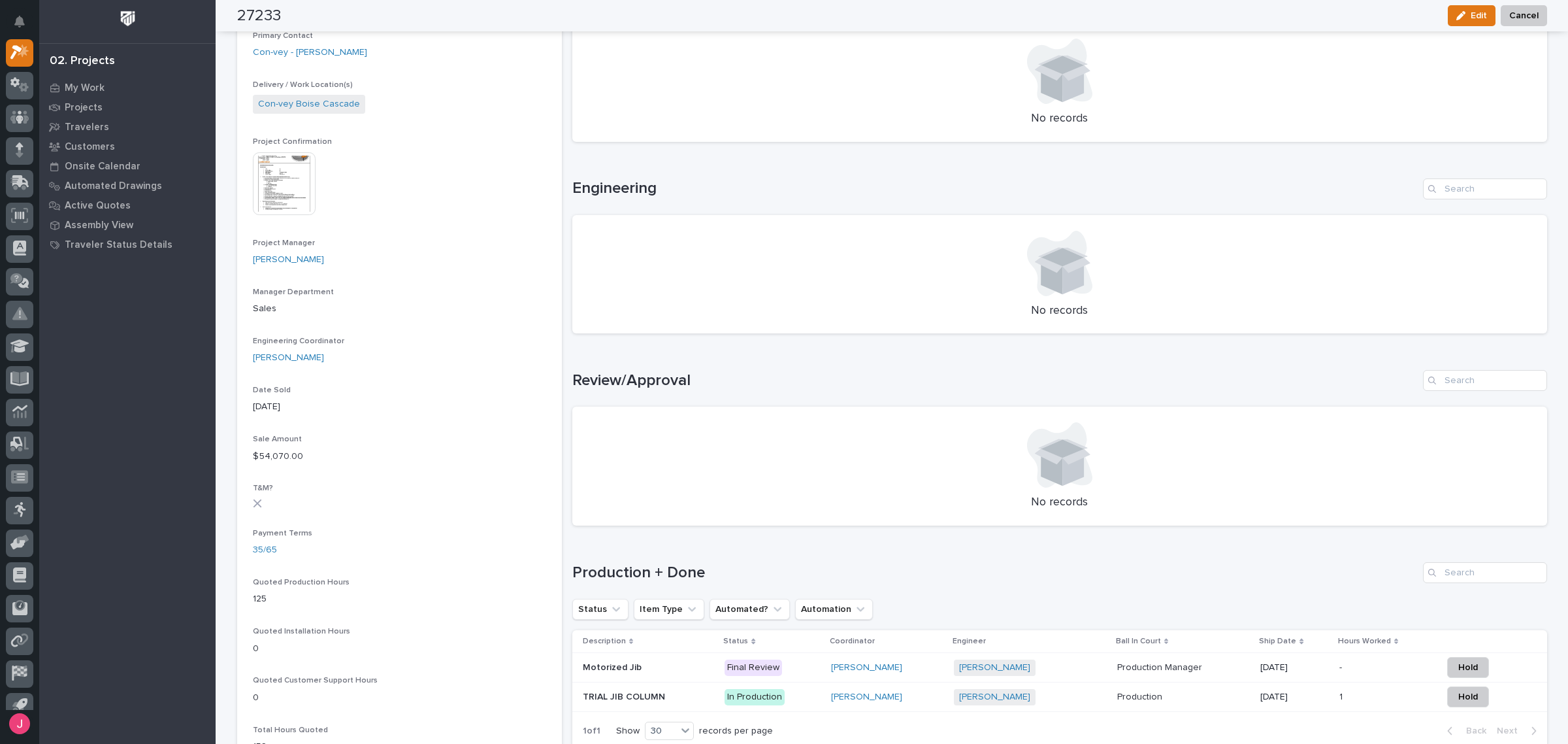
scroll to position [490, 0]
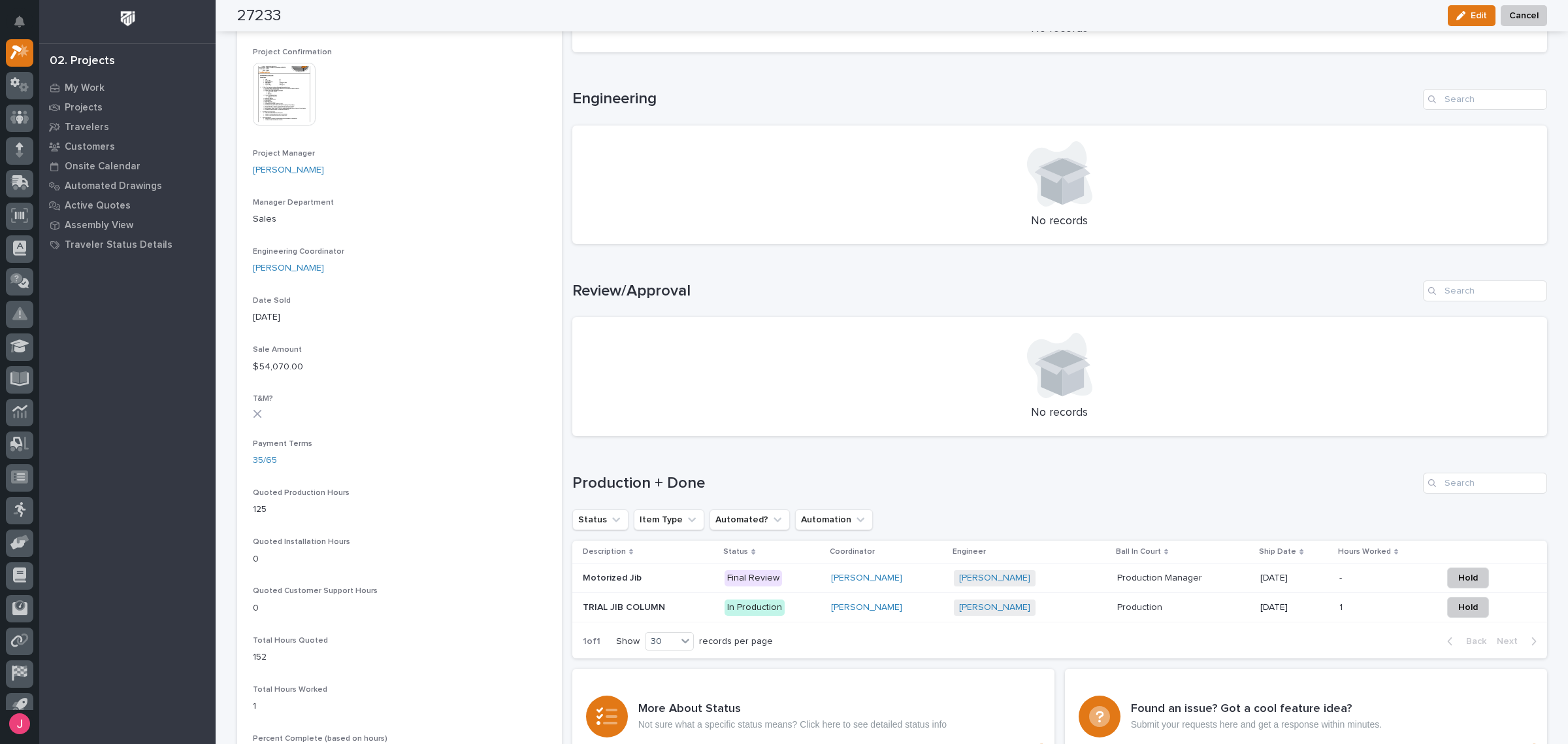
click at [978, 478] on h1 "Production + Done" at bounding box center [995, 482] width 846 height 19
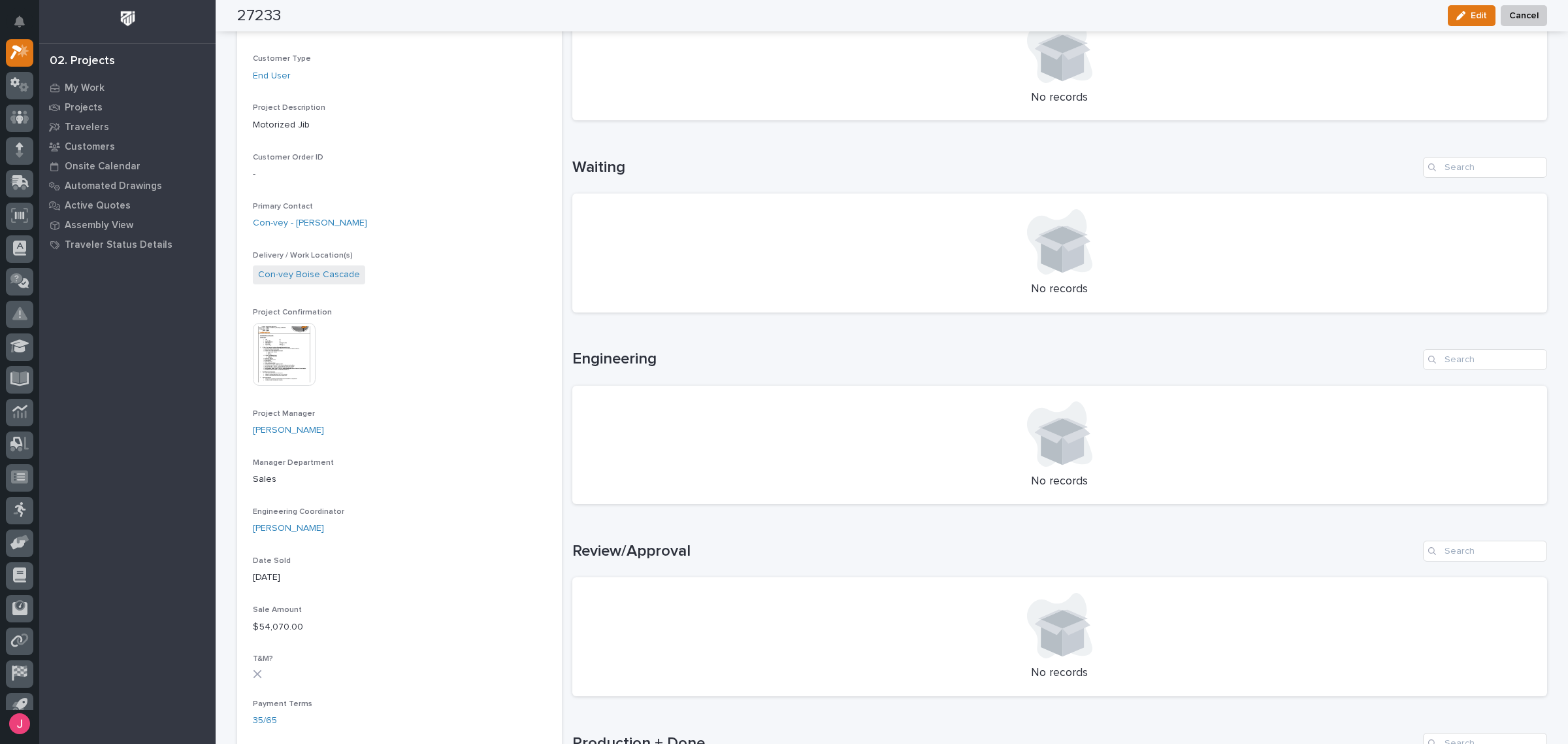
scroll to position [0, 0]
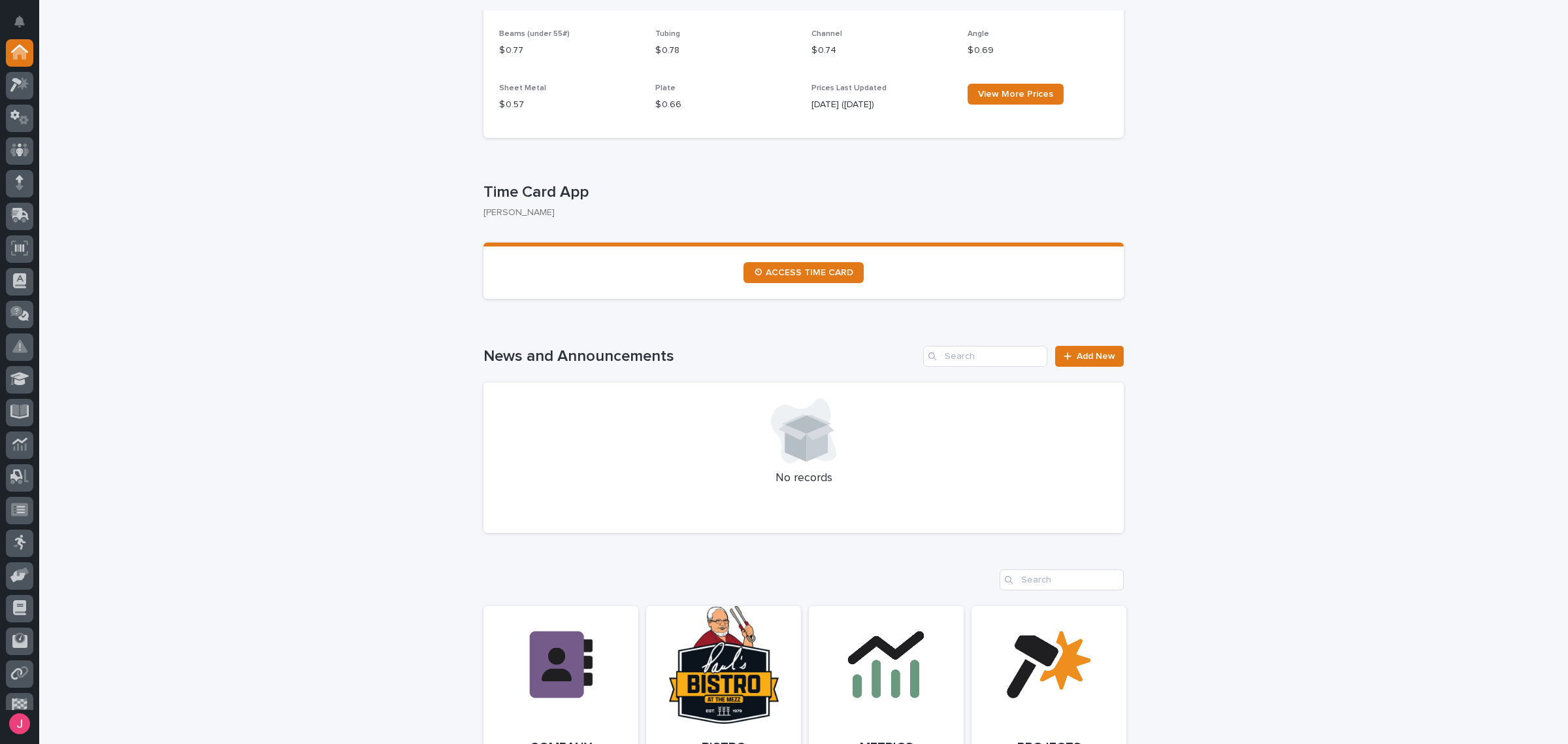
scroll to position [980, 0]
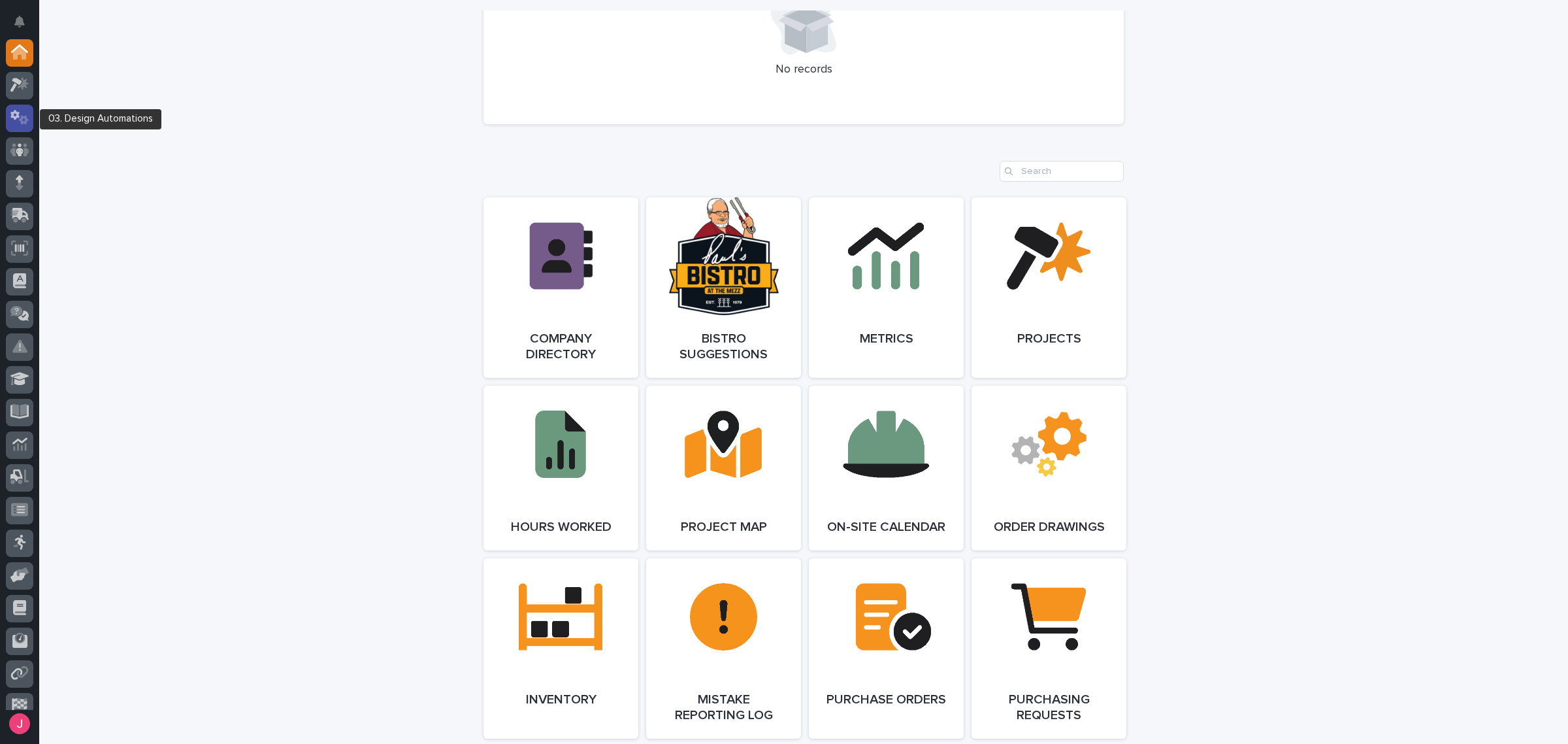
click at [24, 127] on div at bounding box center [20, 119] width 27 height 27
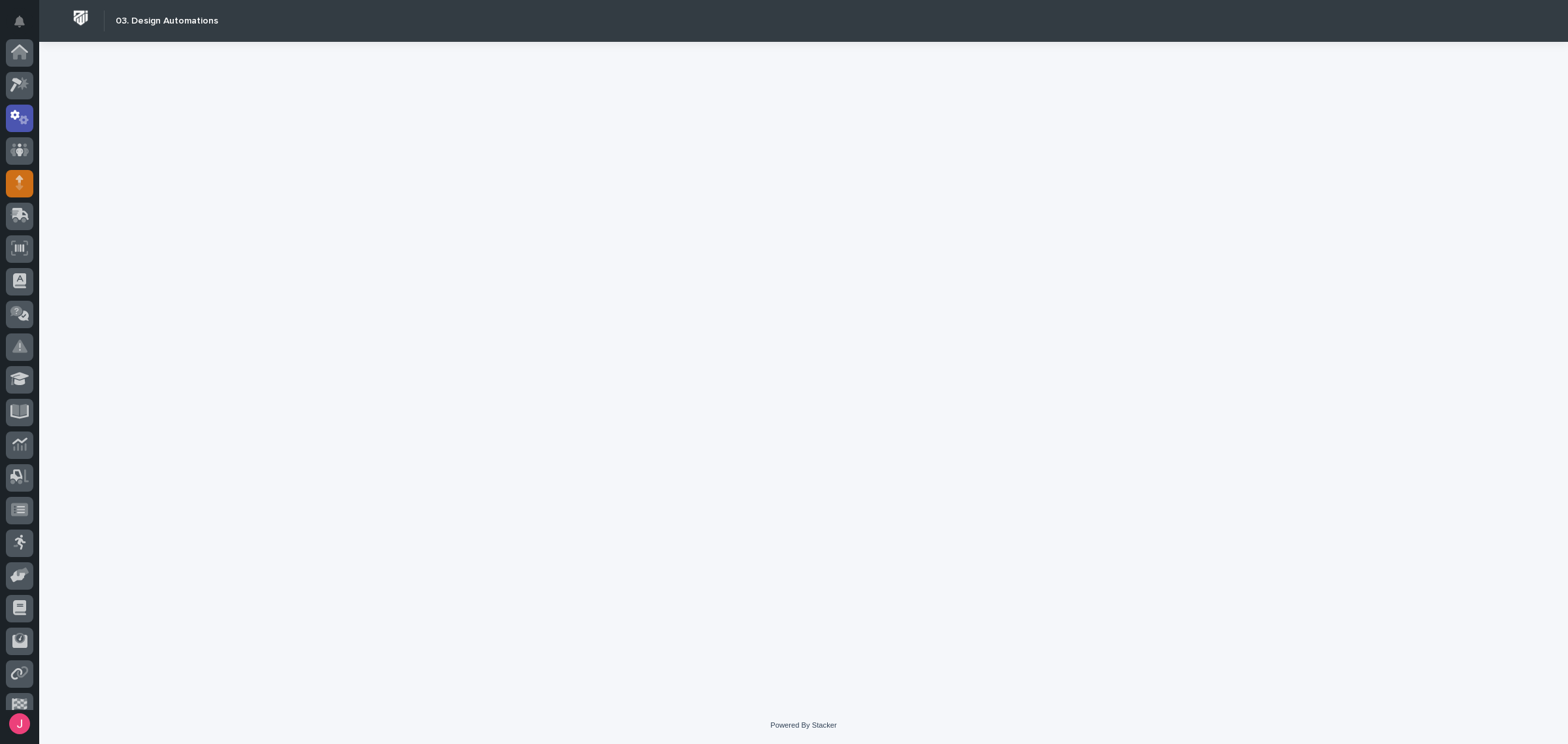
scroll to position [66, 0]
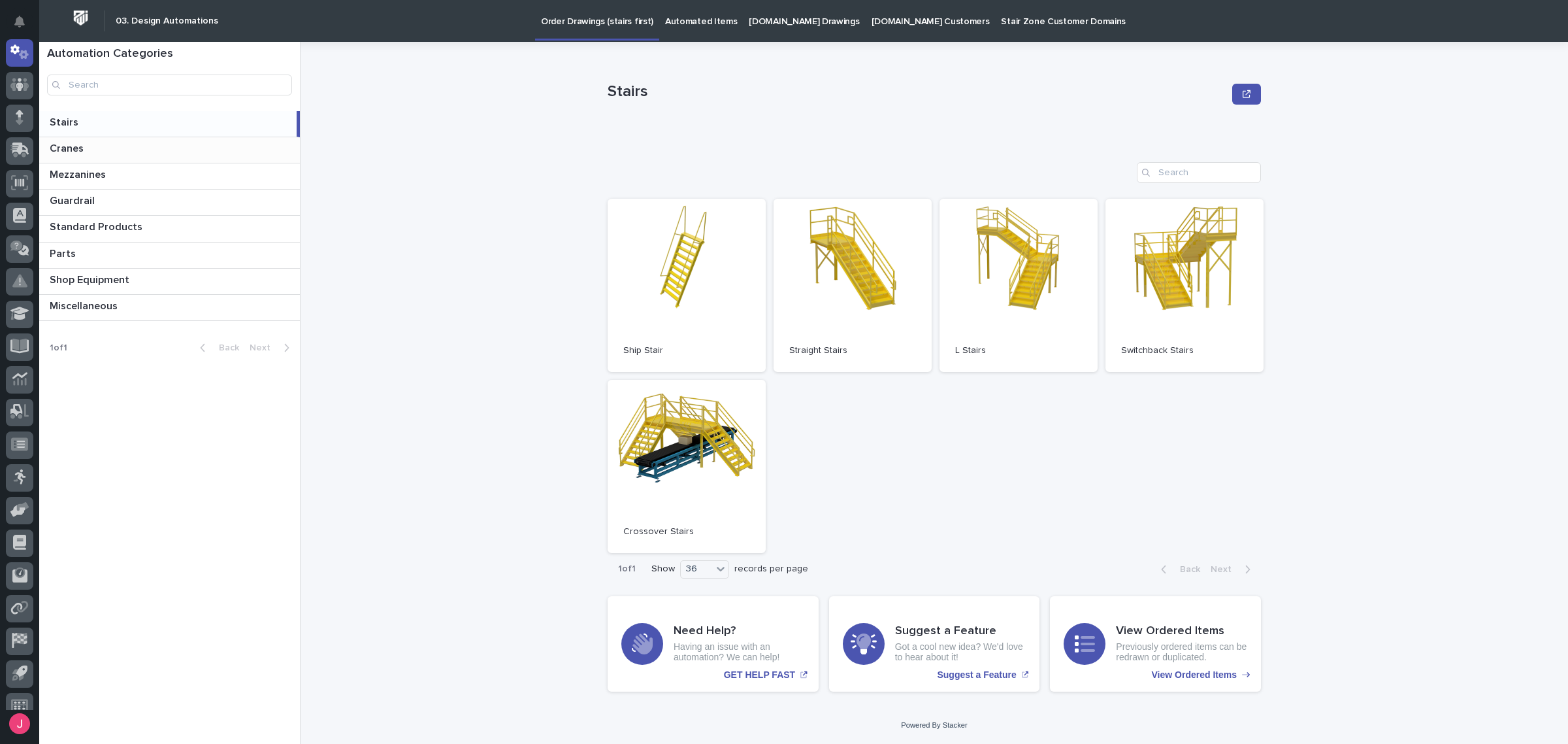
click at [141, 154] on p at bounding box center [172, 148] width 245 height 13
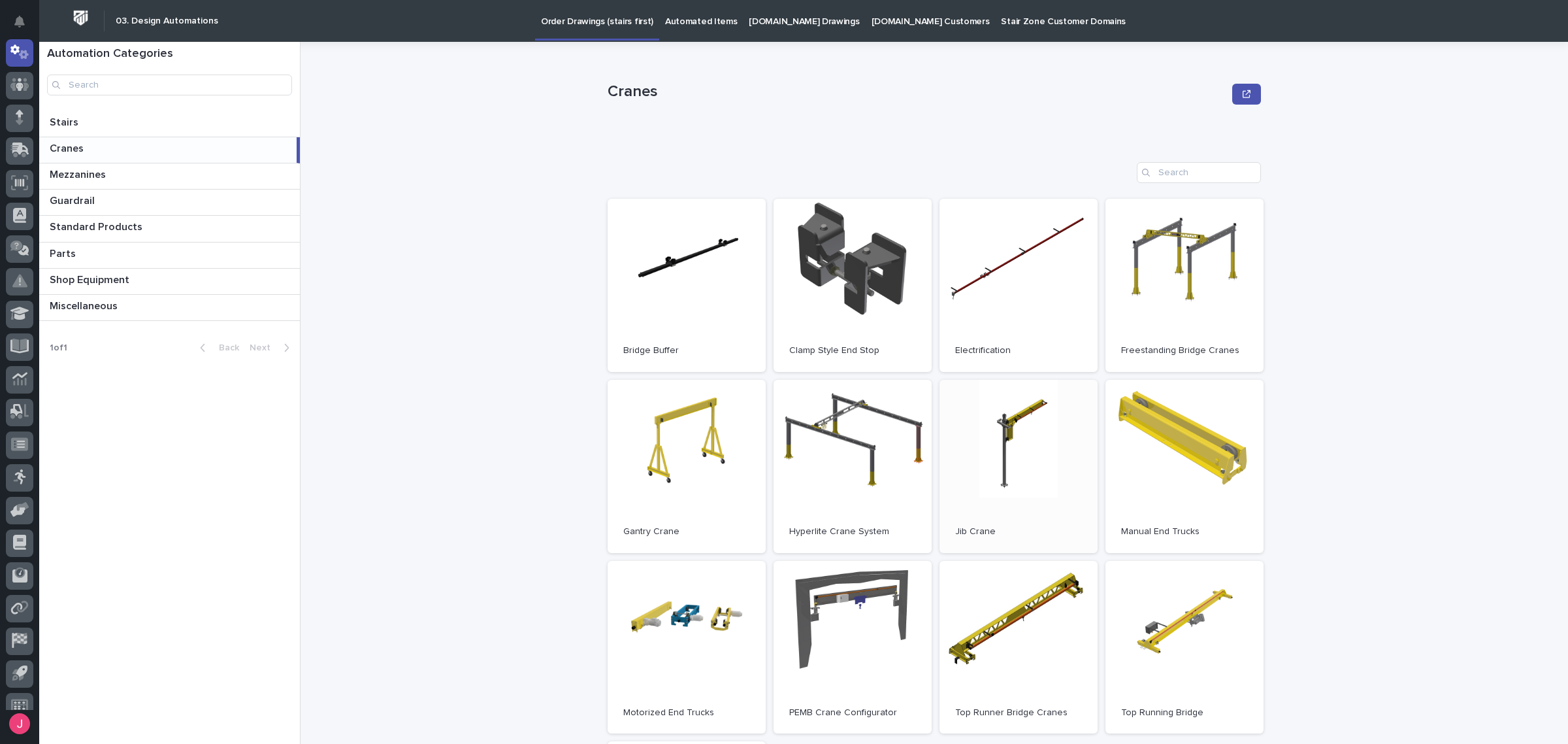
click at [1031, 432] on link "Open" at bounding box center [1018, 466] width 158 height 174
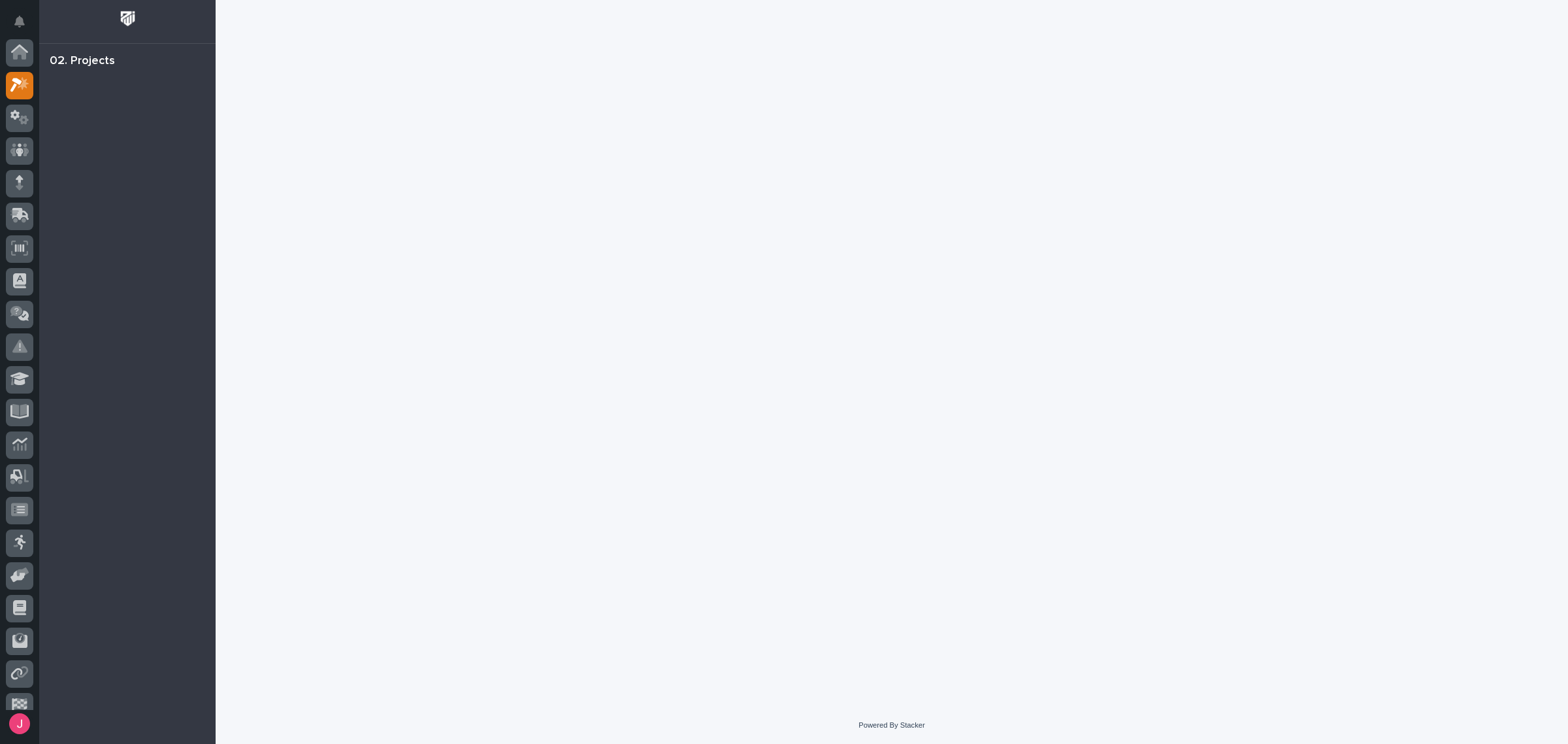
scroll to position [32, 0]
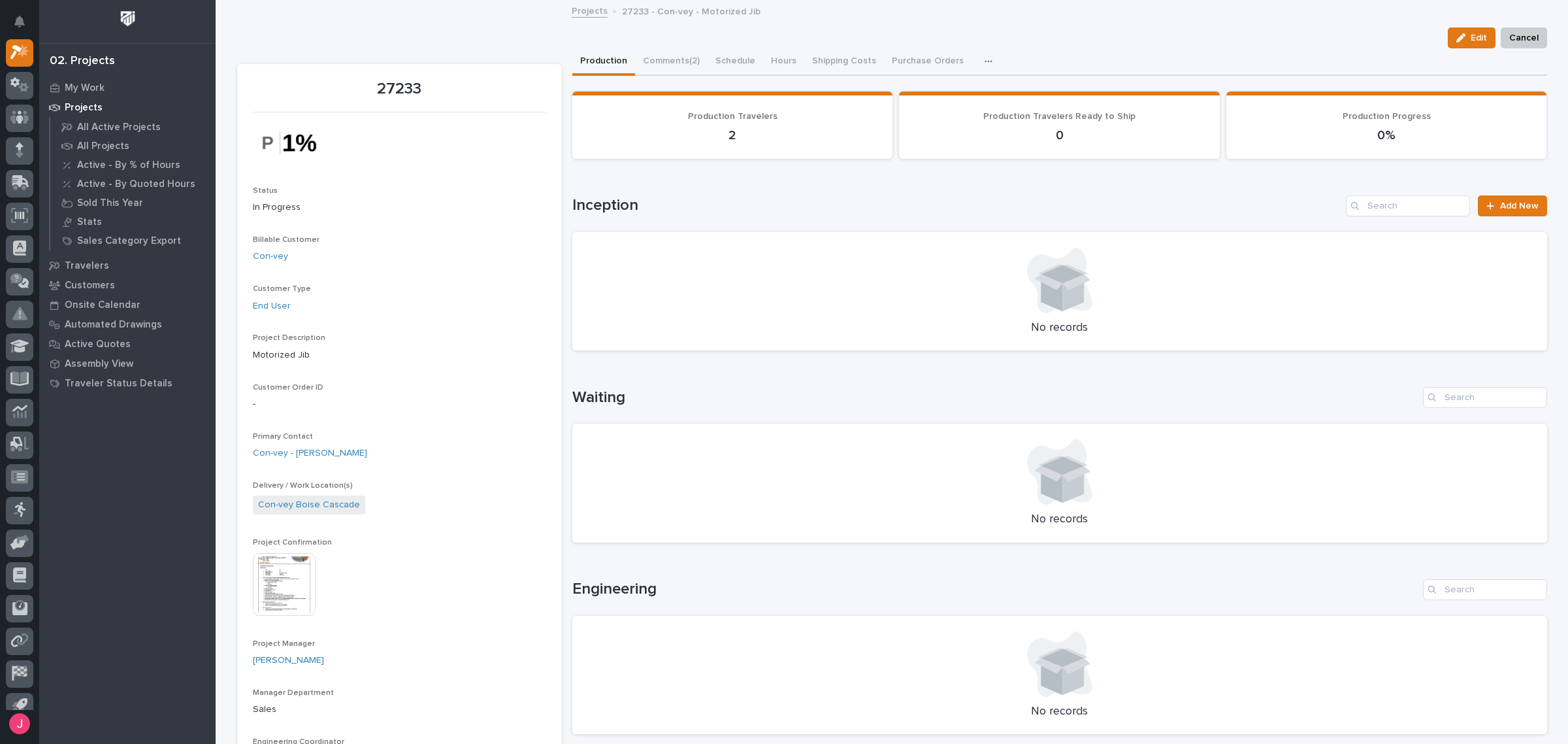
click at [289, 568] on img at bounding box center [284, 584] width 63 height 63
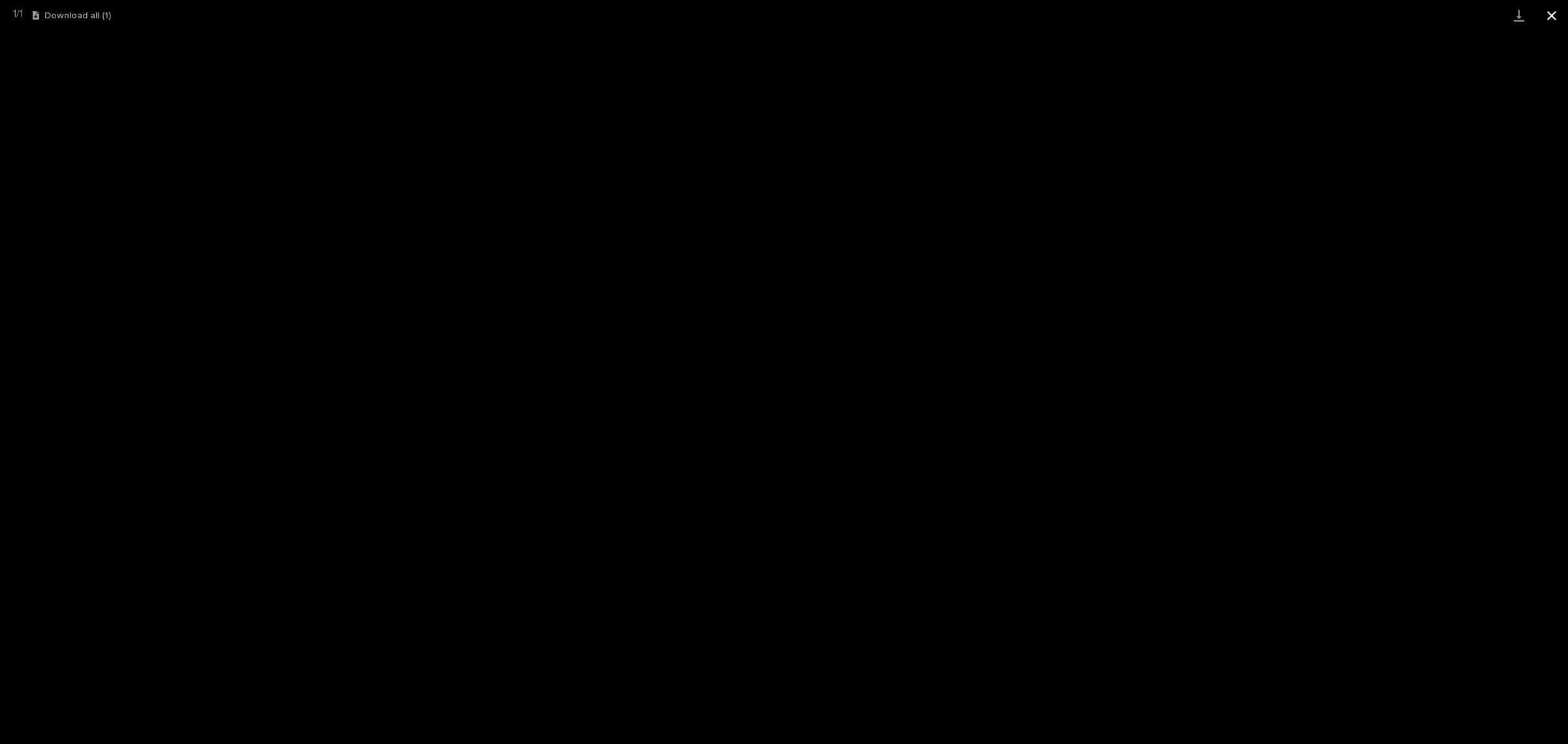
click at [1553, 12] on button "Close gallery" at bounding box center [1550, 15] width 32 height 30
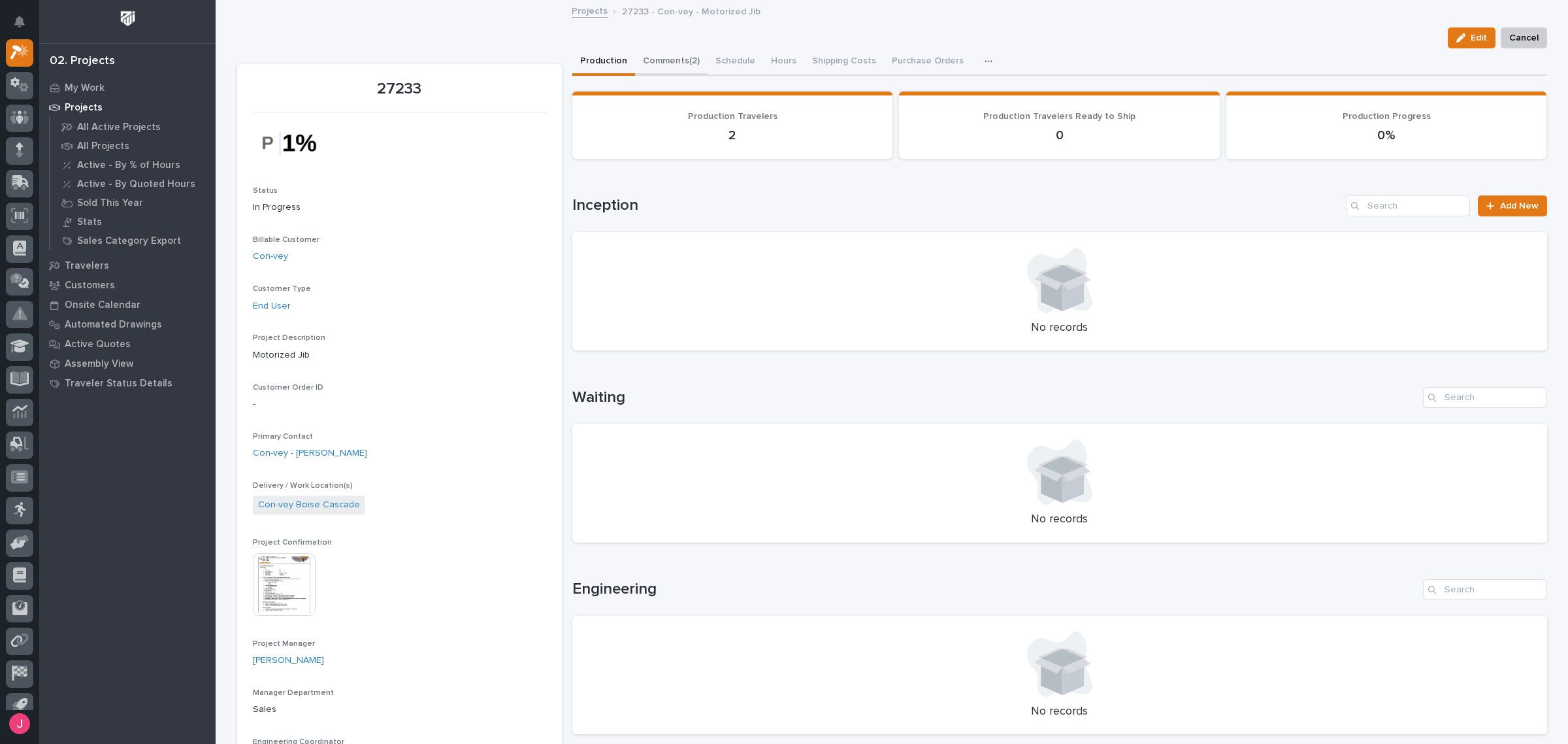
click at [684, 64] on button "Comments (2)" at bounding box center [671, 62] width 73 height 27
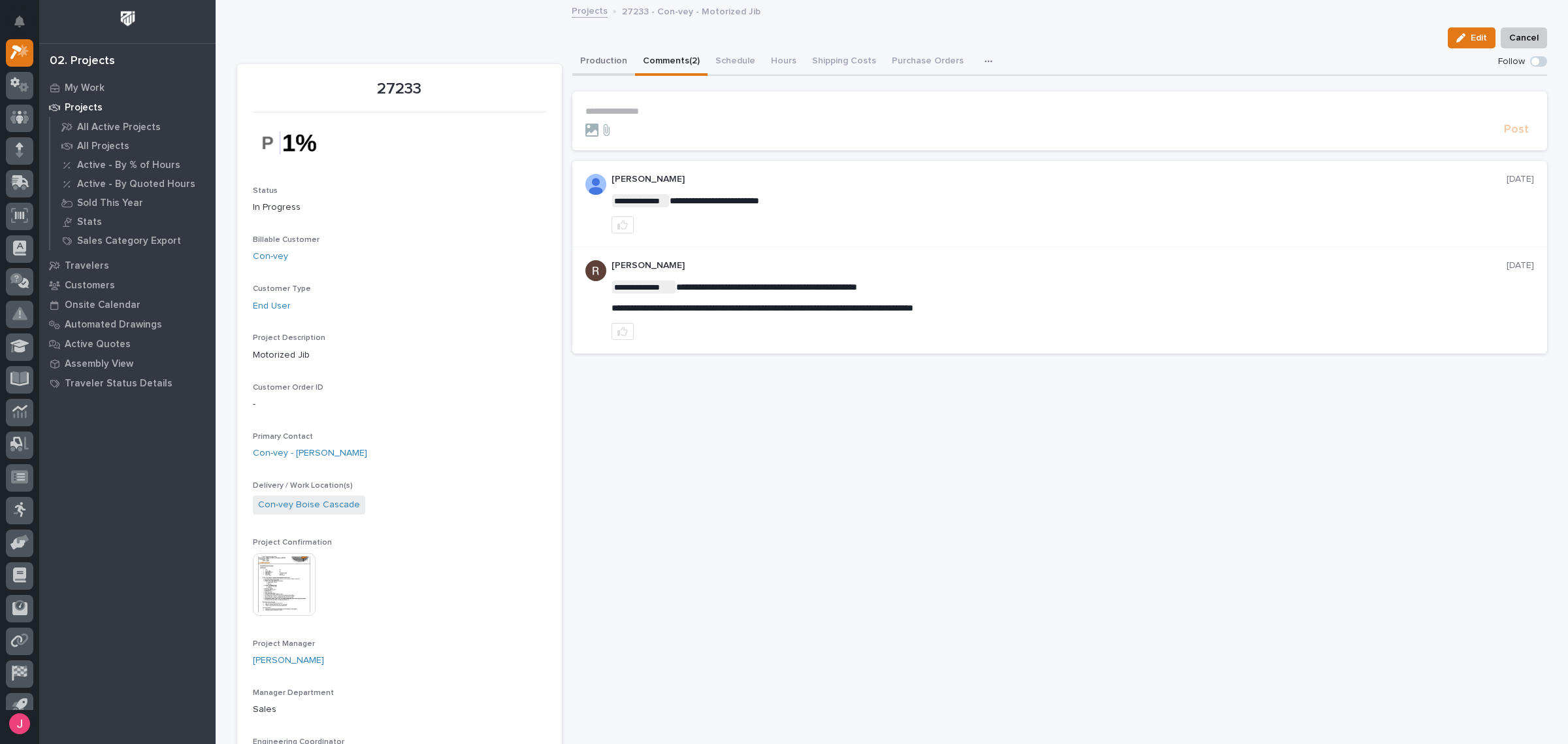
click at [593, 64] on button "Production" at bounding box center [604, 62] width 63 height 27
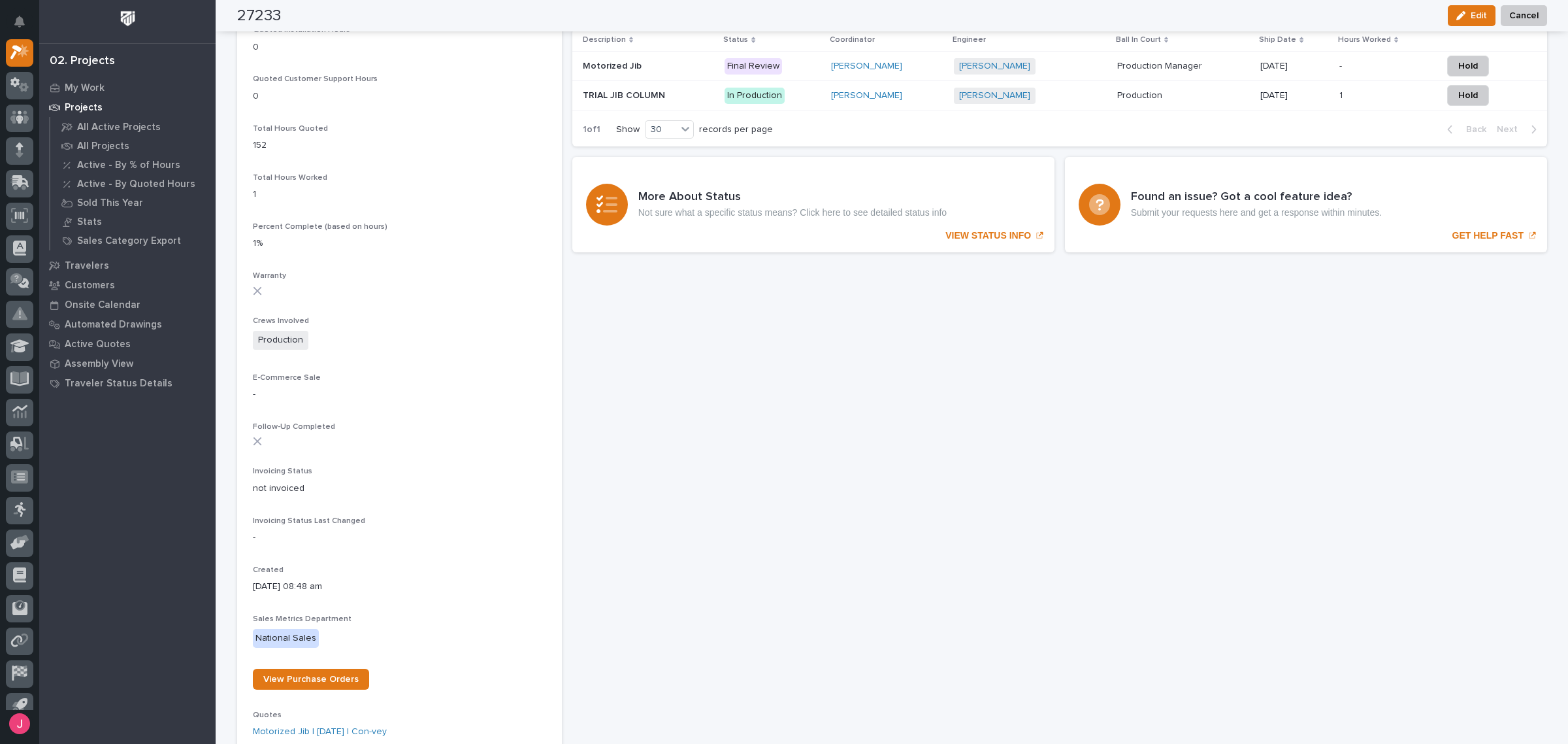
scroll to position [716, 0]
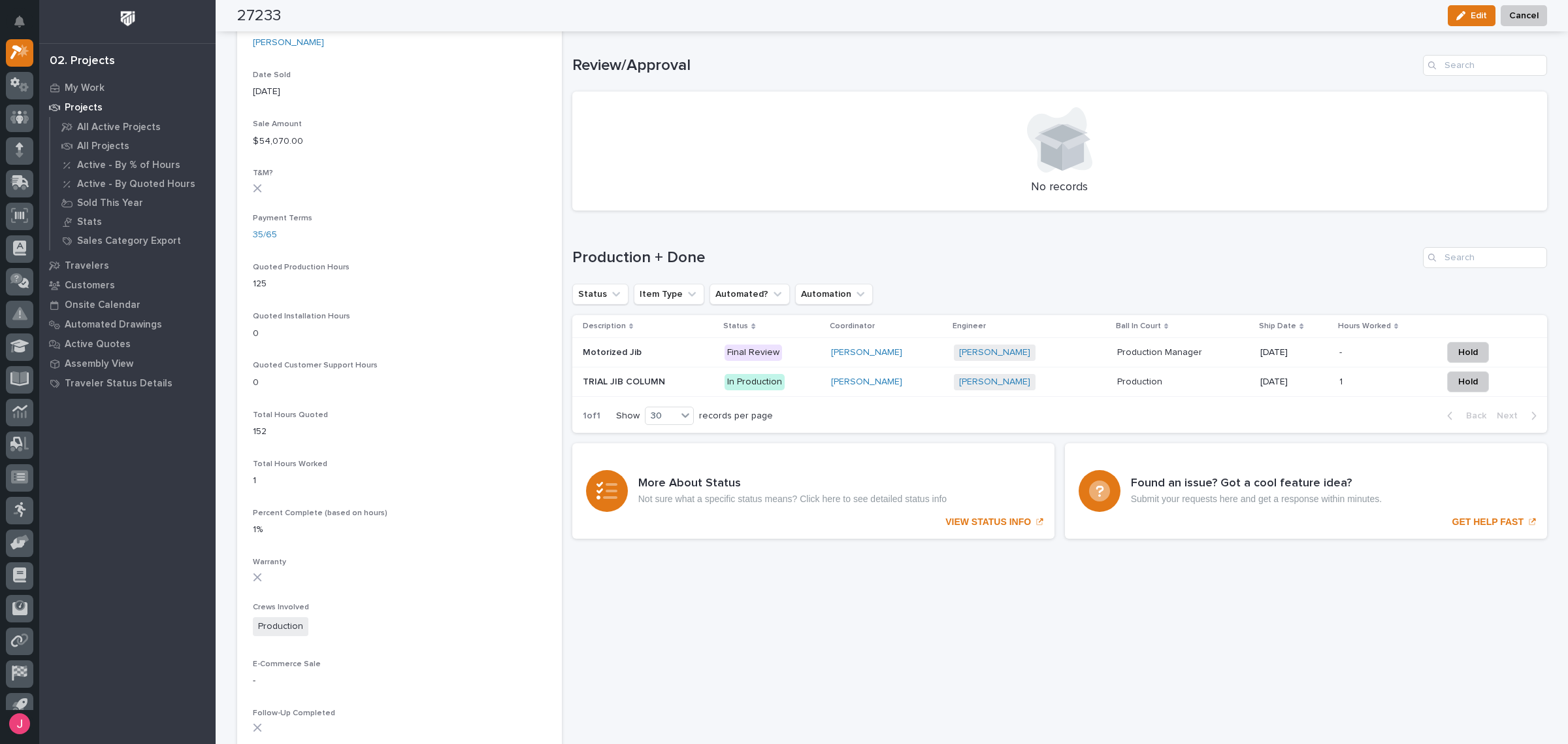
click at [668, 351] on p at bounding box center [649, 352] width 132 height 11
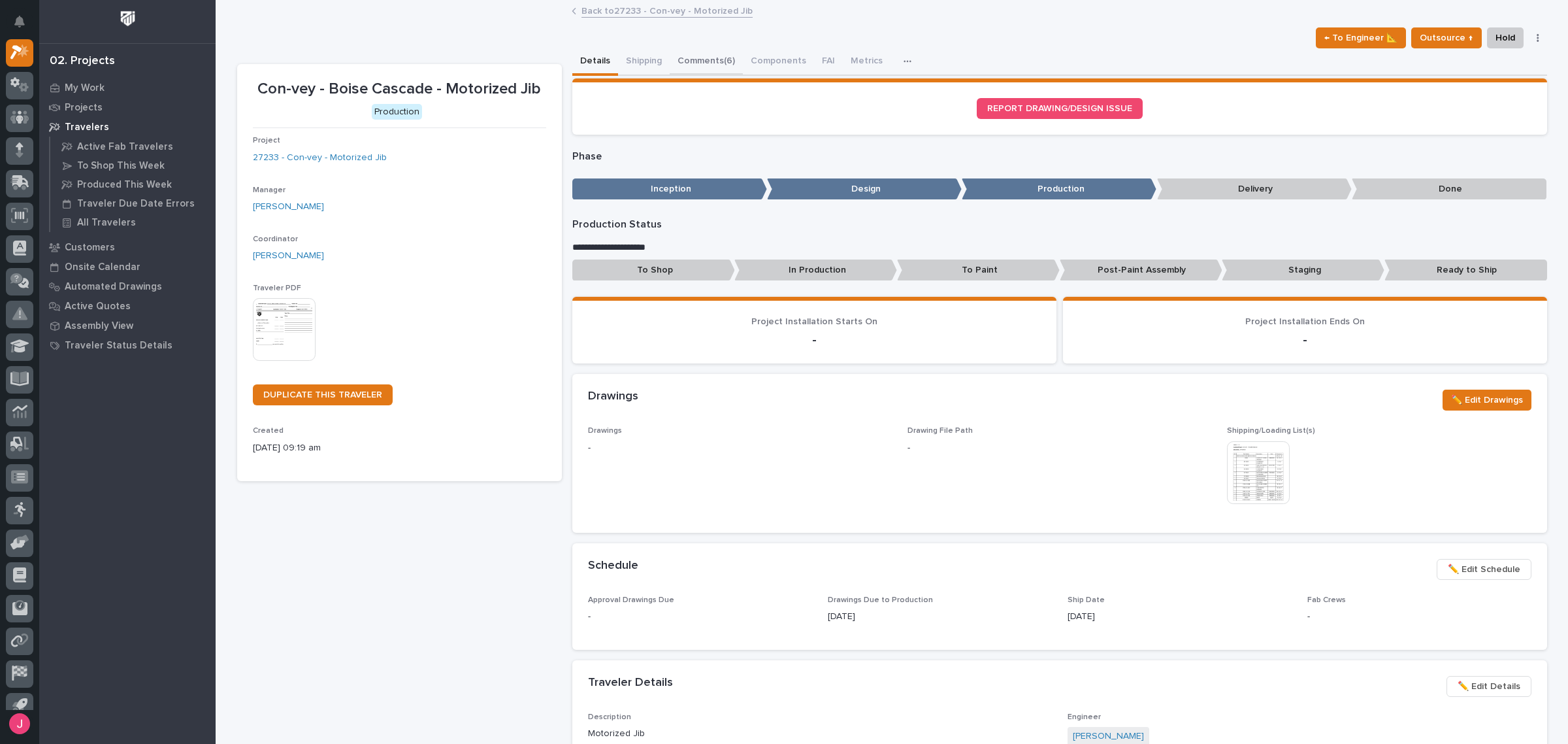
click at [705, 52] on button "Comments (6)" at bounding box center [706, 62] width 74 height 27
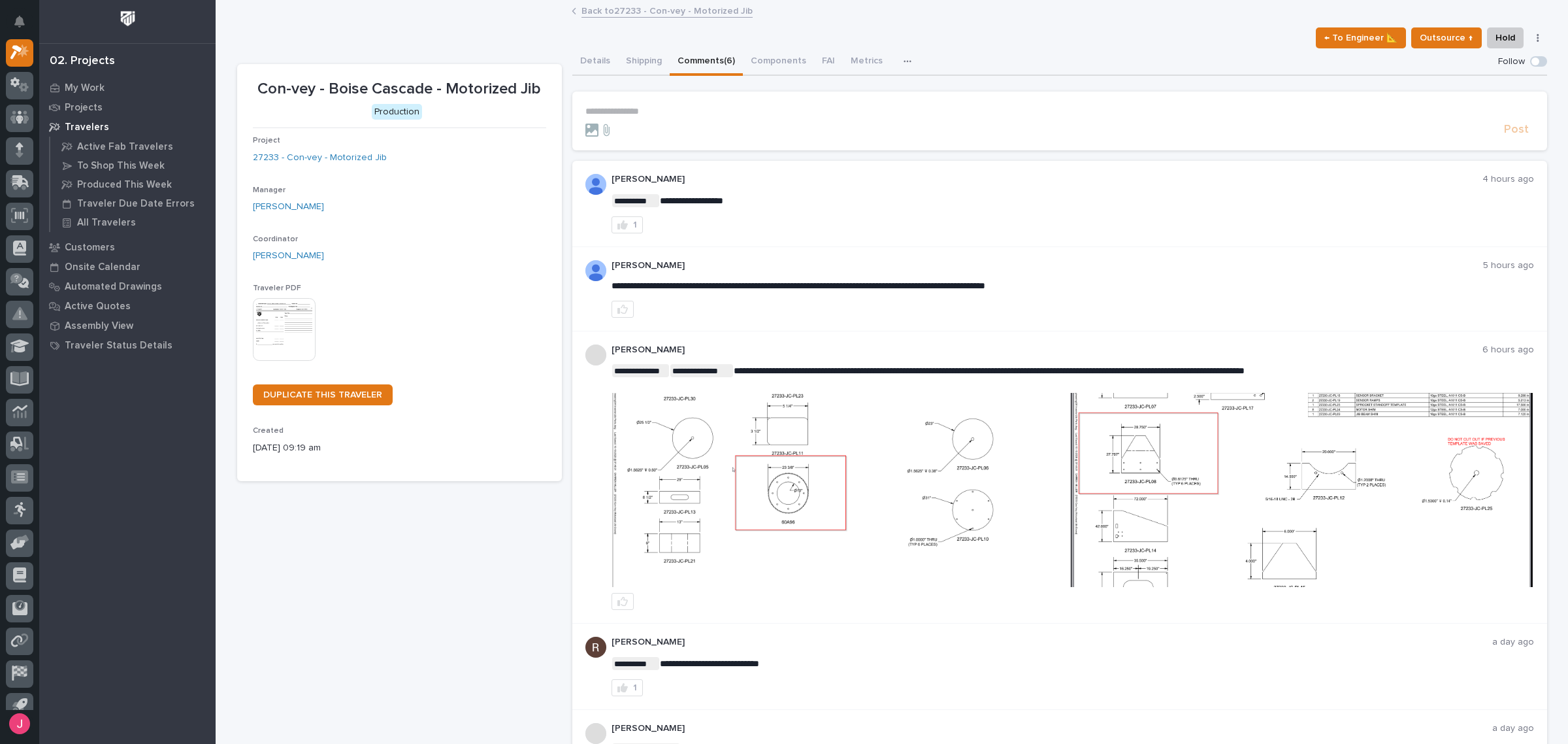
click at [593, 69] on button "Details" at bounding box center [595, 62] width 46 height 27
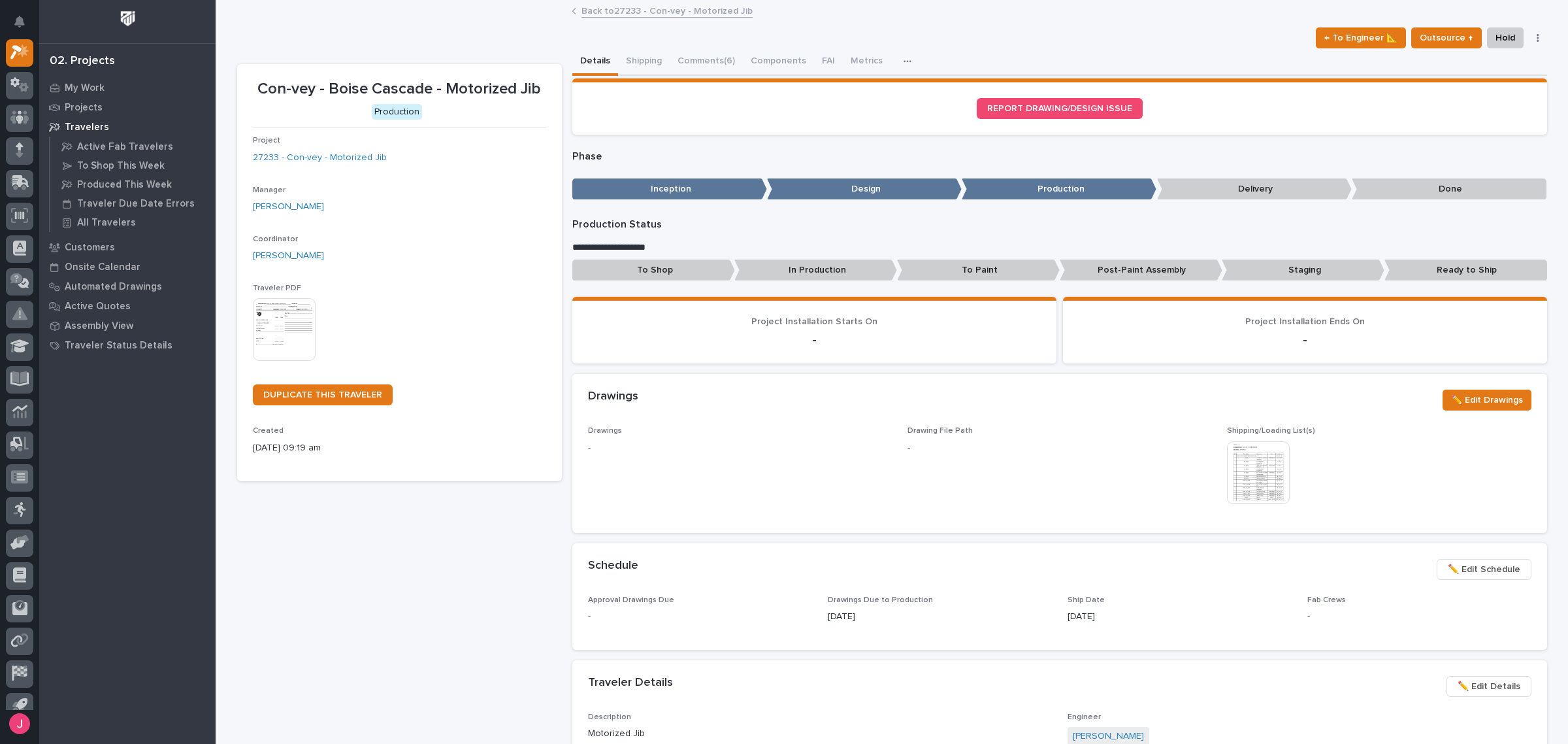
click at [1247, 483] on img at bounding box center [1258, 472] width 63 height 63
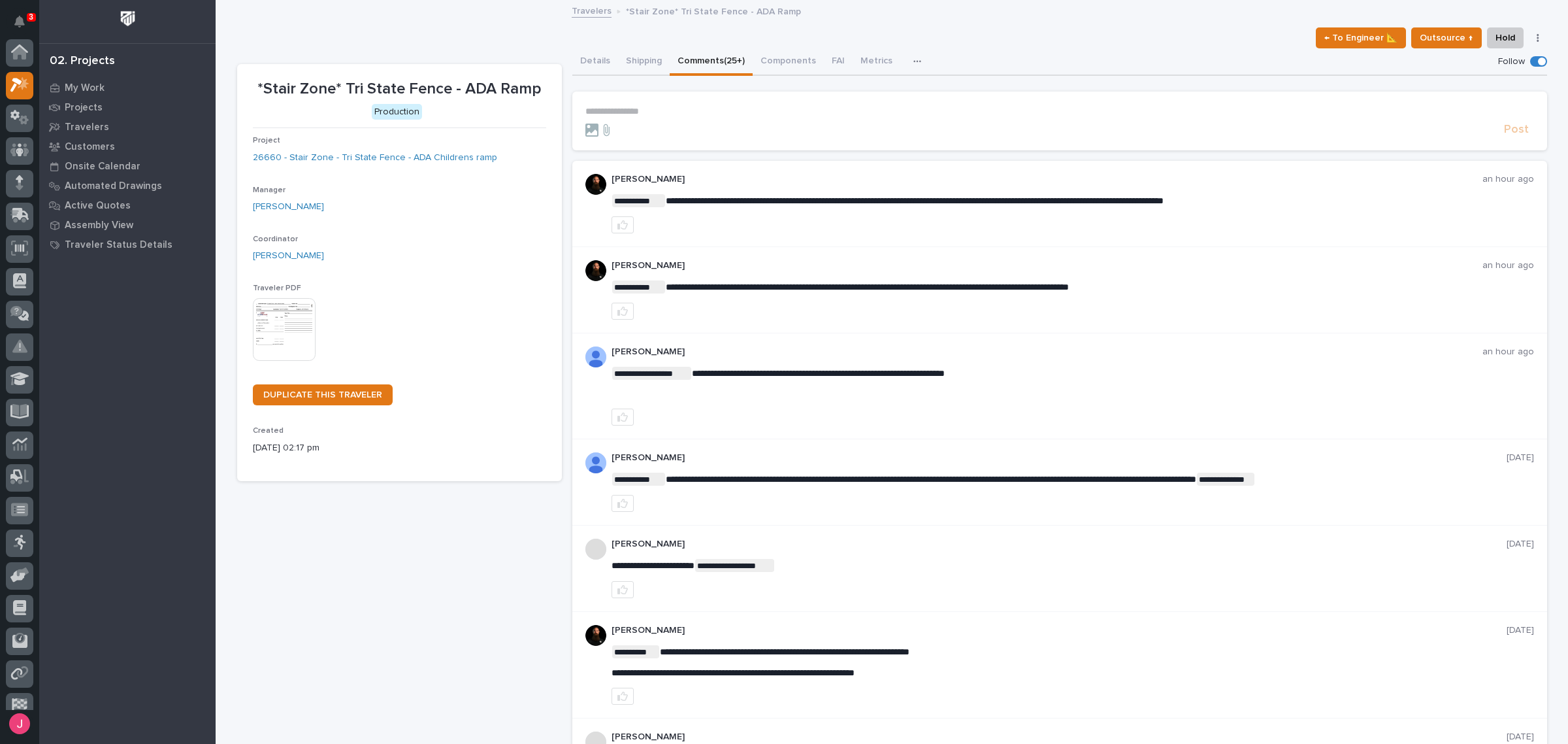
scroll to position [32, 0]
click at [1130, 20] on div "Travelers *Stair Zone* Tri State Fence - ADA Ramp" at bounding box center [892, 12] width 654 height 19
click at [997, 29] on div "← To Engineer 📐 Outsource ↑ Hold Cancel Change Traveler Type Regenerate PDF Gen…" at bounding box center [892, 37] width 1310 height 21
click at [32, 13] on p "3" at bounding box center [30, 17] width 5 height 9
click at [401, 34] on div "← To Engineer 📐 Outsource ↑ Hold Cancel Change Traveler Type Regenerate PDF Gen…" at bounding box center [892, 37] width 1310 height 21
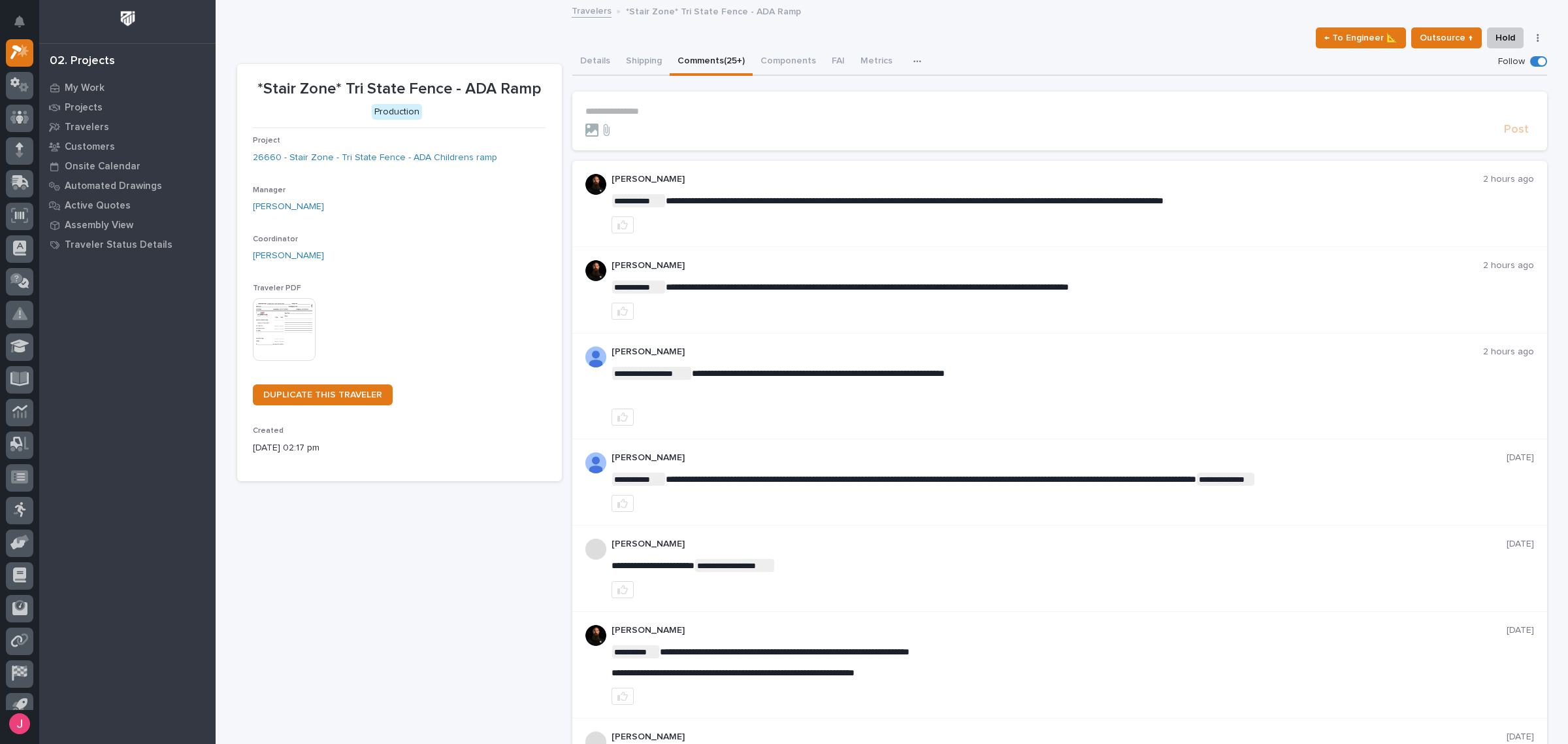
drag, startPoint x: 959, startPoint y: 30, endPoint x: 929, endPoint y: 28, distance: 30.1
click at [959, 30] on div "← To Engineer 📐 Outsource ↑ Hold Cancel Change Traveler Type Regenerate PDF Gen…" at bounding box center [892, 37] width 1310 height 21
click at [589, 11] on link "Travelers" at bounding box center [591, 10] width 40 height 15
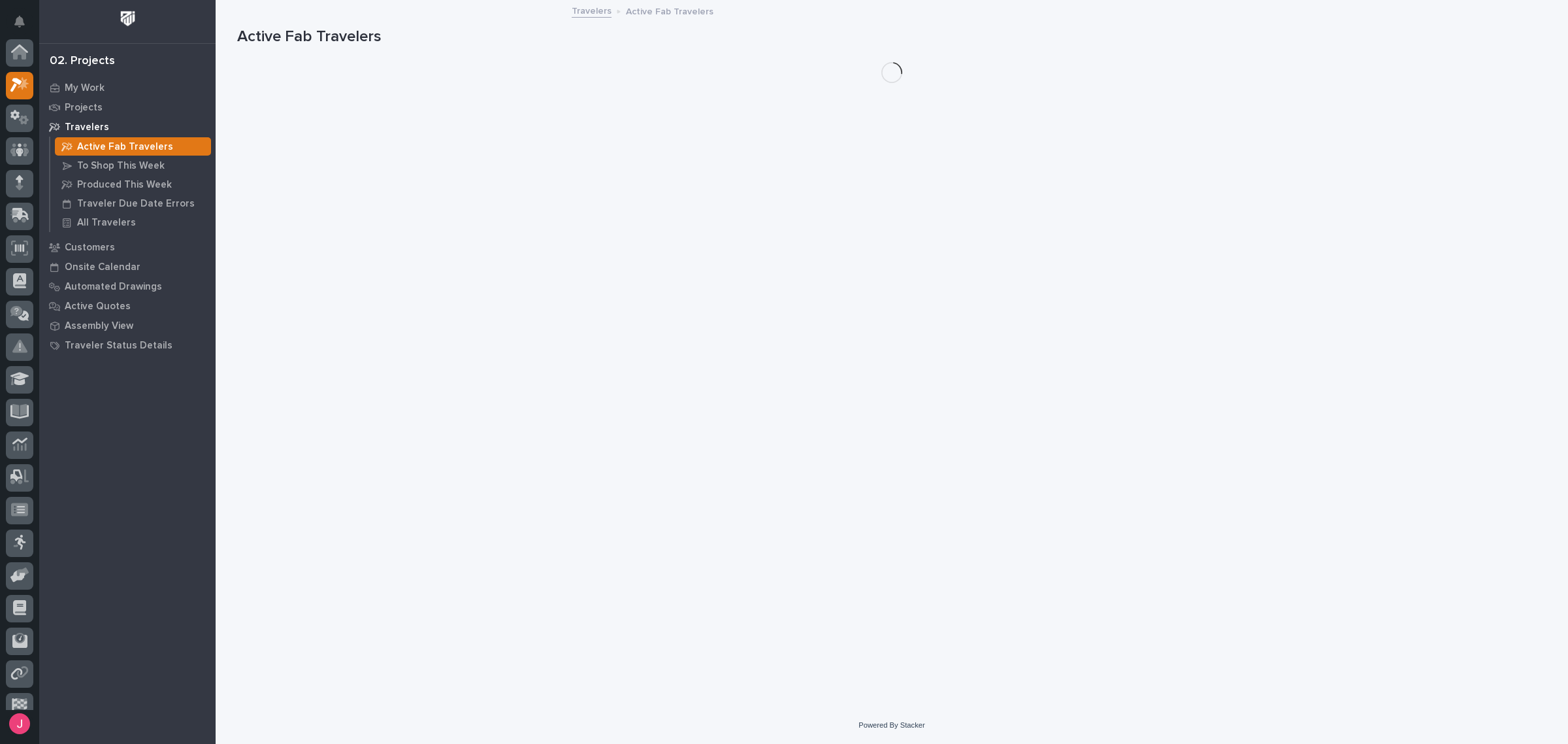
scroll to position [32, 0]
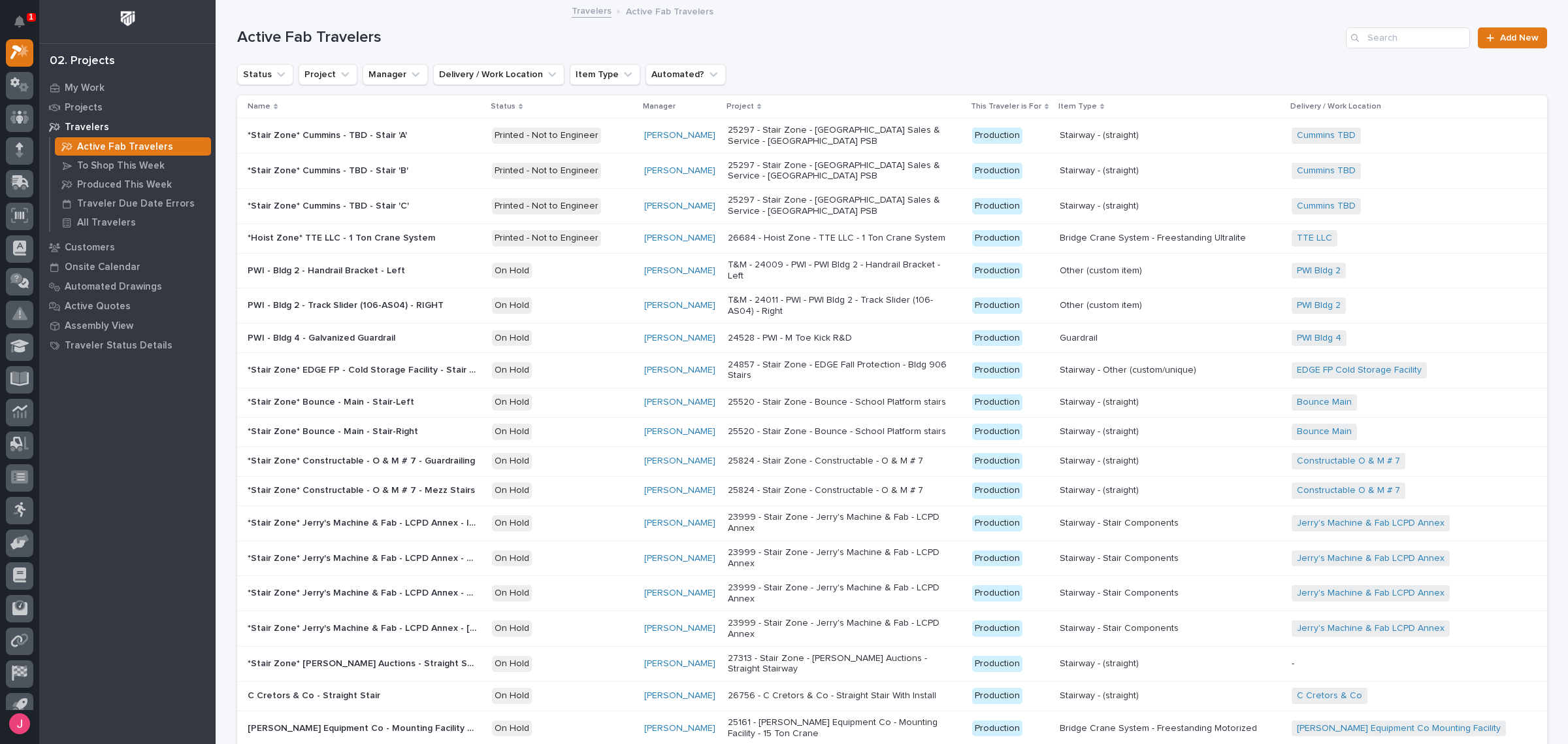
click at [27, 20] on div "1" at bounding box center [30, 17] width 9 height 9
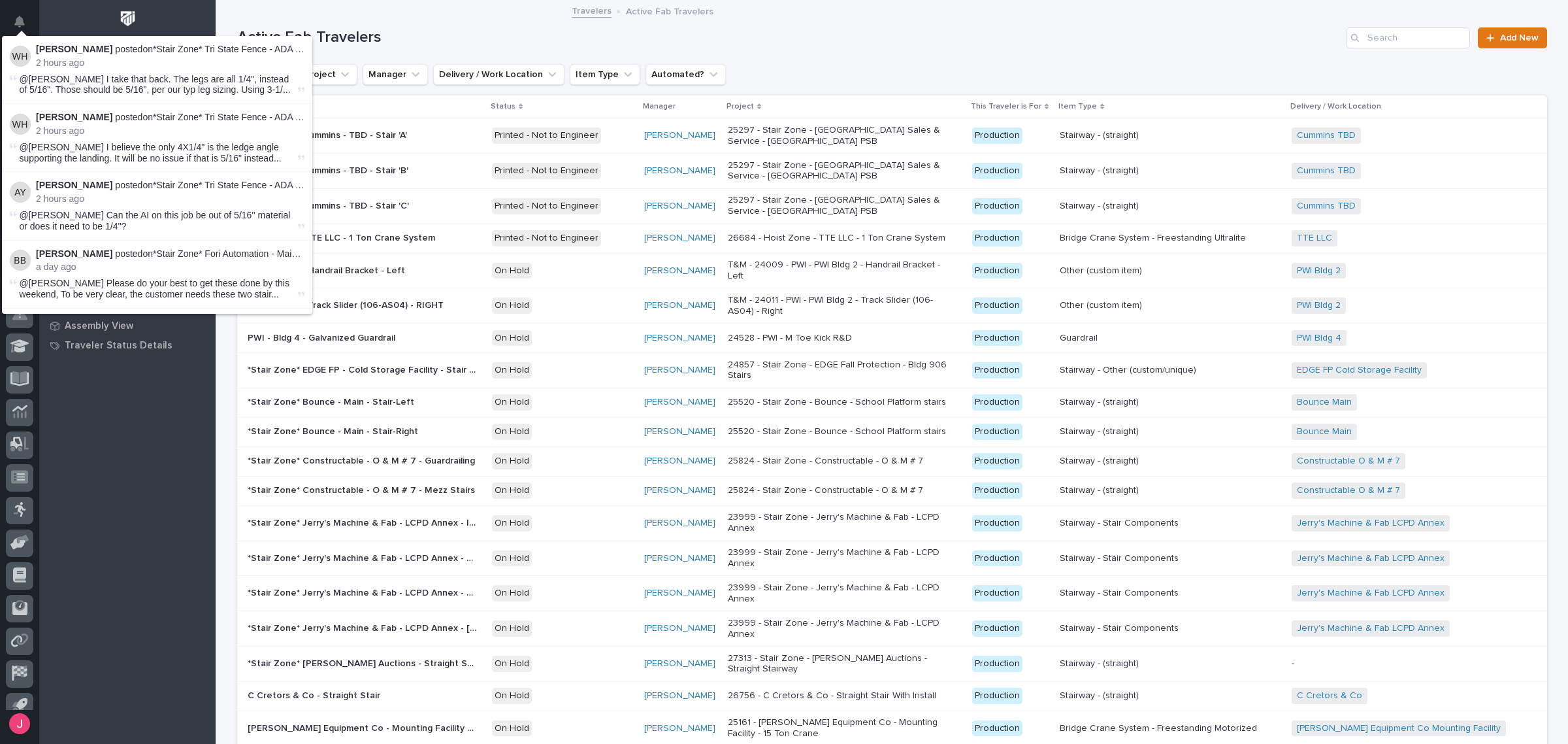
drag, startPoint x: 455, startPoint y: 29, endPoint x: 444, endPoint y: 33, distance: 11.7
click at [455, 28] on h1 "Active Fab Travelers" at bounding box center [789, 37] width 1104 height 19
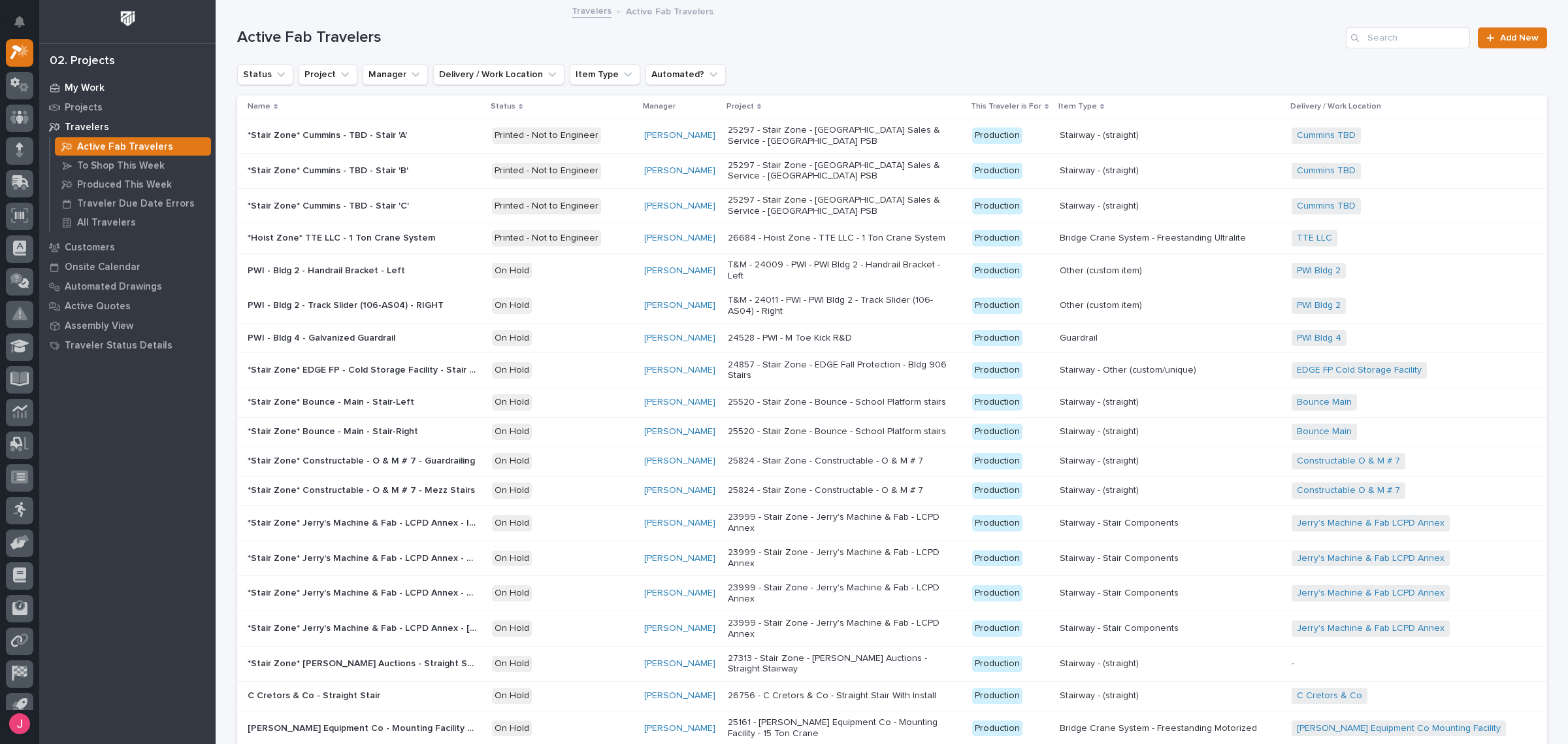
click at [106, 89] on div "My Work" at bounding box center [126, 87] width 170 height 19
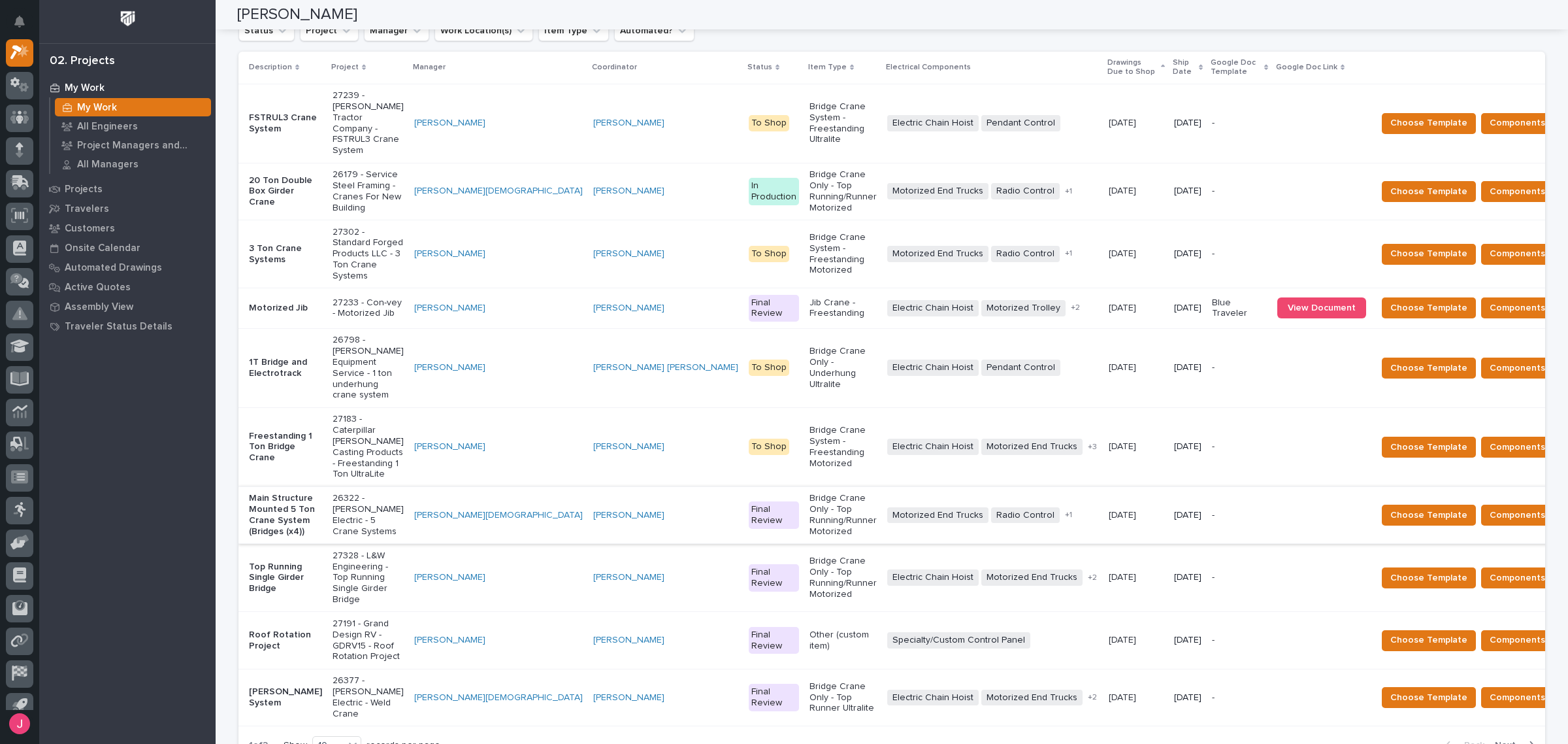
scroll to position [245, 0]
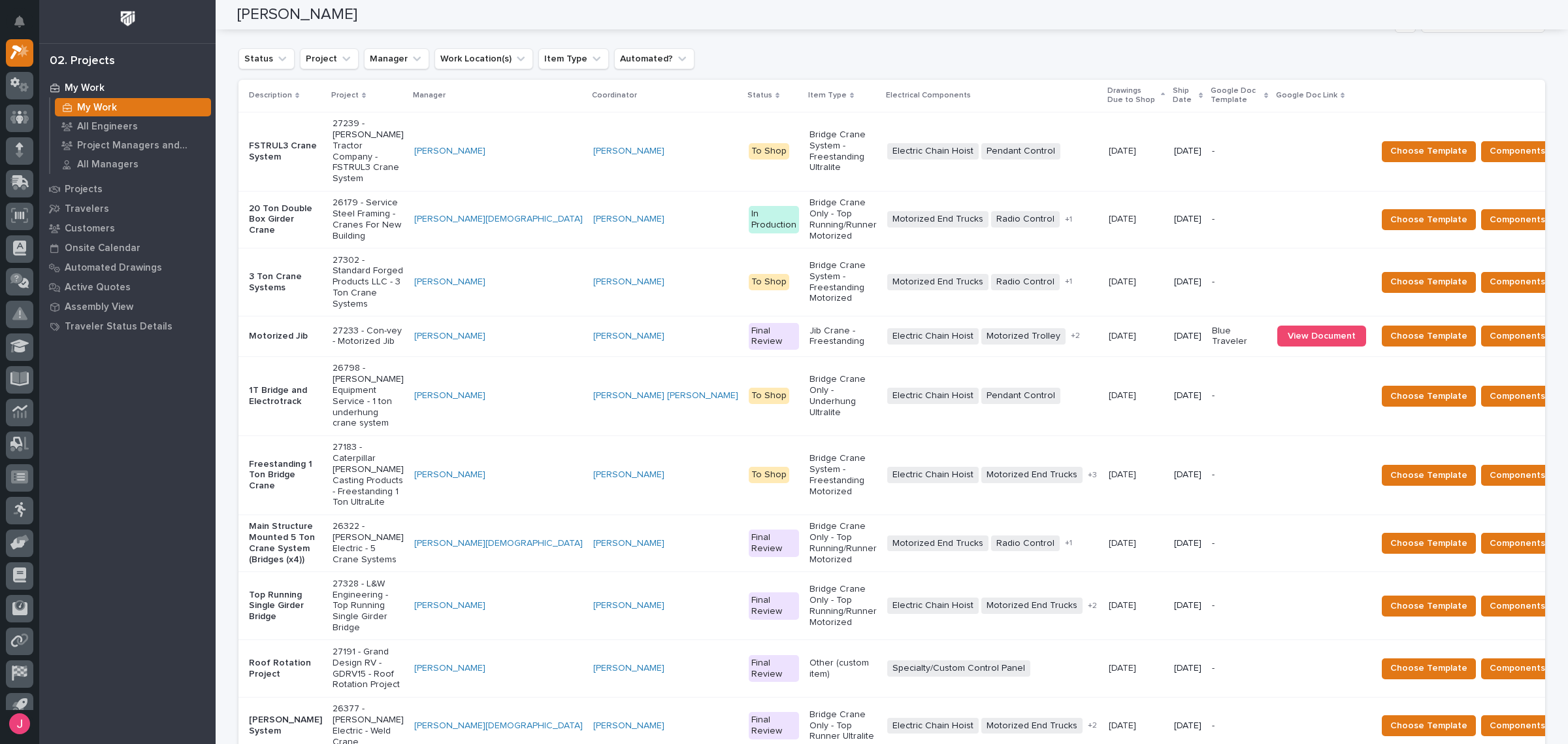
click at [1169, 103] on th "Ship Date" at bounding box center [1188, 95] width 38 height 32
click at [1173, 93] on p "Ship Date" at bounding box center [1184, 95] width 23 height 25
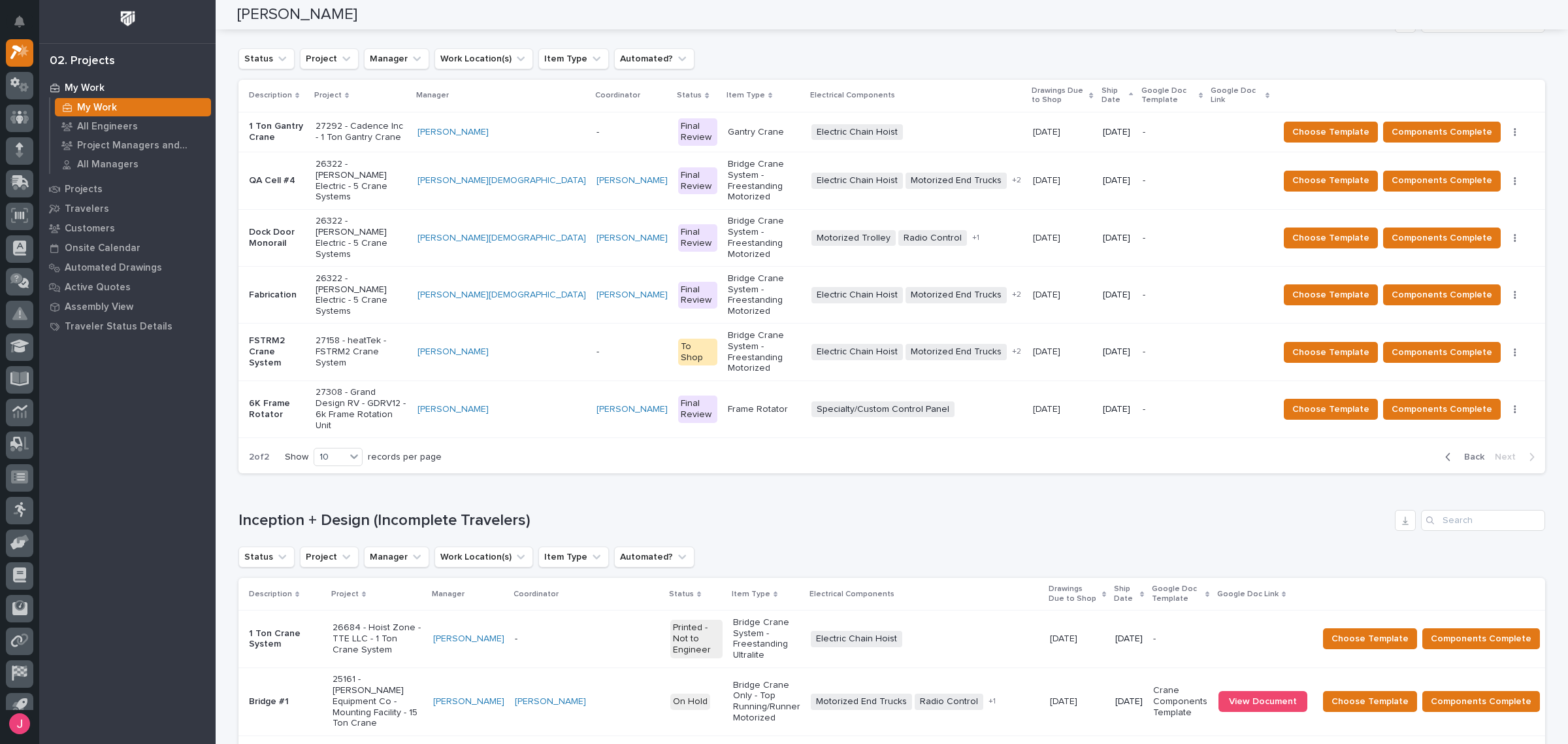
click at [1474, 451] on span "Back" at bounding box center [1470, 457] width 28 height 12
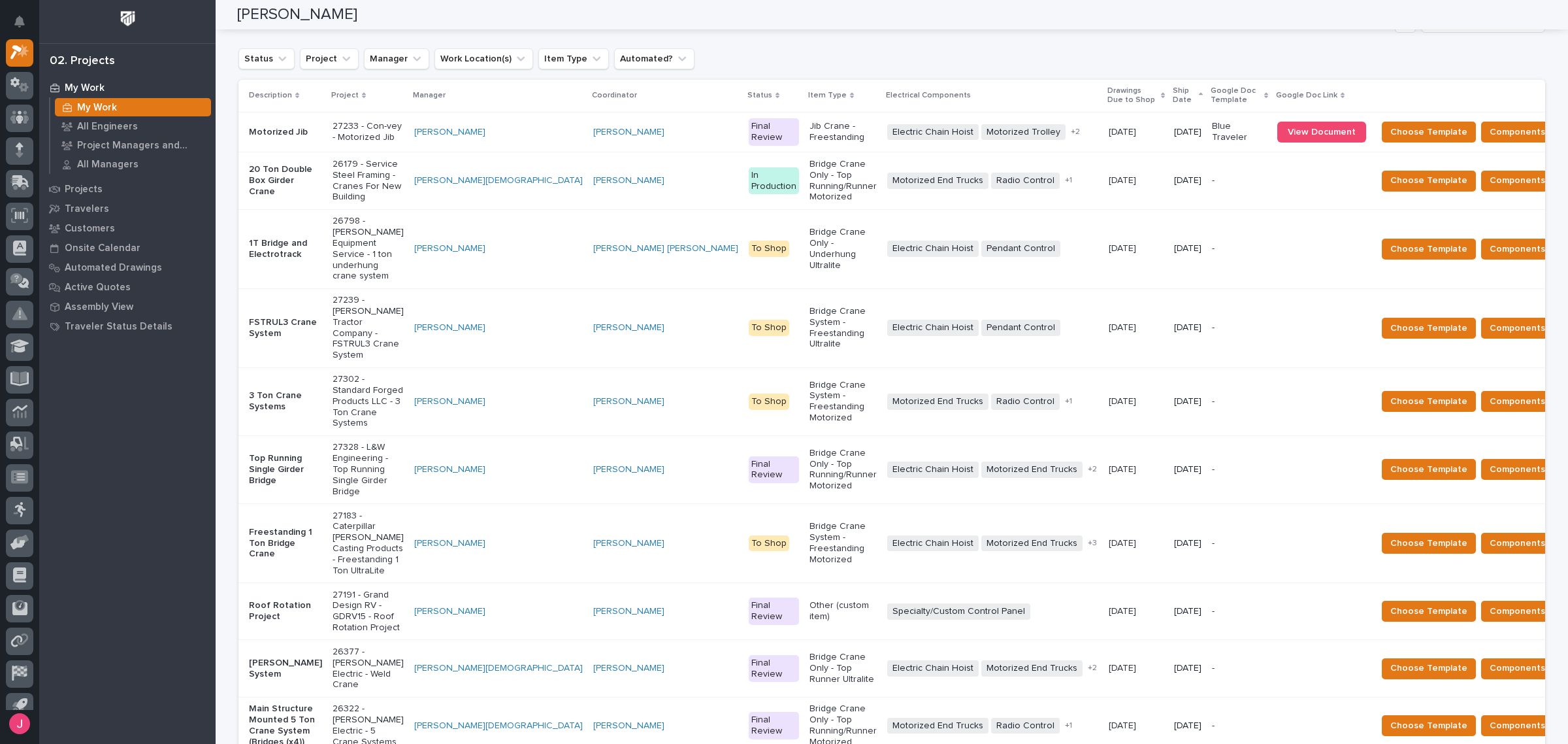
click at [715, 36] on div "Production + Delivery (Incomplete Travelers) Status Project Manager Work Locati…" at bounding box center [891, 401] width 1306 height 778
click at [1108, 66] on div "Status Project Manager Work Location(s) Item Type Automated?" at bounding box center [891, 58] width 1306 height 21
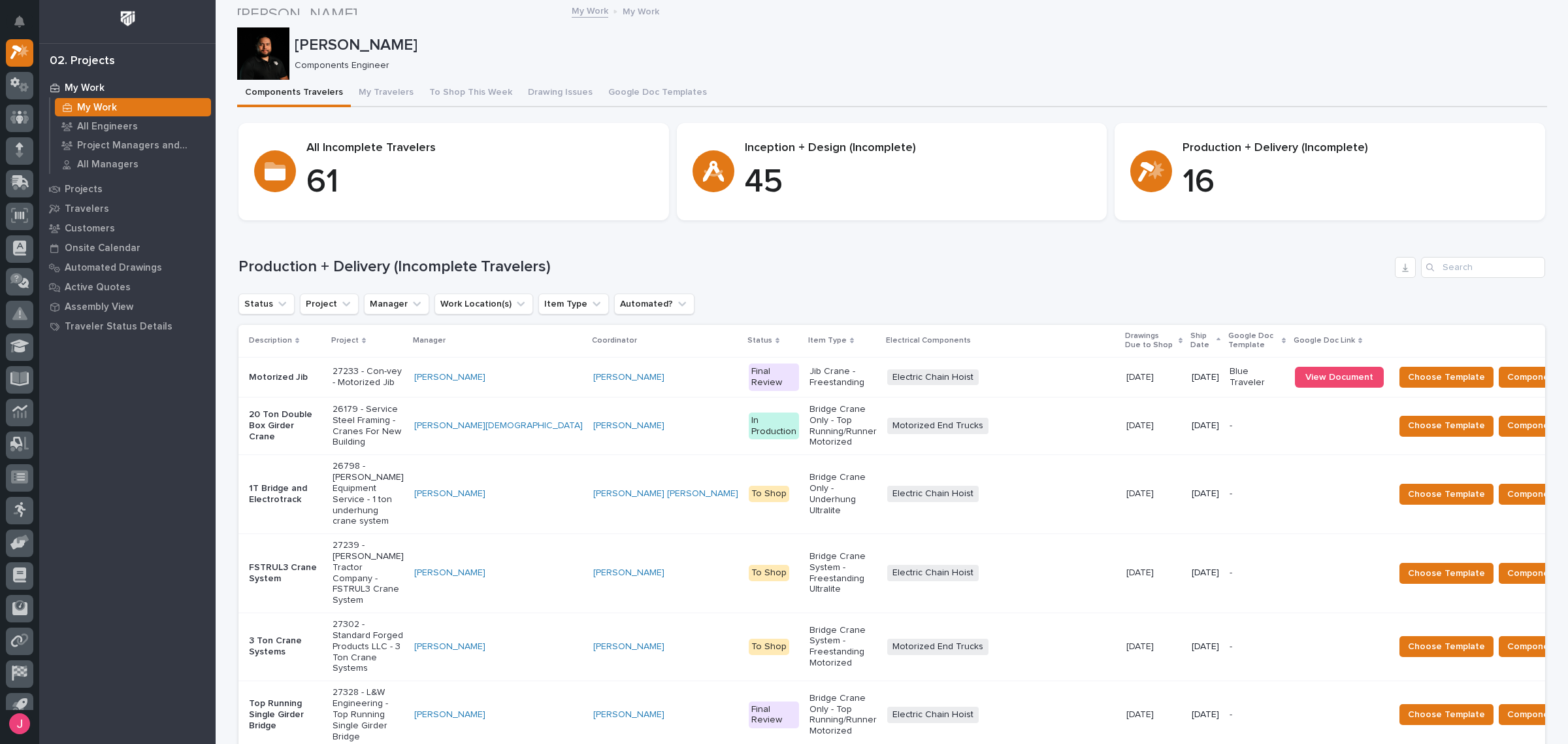
click at [930, 269] on h1 "Production + Delivery (Incomplete Travelers)" at bounding box center [813, 267] width 1152 height 19
click at [726, 64] on p "Components Engineer" at bounding box center [915, 65] width 1242 height 11
click at [740, 52] on p "[PERSON_NAME]" at bounding box center [918, 45] width 1248 height 19
click at [1187, 265] on h1 "Production + Delivery (Incomplete Travelers)" at bounding box center [813, 267] width 1152 height 19
click at [1291, 34] on div "[PERSON_NAME]" at bounding box center [918, 44] width 1248 height 22
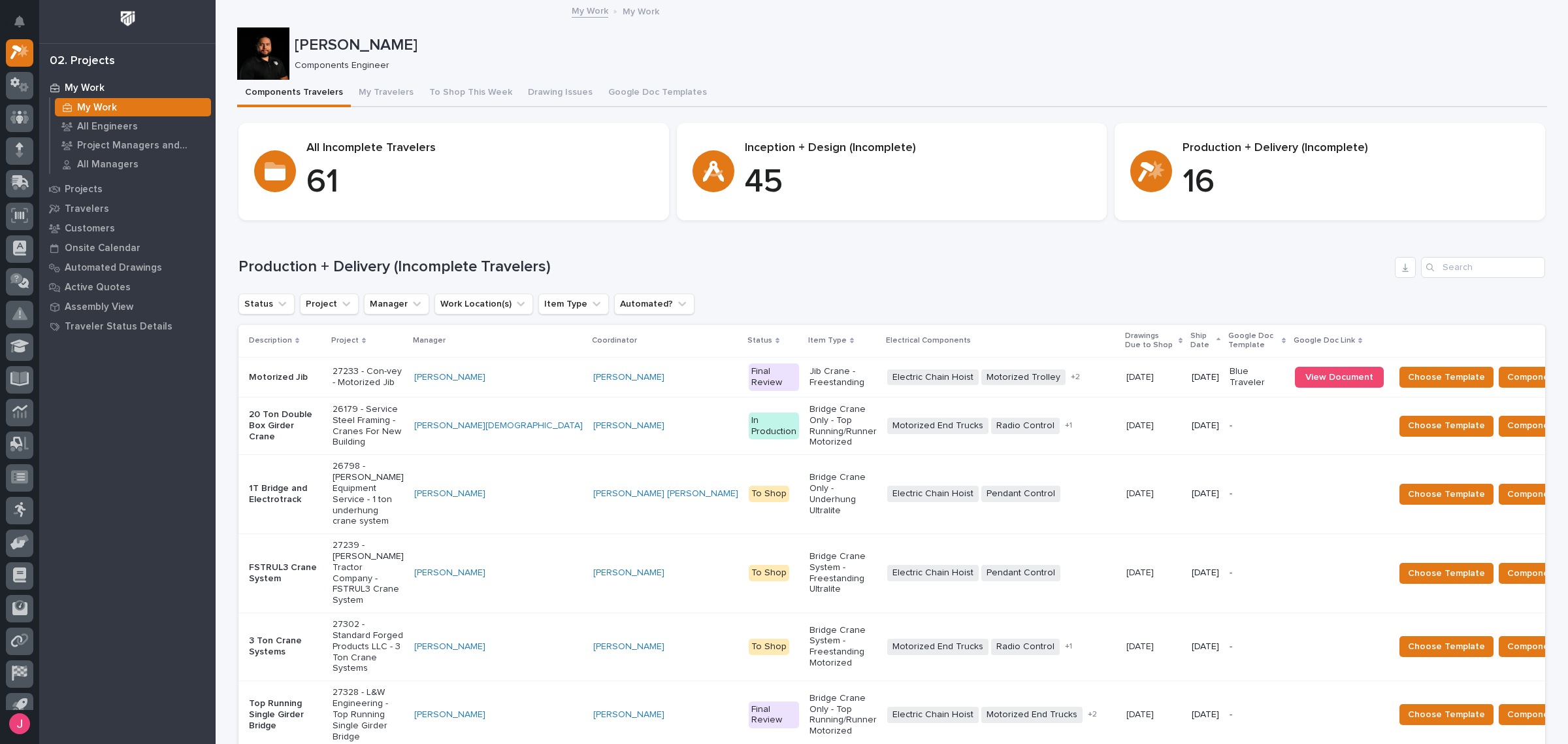
click at [1287, 48] on p "[PERSON_NAME]" at bounding box center [918, 45] width 1248 height 19
click at [1298, 59] on div "Components Engineer" at bounding box center [915, 65] width 1242 height 14
click at [1267, 81] on div "Components Travelers My Travelers To Shop This Week Drawing Issues Google Doc T…" at bounding box center [892, 93] width 1310 height 27
click at [1140, 273] on h1 "Production + Delivery (Incomplete Travelers)" at bounding box center [813, 267] width 1152 height 19
click at [1130, 299] on div "Status Project Manager Work Location(s) Item Type Automated?" at bounding box center [891, 303] width 1306 height 21
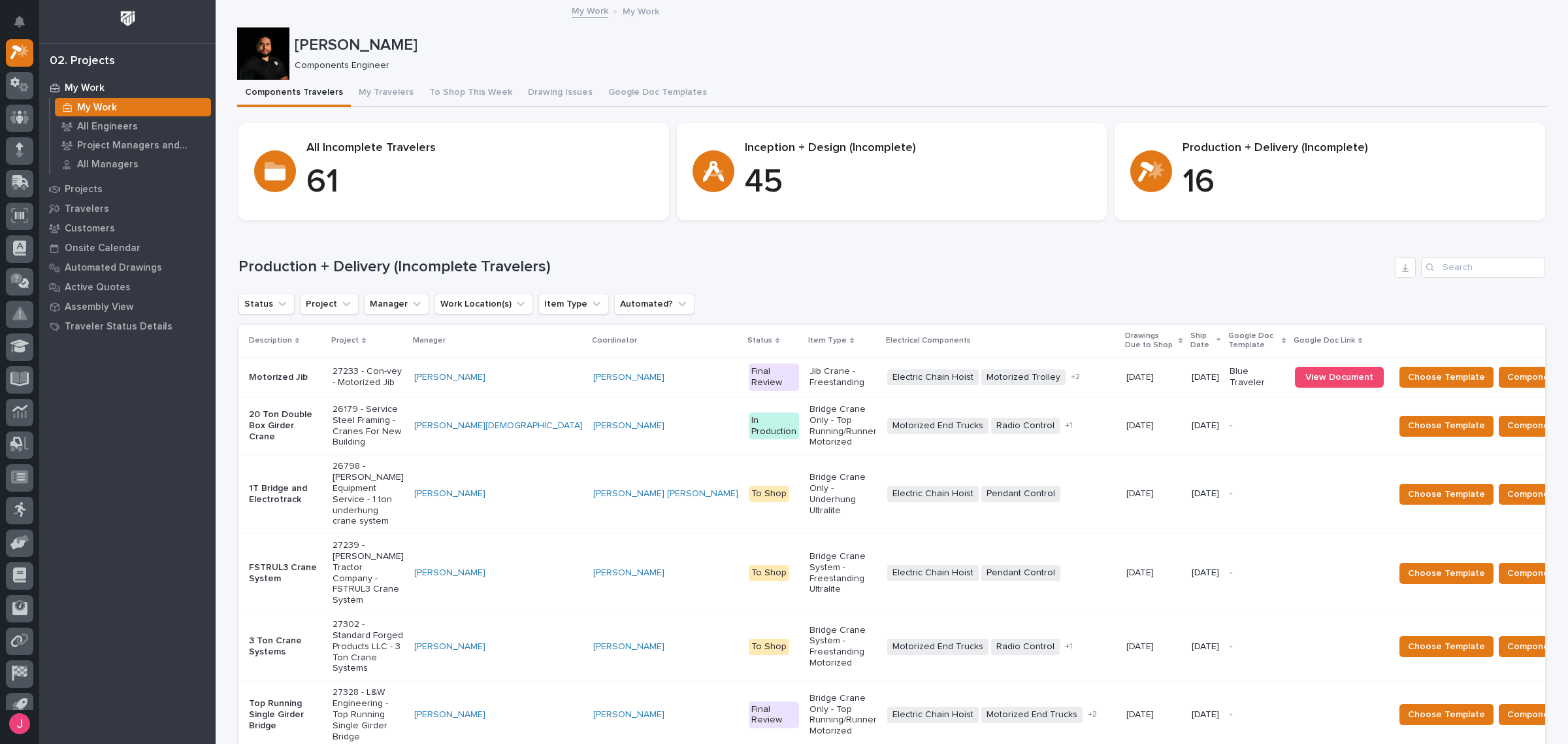
click at [1128, 252] on div "Loading... Saving… Production + Delivery (Incomplete Travelers) Status Project …" at bounding box center [891, 637] width 1306 height 815
click at [1305, 379] on span "View Document" at bounding box center [1339, 376] width 68 height 9
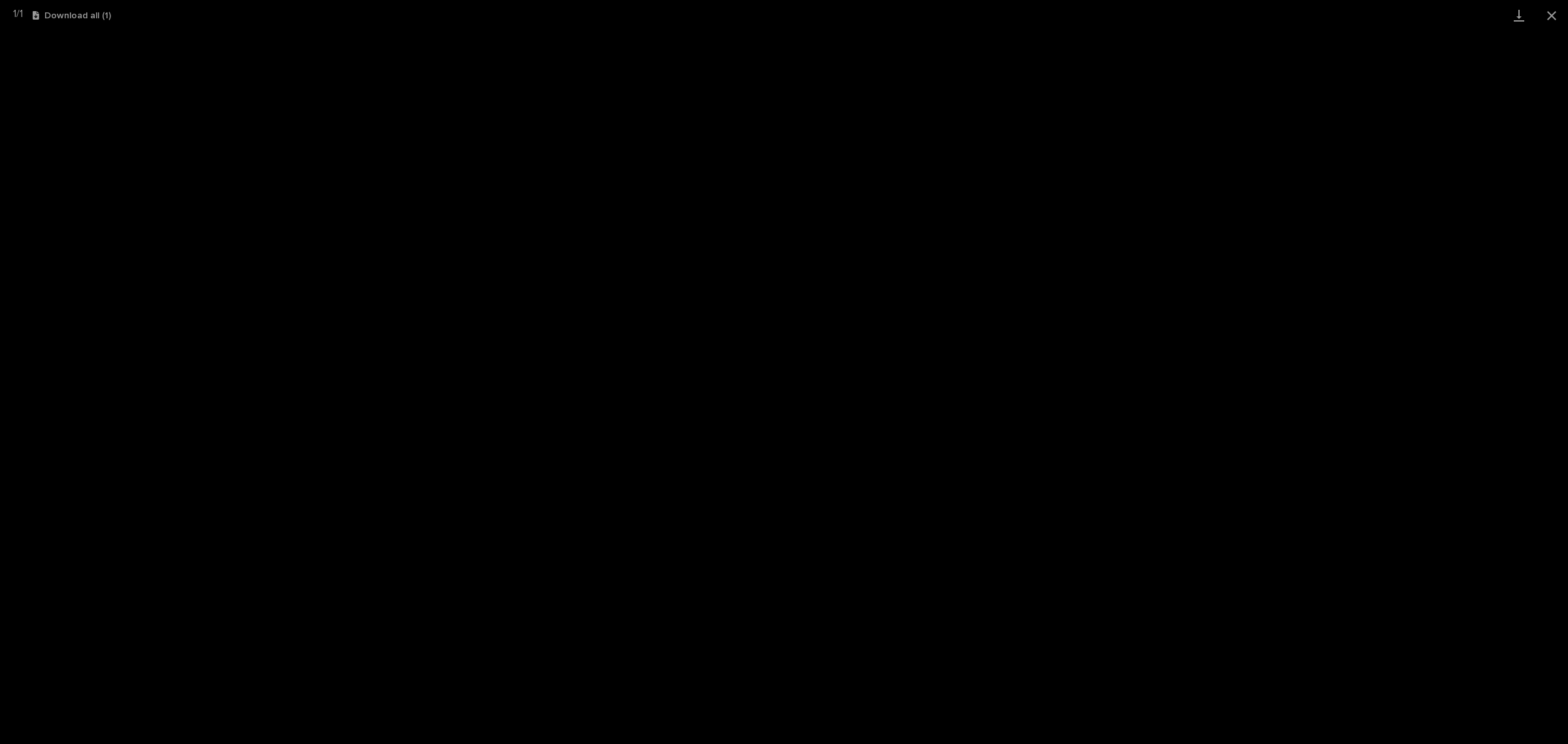
scroll to position [32, 0]
click at [1548, 12] on button "Close gallery" at bounding box center [1550, 15] width 32 height 30
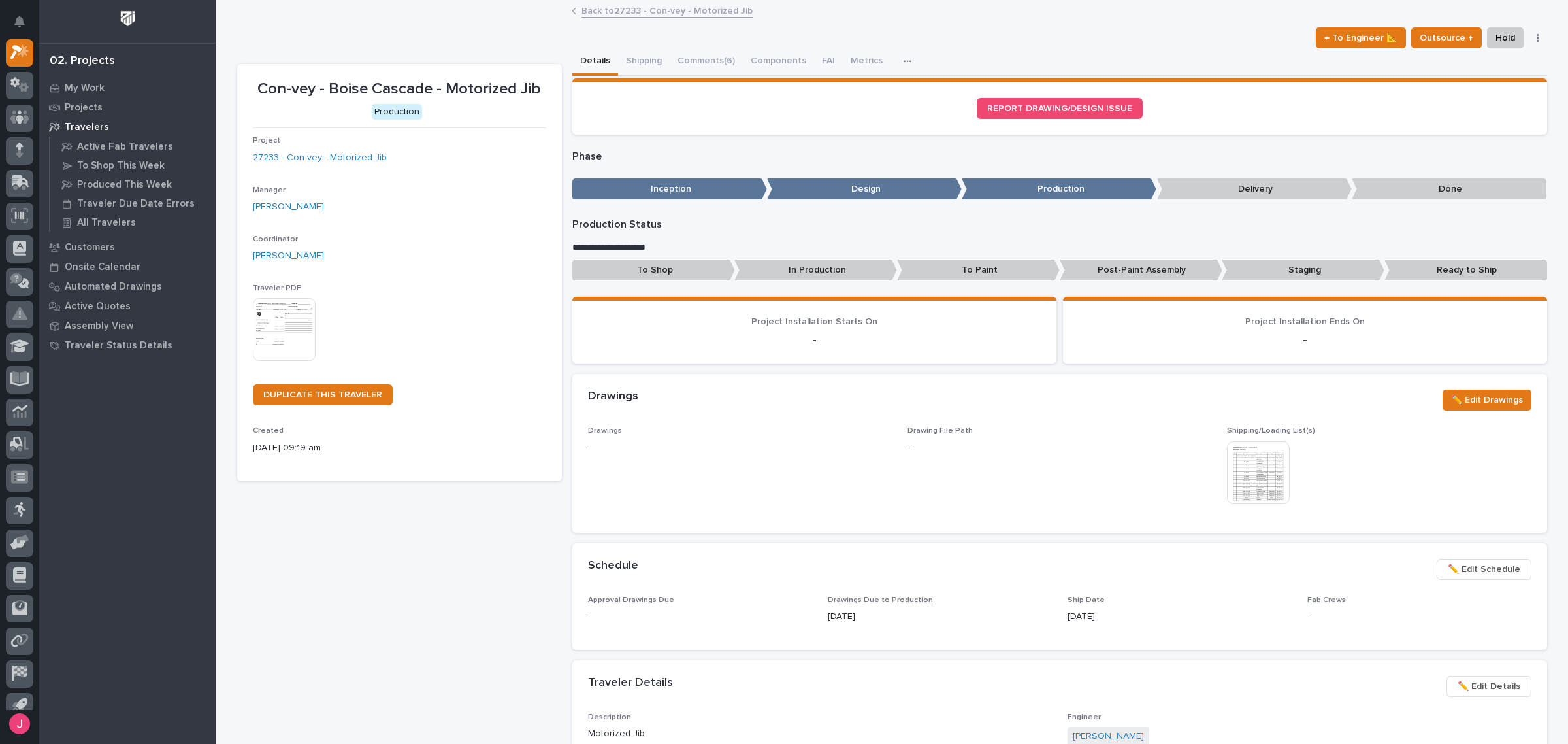
click at [904, 64] on icon "button" at bounding box center [907, 61] width 8 height 9
click at [820, 158] on p "Phase" at bounding box center [1059, 156] width 975 height 13
click at [904, 64] on div "button" at bounding box center [909, 61] width 13 height 9
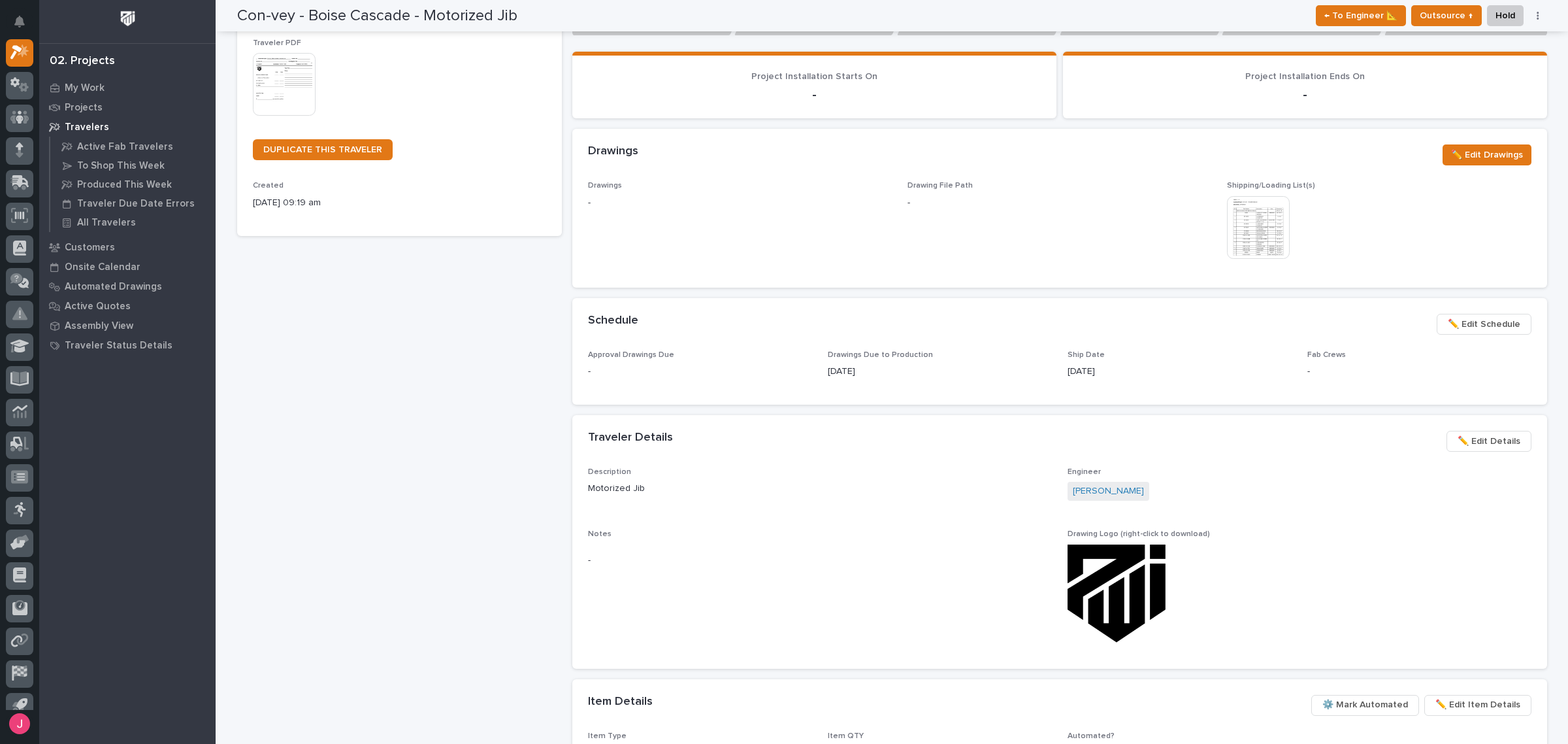
click at [756, 531] on p "Notes" at bounding box center [819, 533] width 464 height 9
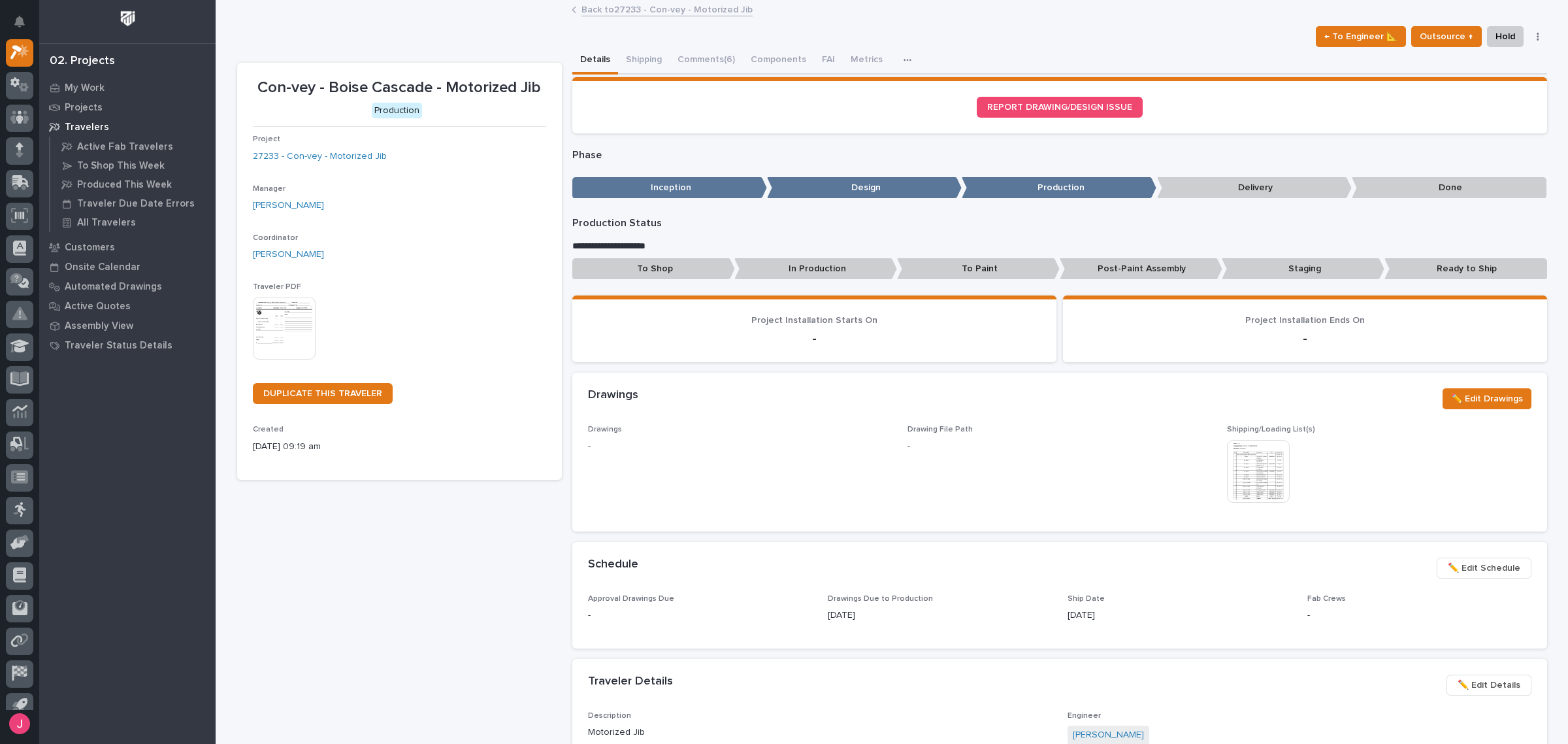
scroll to position [0, 0]
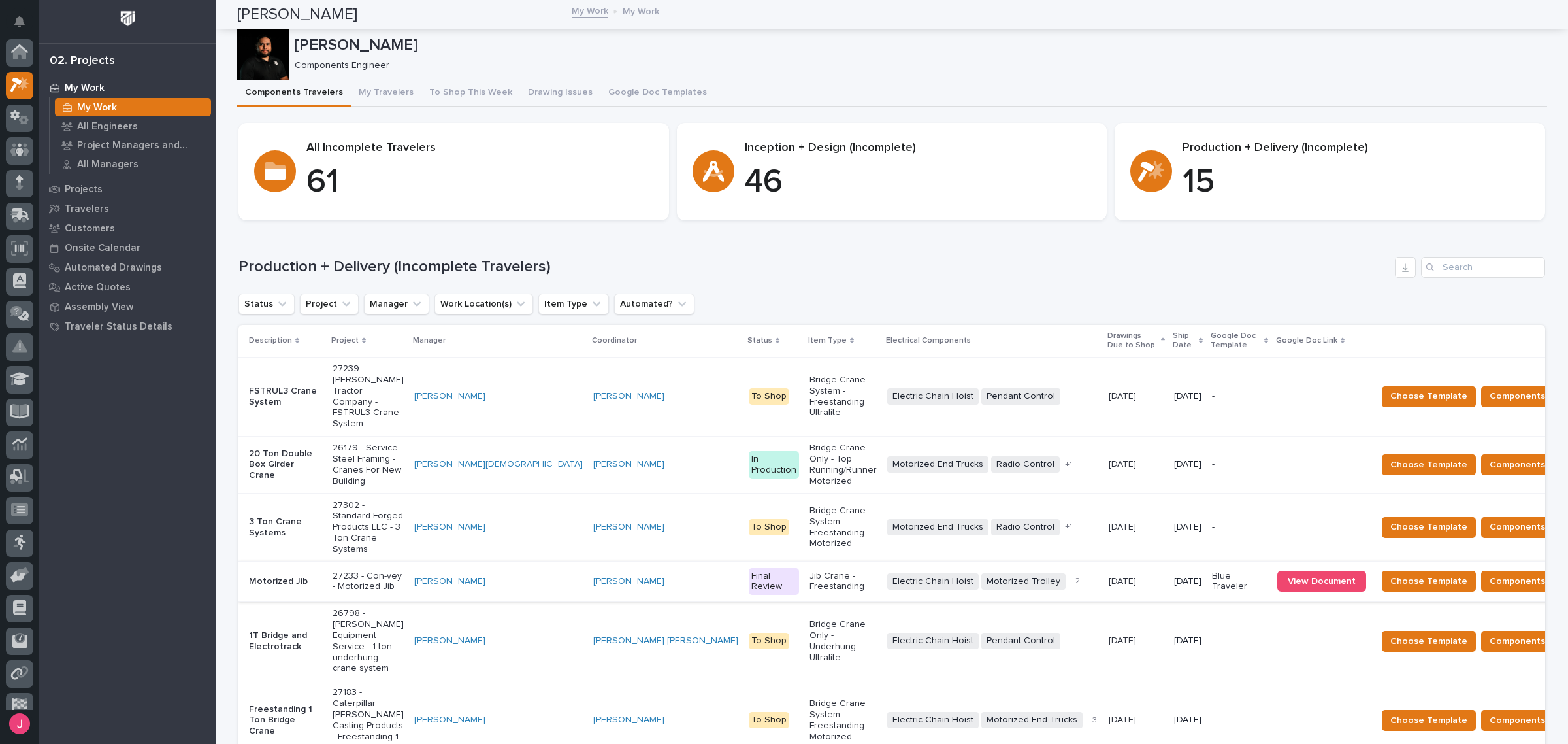
scroll to position [32, 0]
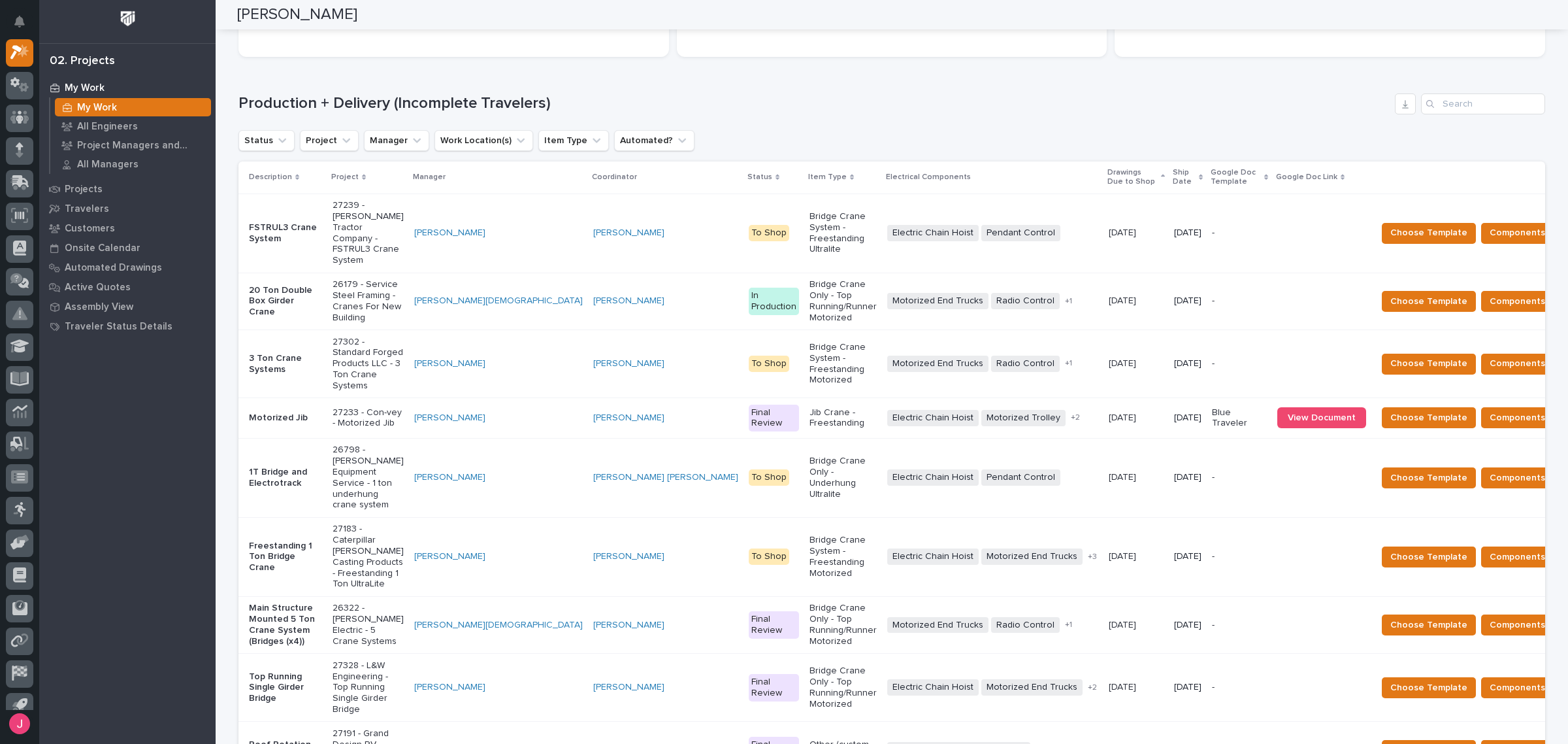
drag, startPoint x: 850, startPoint y: 99, endPoint x: 844, endPoint y: 152, distance: 53.3
click at [853, 95] on h1 "Production + Delivery (Incomplete Travelers)" at bounding box center [813, 103] width 1152 height 19
click at [769, 109] on h1 "Production + Delivery (Incomplete Travelers)" at bounding box center [813, 103] width 1152 height 19
click at [694, 72] on div "Loading... Saving… Production + Delivery (Incomplete Travelers) Status Project …" at bounding box center [891, 474] width 1306 height 815
click at [758, 103] on h1 "Production + Delivery (Incomplete Travelers)" at bounding box center [813, 103] width 1152 height 19
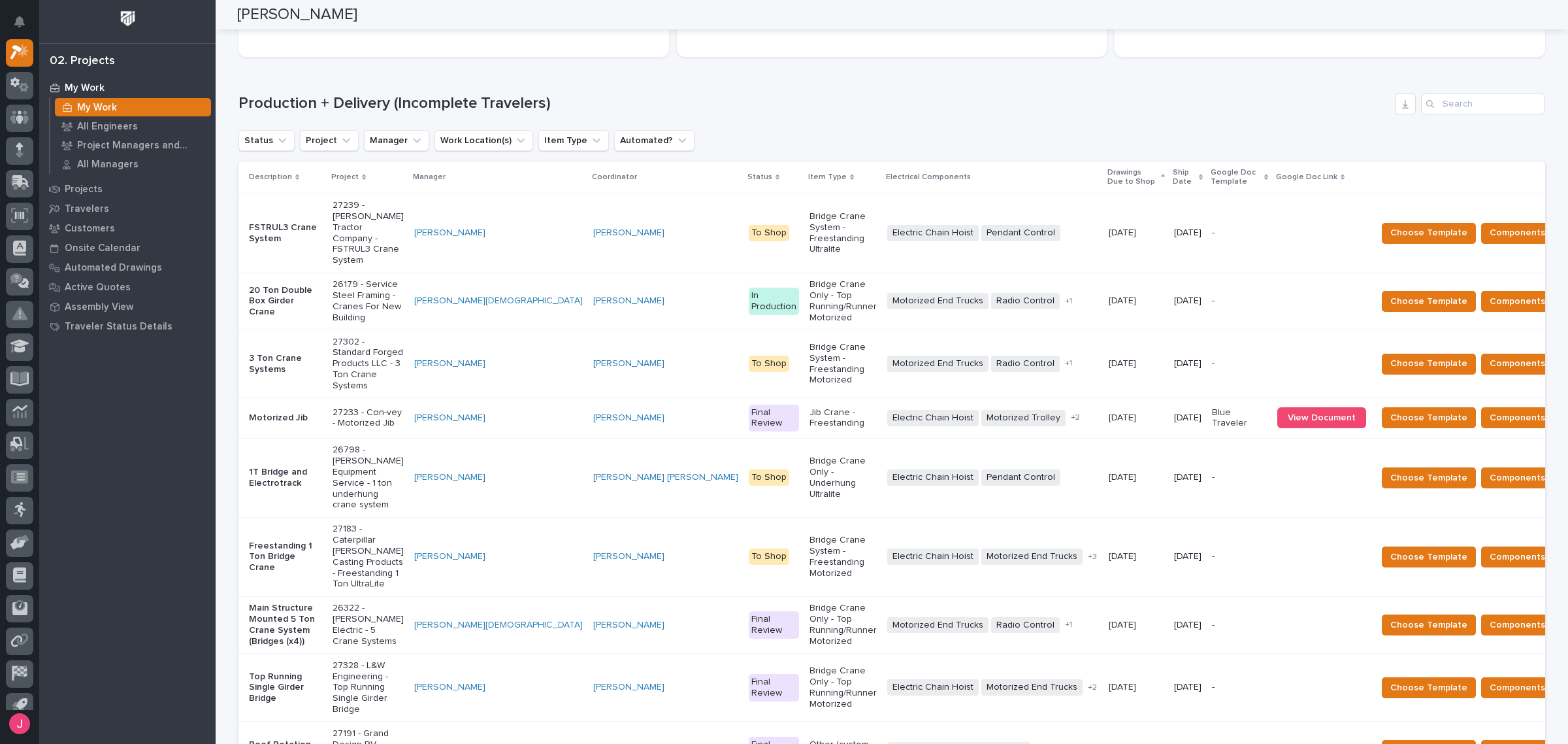
click at [786, 78] on div "Loading... Saving… Production + Delivery (Incomplete Travelers) Status Project …" at bounding box center [891, 474] width 1306 height 815
click at [799, 95] on h1 "Production + Delivery (Incomplete Travelers)" at bounding box center [813, 103] width 1152 height 19
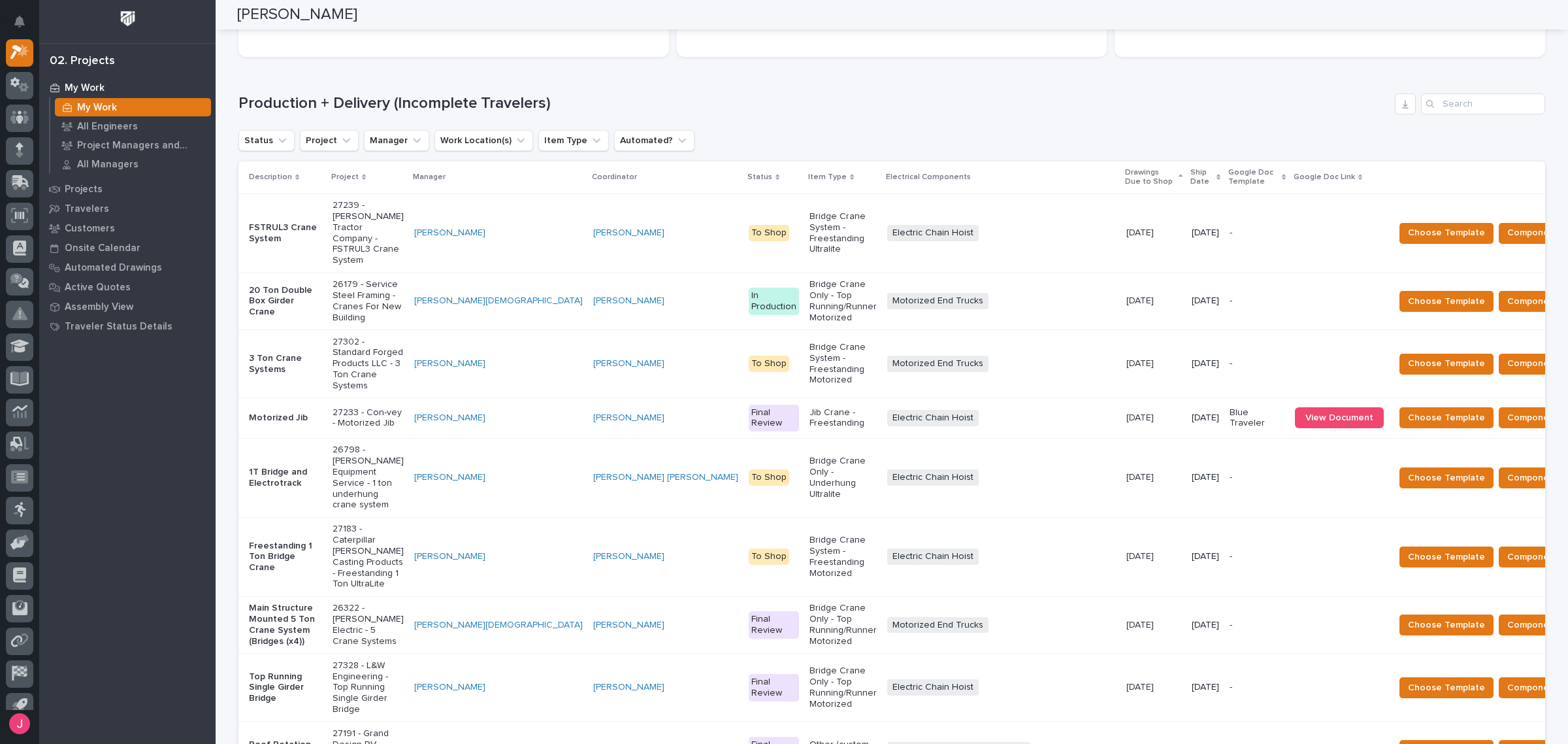
click at [1121, 360] on td "[DATE] [DATE]" at bounding box center [1153, 363] width 66 height 68
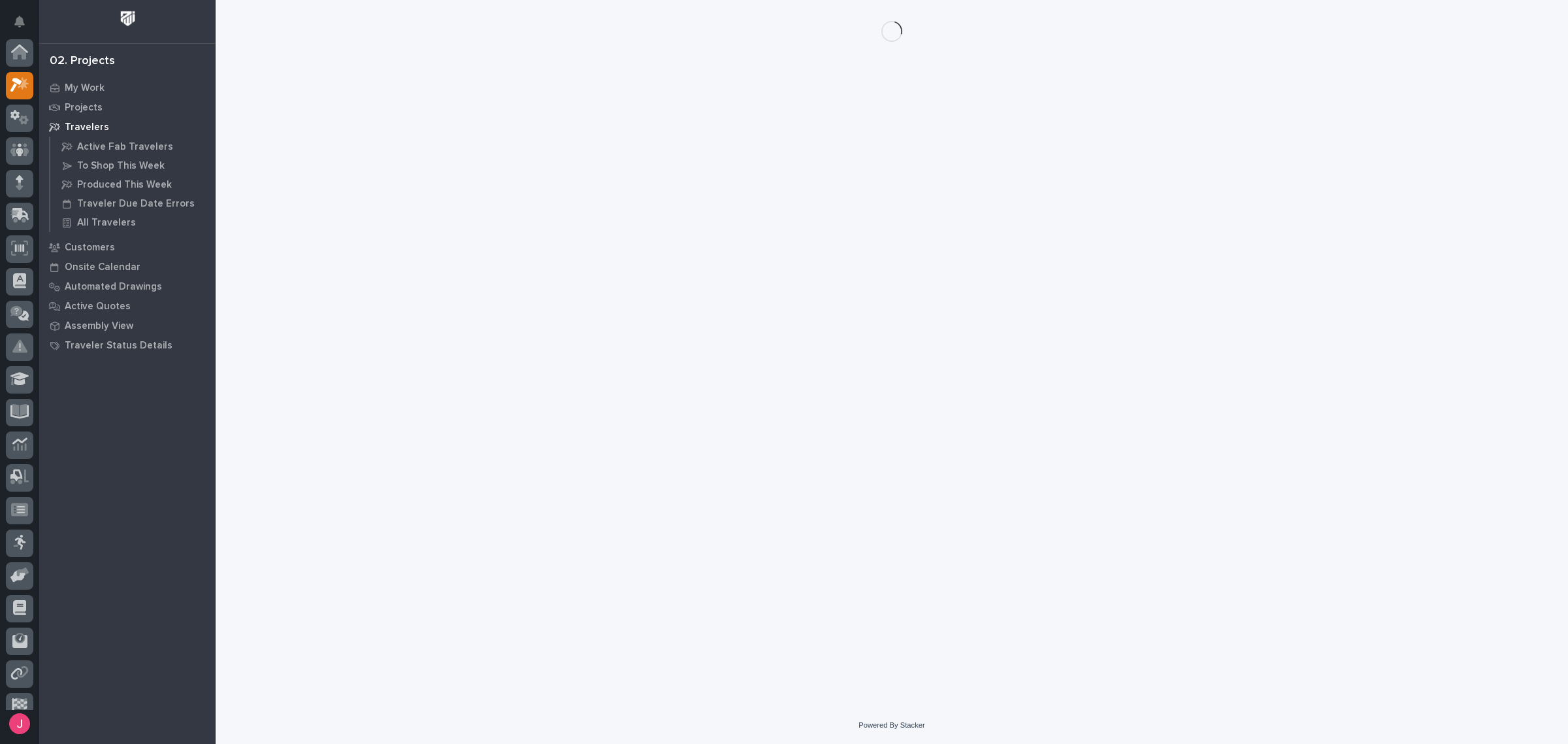
scroll to position [34, 0]
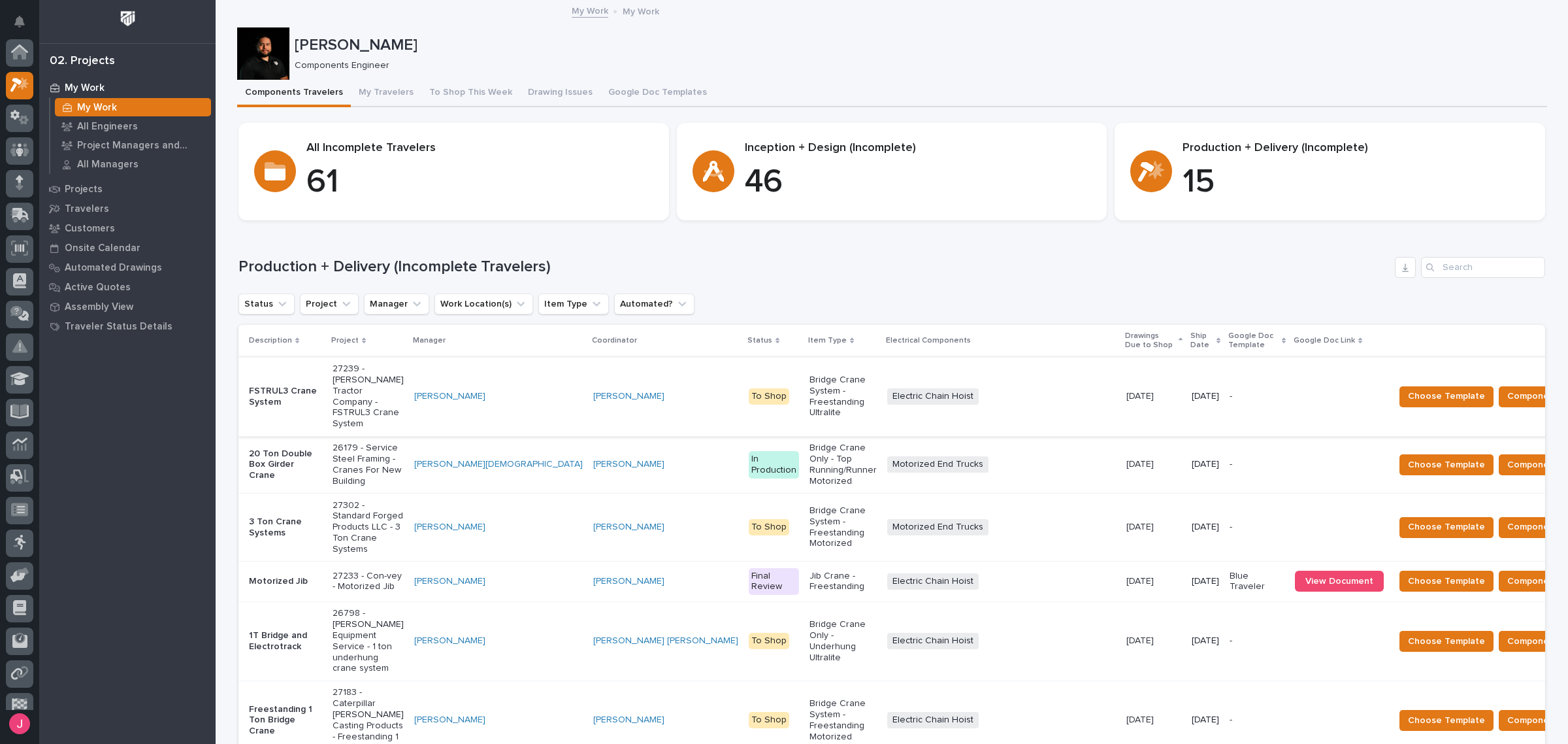
scroll to position [34, 0]
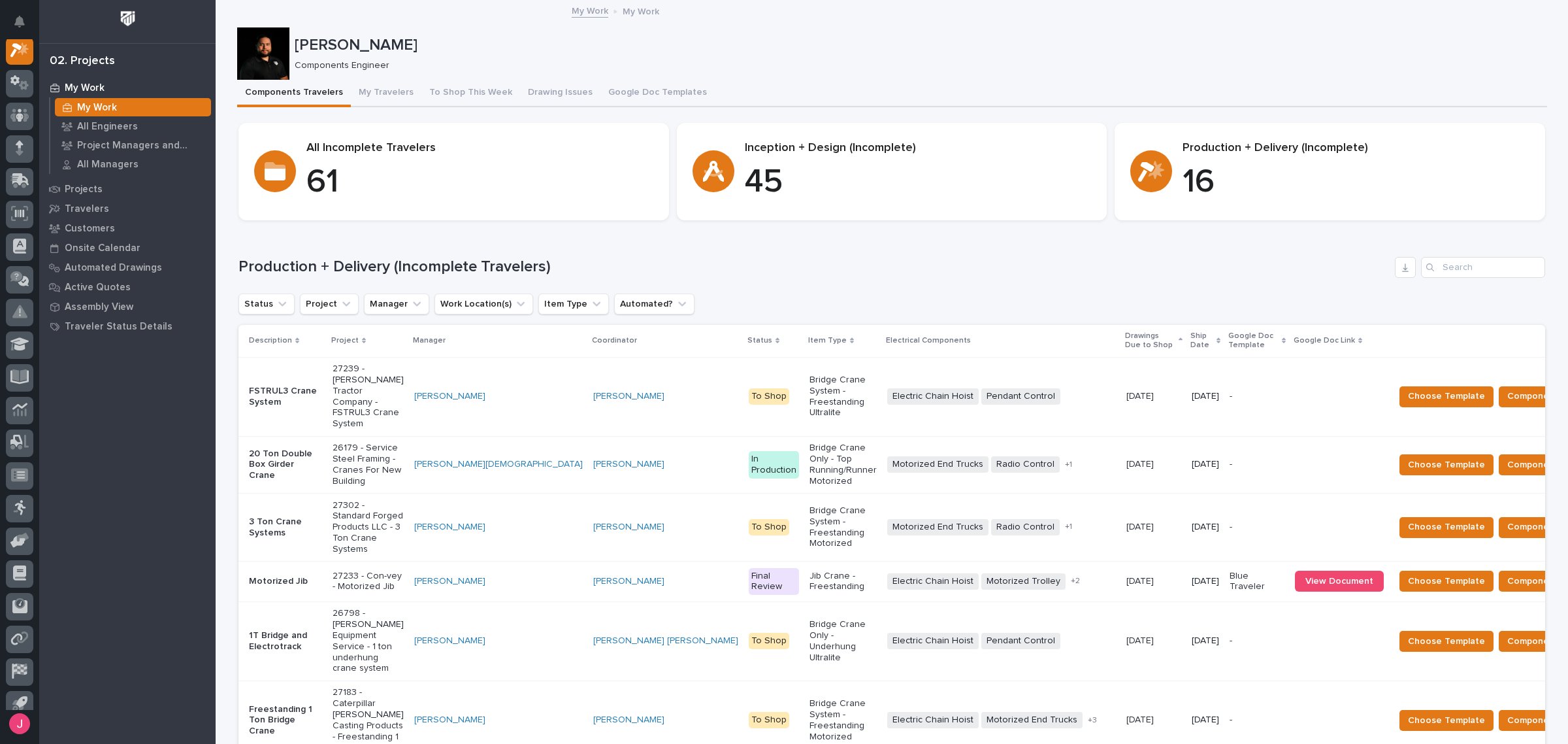
click at [1068, 576] on div "+ 2" at bounding box center [1092, 580] width 48 height 9
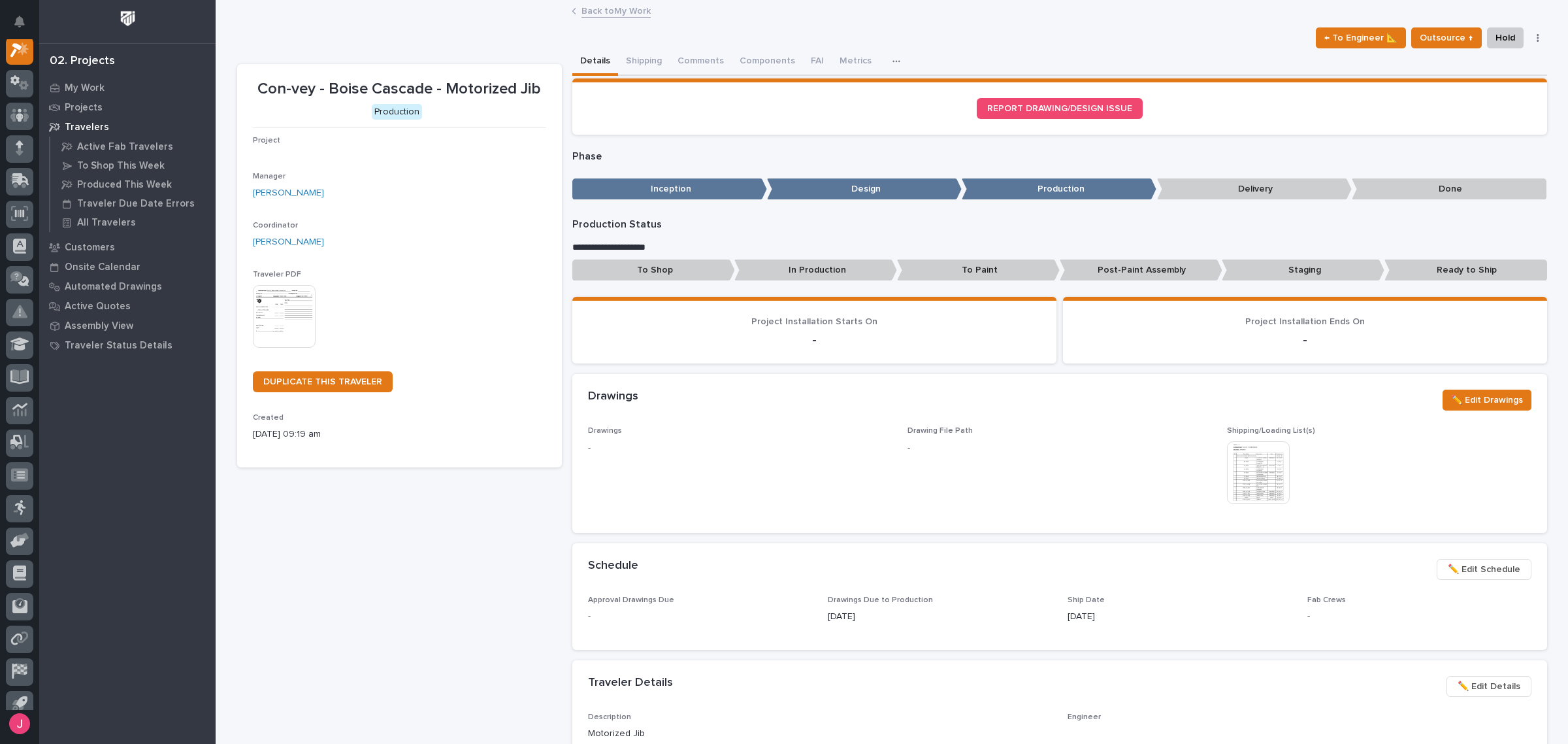
scroll to position [32, 0]
click at [1279, 463] on img at bounding box center [1258, 472] width 63 height 63
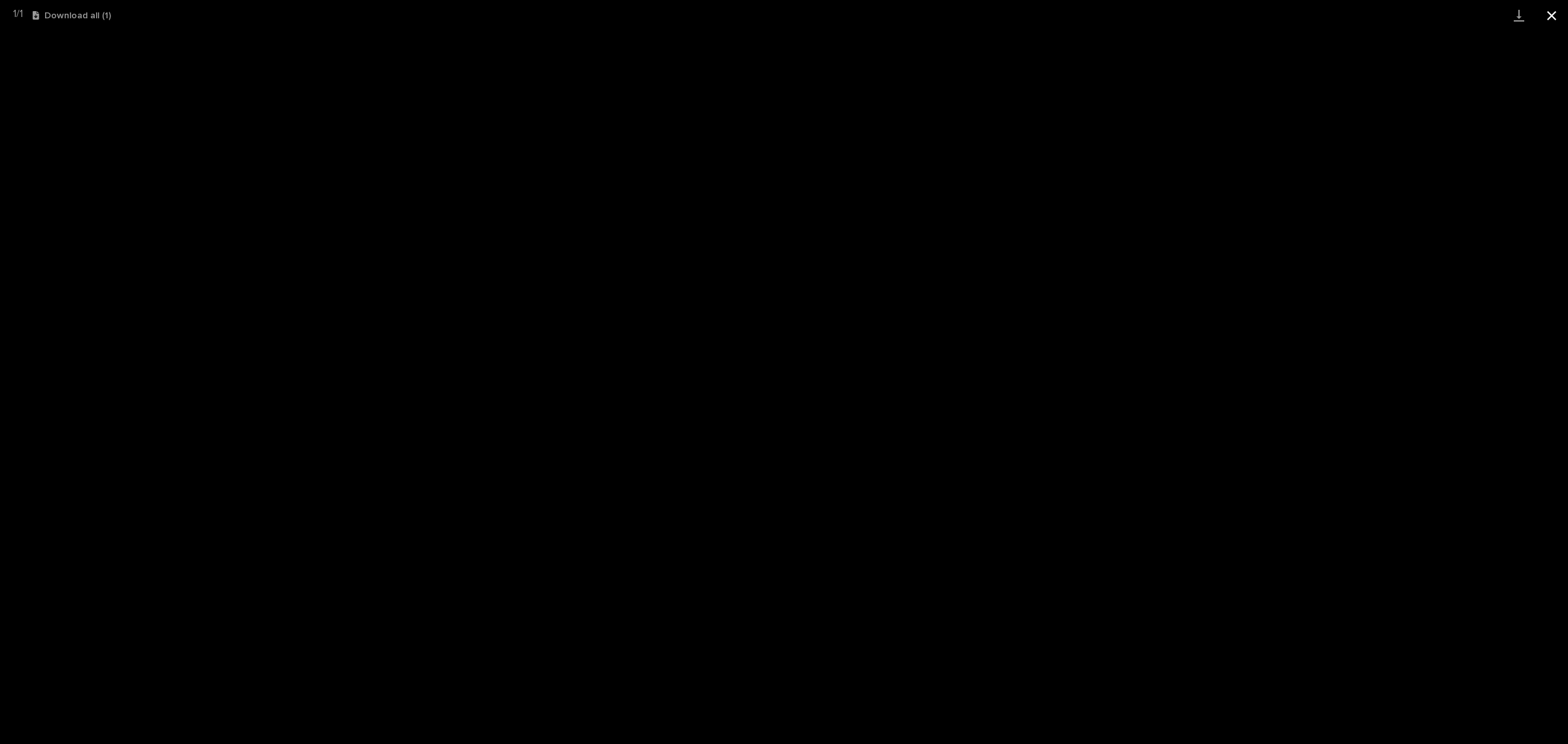
click at [1546, 13] on button "Close gallery" at bounding box center [1550, 15] width 32 height 30
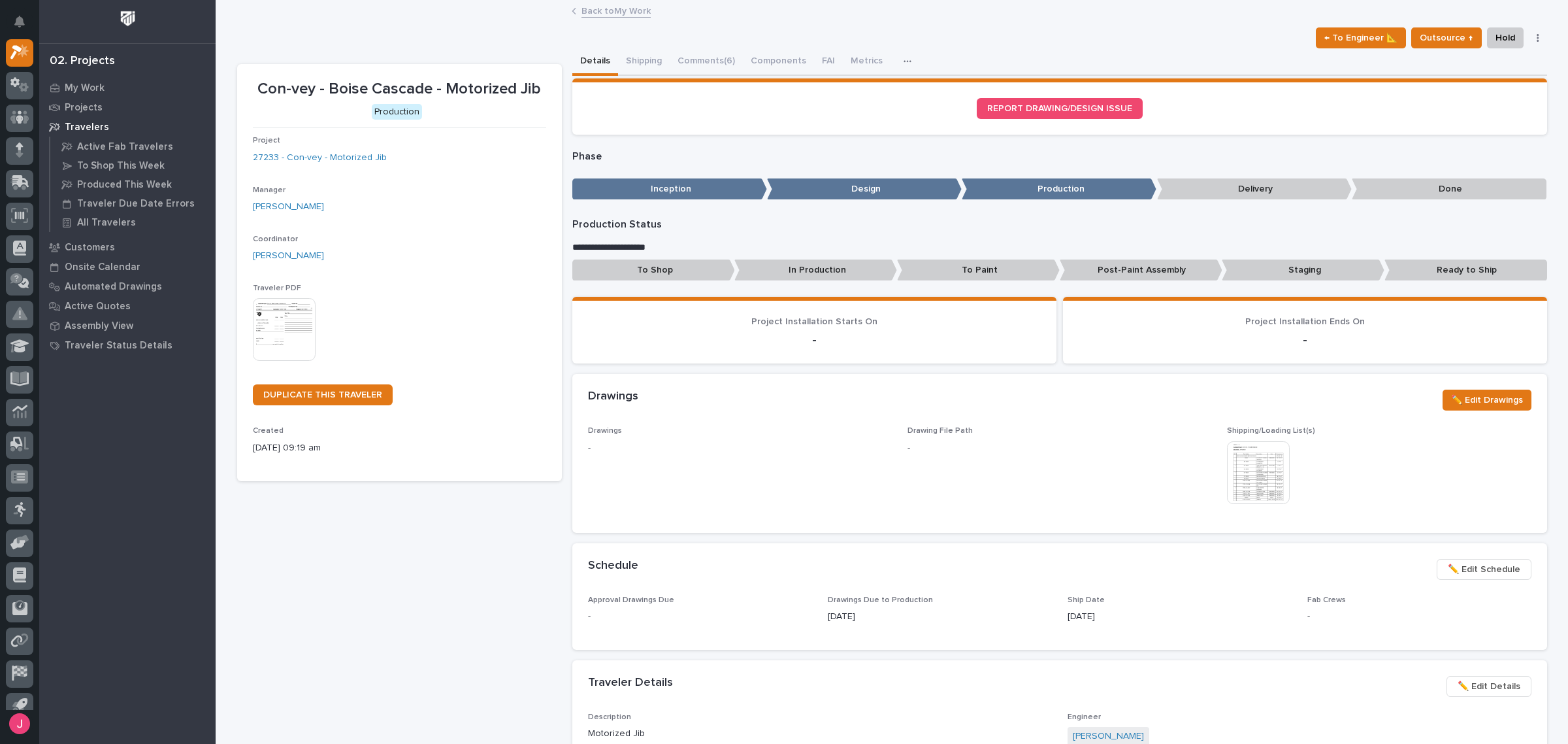
click at [624, 15] on link "Back to My Work" at bounding box center [615, 10] width 70 height 15
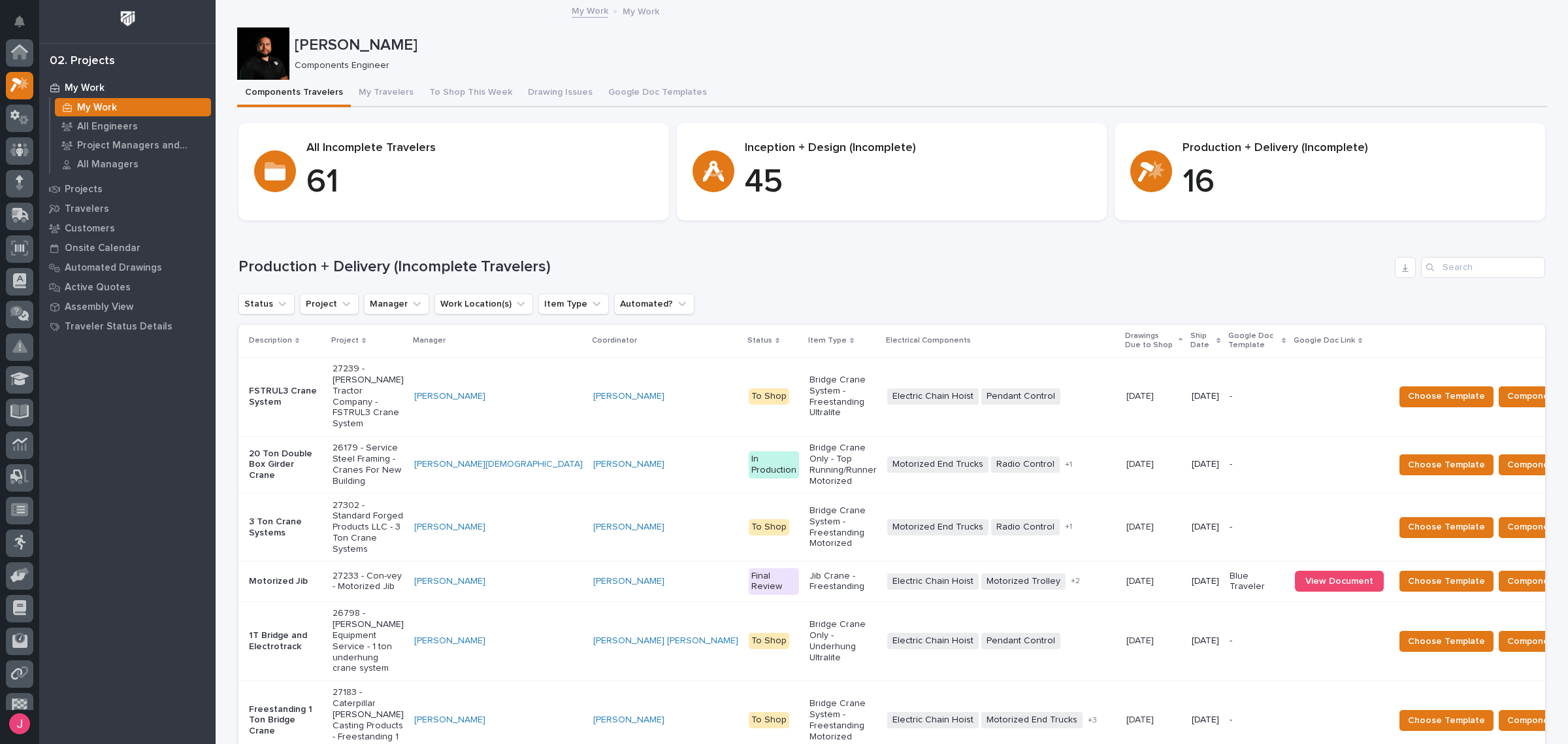
scroll to position [34, 0]
click at [824, 34] on div "Josh Nakasone" at bounding box center [918, 44] width 1248 height 22
click at [956, 66] on p "Components Engineer" at bounding box center [915, 65] width 1242 height 11
click at [991, 67] on p "Components Engineer" at bounding box center [915, 65] width 1242 height 11
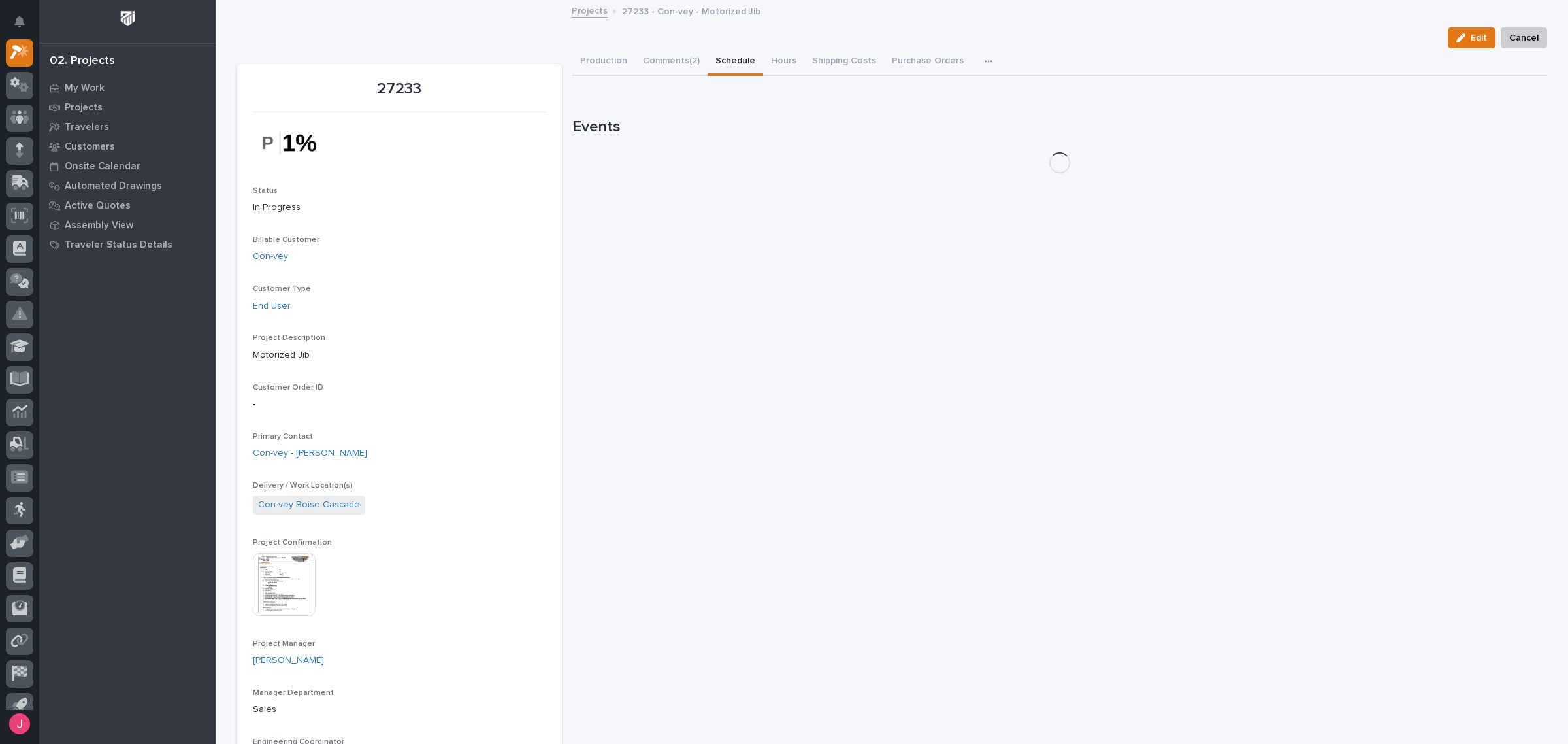
click at [718, 64] on button "Schedule" at bounding box center [735, 62] width 56 height 27
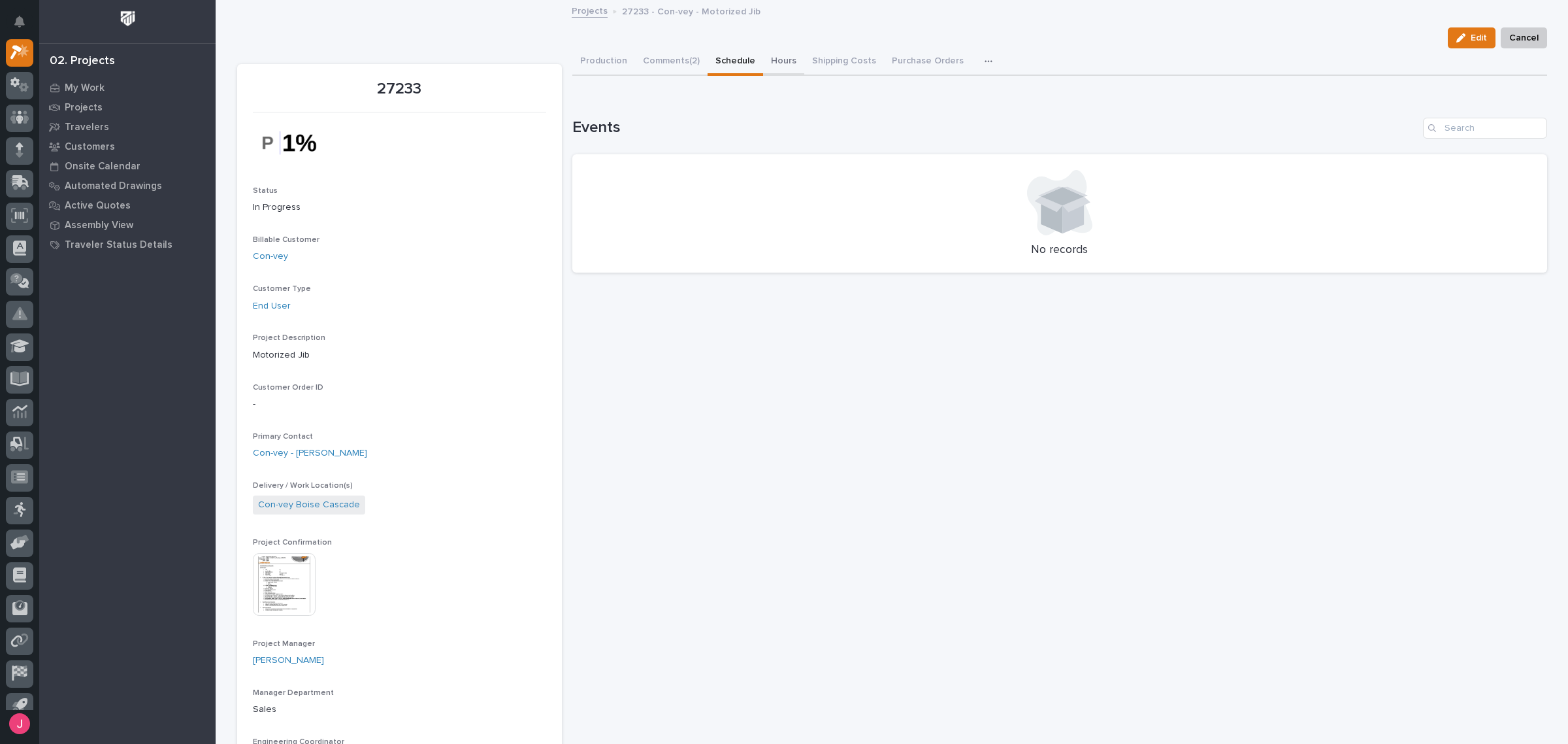
click at [769, 66] on button "Hours" at bounding box center [784, 62] width 41 height 27
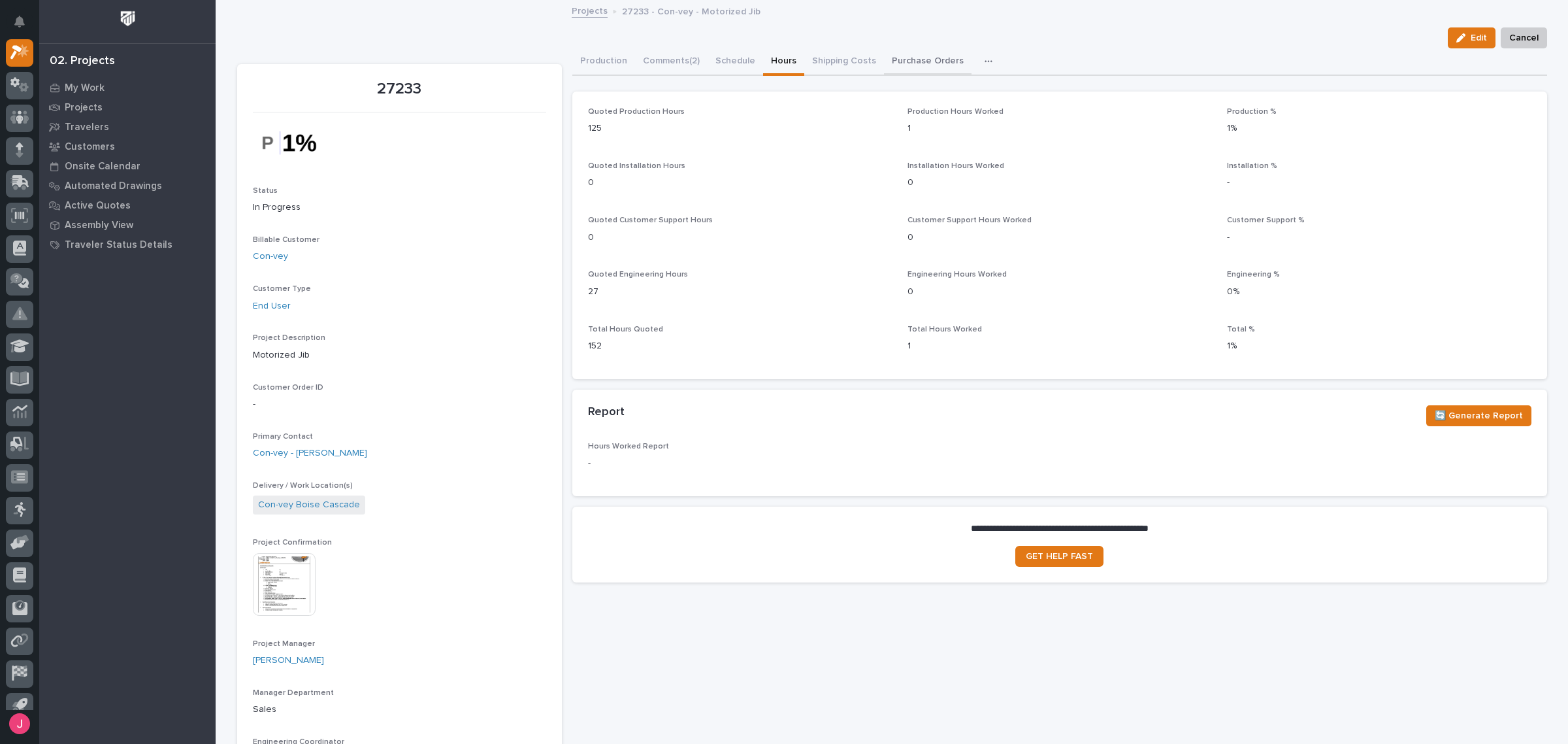
click at [903, 66] on button "Purchase Orders" at bounding box center [927, 62] width 87 height 27
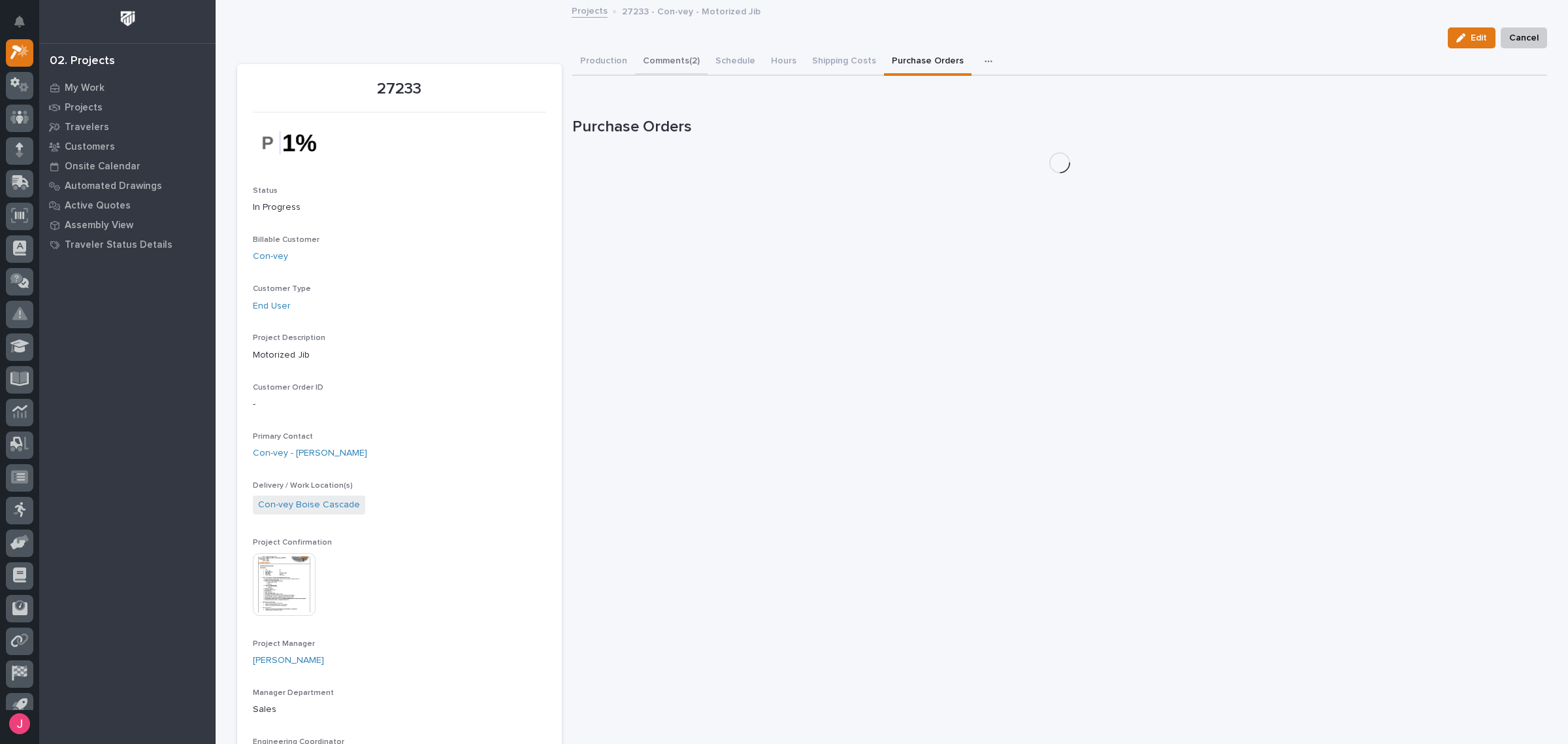
click at [654, 60] on button "Comments (2)" at bounding box center [671, 62] width 73 height 27
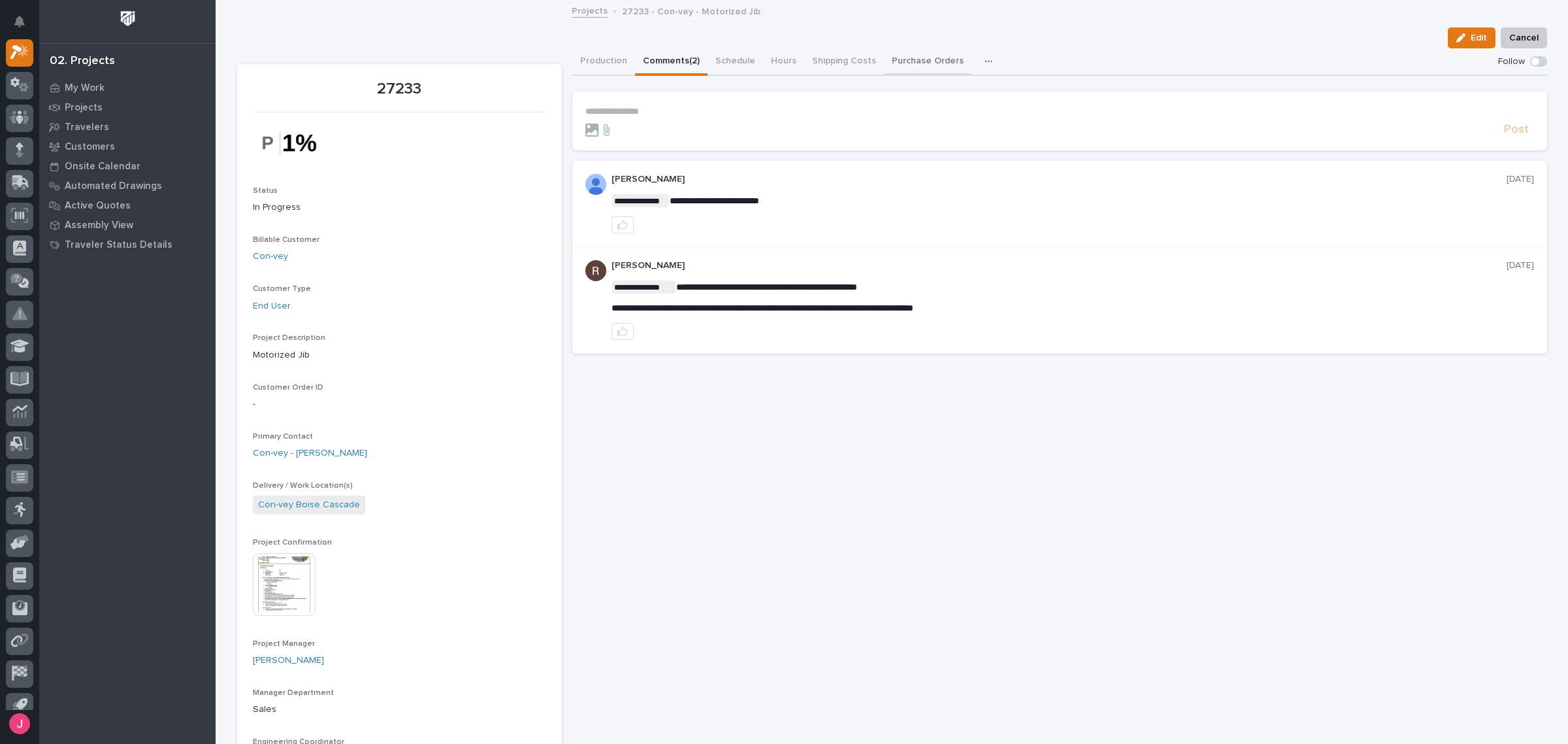
click at [932, 57] on button "Purchase Orders" at bounding box center [927, 62] width 87 height 27
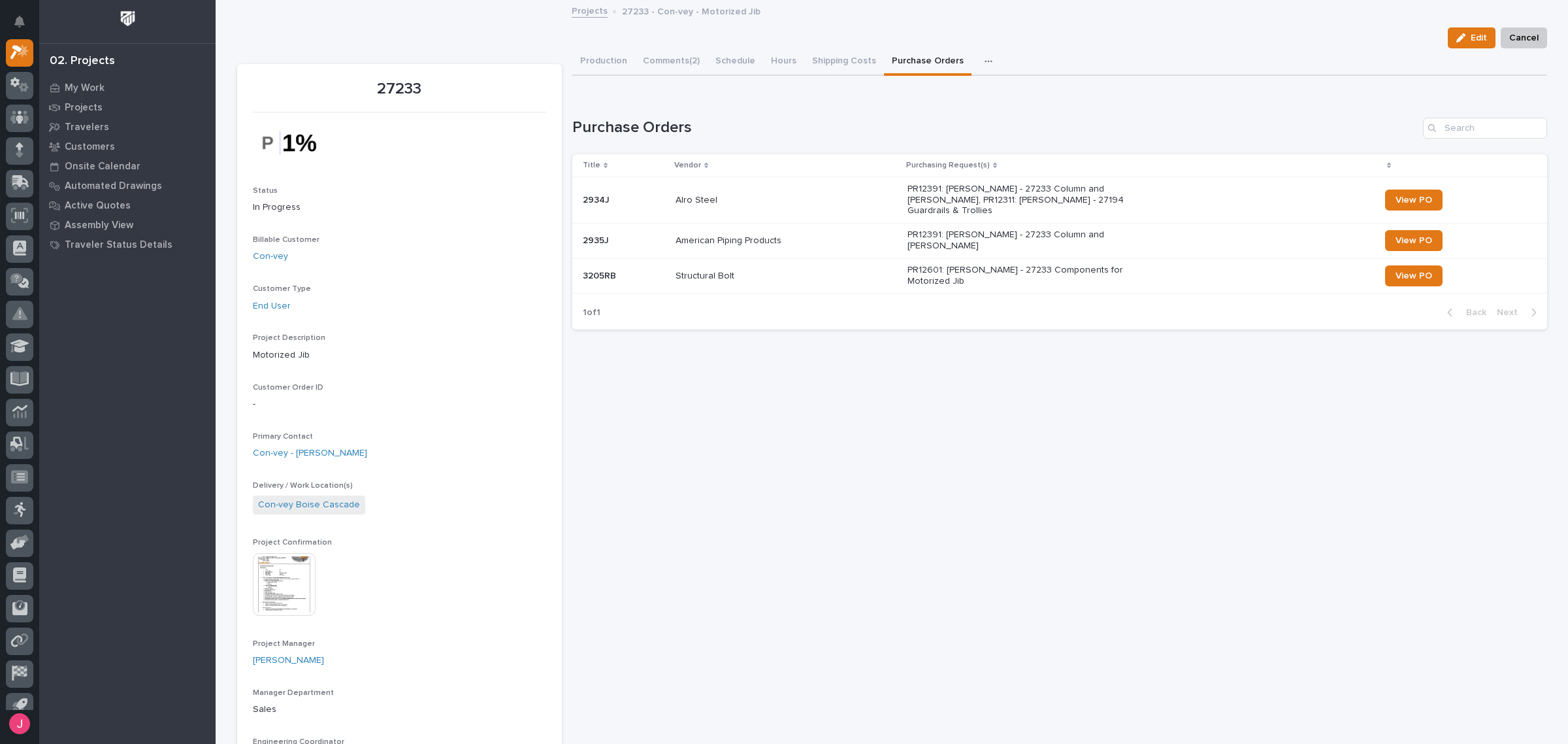
click at [985, 62] on icon "button" at bounding box center [989, 61] width 8 height 9
drag, startPoint x: 806, startPoint y: 108, endPoint x: 808, endPoint y: 99, distance: 9.2
click at [805, 108] on div "Loading... Saving… Purchase Orders Title Vendor Purchasing Request(s) 2934J 293…" at bounding box center [1059, 215] width 975 height 248
click at [985, 61] on div "button" at bounding box center [991, 61] width 13 height 9
click at [946, 95] on span "CompanyCam" at bounding box center [938, 96] width 59 height 12
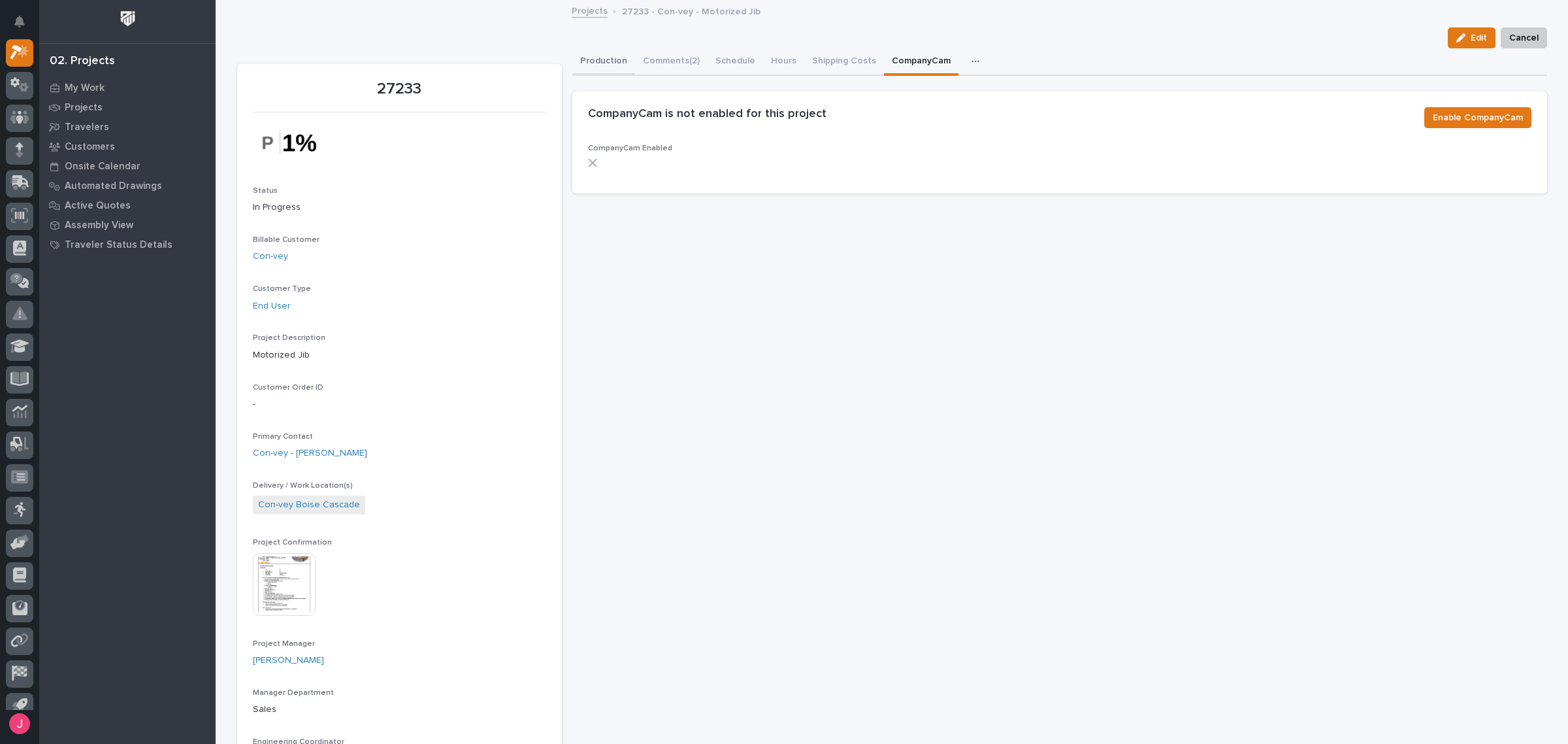
click at [582, 70] on button "Production" at bounding box center [604, 62] width 63 height 27
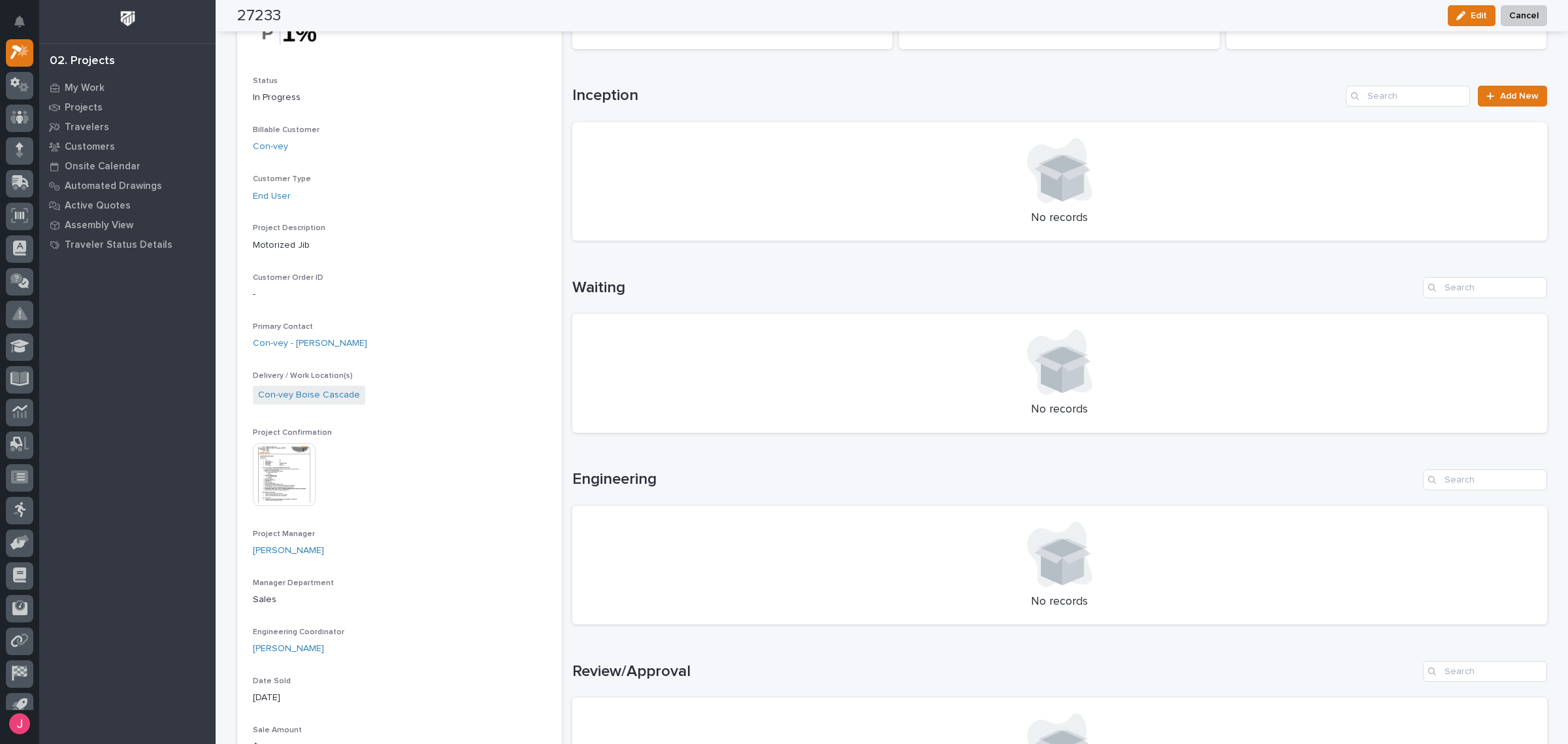
scroll to position [81, 0]
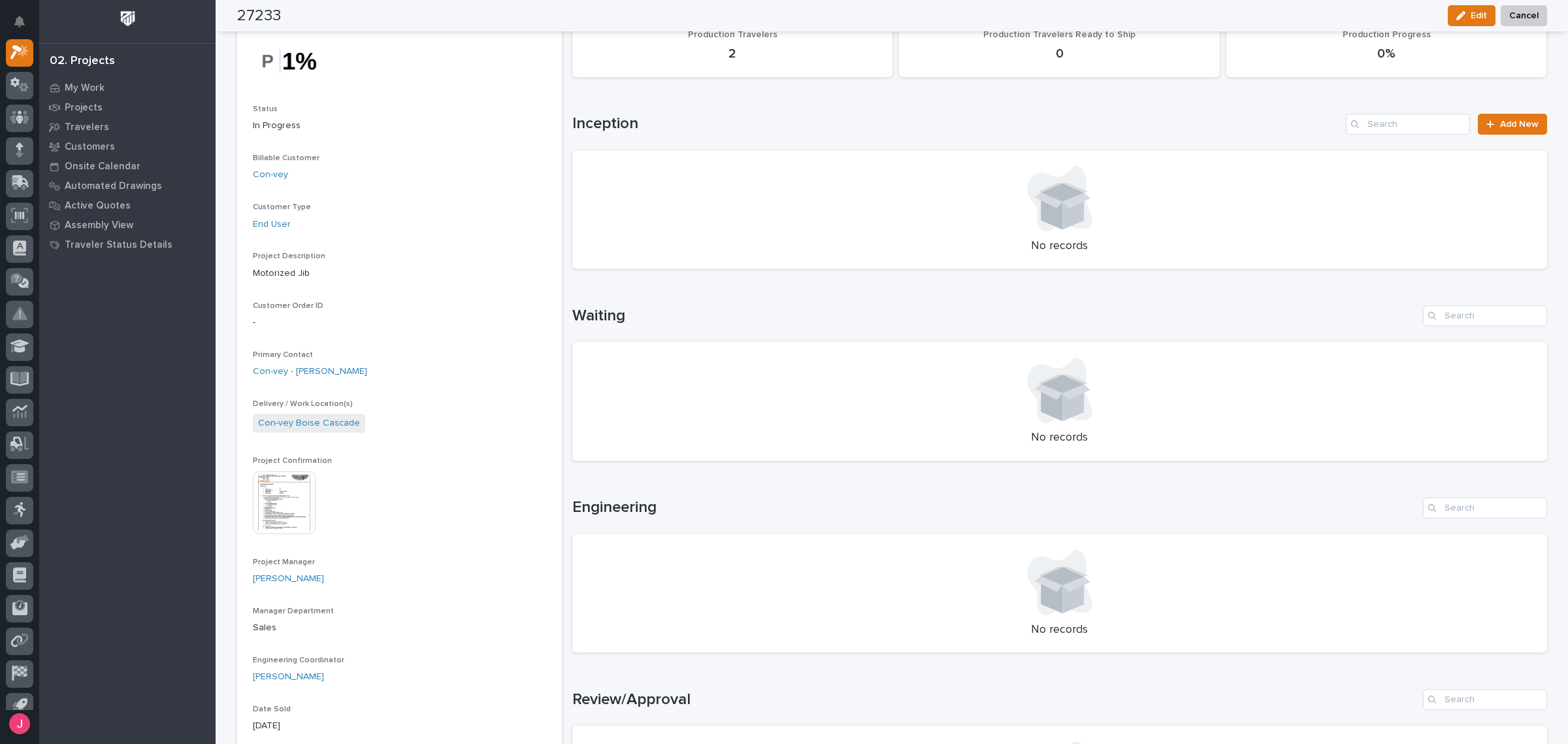
click at [281, 513] on img at bounding box center [284, 503] width 63 height 63
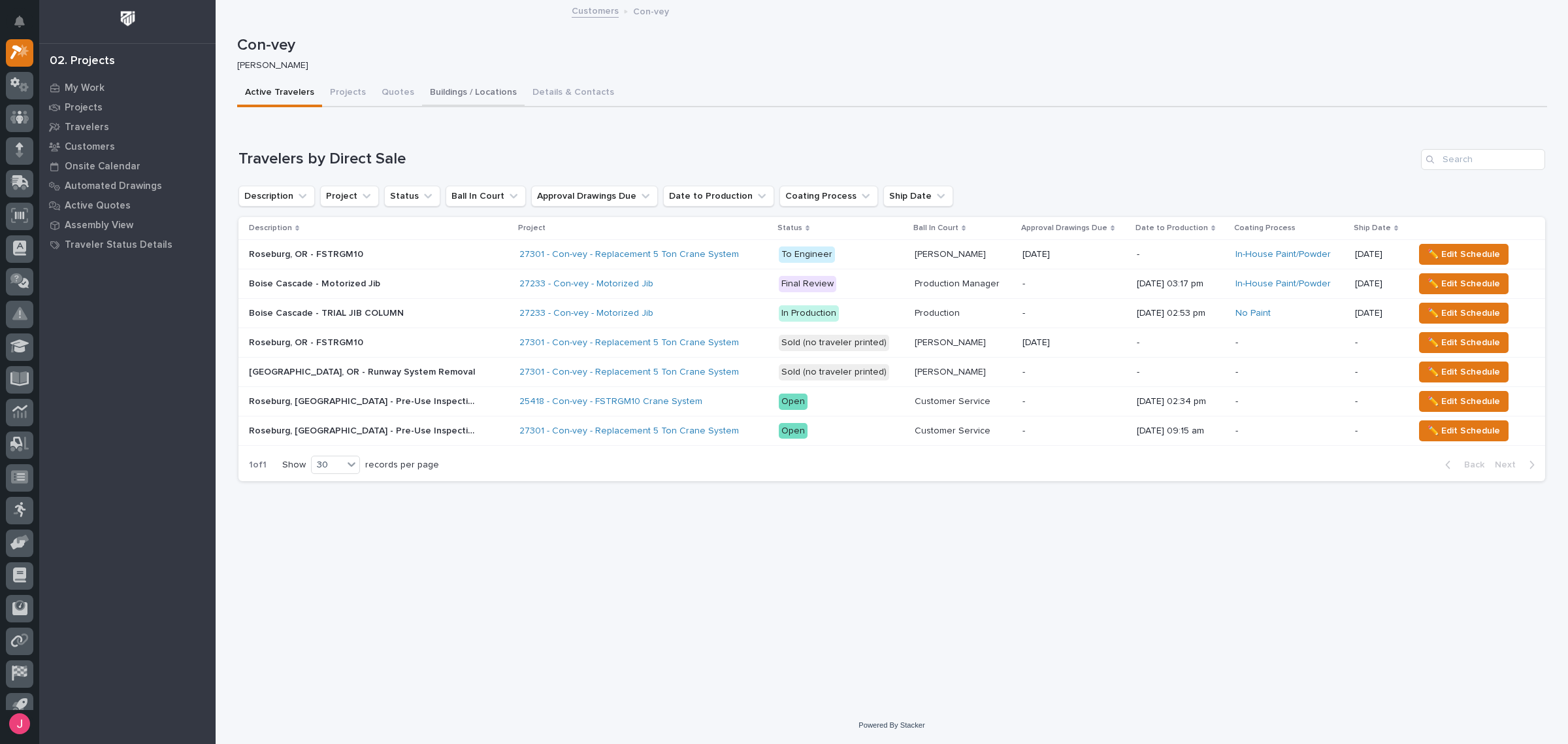
click at [472, 99] on button "Buildings / Locations" at bounding box center [473, 93] width 103 height 27
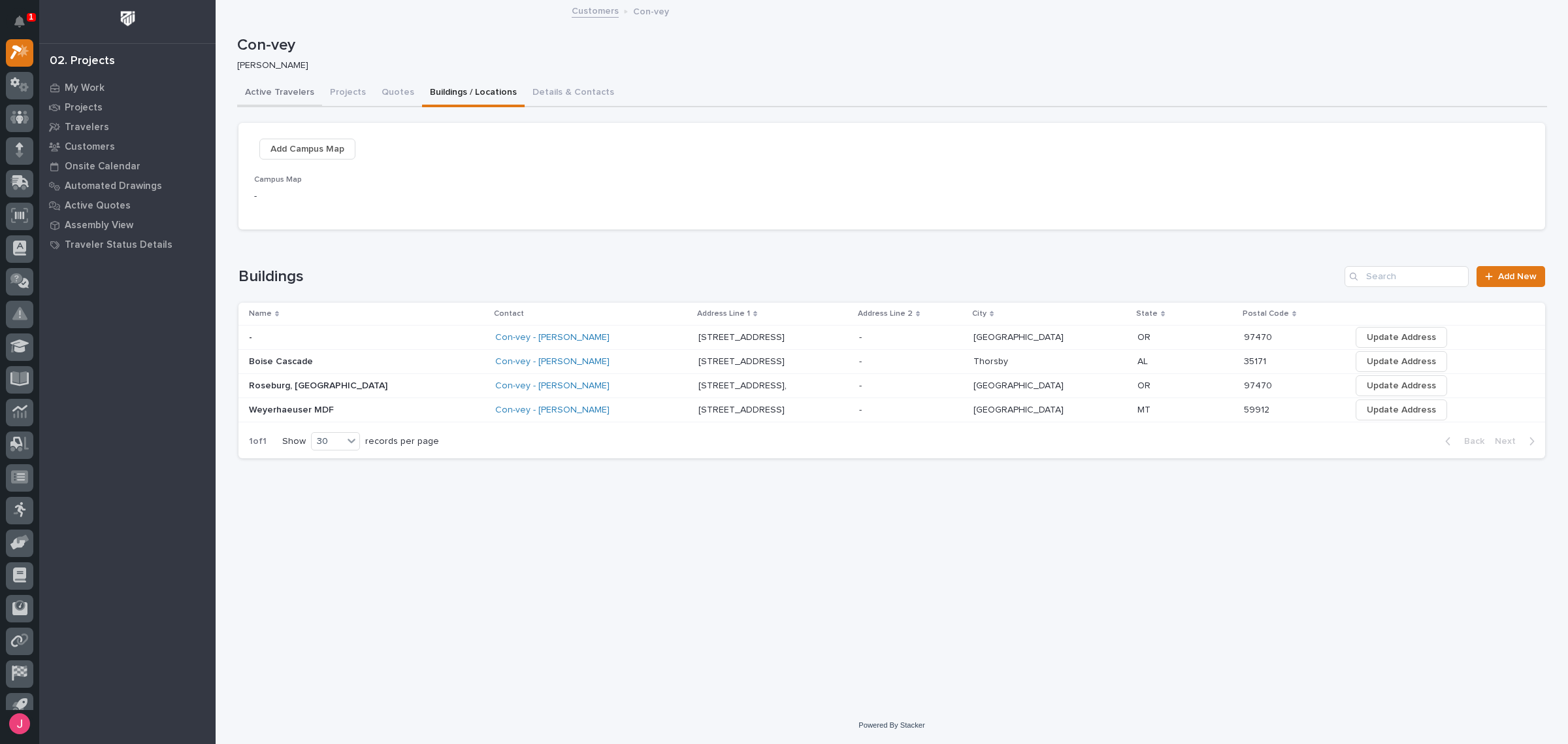
click at [281, 95] on button "Active Travelers" at bounding box center [279, 93] width 85 height 27
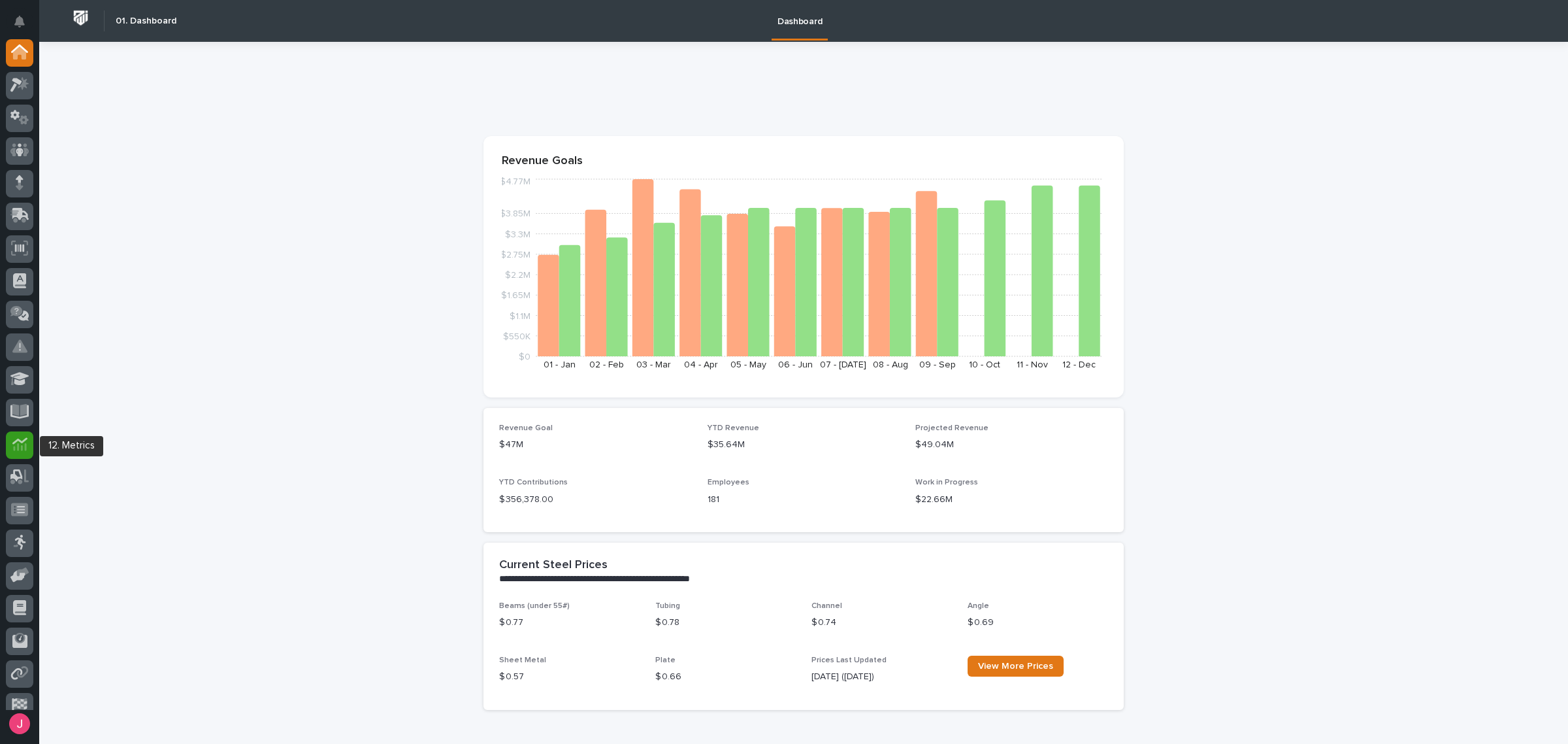
click at [24, 445] on icon at bounding box center [19, 447] width 13 height 8
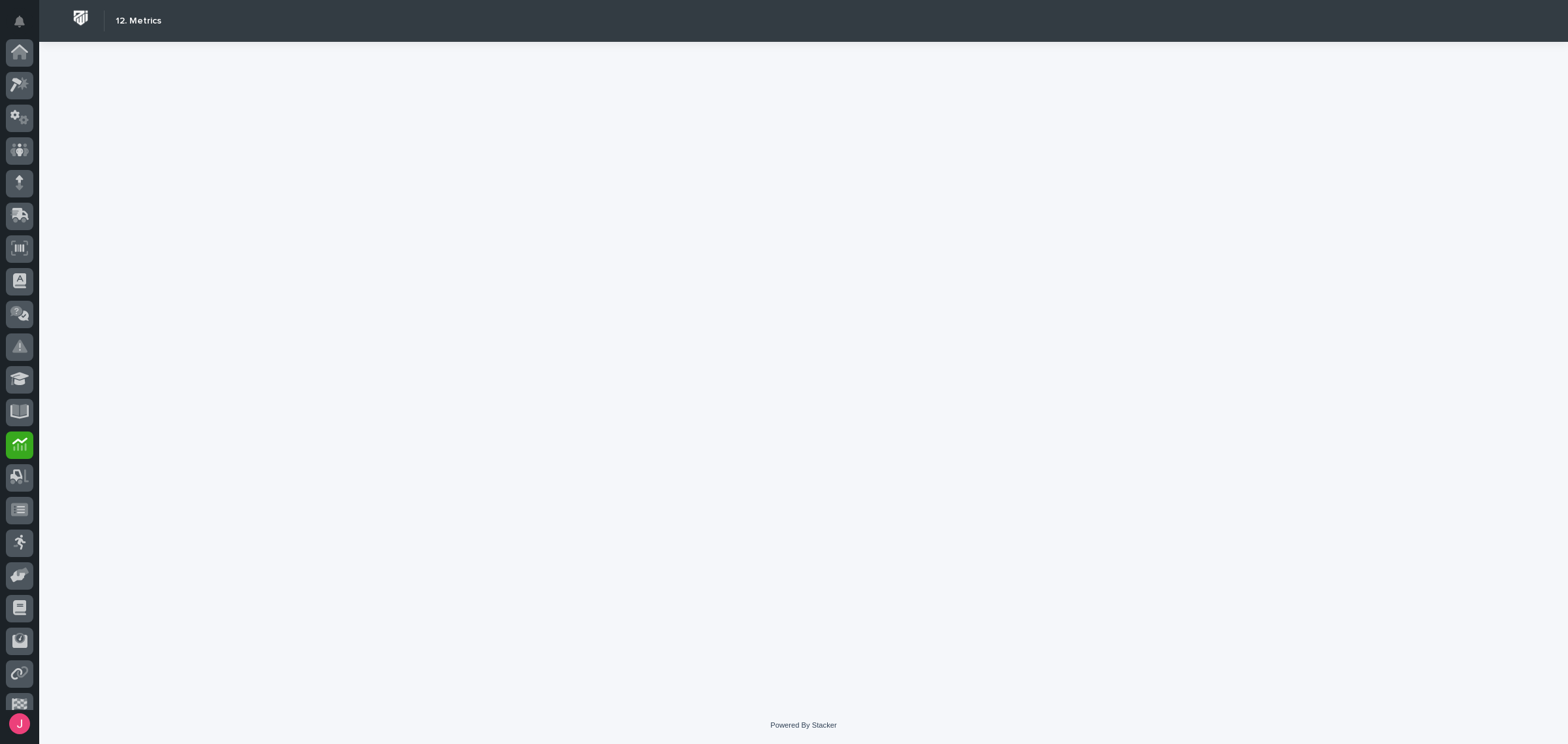
scroll to position [79, 0]
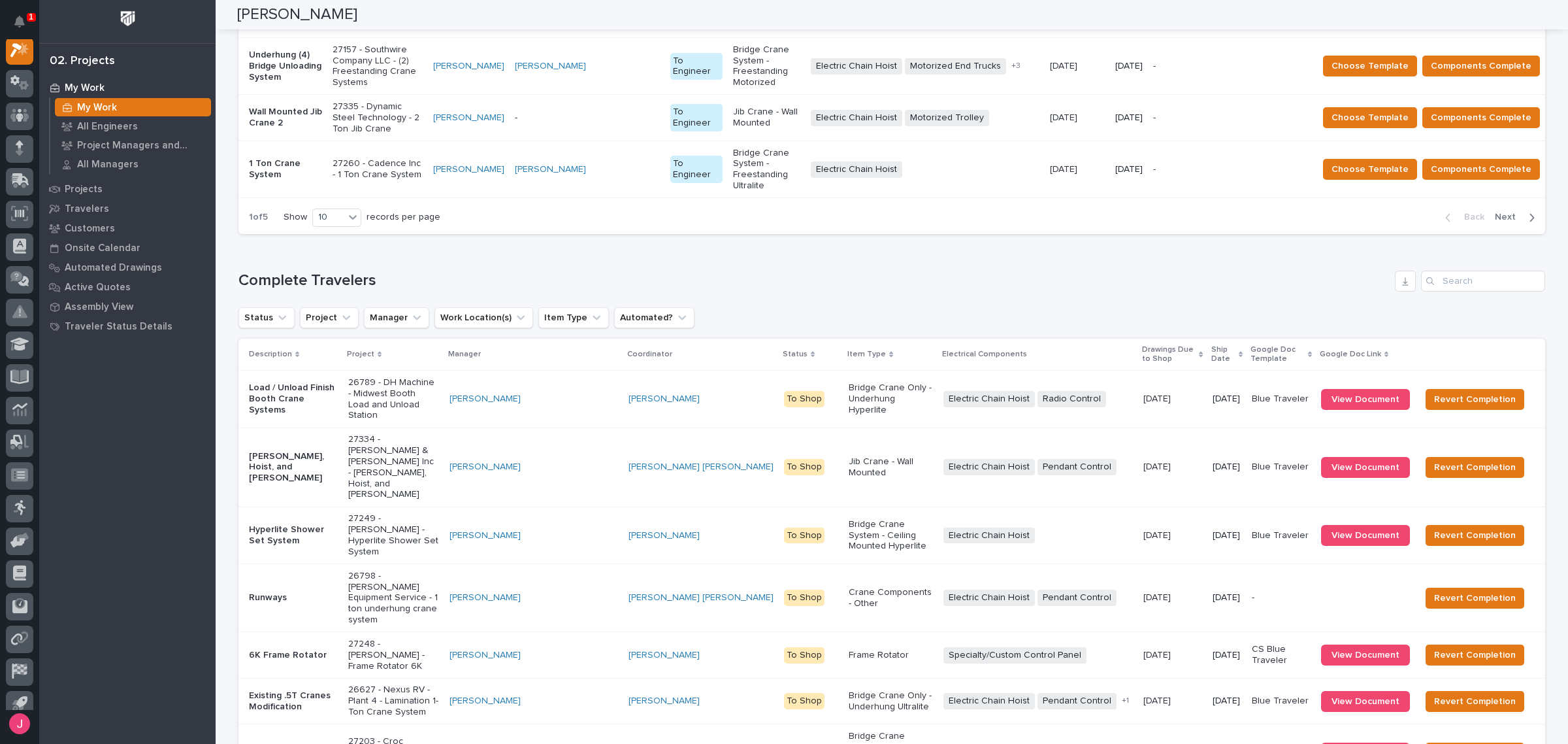
scroll to position [1596, 0]
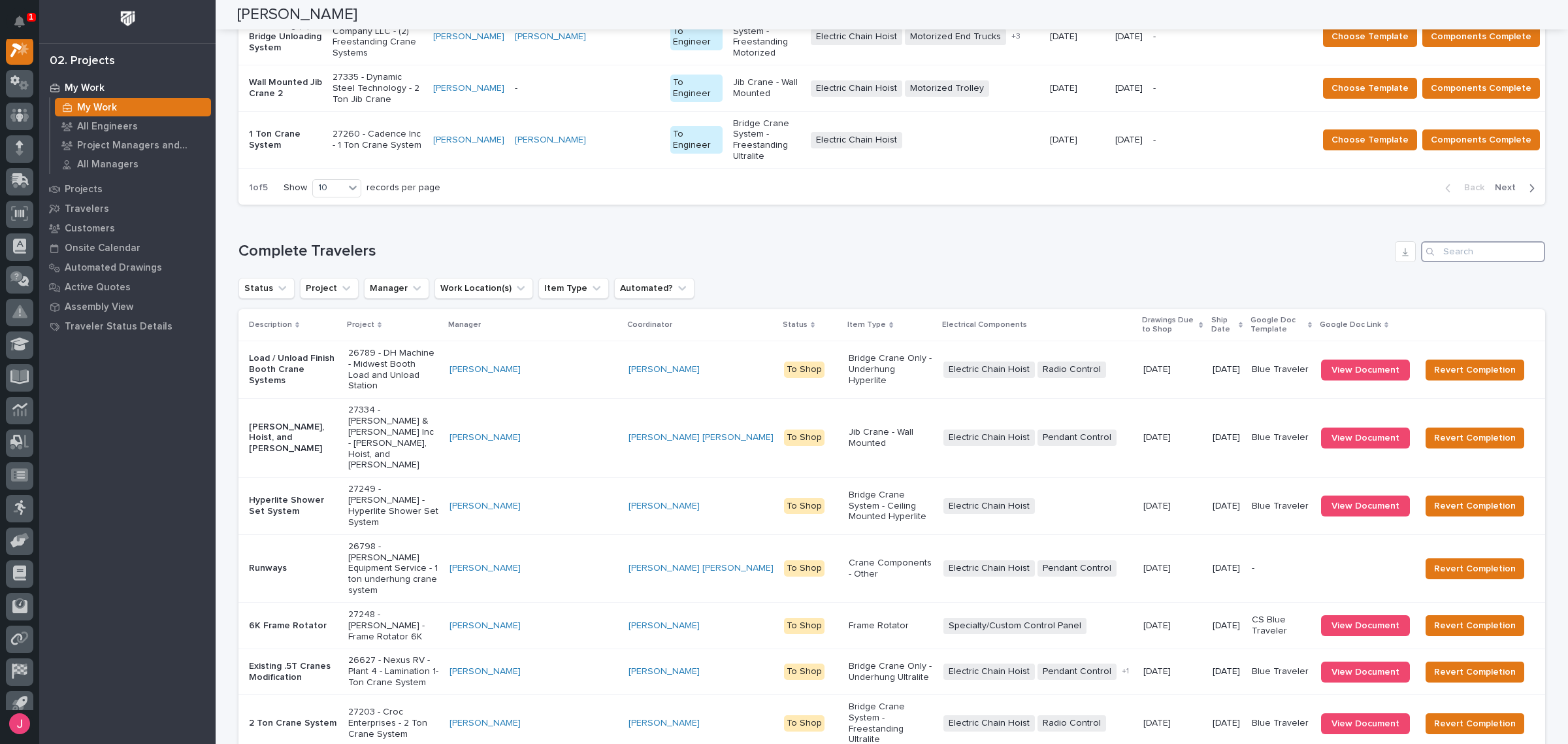
click at [1445, 241] on input "Search" at bounding box center [1483, 251] width 124 height 21
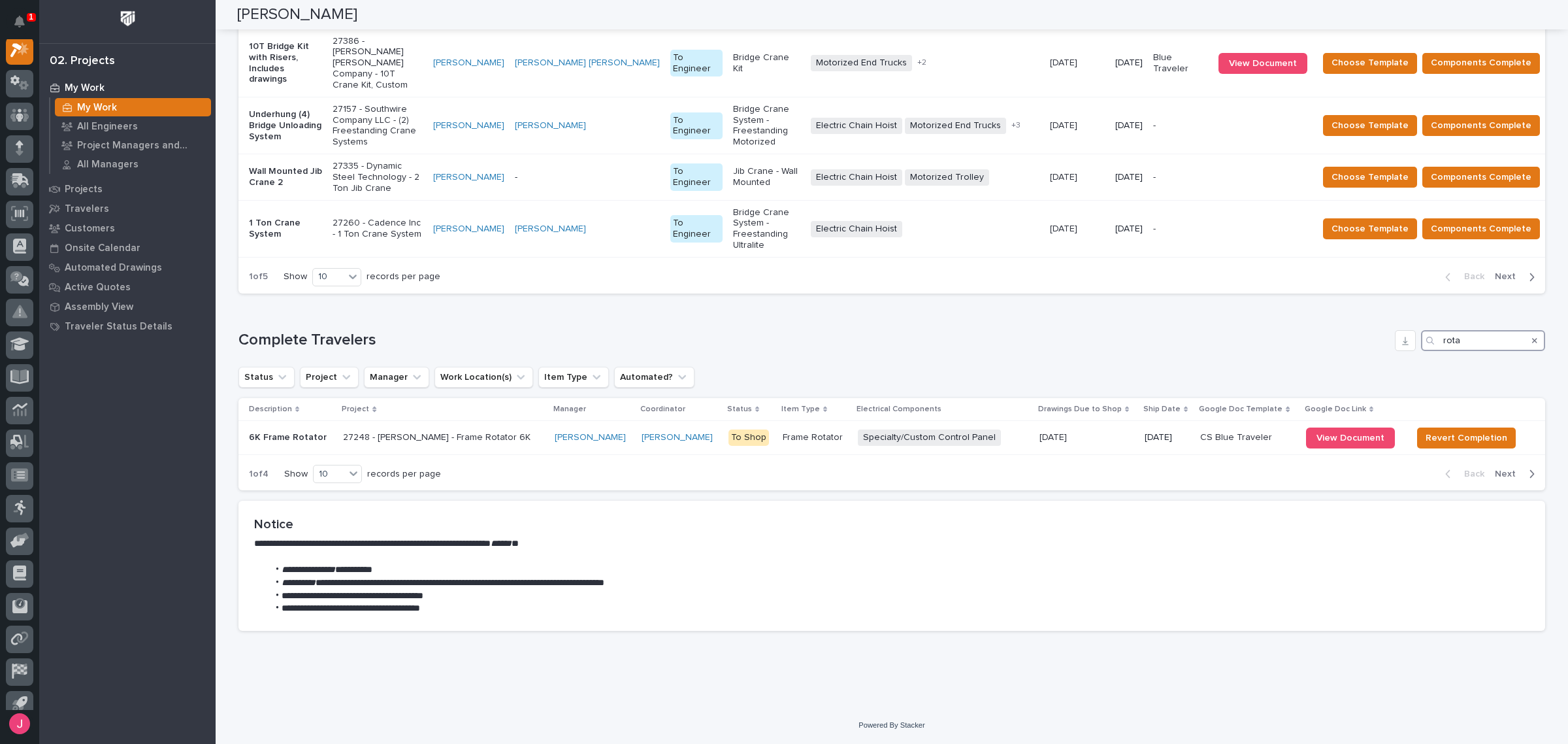
scroll to position [1372, 0]
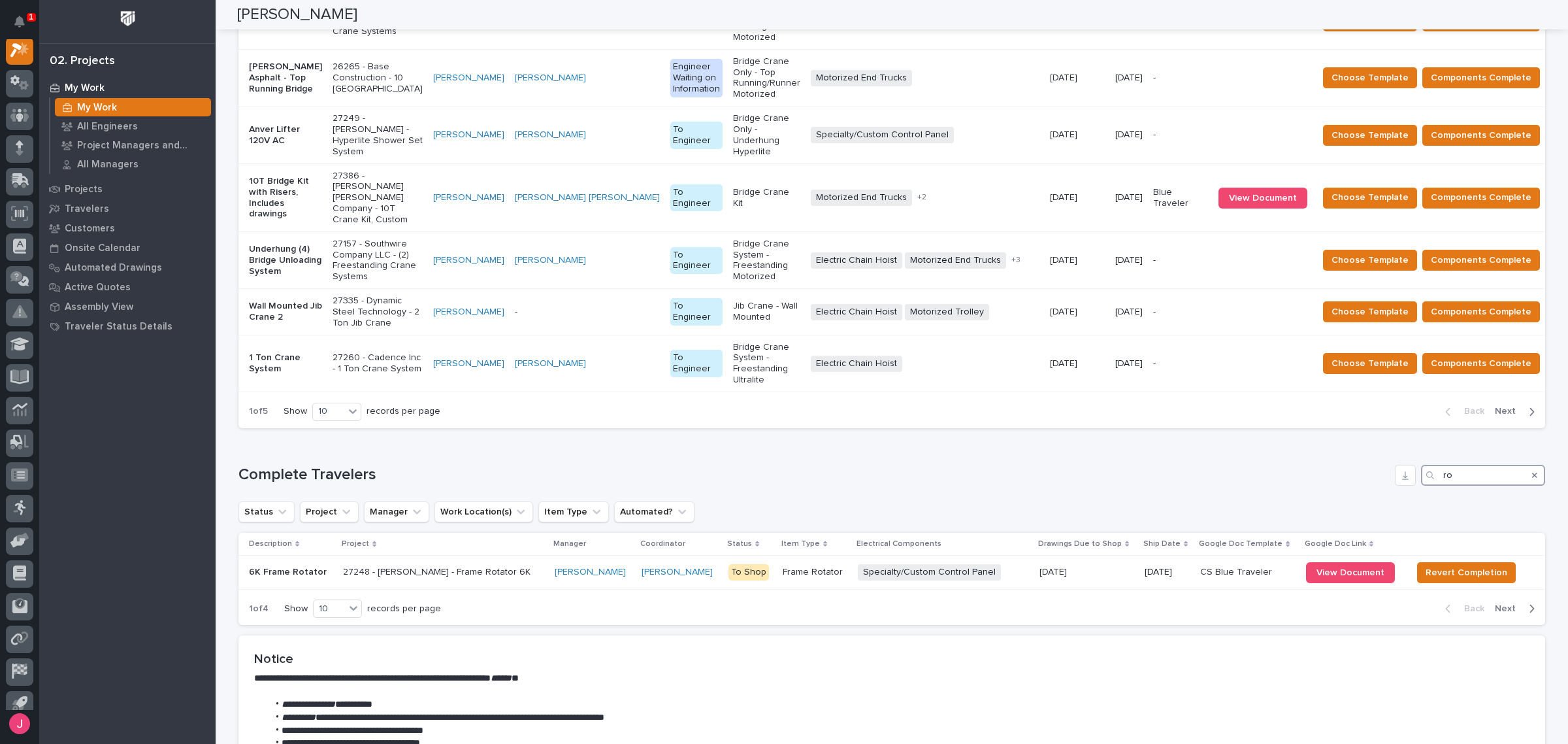
type input "r"
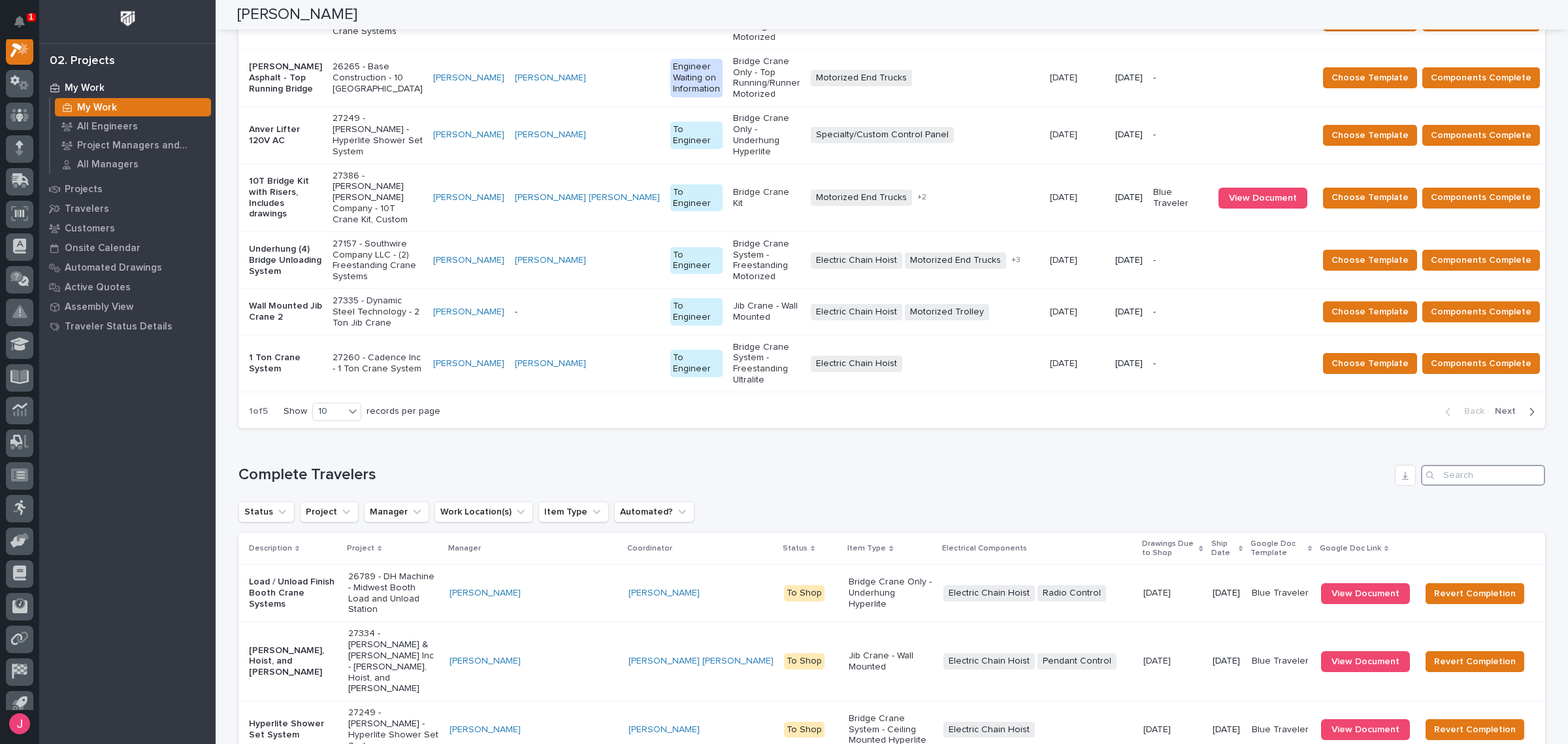
scroll to position [1596, 0]
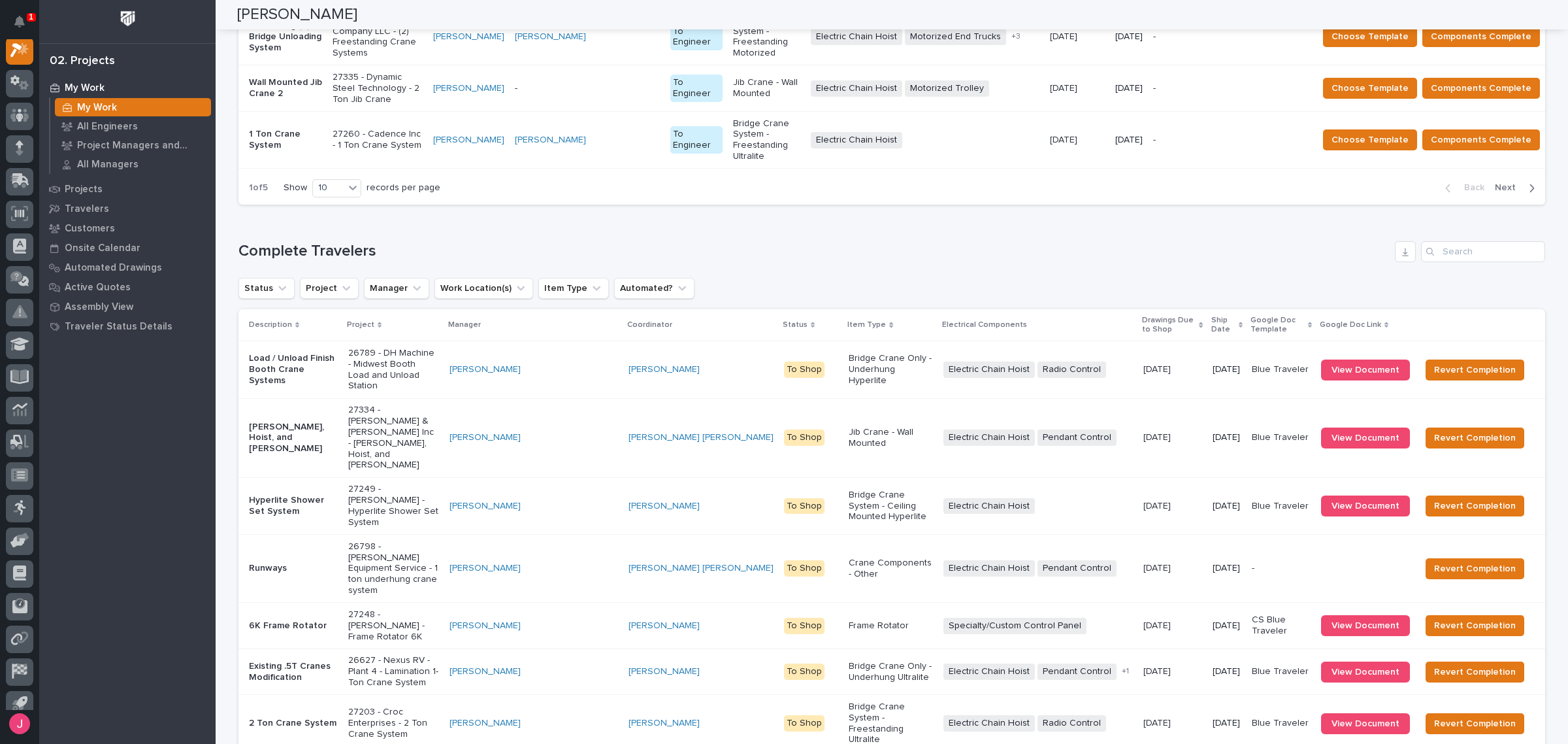
click at [301, 620] on p "6K Frame Rotator" at bounding box center [293, 625] width 89 height 11
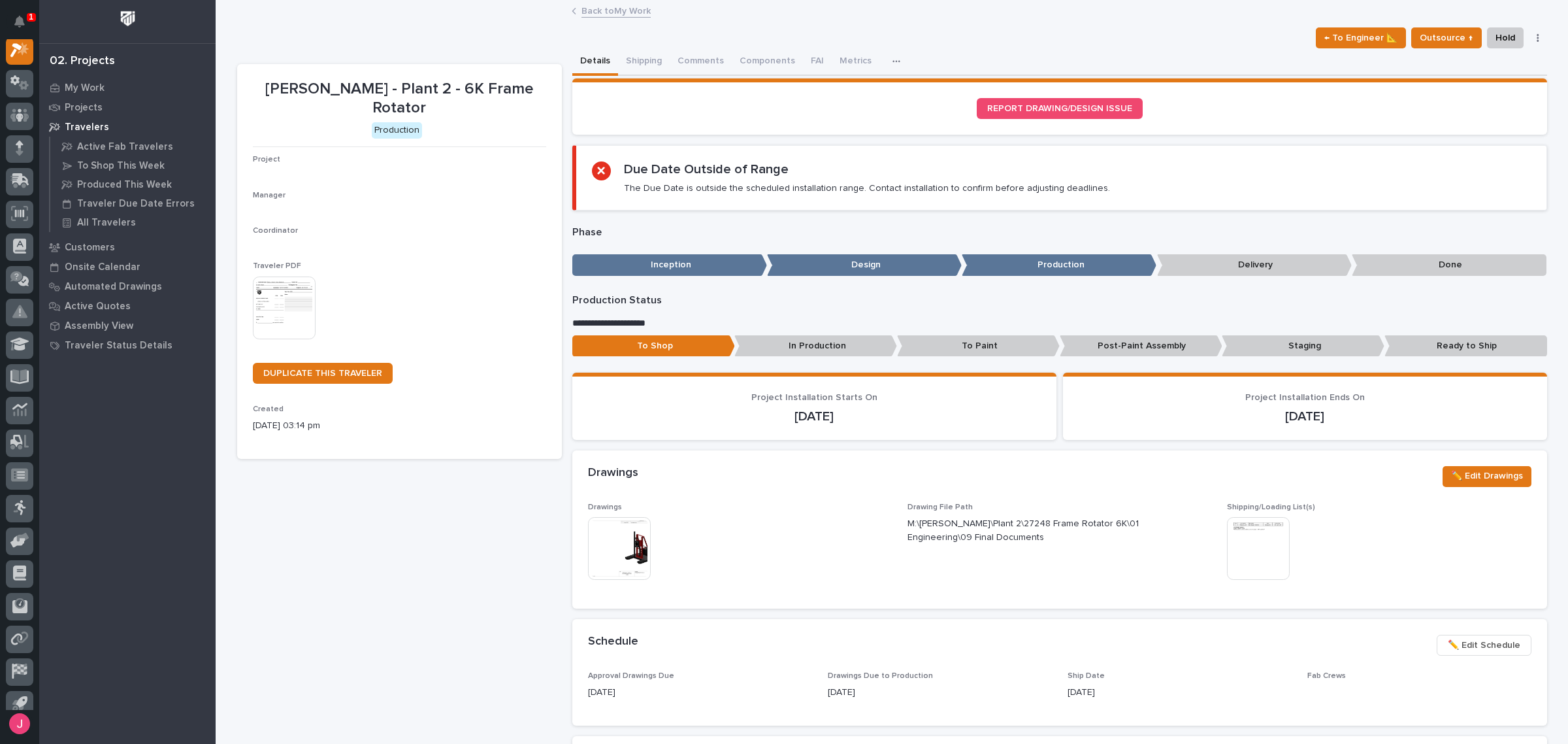
scroll to position [32, 0]
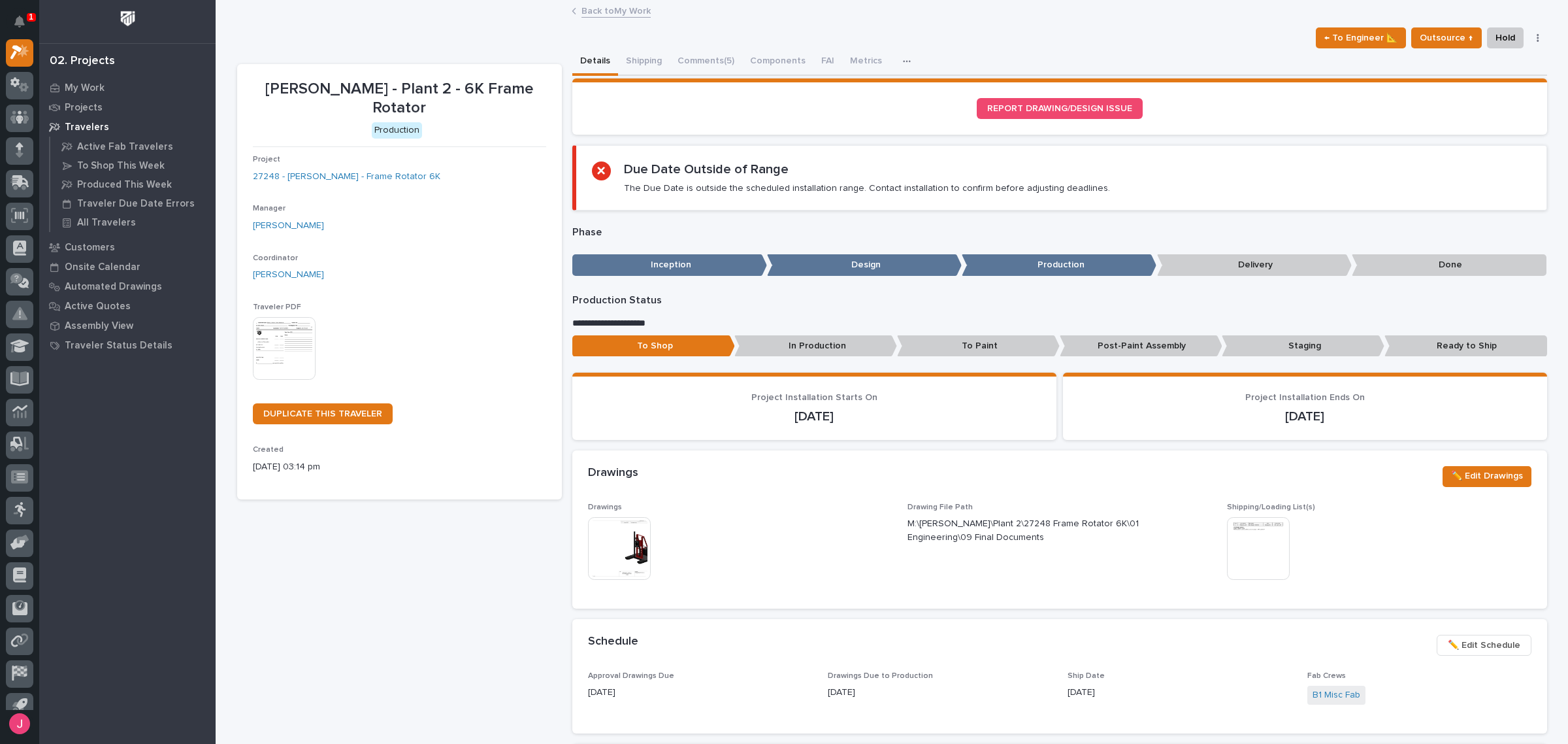
click at [638, 559] on img at bounding box center [619, 548] width 63 height 63
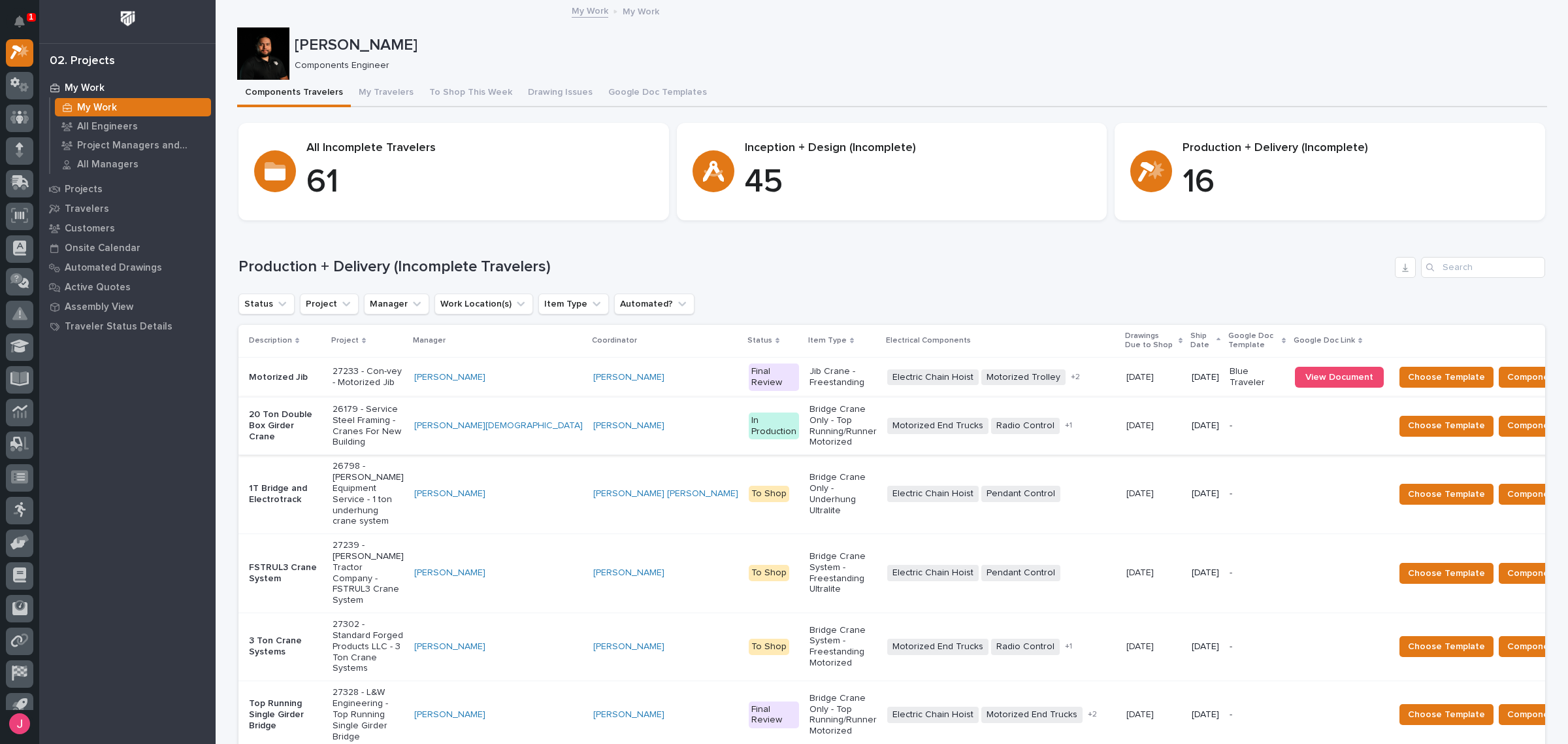
click at [1067, 9] on div "My Work My Work" at bounding box center [892, 12] width 654 height 19
click at [1046, 54] on p "Josh Nakasone" at bounding box center [918, 45] width 1248 height 19
drag, startPoint x: 24, startPoint y: 22, endPoint x: 225, endPoint y: 33, distance: 201.3
click at [24, 22] on button "Notifications" at bounding box center [20, 22] width 27 height 27
click at [799, 42] on p "Josh Nakasone" at bounding box center [918, 45] width 1248 height 19
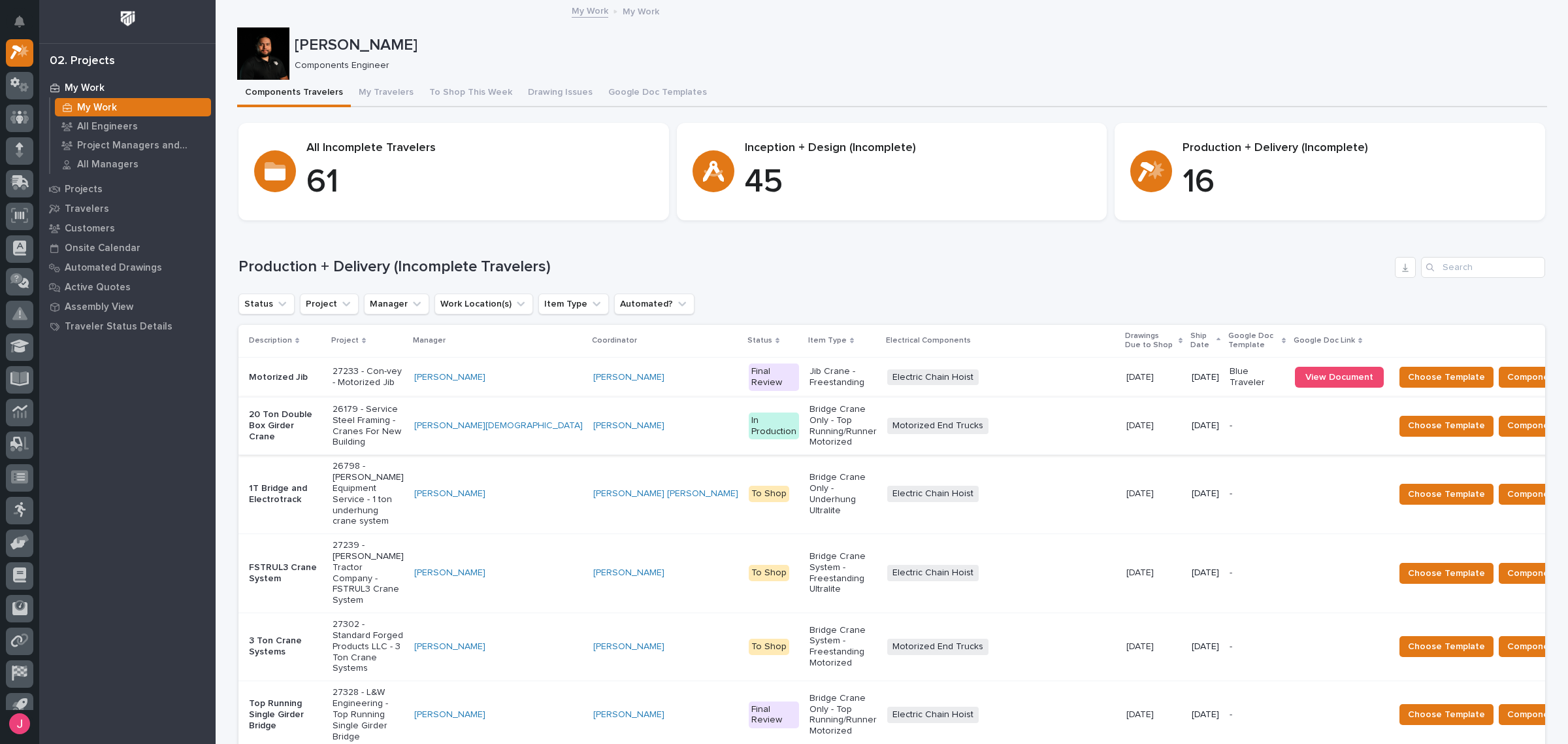
click at [1067, 278] on div "Production + Delivery (Incomplete Travelers) Status Project Manager Work Locati…" at bounding box center [891, 646] width 1306 height 778
click at [1448, 83] on div "Components Travelers My Travelers To Shop This Week Drawing Issues Google Doc T…" at bounding box center [892, 93] width 1310 height 27
click at [1040, 254] on div "Loading... Saving… Production + Delivery (Incomplete Travelers) Status Project …" at bounding box center [891, 637] width 1306 height 815
drag, startPoint x: 1059, startPoint y: 76, endPoint x: 1080, endPoint y: 11, distance: 68.3
click at [1058, 78] on div "Josh Nakasone Components Engineer" at bounding box center [892, 53] width 1310 height 52
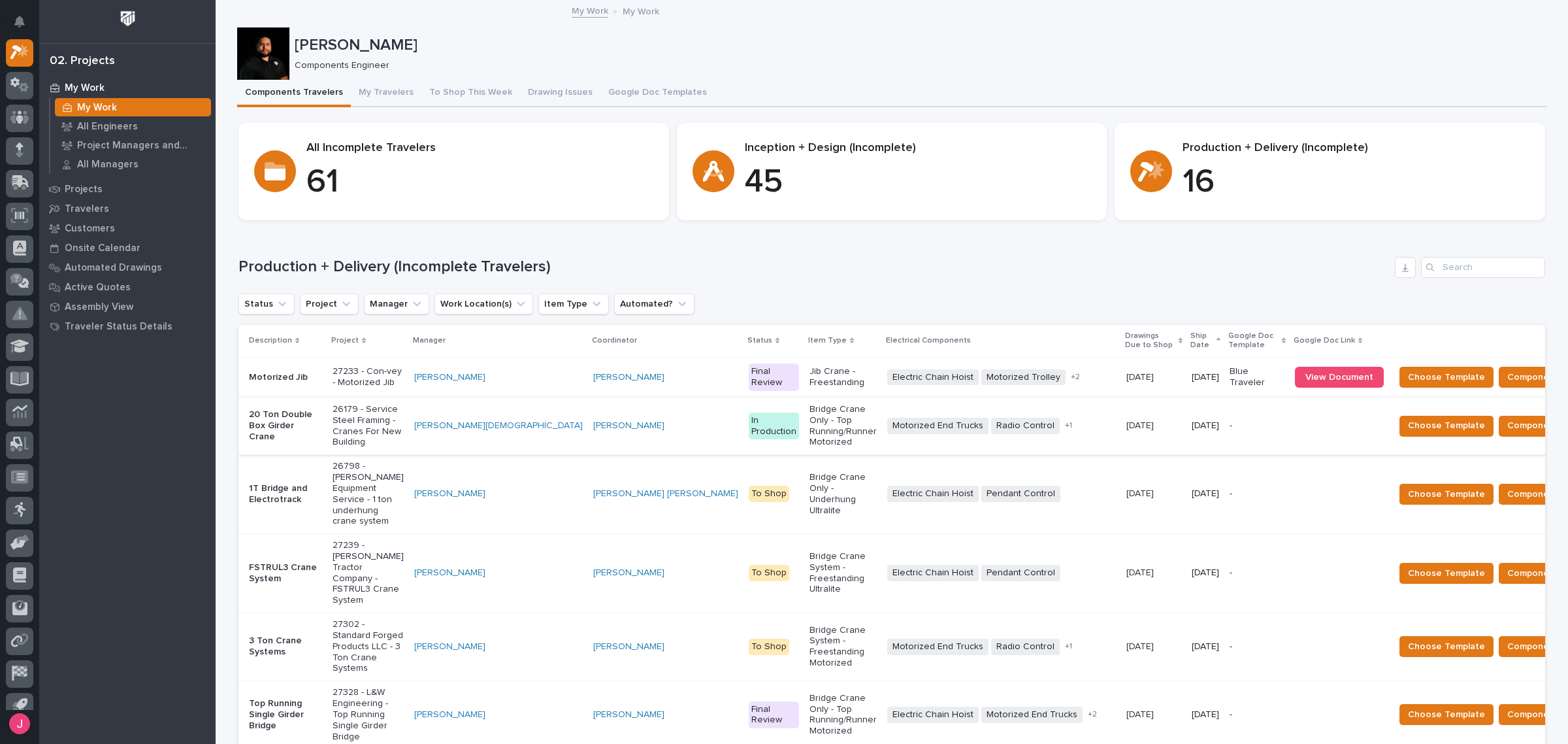
click at [948, 96] on div "Components Travelers My Travelers To Shop This Week Drawing Issues Google Doc T…" at bounding box center [892, 93] width 1310 height 27
click at [985, 78] on div "Josh Nakasone Components Engineer" at bounding box center [892, 53] width 1310 height 52
click at [1259, 78] on div "Josh Nakasone Components Engineer" at bounding box center [892, 53] width 1310 height 52
click at [964, 64] on p "Components Engineer" at bounding box center [915, 65] width 1242 height 11
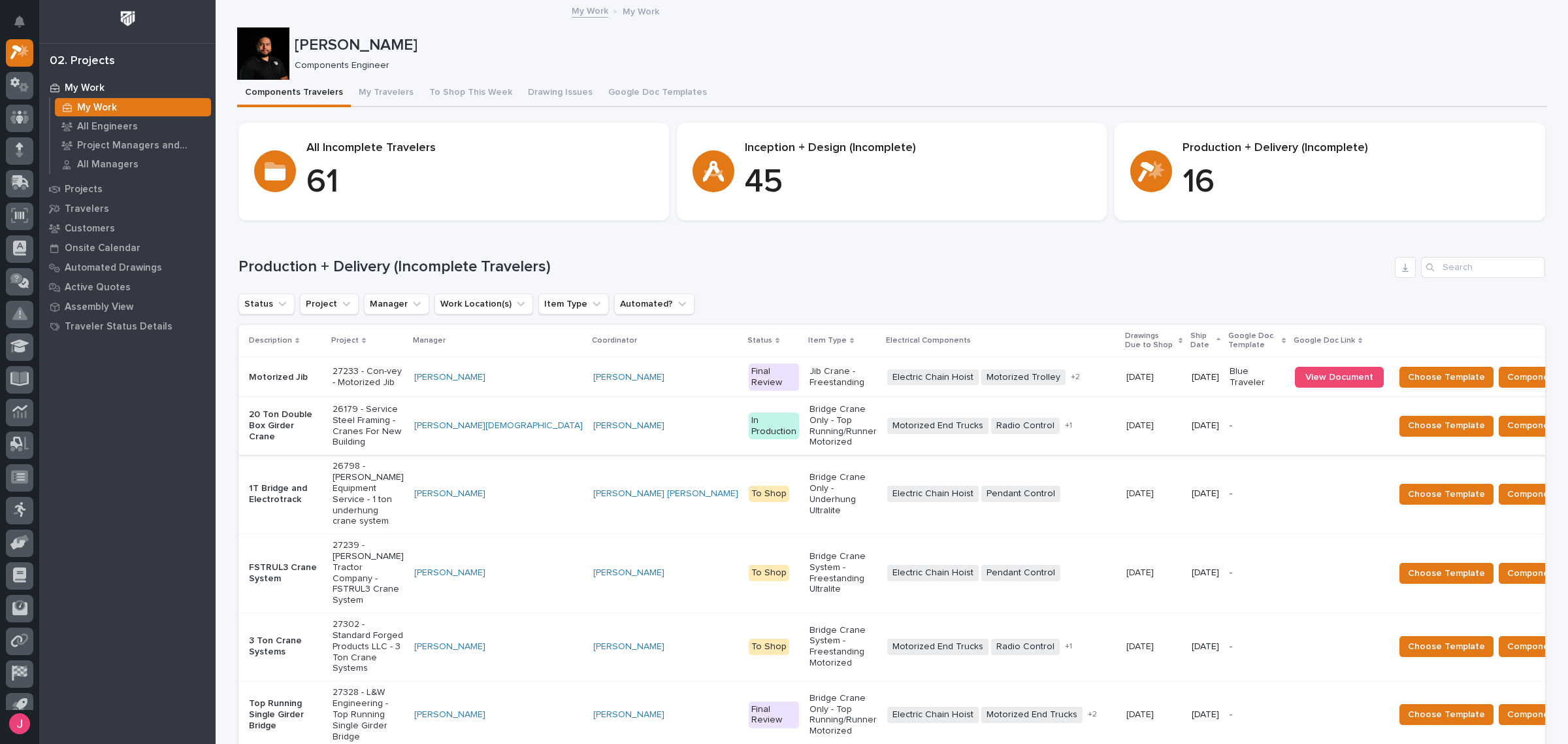
click at [997, 44] on p "Josh Nakasone" at bounding box center [918, 45] width 1248 height 19
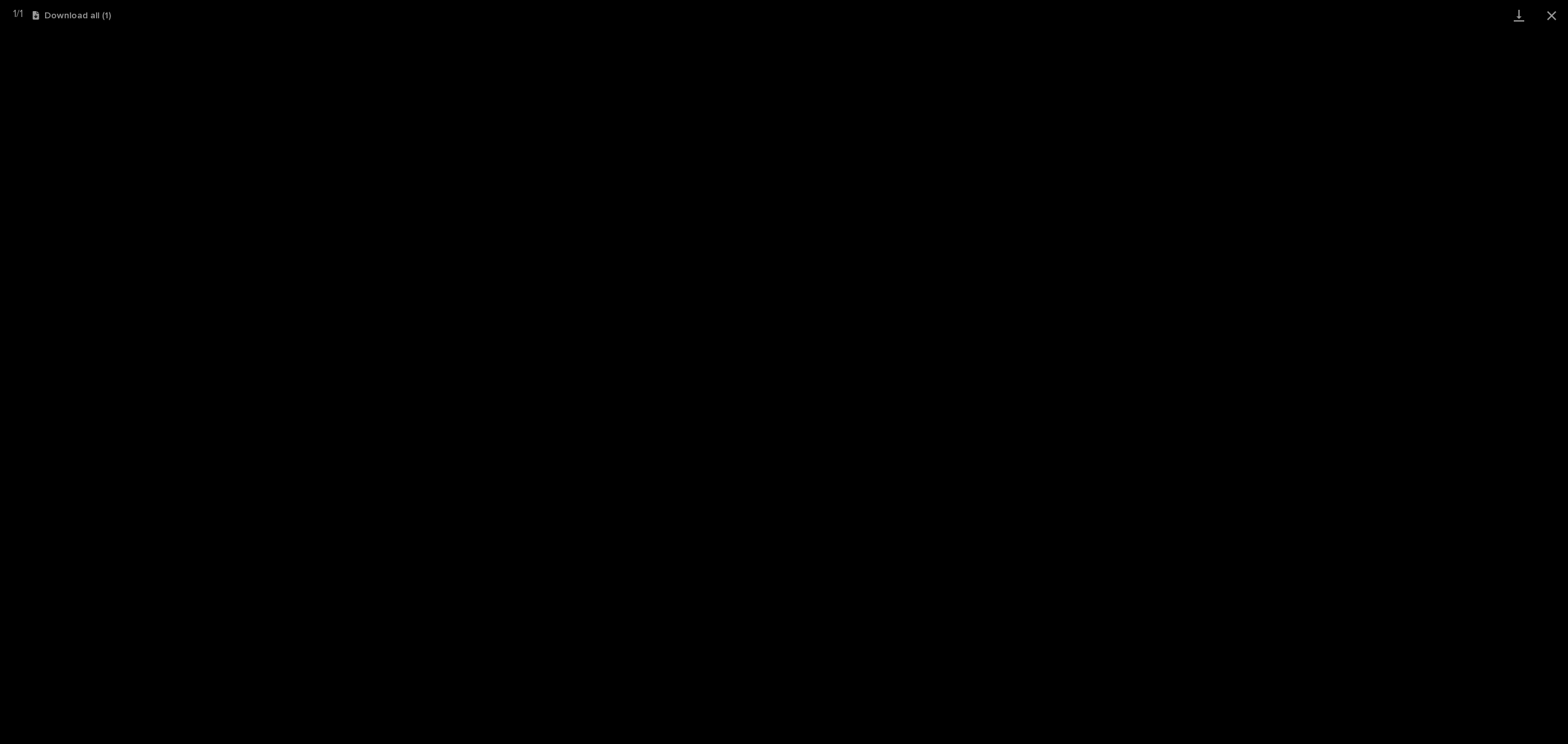
scroll to position [32, 0]
